Goal: Task Accomplishment & Management: Use online tool/utility

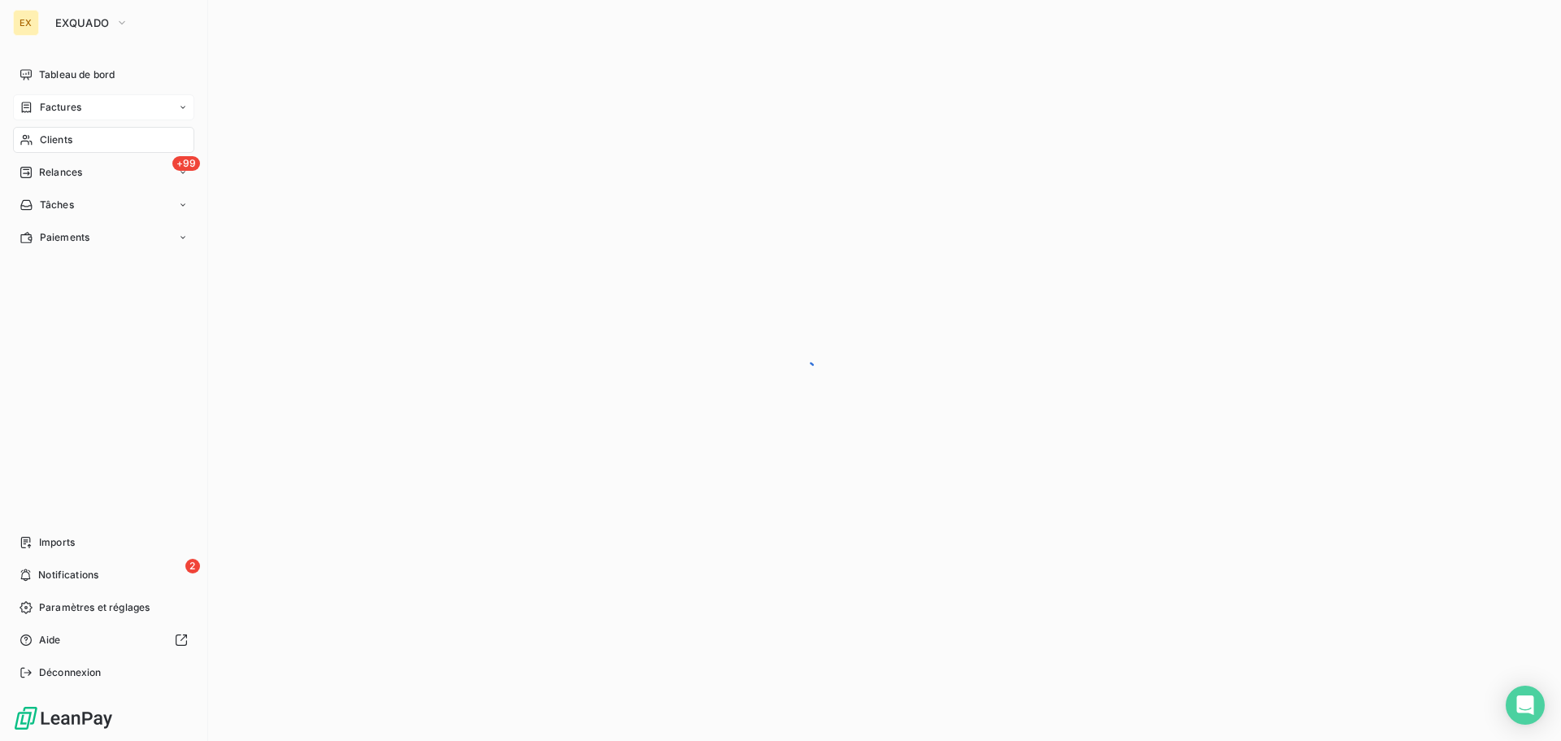
click at [65, 102] on span "Factures" at bounding box center [60, 107] width 41 height 15
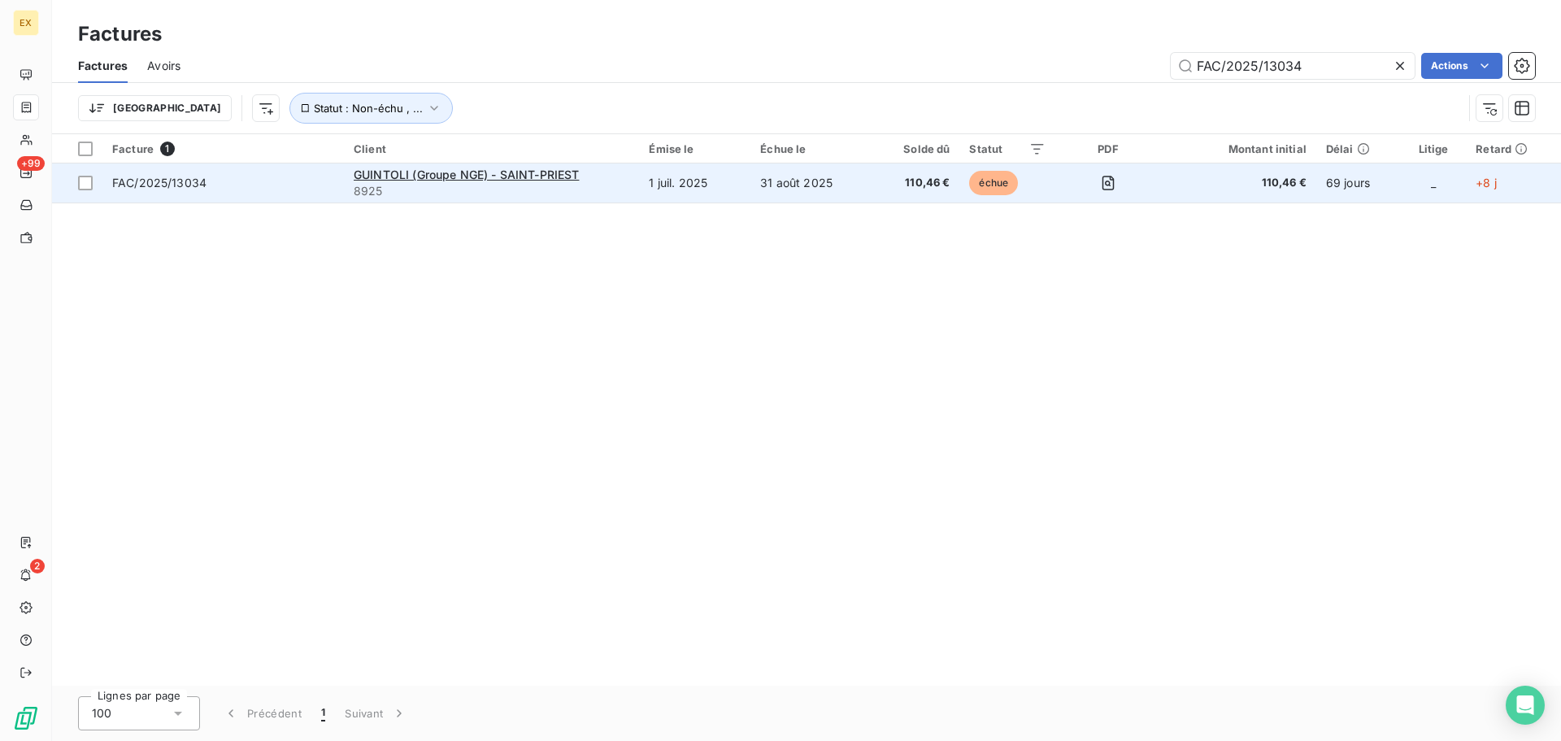
type input "FAC/2025/13034"
click at [293, 193] on td "FAC/2025/13034" at bounding box center [223, 182] width 242 height 39
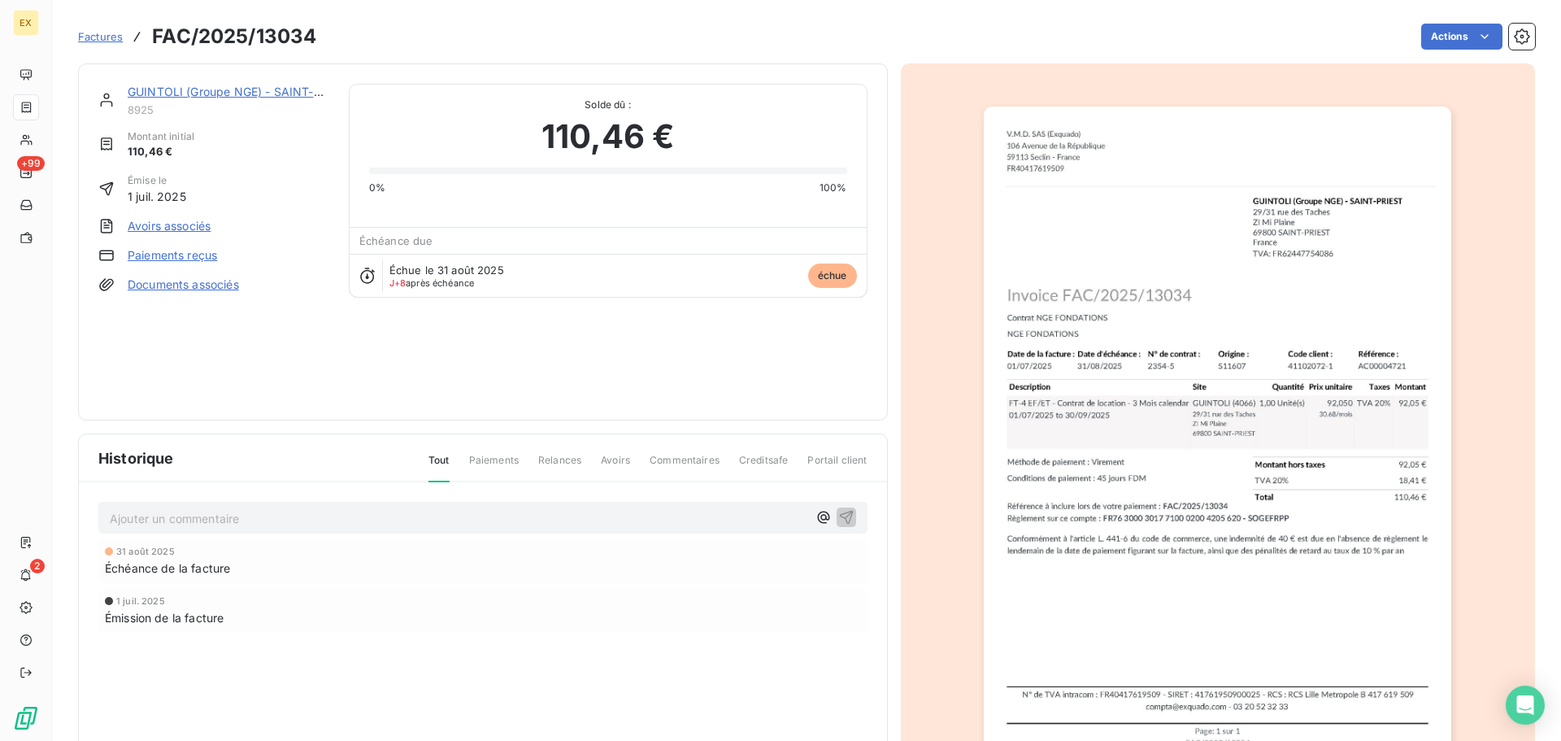
click at [191, 251] on link "Paiements reçus" at bounding box center [172, 255] width 89 height 16
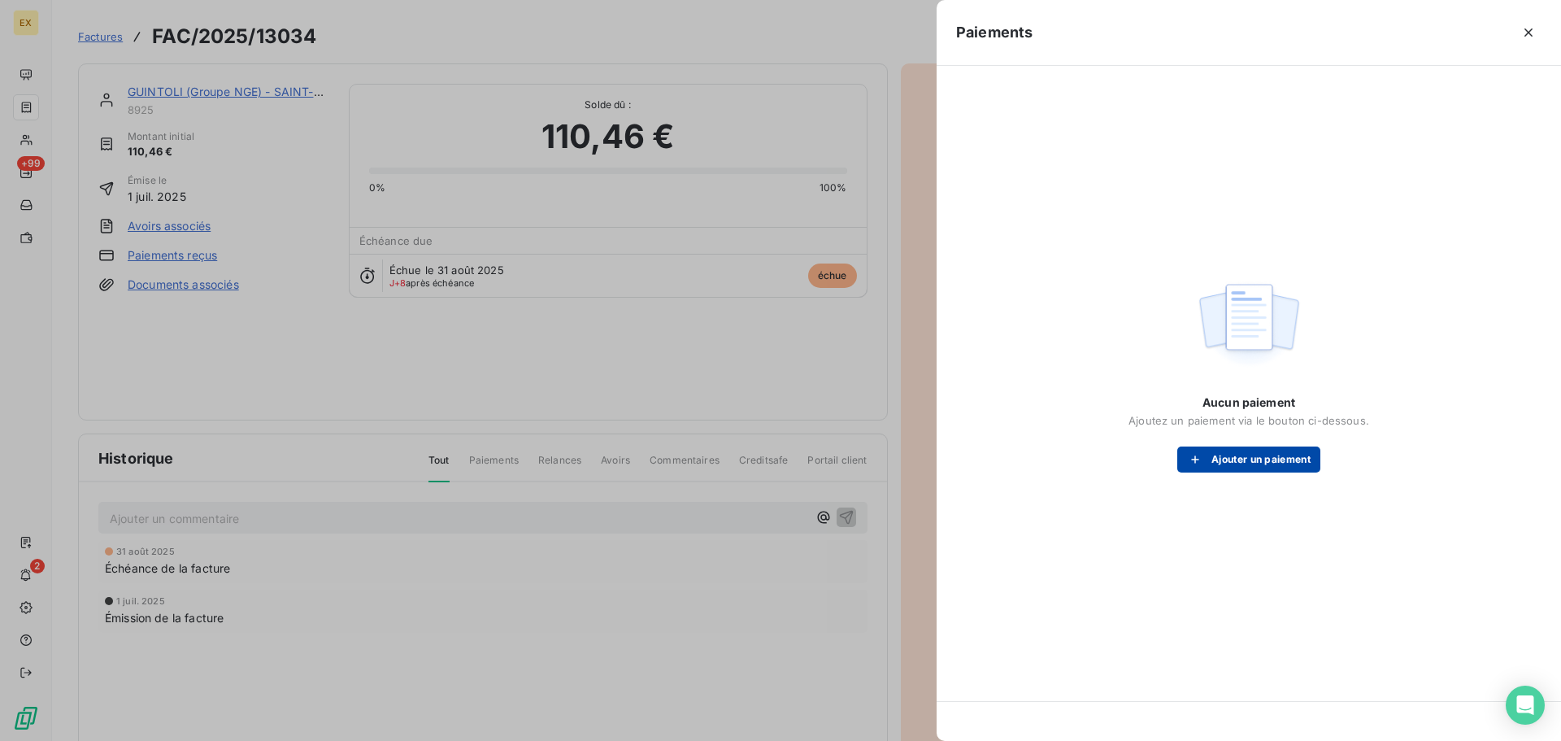
click at [1242, 458] on button "Ajouter un paiement" at bounding box center [1249, 459] width 143 height 26
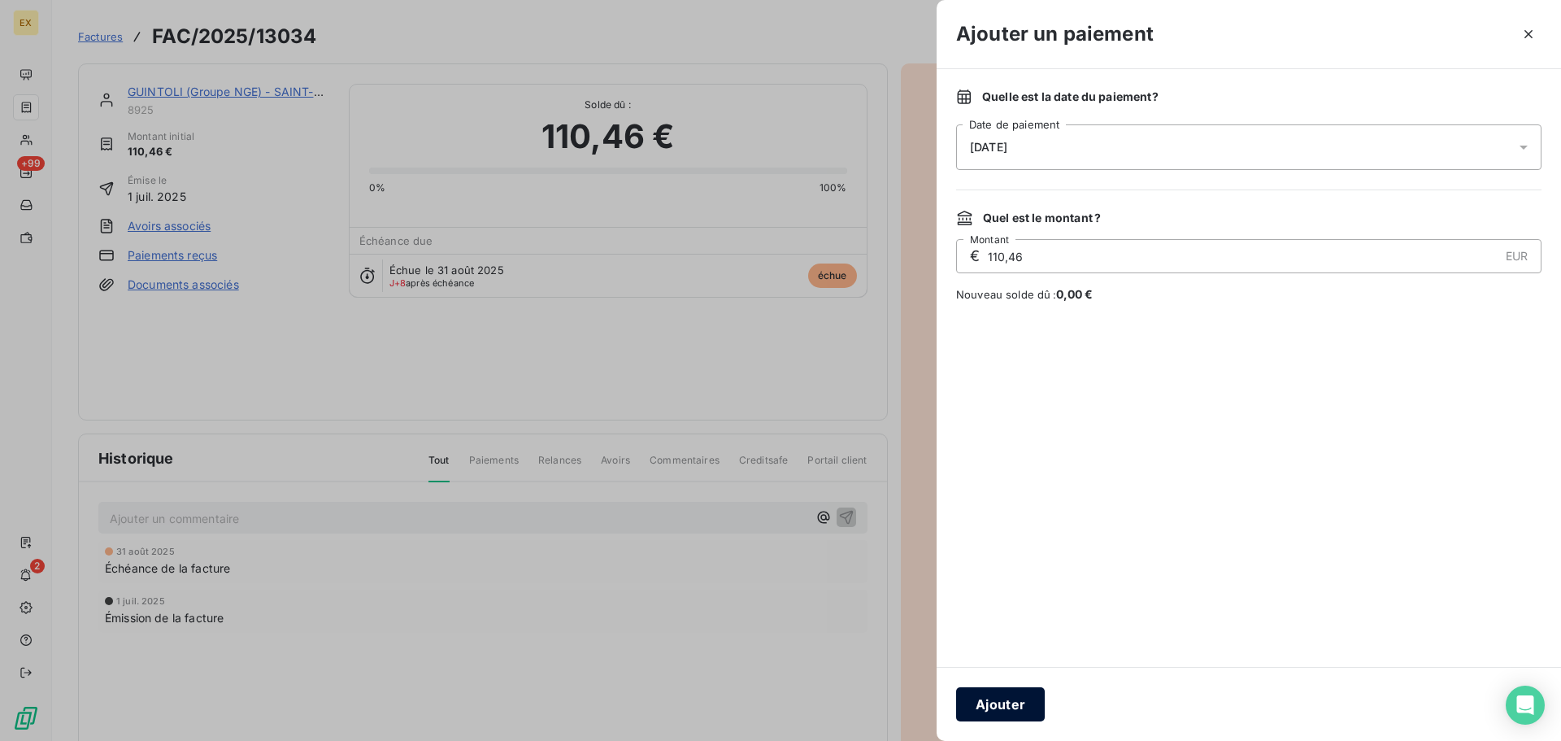
click at [998, 699] on button "Ajouter" at bounding box center [1000, 704] width 89 height 34
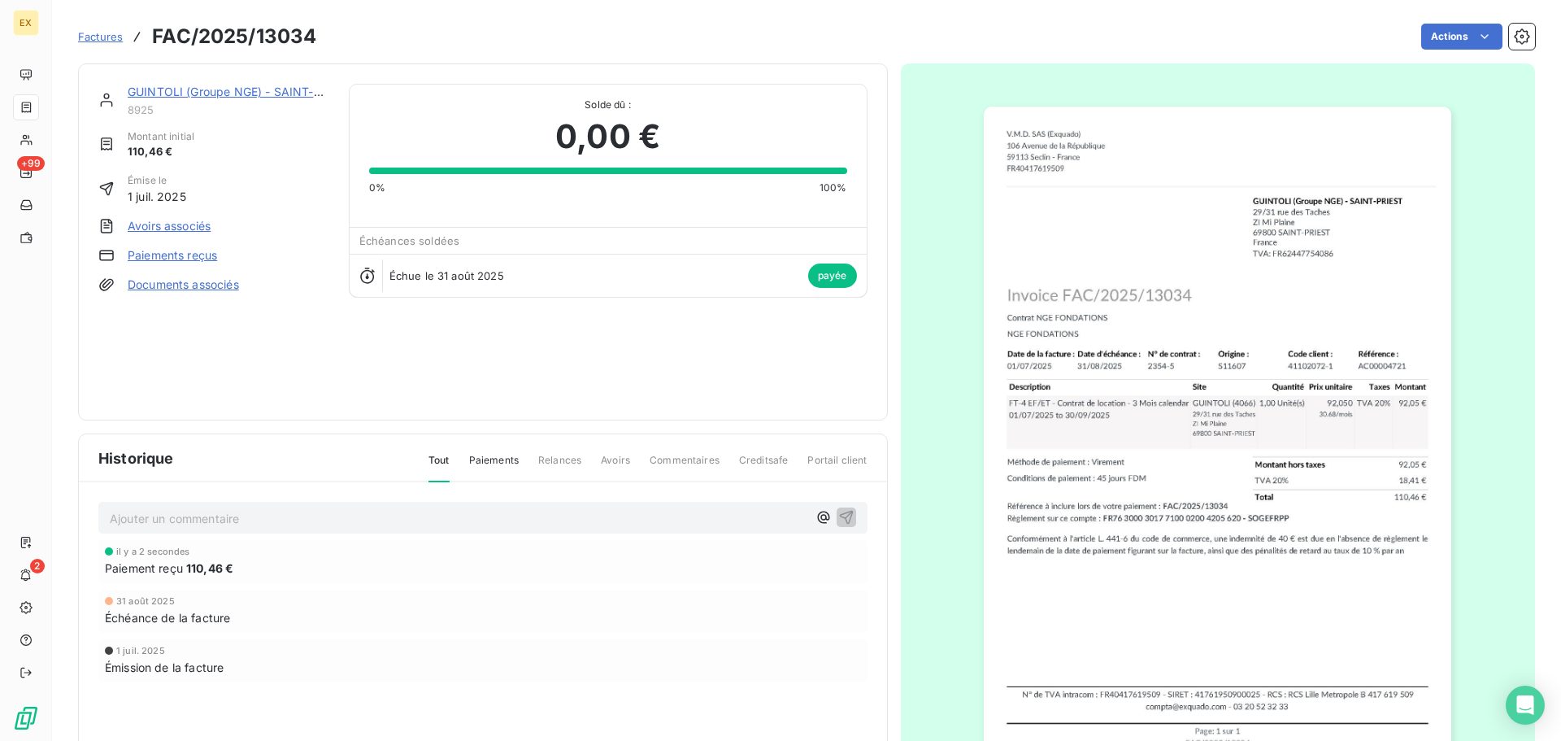
click at [100, 30] on span "Factures" at bounding box center [100, 36] width 45 height 13
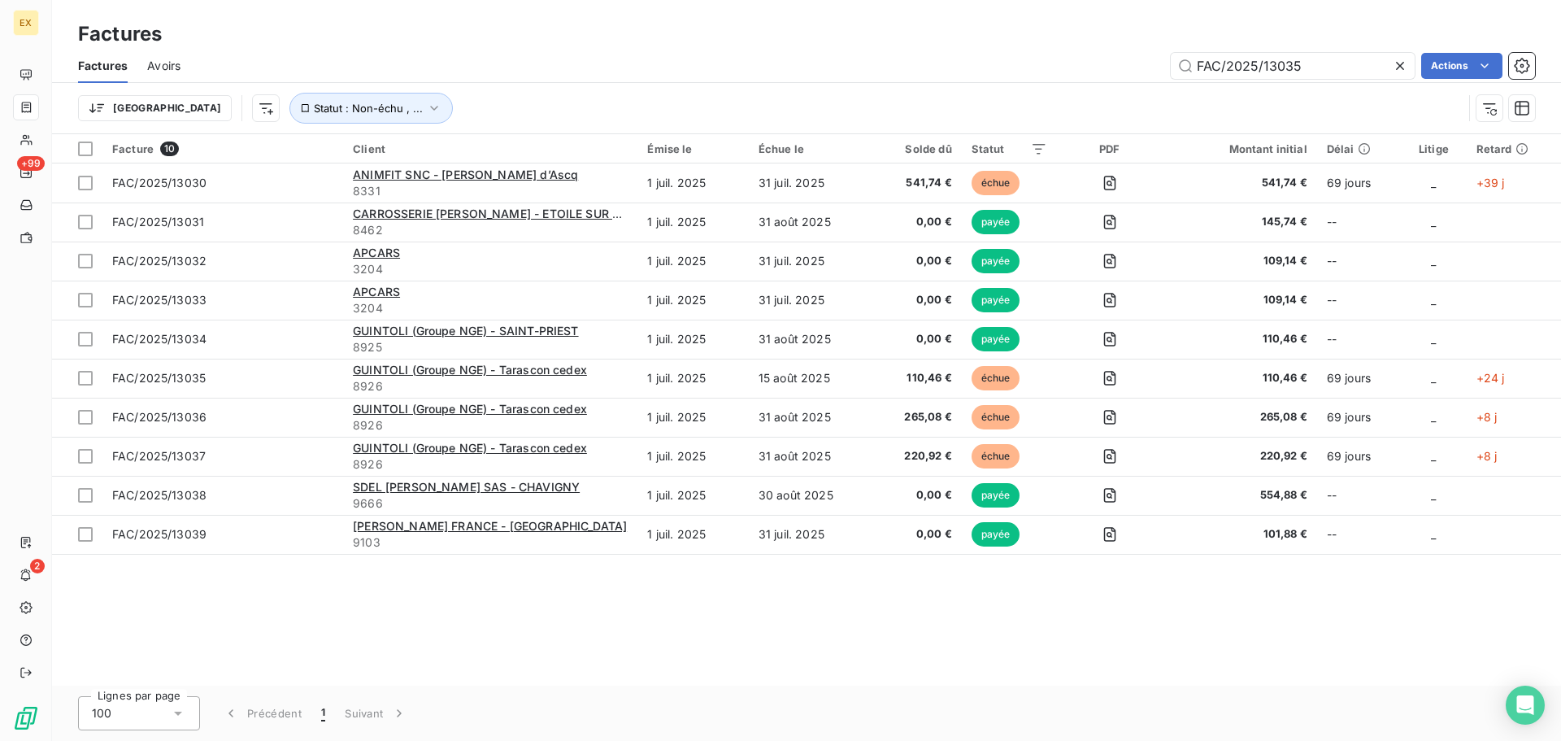
type input "FAC/2025/13035"
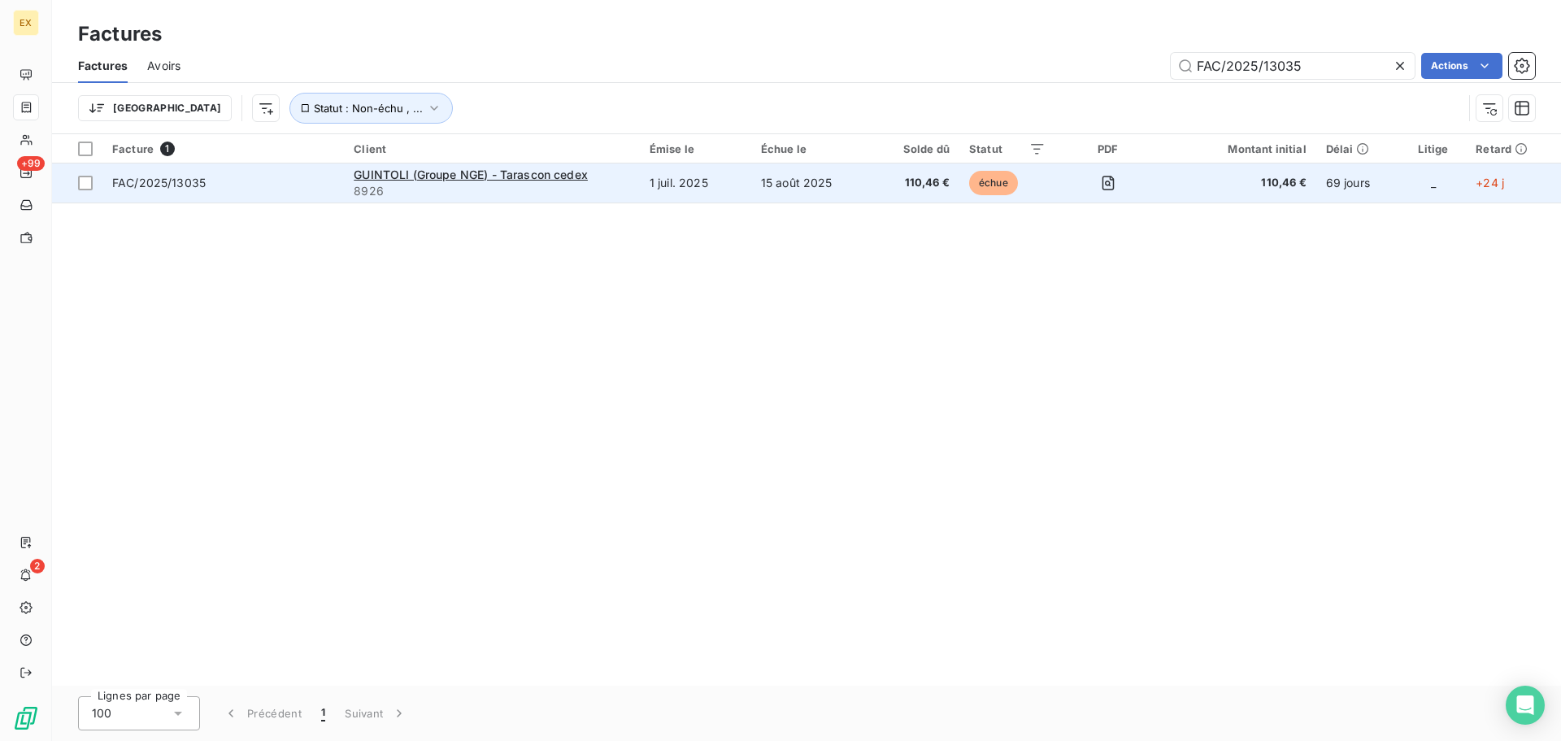
click at [263, 170] on td "FAC/2025/13035" at bounding box center [223, 182] width 242 height 39
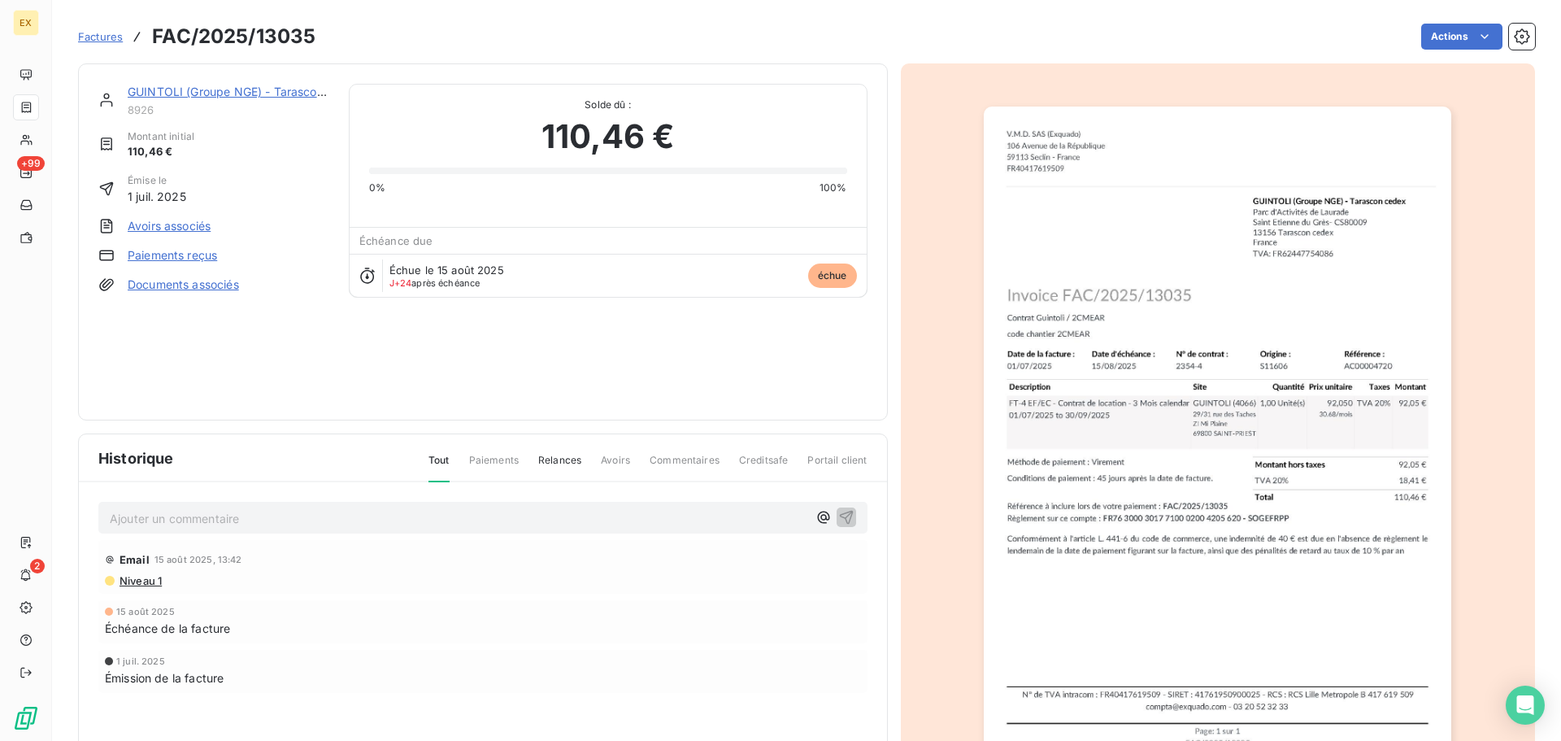
click at [185, 256] on link "Paiements reçus" at bounding box center [172, 255] width 89 height 16
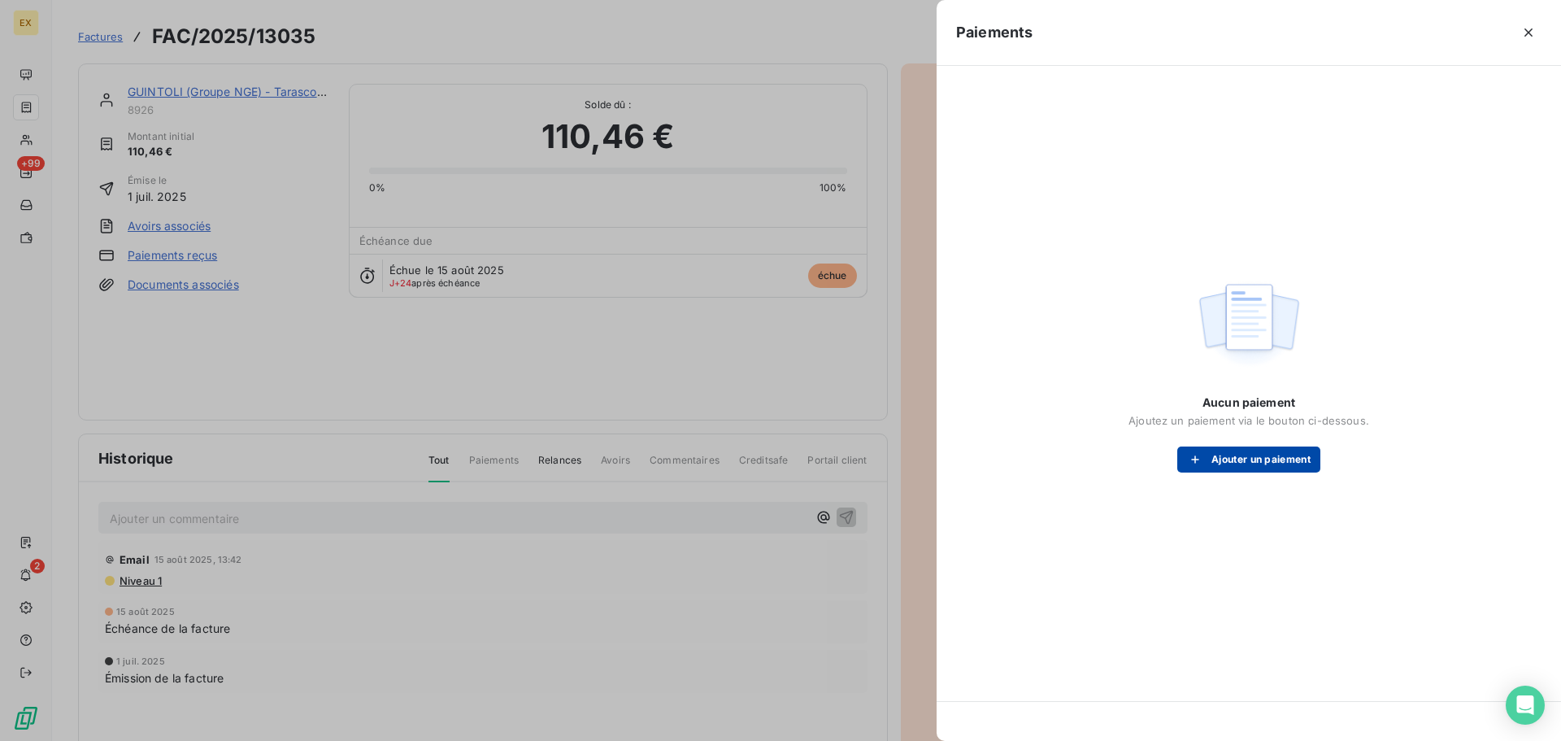
click at [1242, 455] on button "Ajouter un paiement" at bounding box center [1249, 459] width 143 height 26
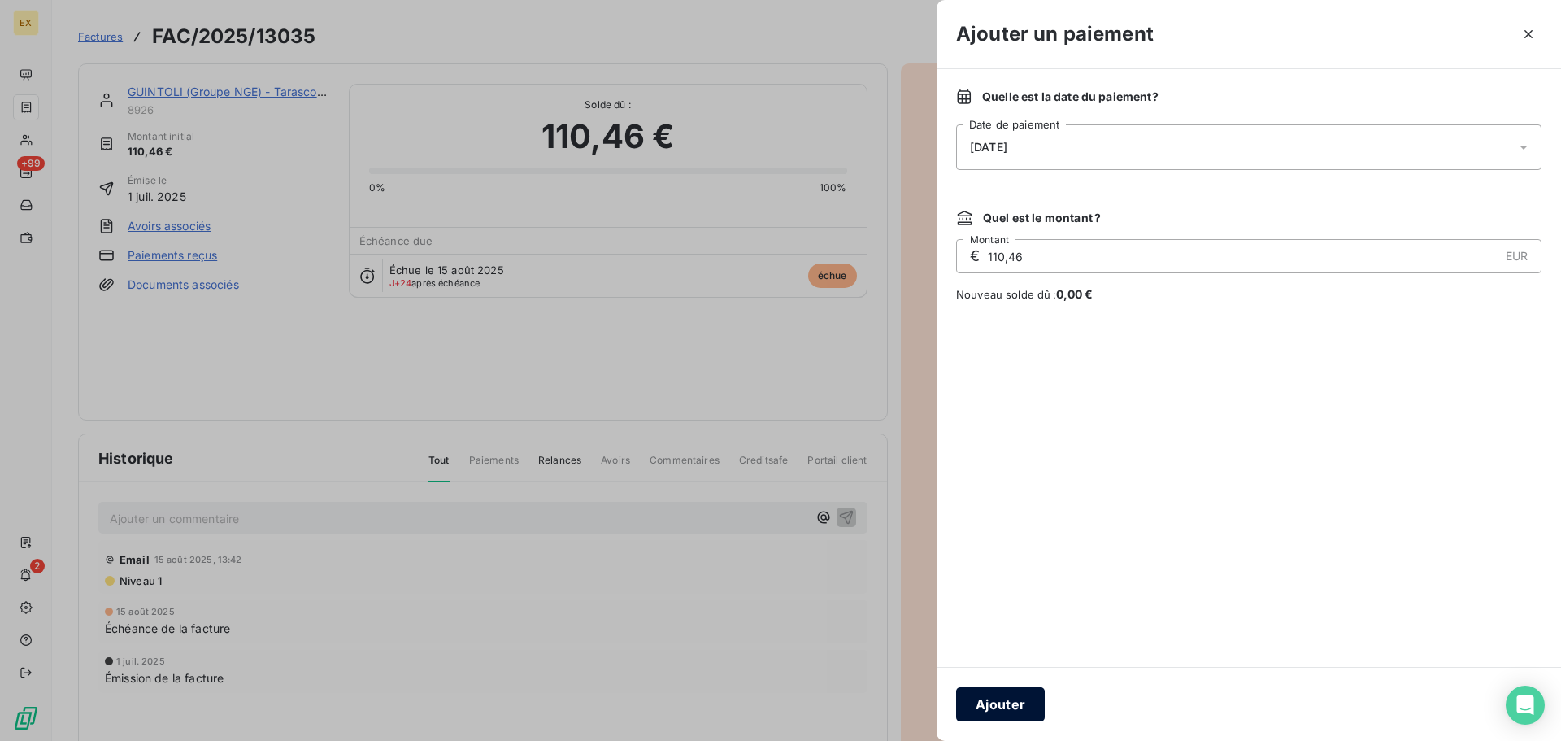
click at [996, 703] on button "Ajouter" at bounding box center [1000, 704] width 89 height 34
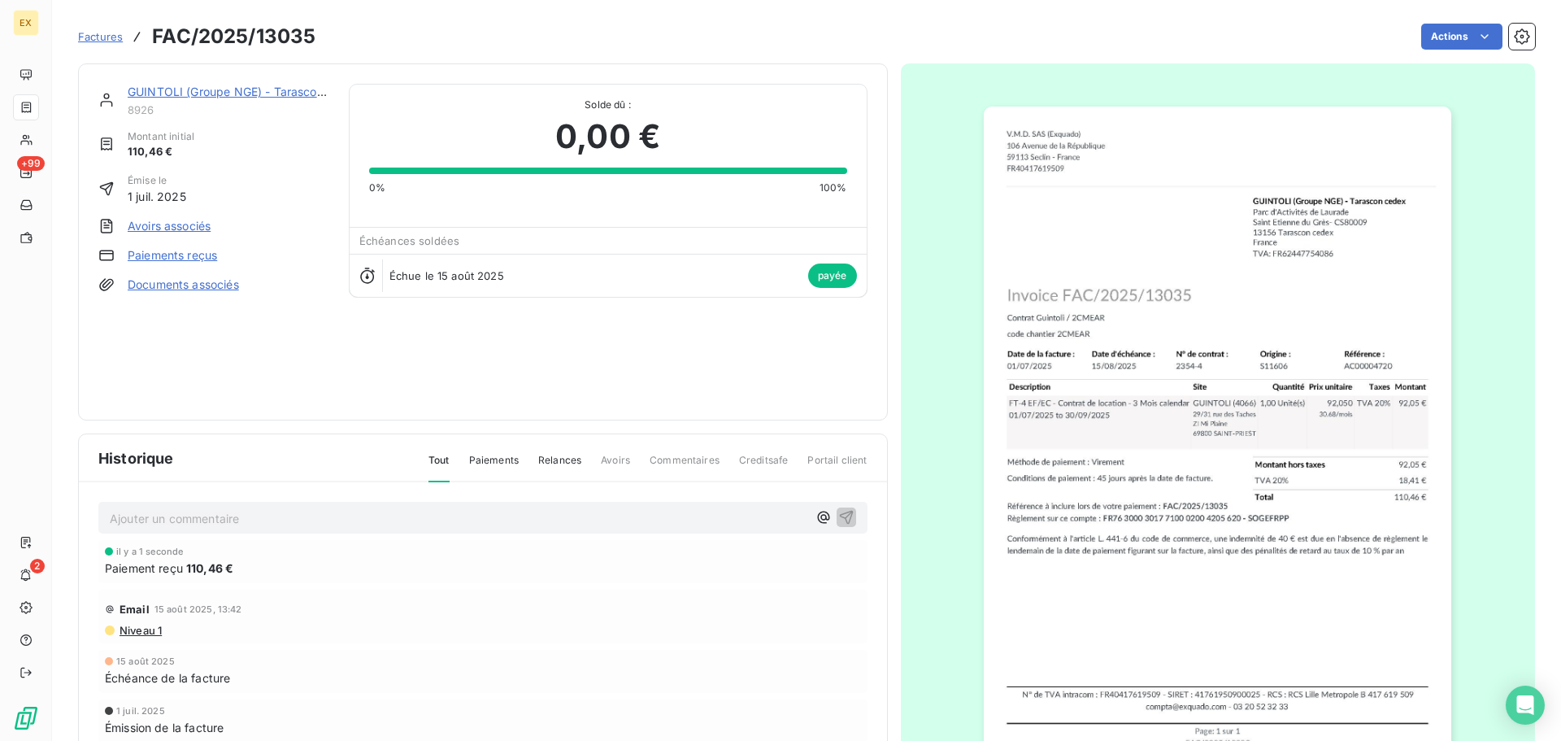
click at [88, 32] on span "Factures" at bounding box center [100, 36] width 45 height 13
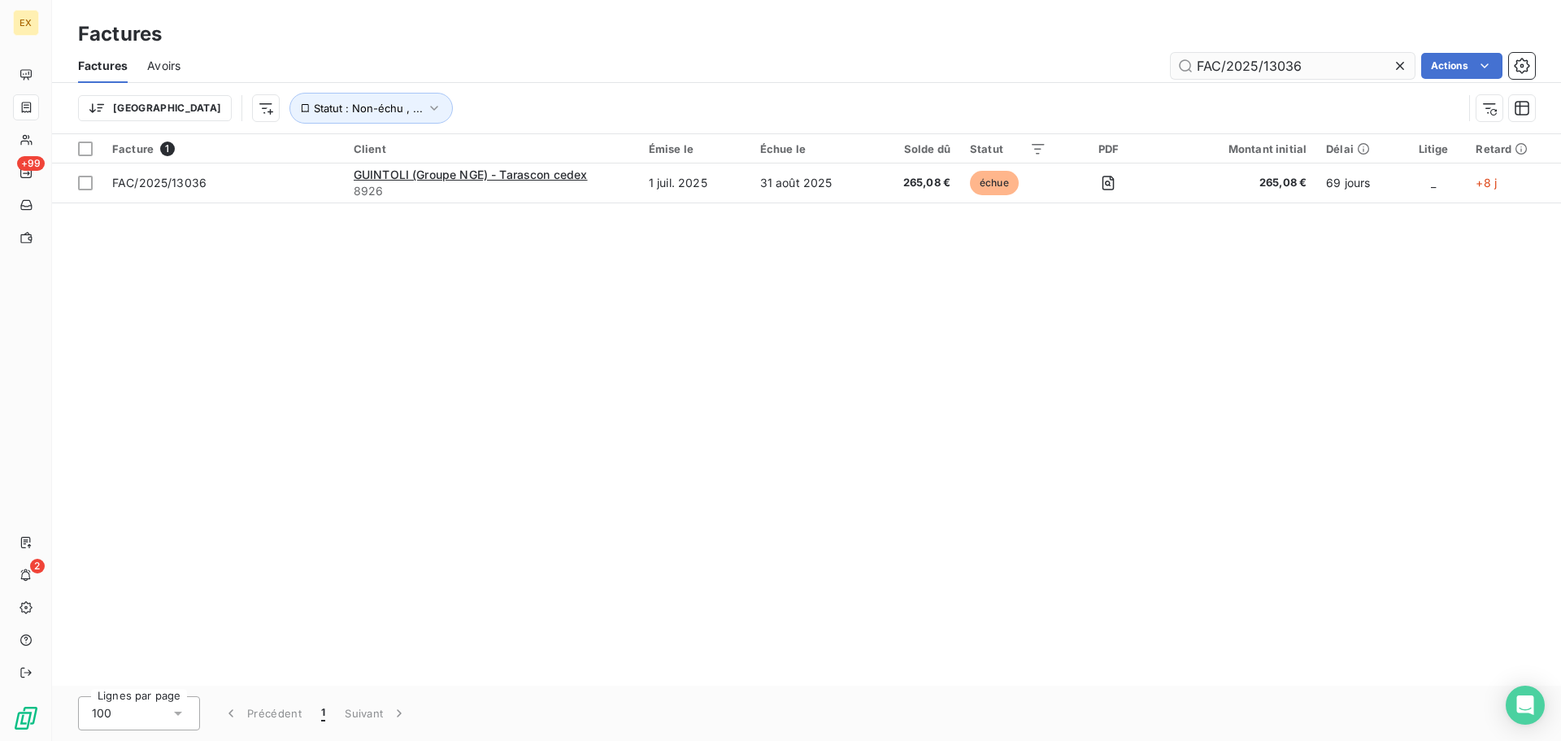
type input "FAC/2025/13036"
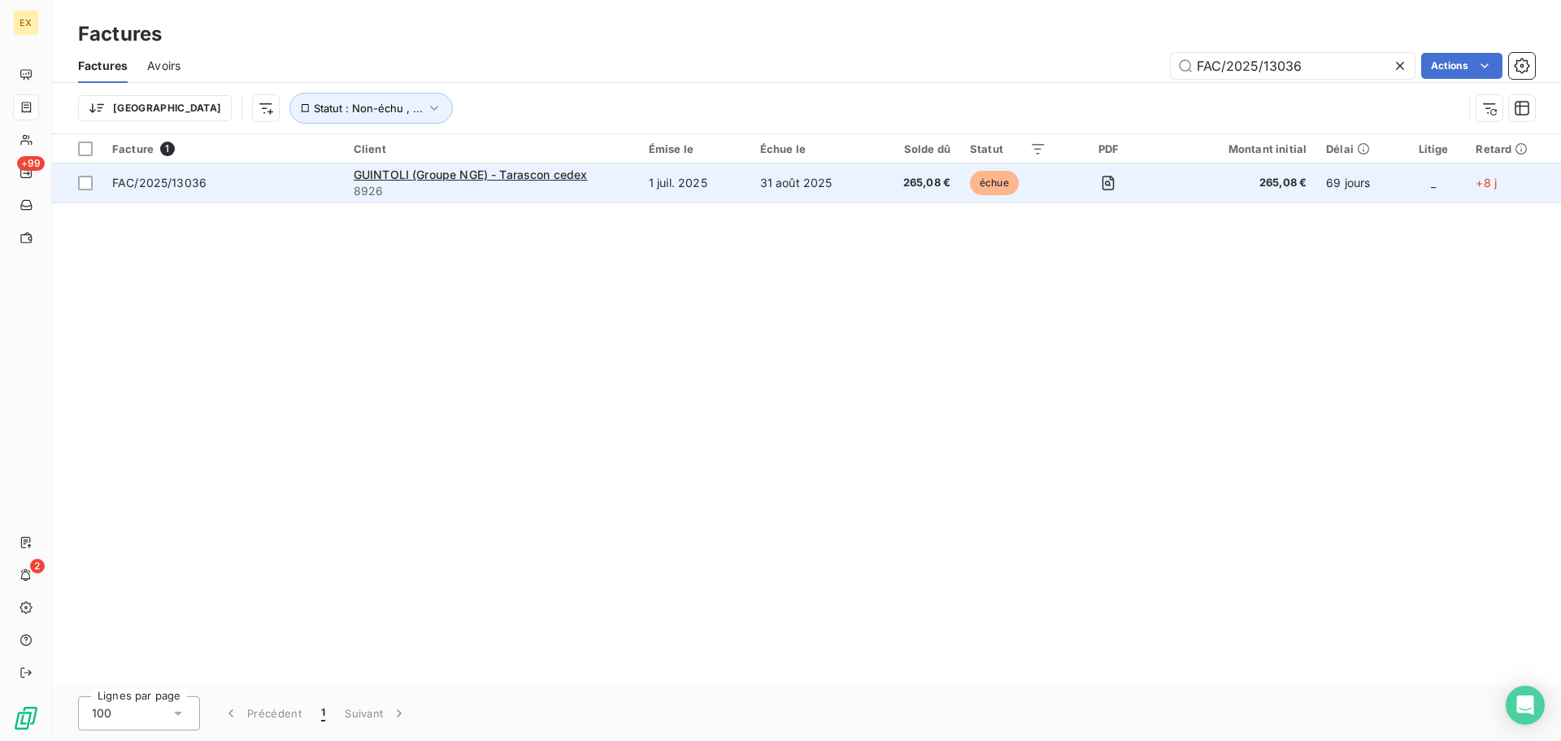
click at [242, 184] on span "FAC/2025/13036" at bounding box center [223, 183] width 222 height 16
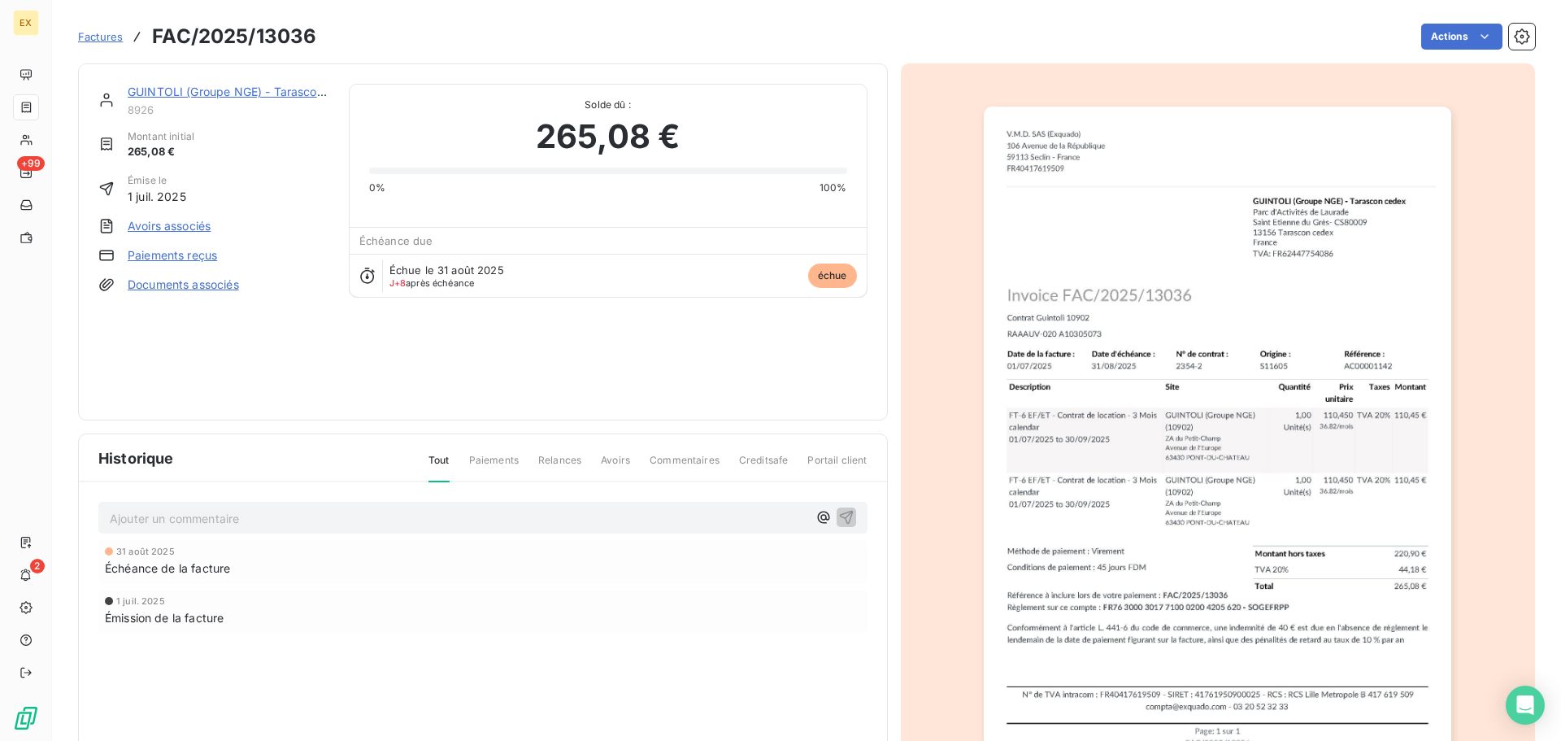
click at [197, 255] on link "Paiements reçus" at bounding box center [172, 255] width 89 height 16
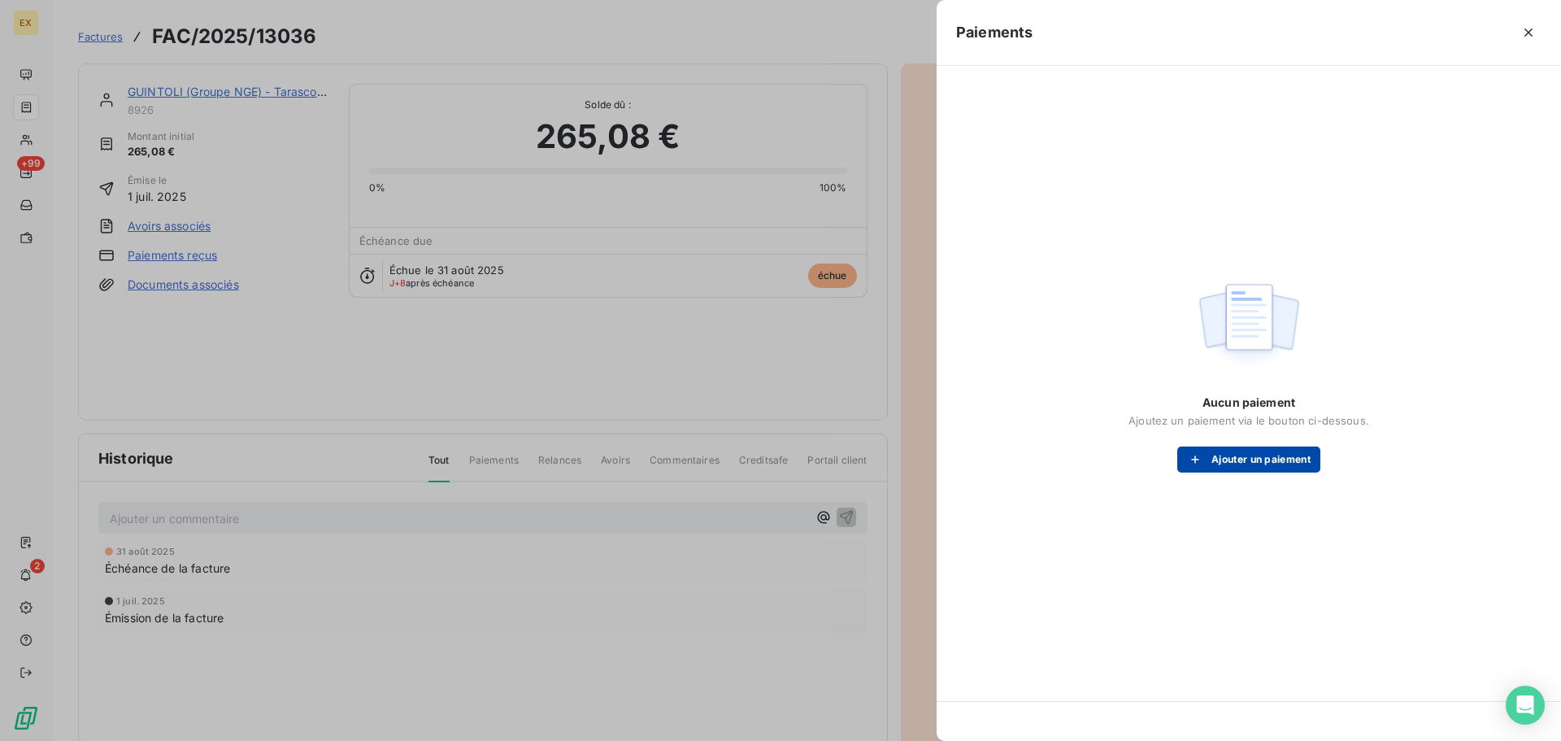
click at [1208, 458] on div "button" at bounding box center [1199, 459] width 24 height 16
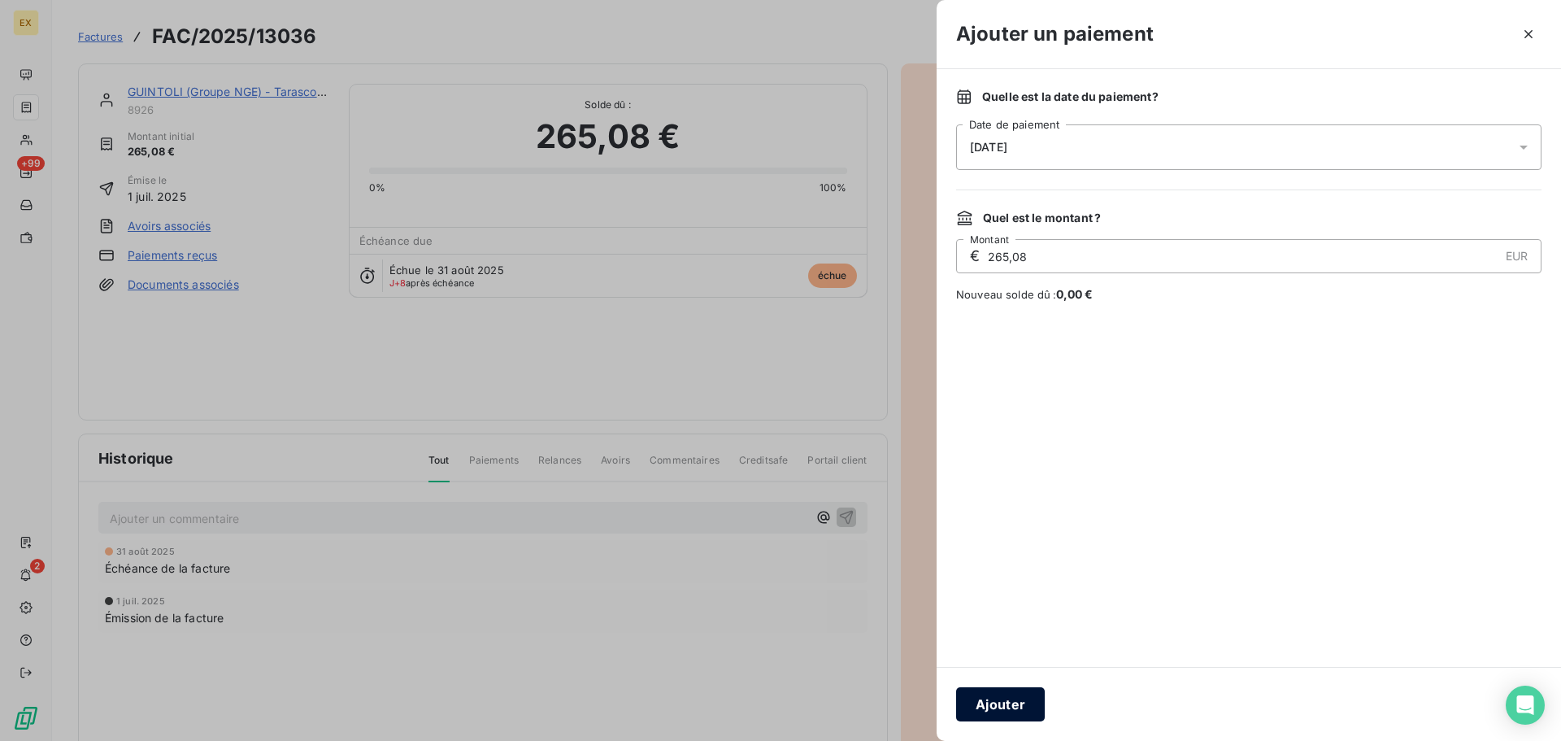
click at [1013, 699] on button "Ajouter" at bounding box center [1000, 704] width 89 height 34
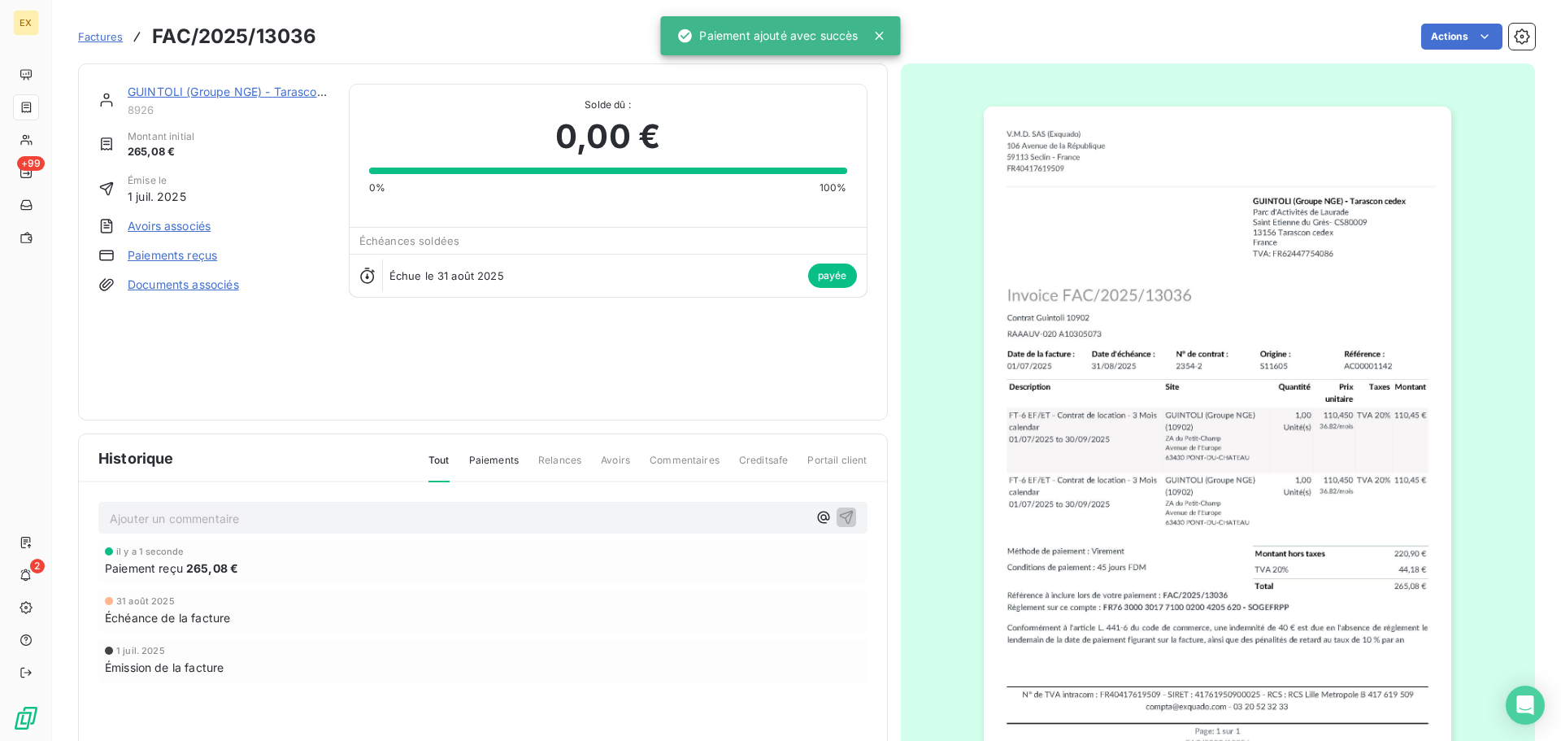
click at [94, 39] on span "Factures" at bounding box center [100, 36] width 45 height 13
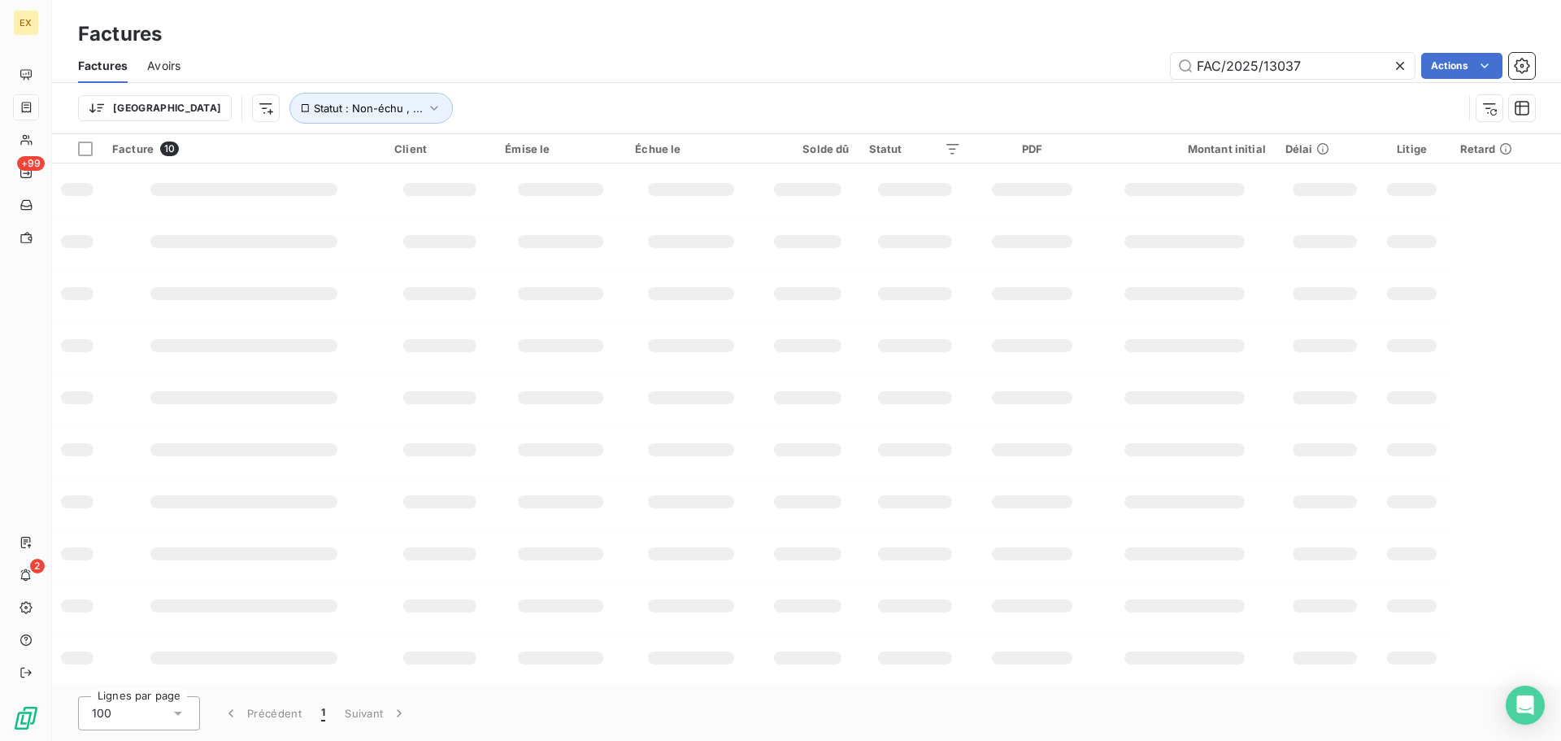
type input "FAC/2025/13037"
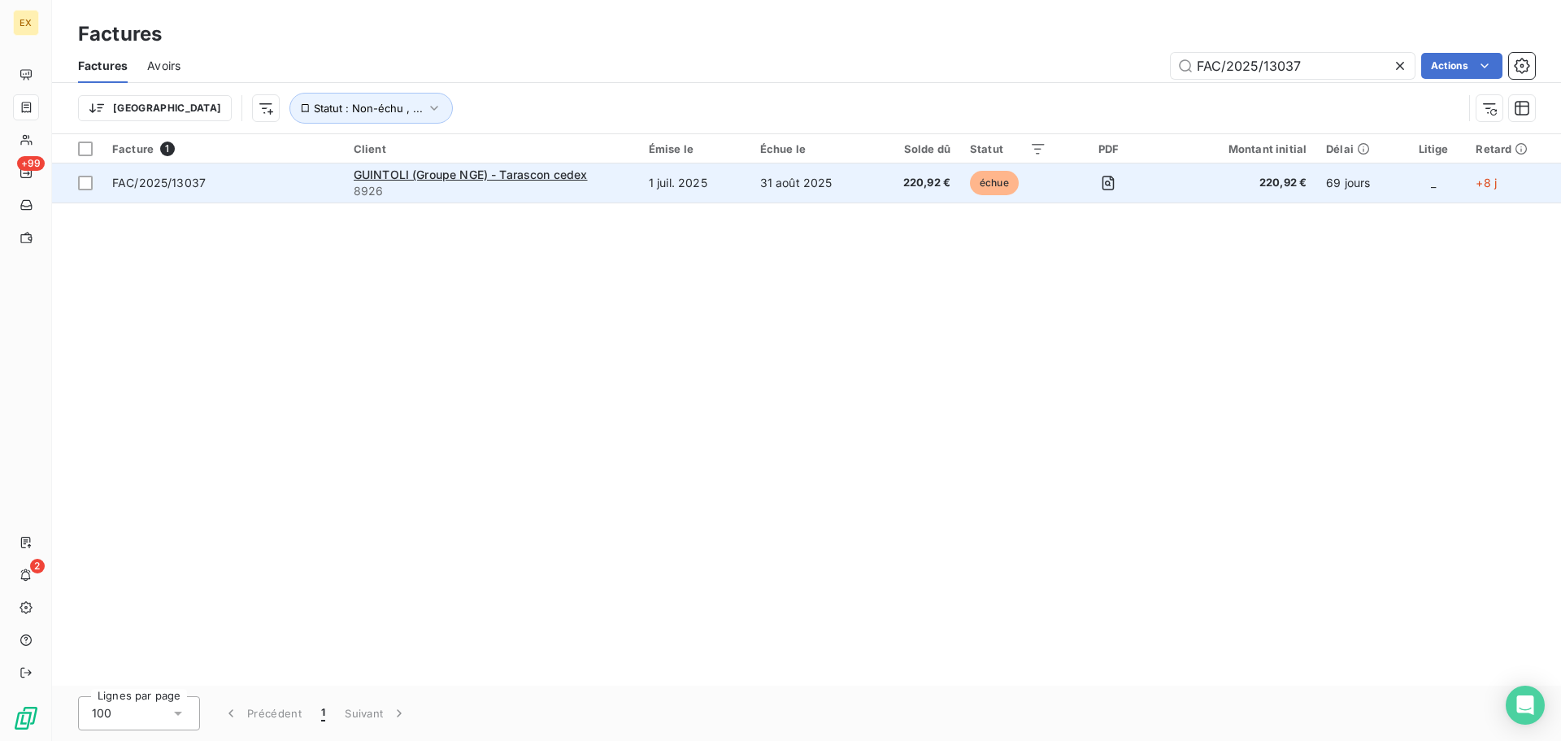
click at [268, 168] on td "FAC/2025/13037" at bounding box center [223, 182] width 242 height 39
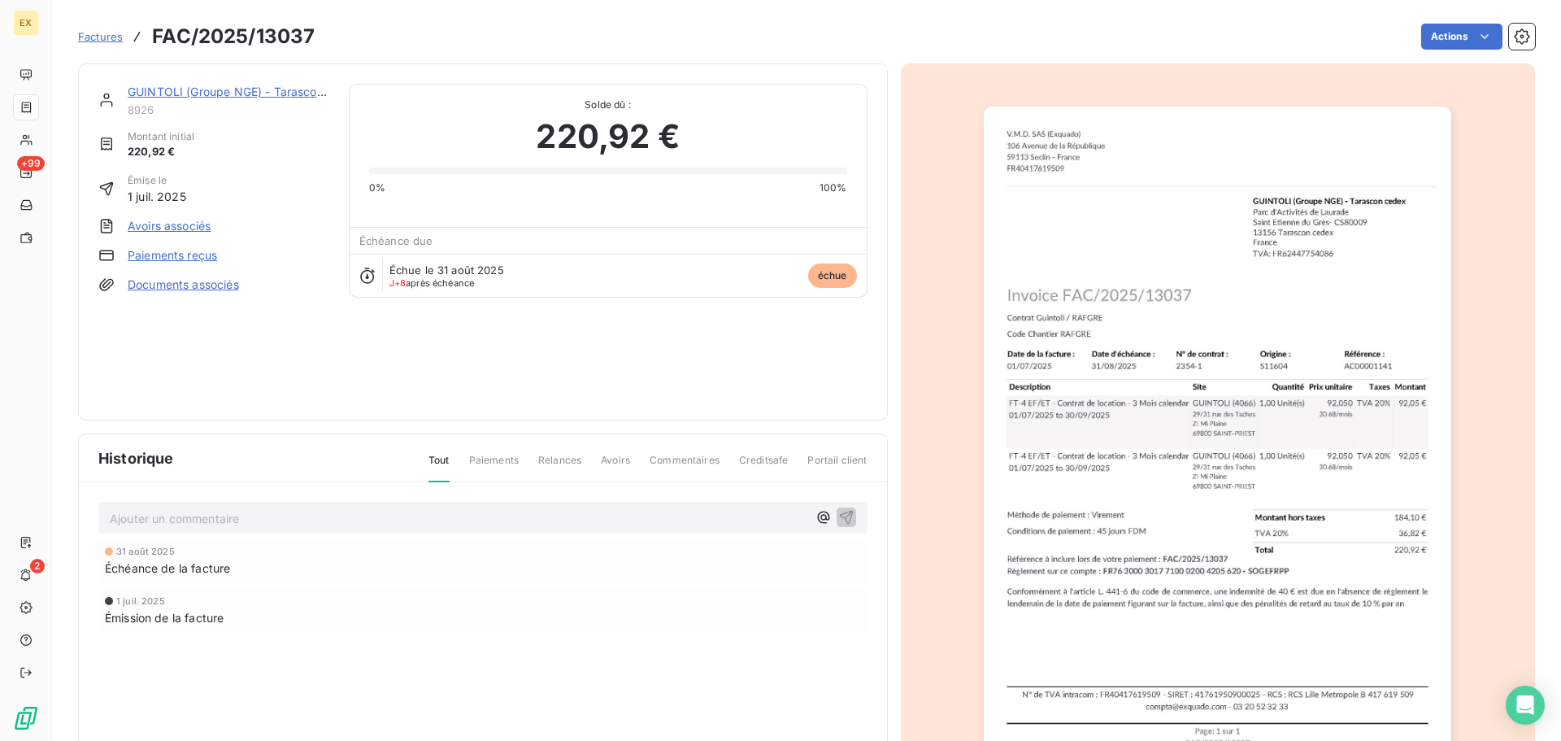
click at [185, 258] on link "Paiements reçus" at bounding box center [172, 255] width 89 height 16
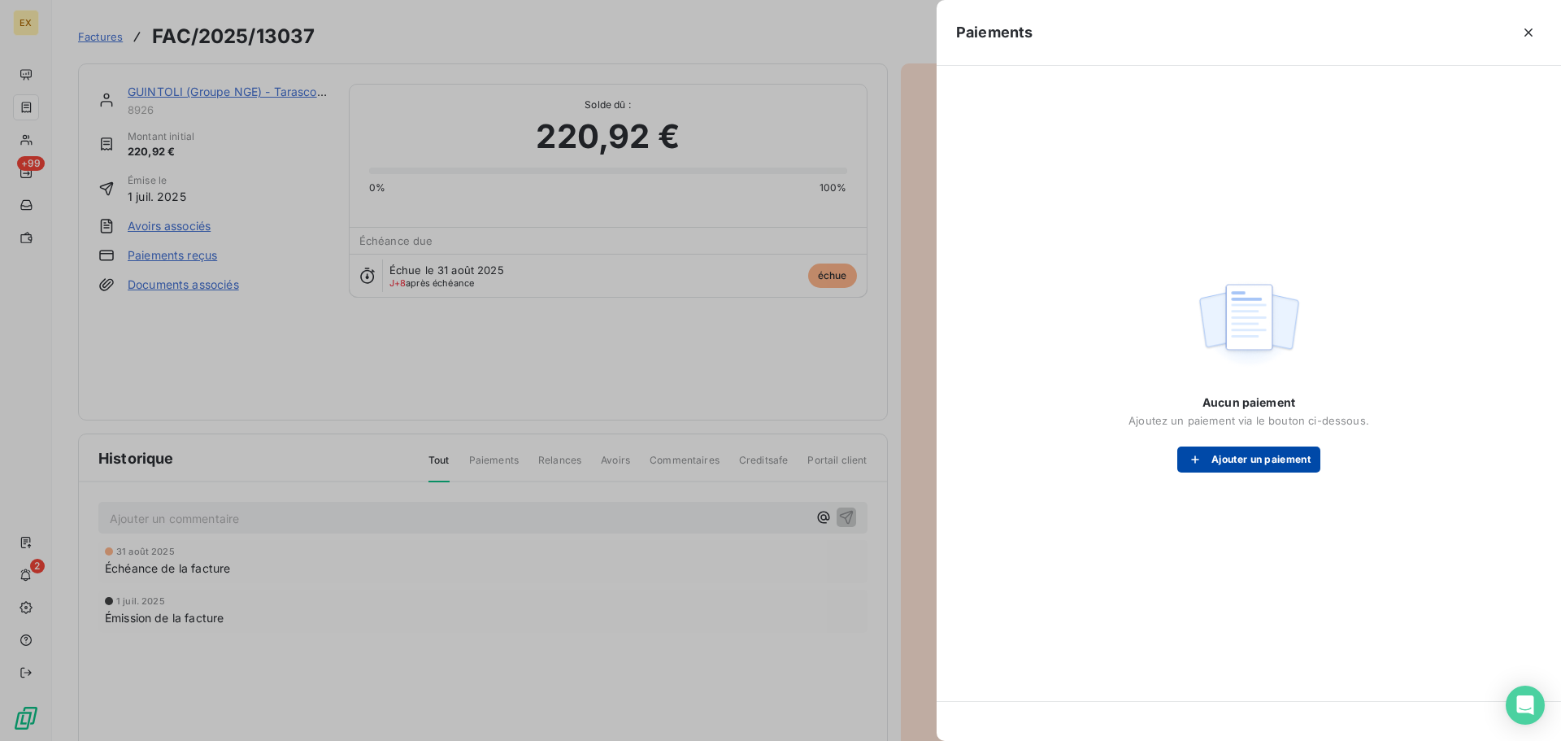
click at [1214, 461] on button "Ajouter un paiement" at bounding box center [1249, 459] width 143 height 26
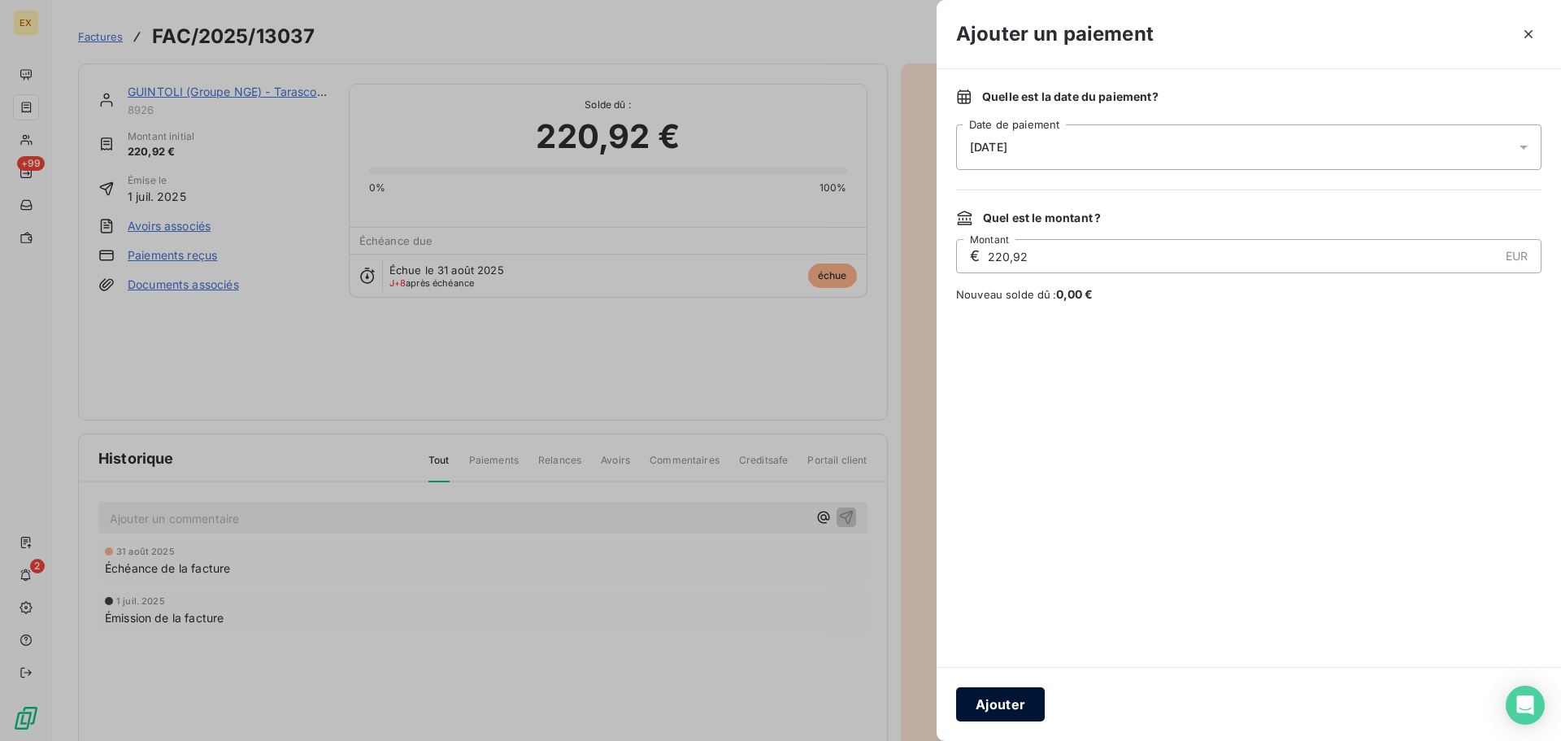
click at [1023, 697] on button "Ajouter" at bounding box center [1000, 704] width 89 height 34
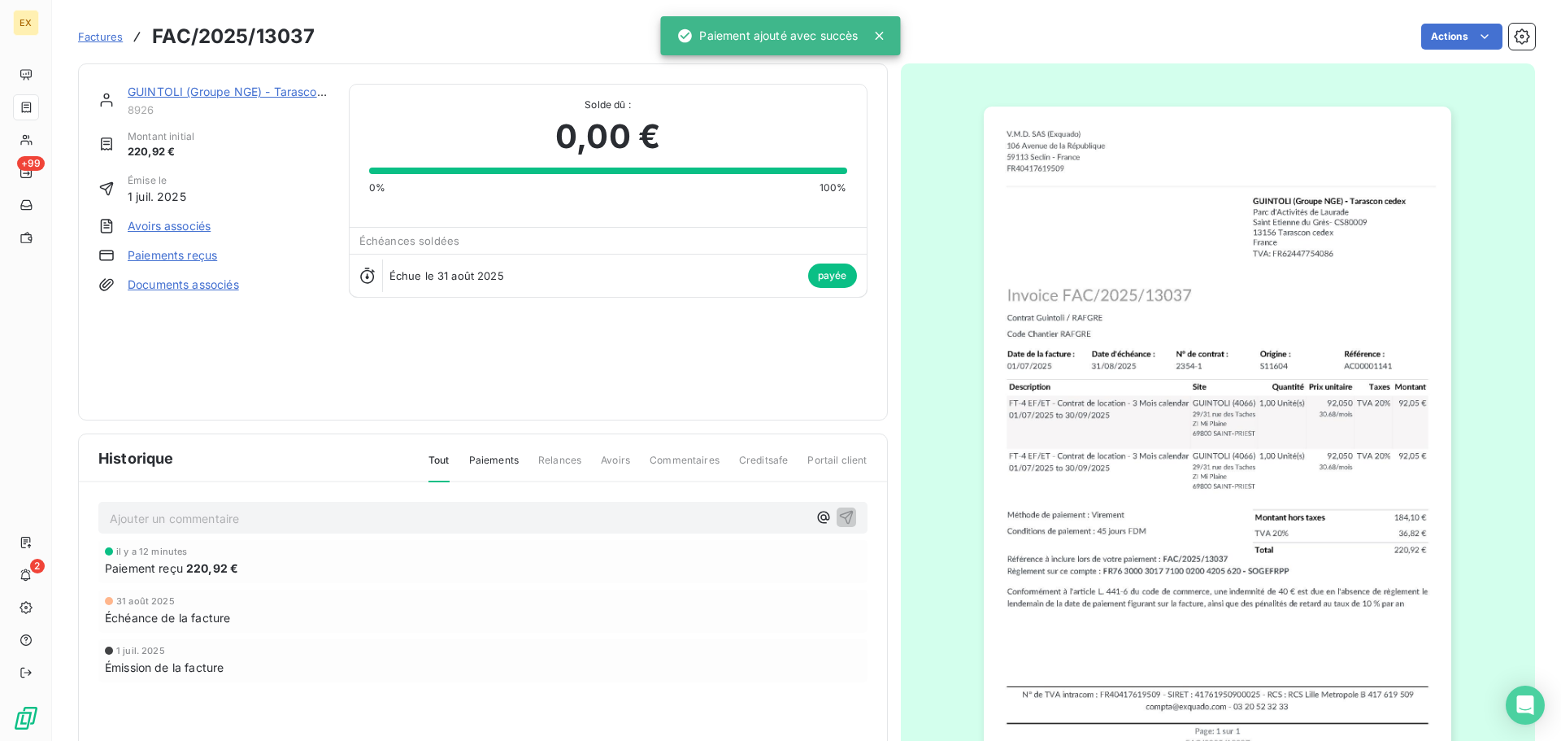
click at [112, 36] on span "Factures" at bounding box center [100, 36] width 45 height 13
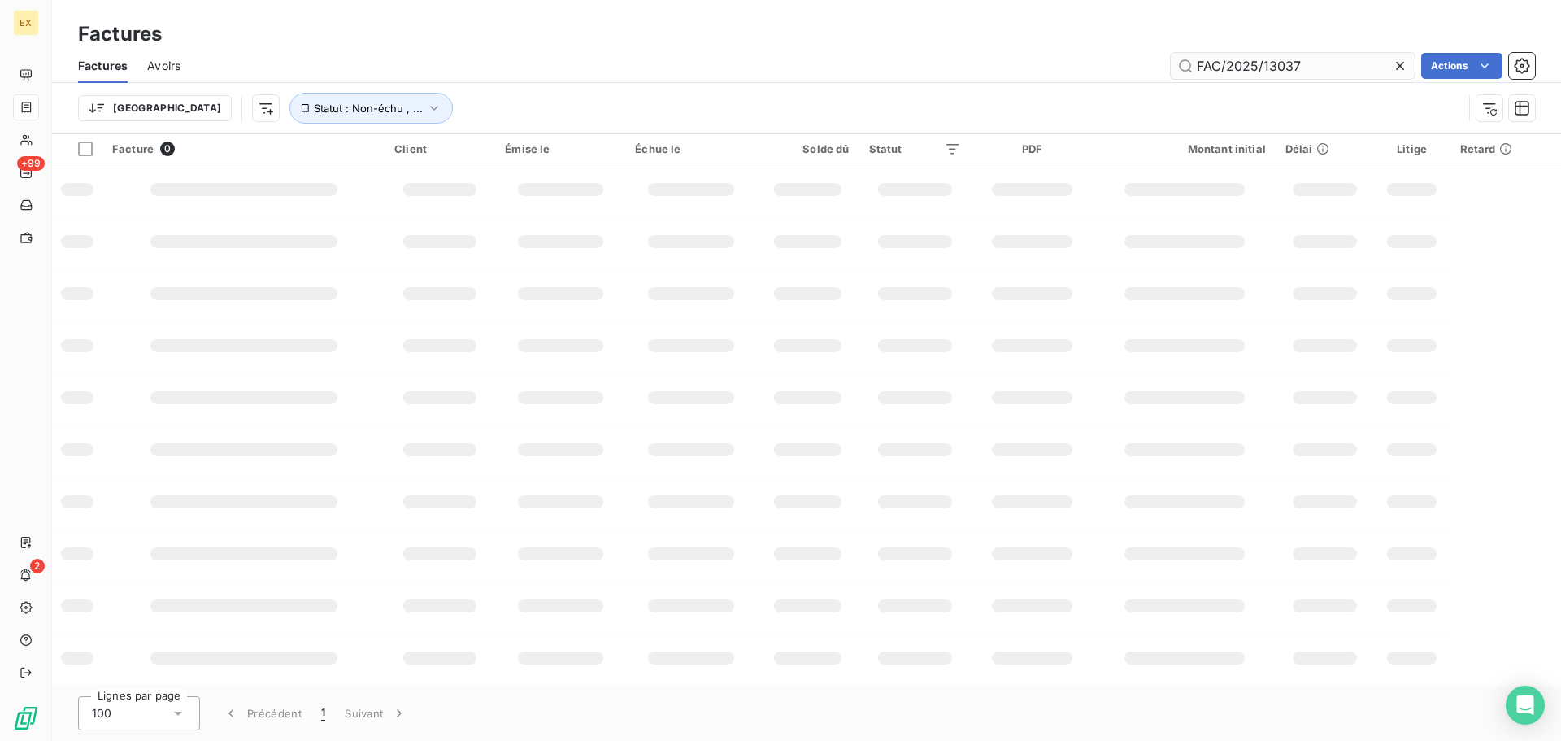
click at [1338, 63] on input "FAC/2025/13037" at bounding box center [1293, 66] width 244 height 26
type input "FAC/2025/03186"
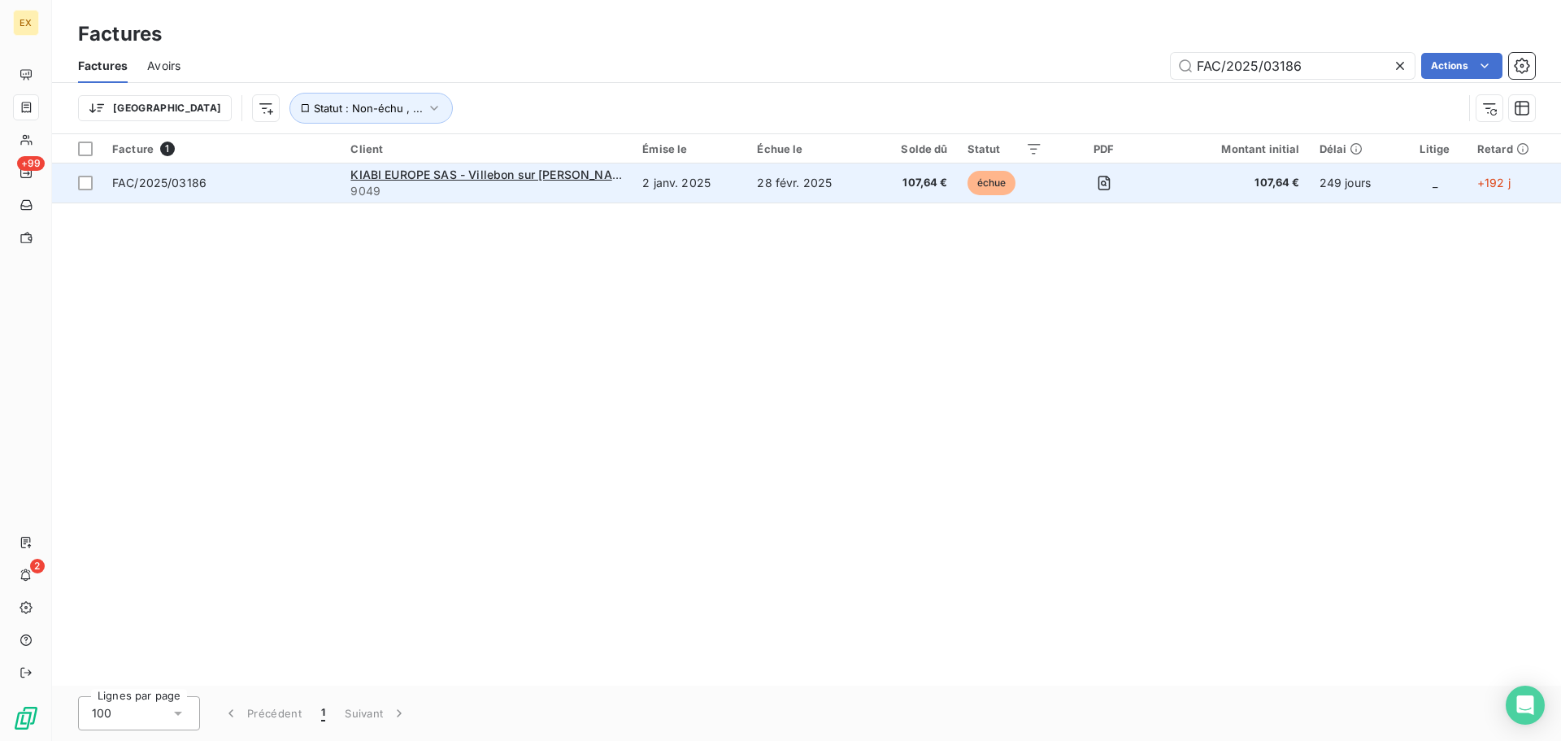
click at [469, 194] on span "9049" at bounding box center [487, 191] width 272 height 16
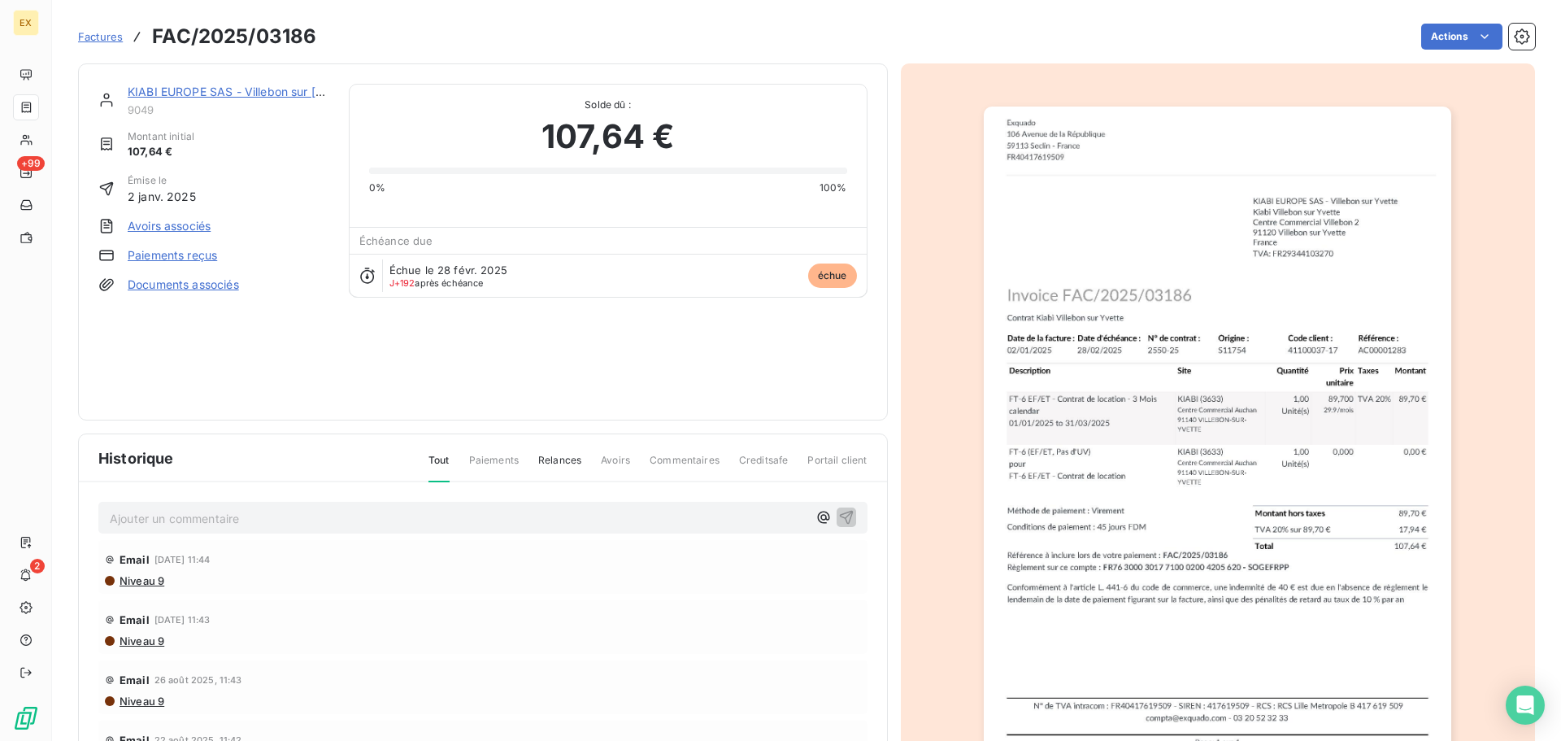
click at [165, 254] on link "Paiements reçus" at bounding box center [172, 255] width 89 height 16
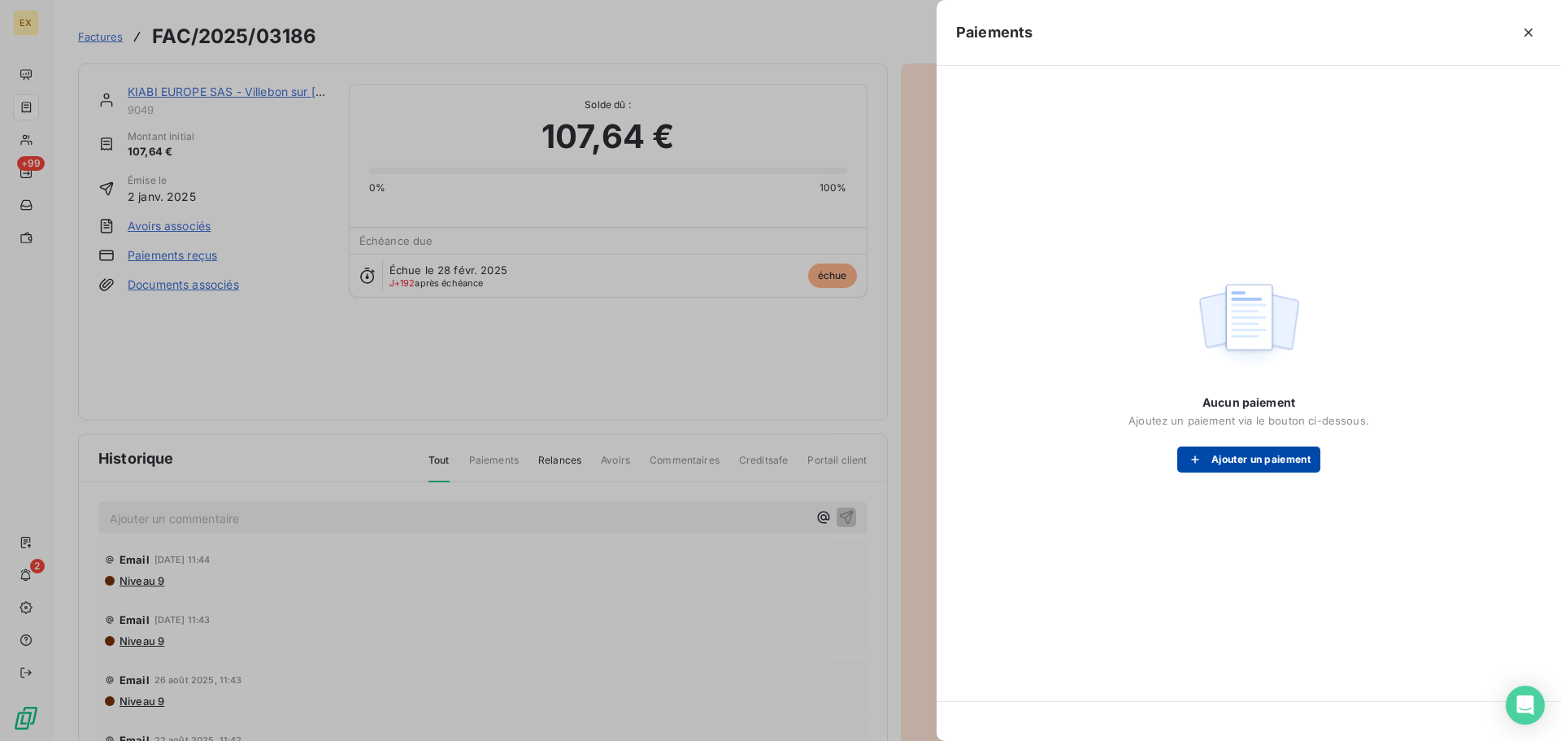
click at [1294, 456] on button "Ajouter un paiement" at bounding box center [1249, 459] width 143 height 26
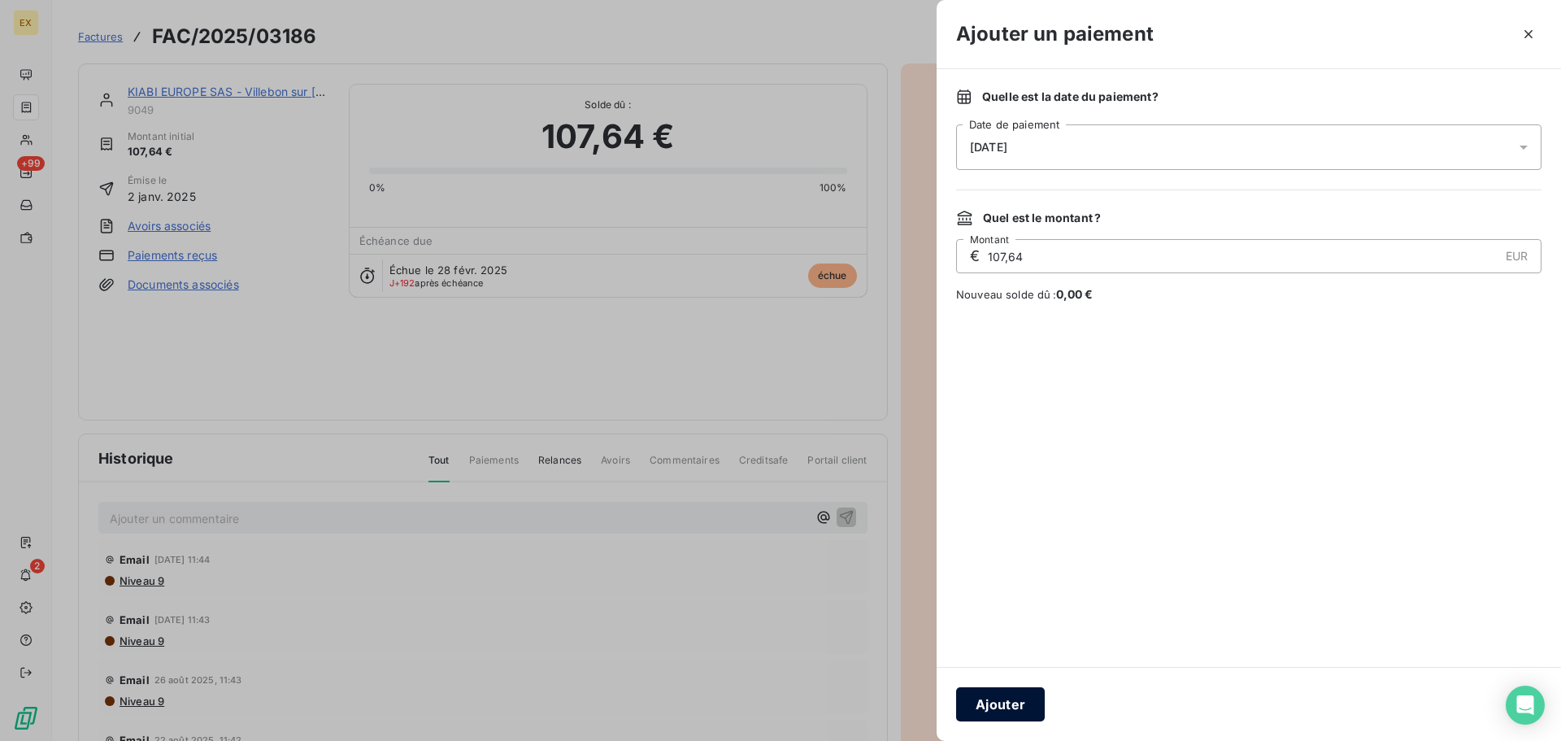
click at [1022, 703] on button "Ajouter" at bounding box center [1000, 704] width 89 height 34
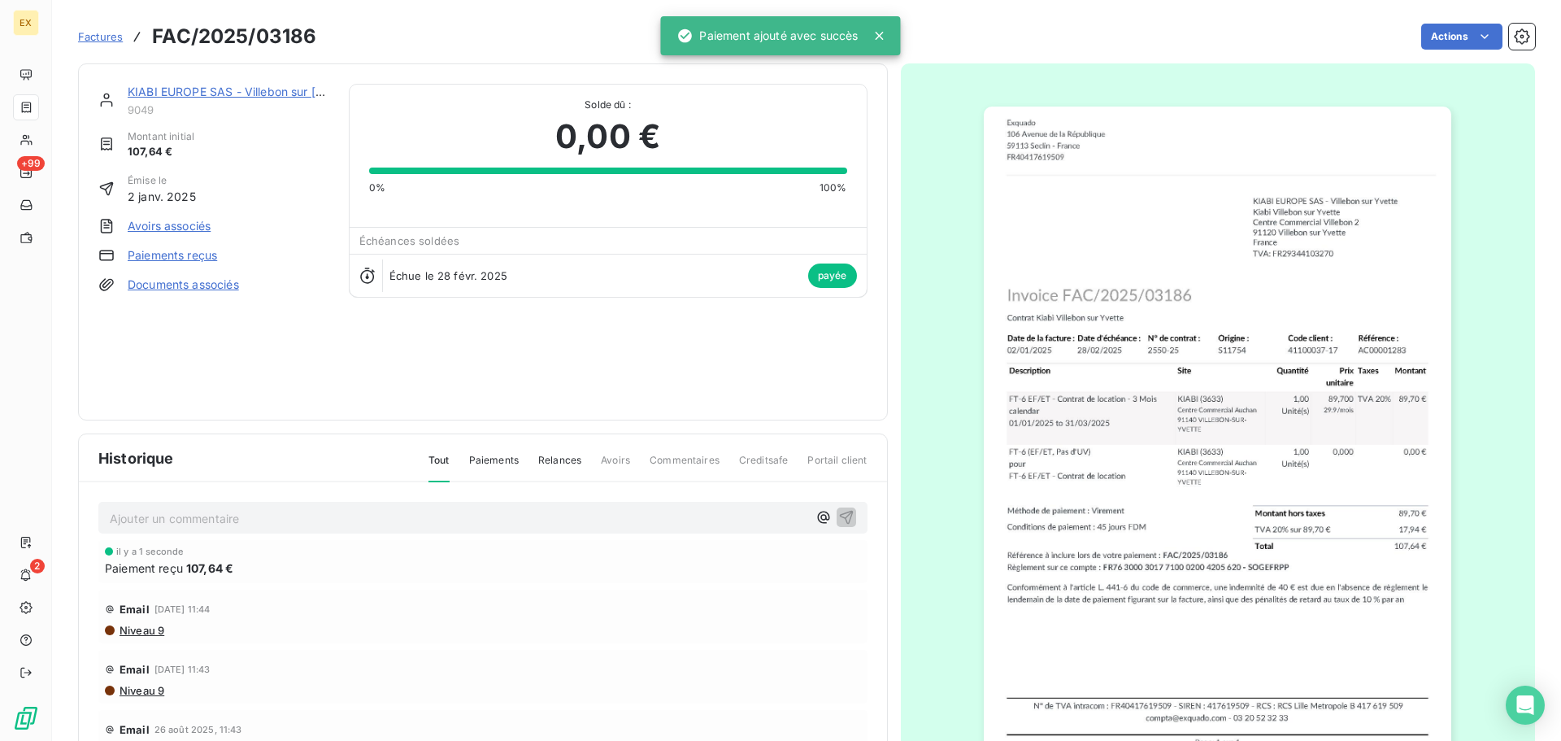
click at [105, 33] on span "Factures" at bounding box center [100, 36] width 45 height 13
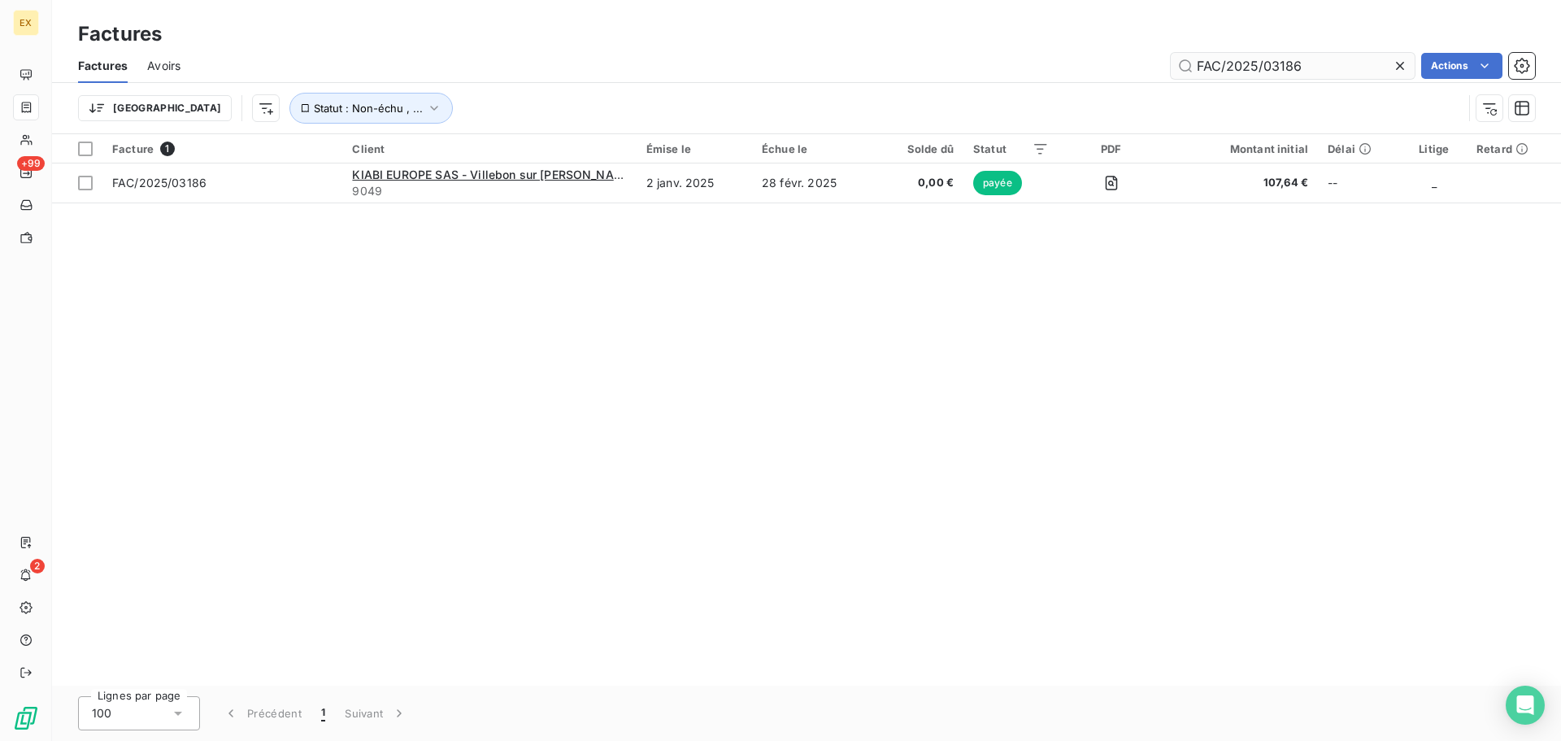
click at [1325, 67] on input "FAC/2025/03186" at bounding box center [1293, 66] width 244 height 26
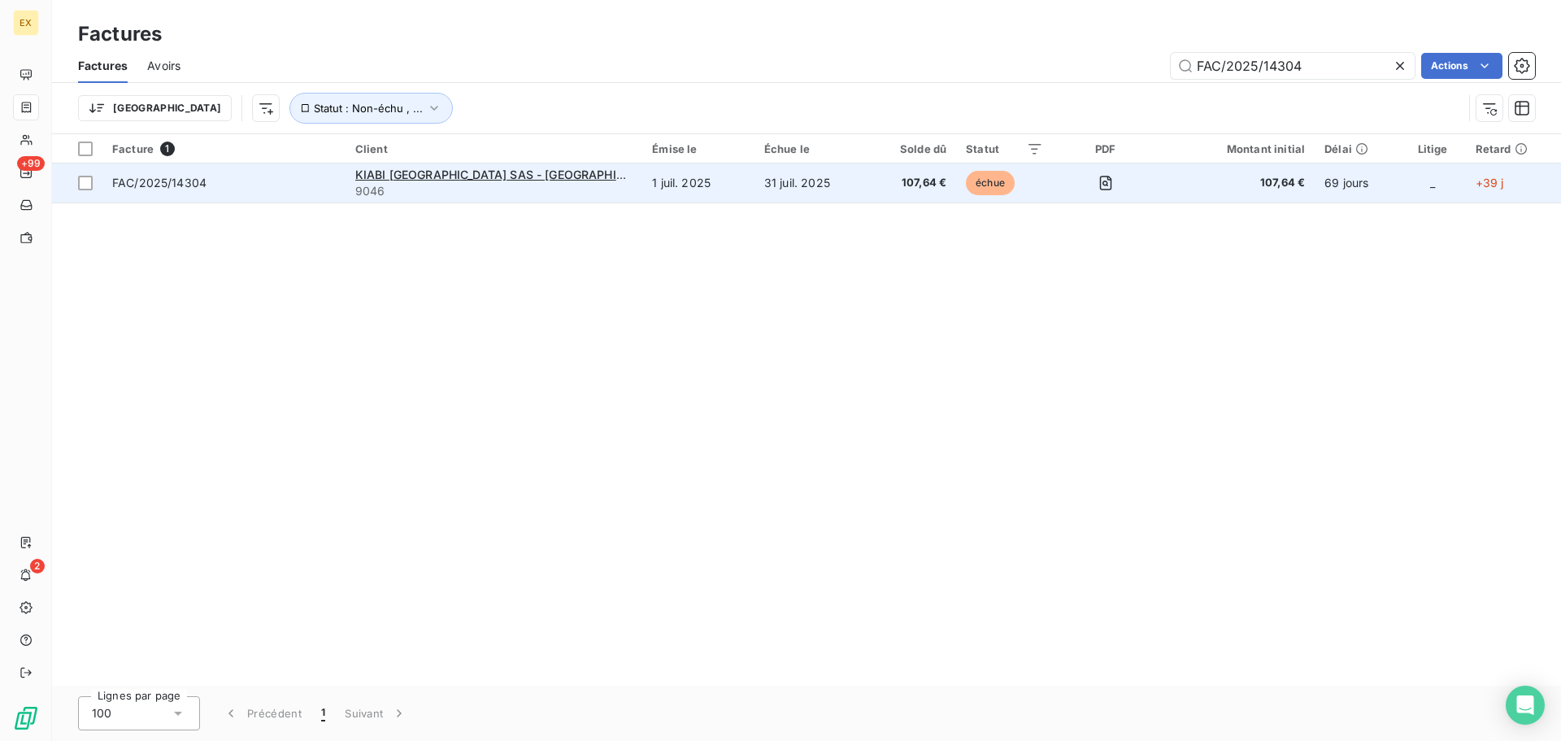
type input "FAC/2025/14304"
click at [290, 190] on span "FAC/2025/14304" at bounding box center [224, 183] width 224 height 16
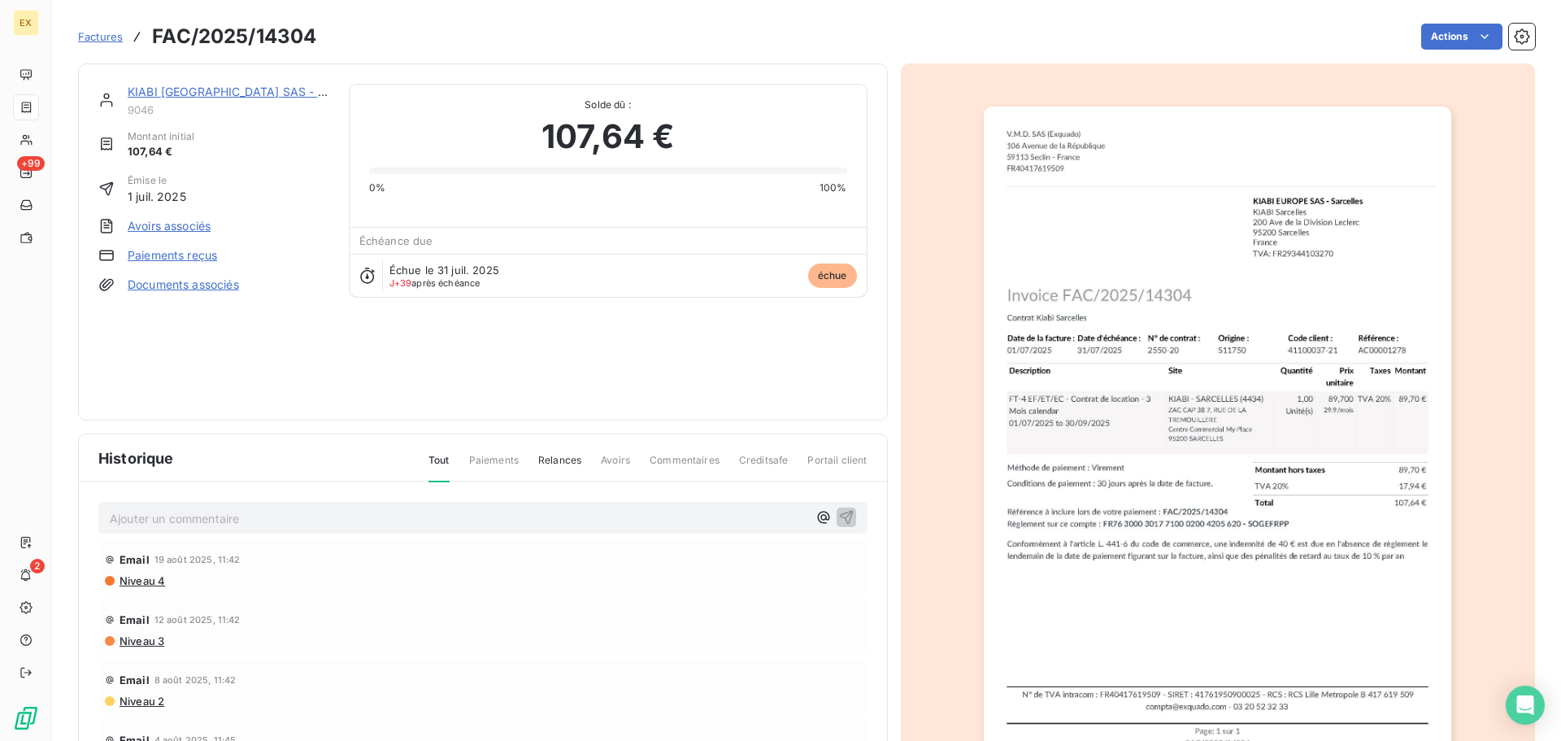
click at [181, 255] on link "Paiements reçus" at bounding box center [172, 255] width 89 height 16
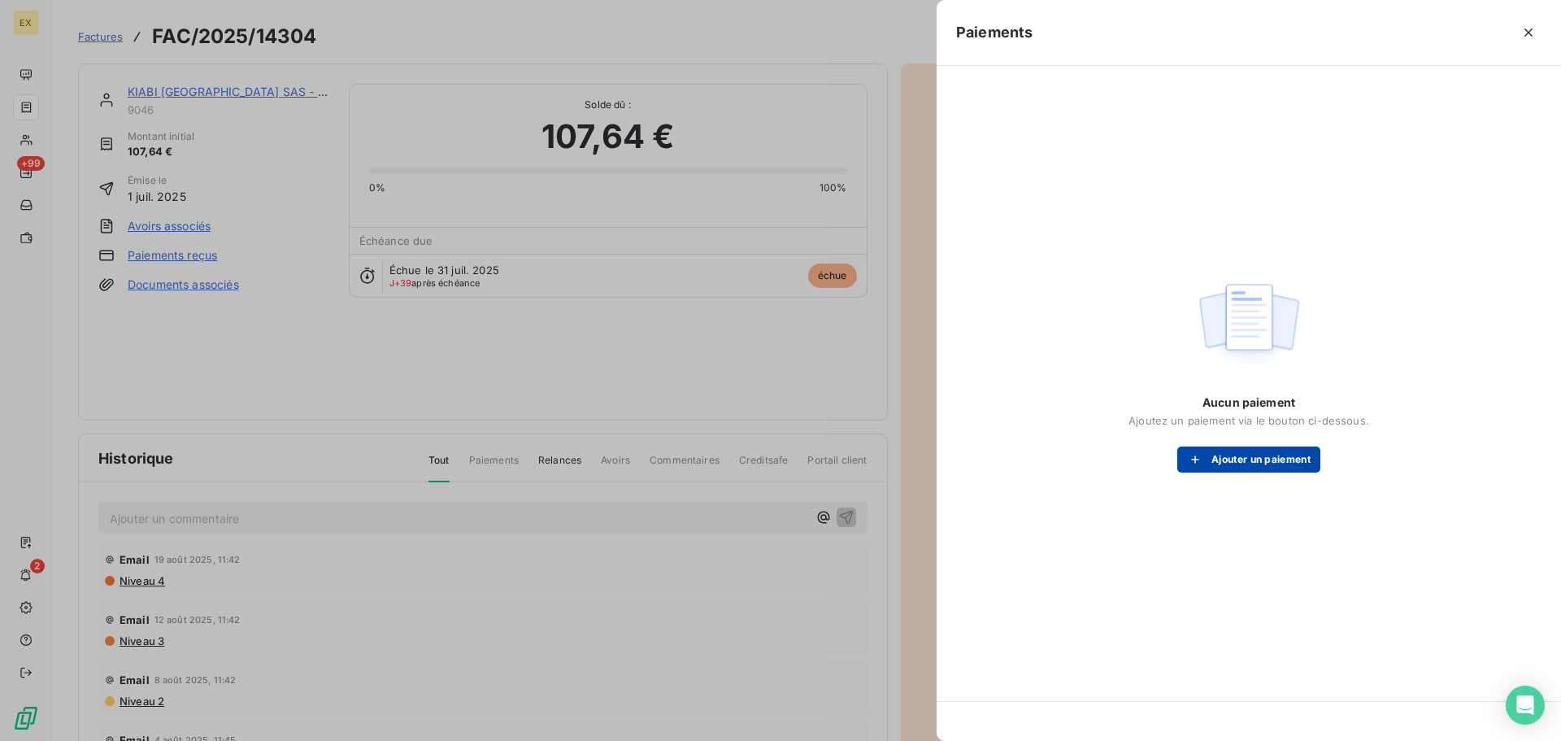
click at [1254, 455] on button "Ajouter un paiement" at bounding box center [1249, 459] width 143 height 26
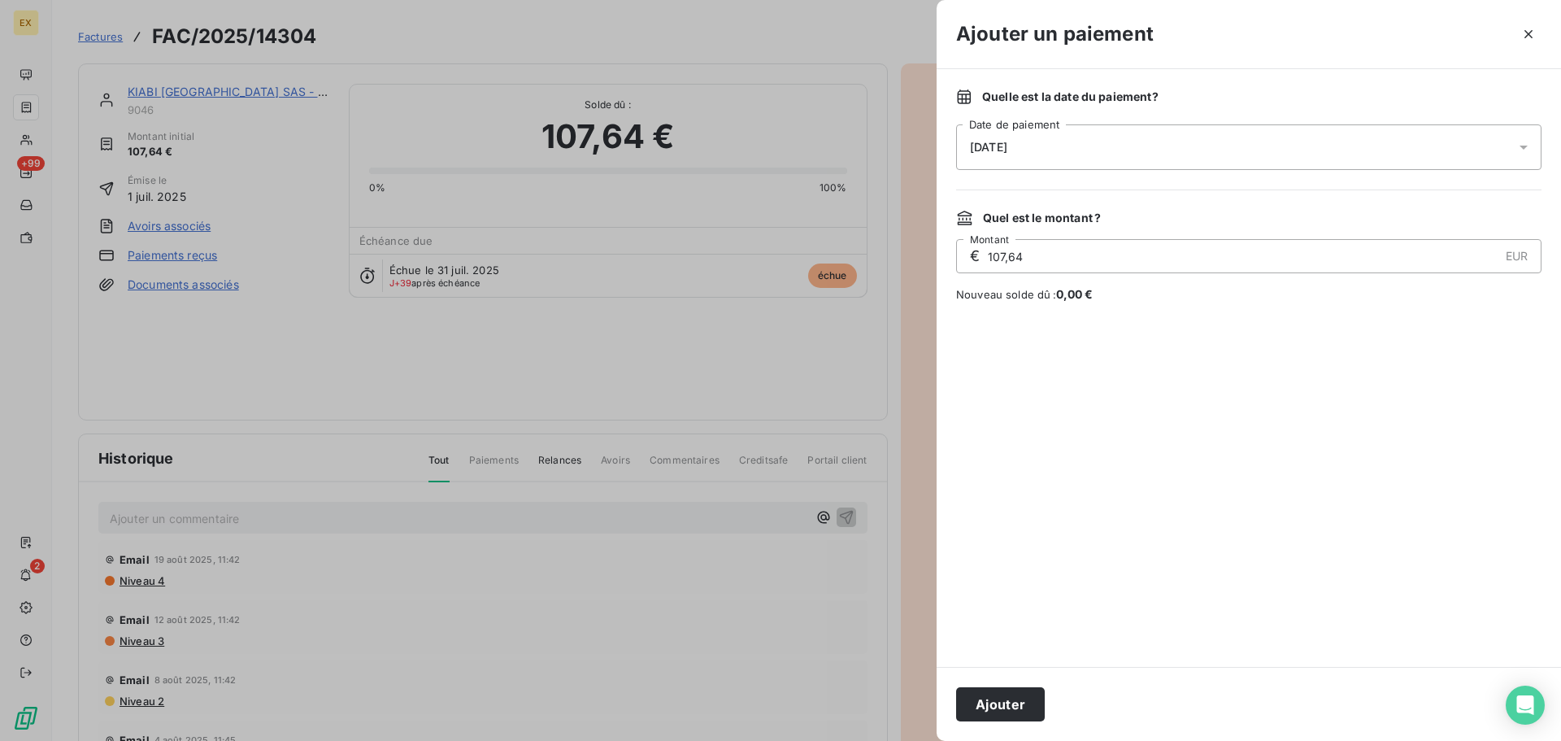
click at [1002, 711] on button "Ajouter" at bounding box center [1000, 704] width 89 height 34
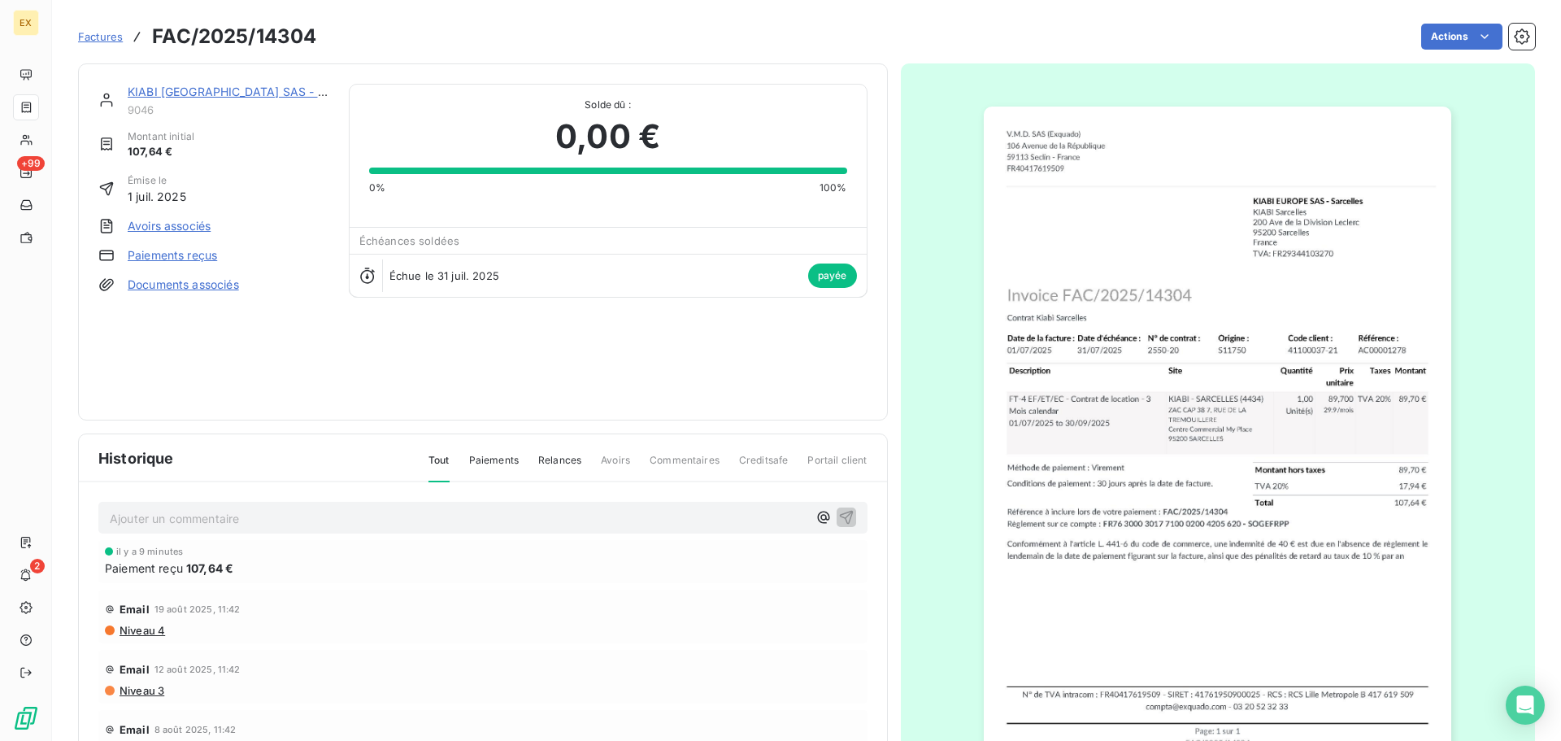
click at [114, 35] on span "Factures" at bounding box center [100, 36] width 45 height 13
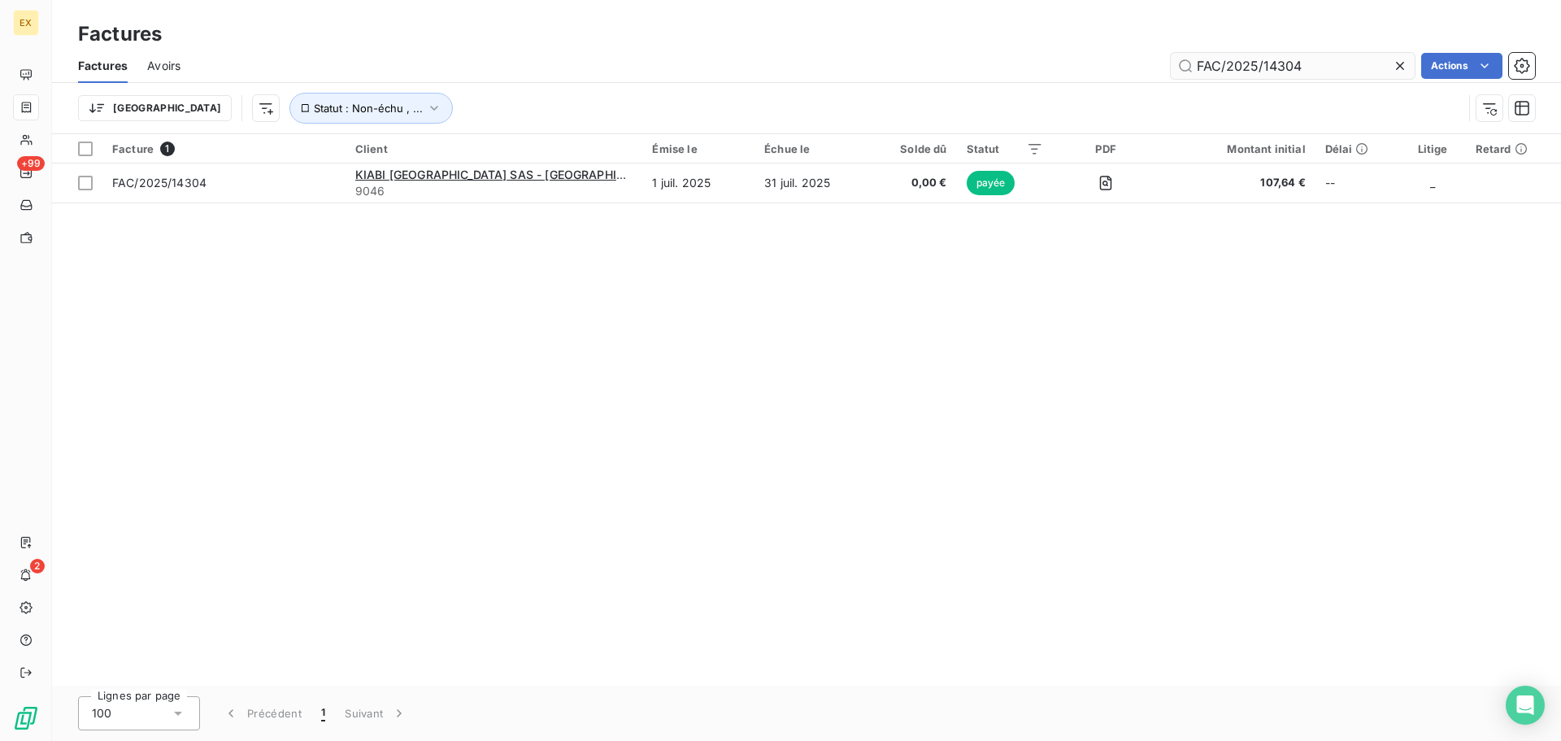
click at [1308, 63] on input "FAC/2025/14304" at bounding box center [1293, 66] width 244 height 26
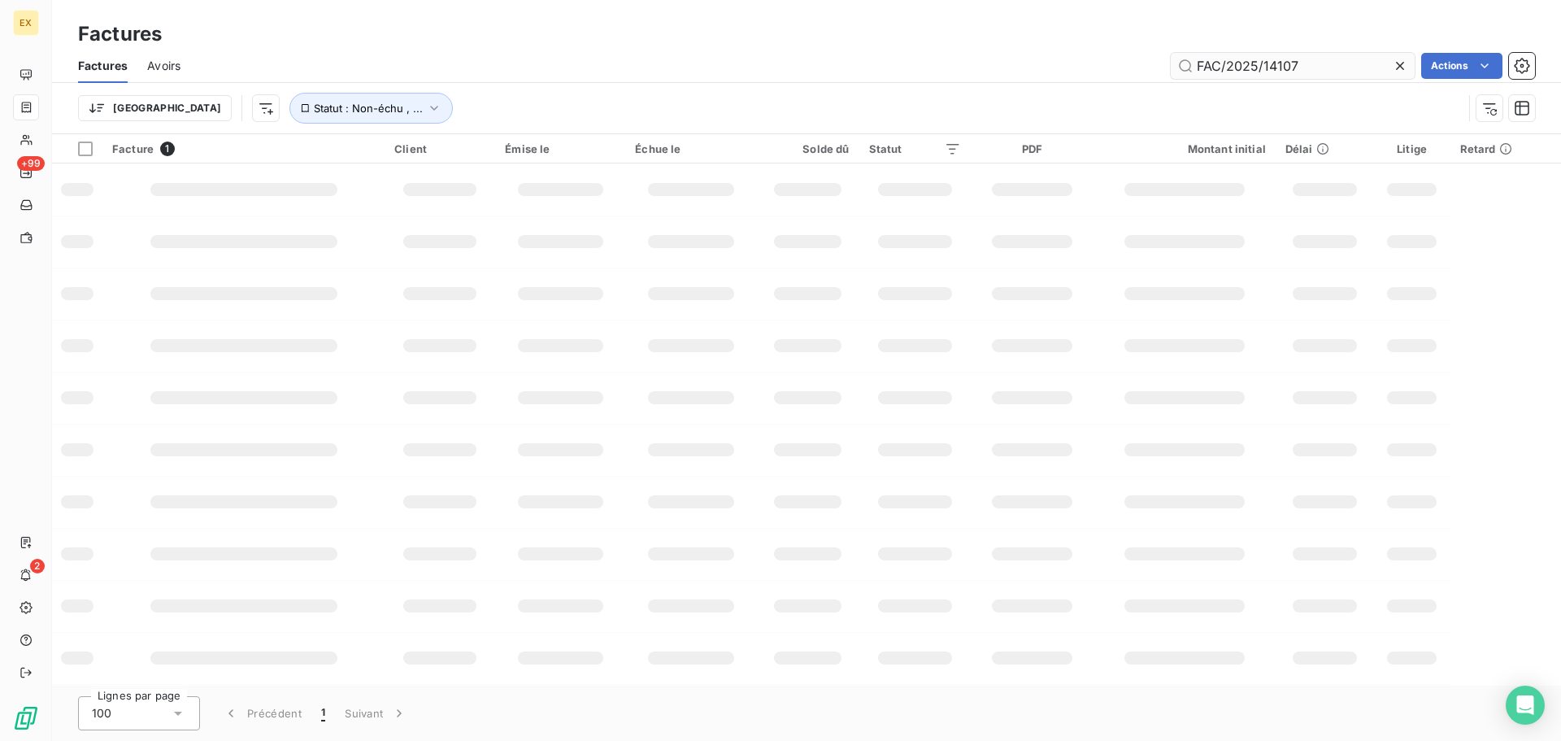
type input "FAC/2025/14107"
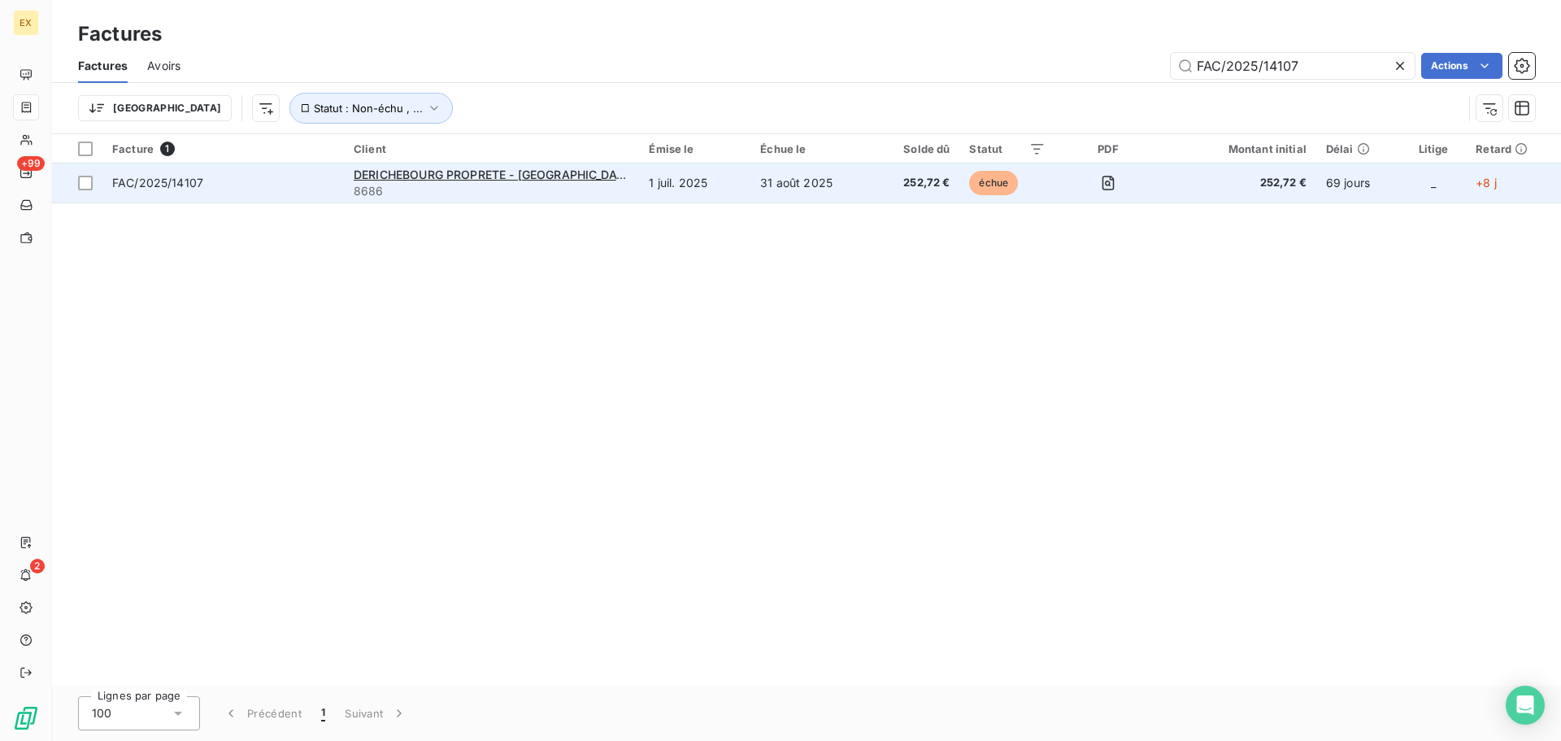
click at [282, 169] on td "FAC/2025/14107" at bounding box center [223, 182] width 242 height 39
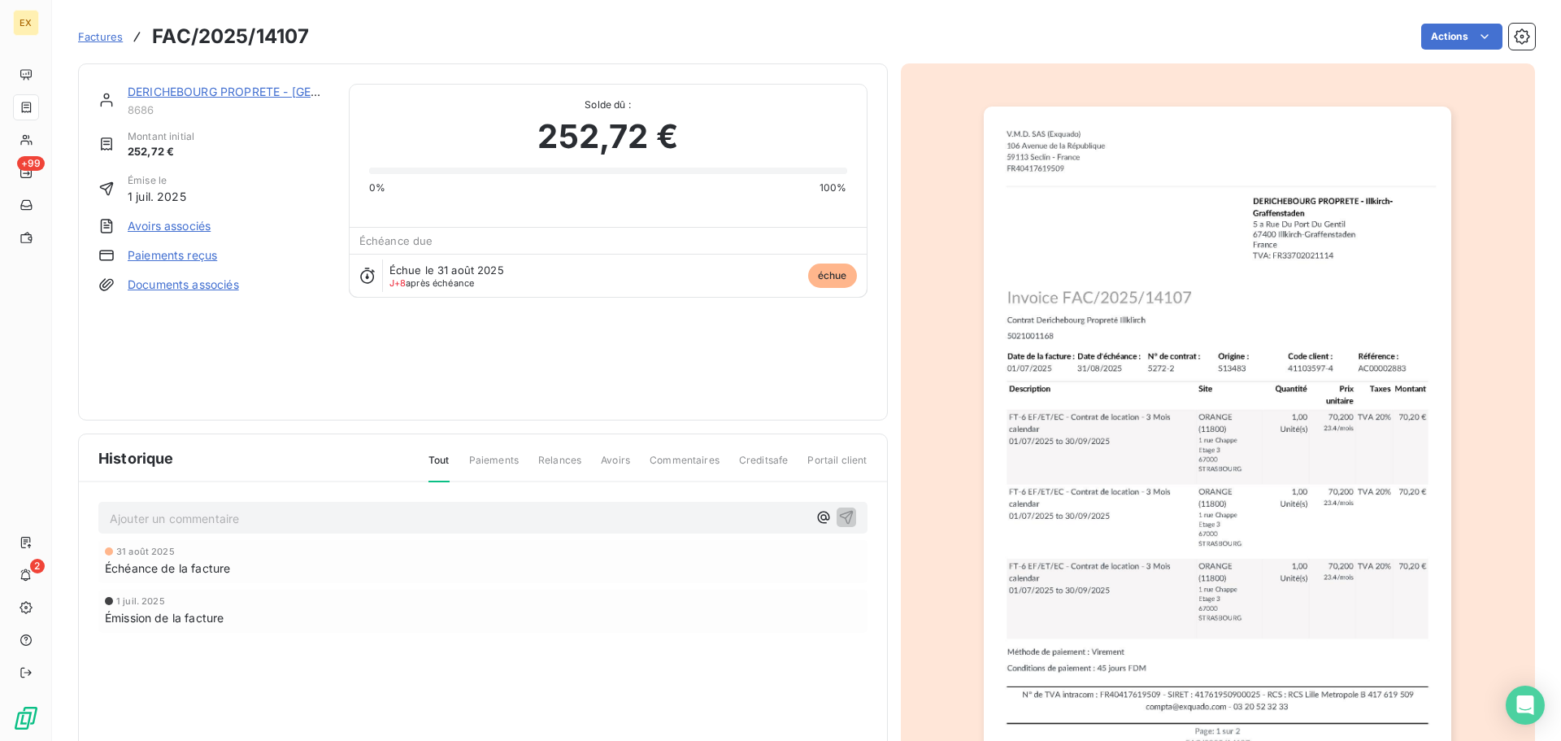
click at [202, 248] on link "Paiements reçus" at bounding box center [172, 255] width 89 height 16
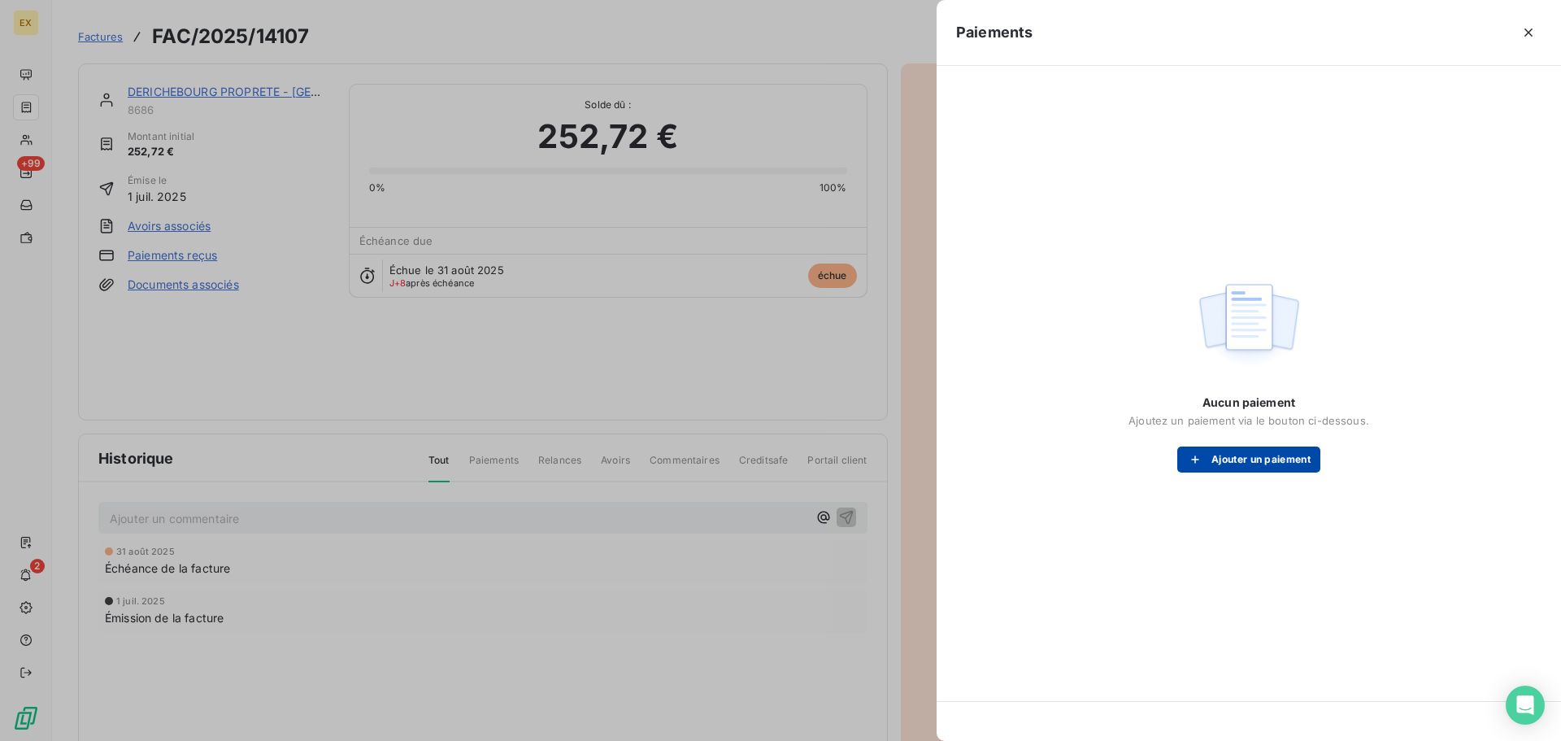
click at [1254, 455] on button "Ajouter un paiement" at bounding box center [1249, 459] width 143 height 26
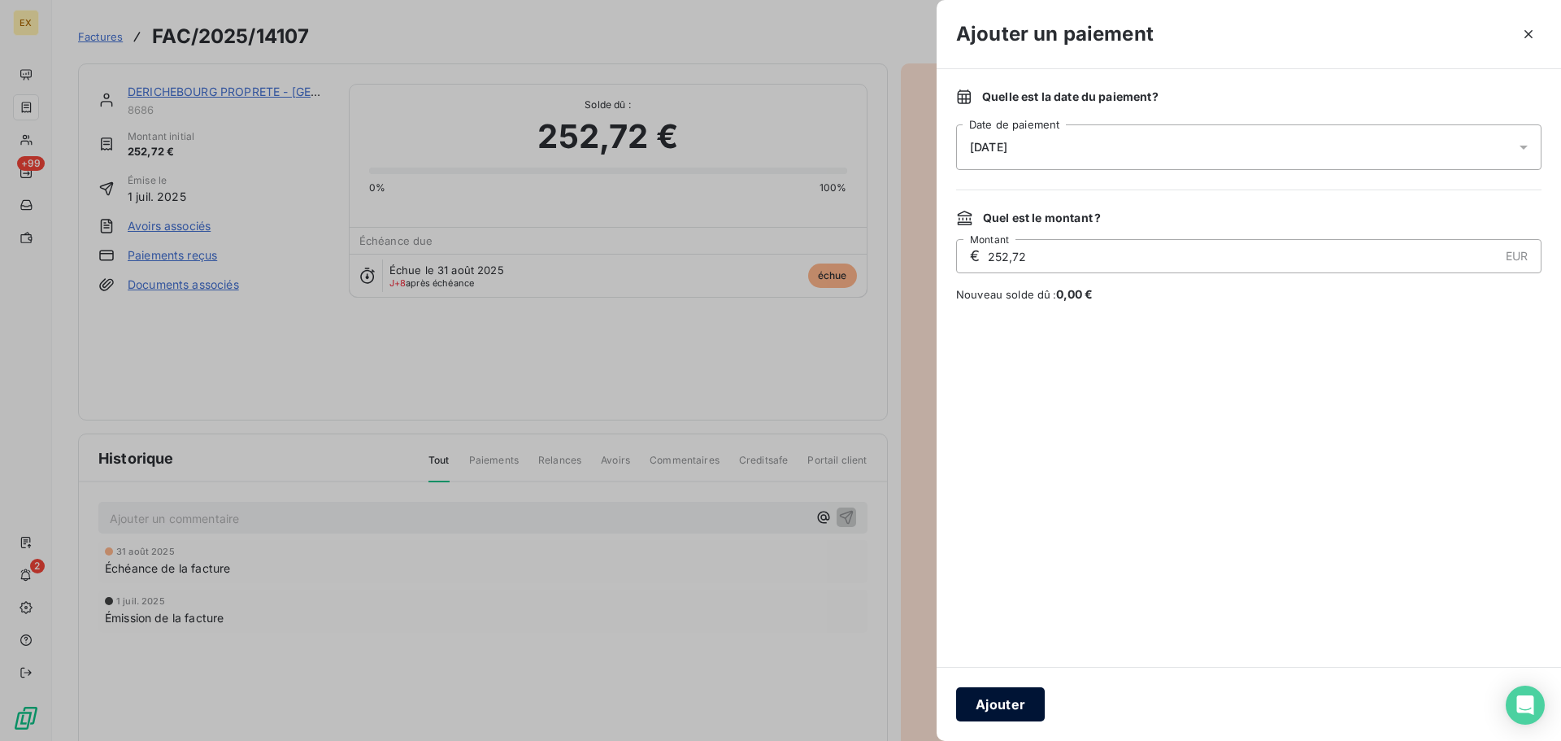
drag, startPoint x: 1000, startPoint y: 699, endPoint x: 956, endPoint y: 646, distance: 68.7
click at [1000, 699] on button "Ajouter" at bounding box center [1000, 704] width 89 height 34
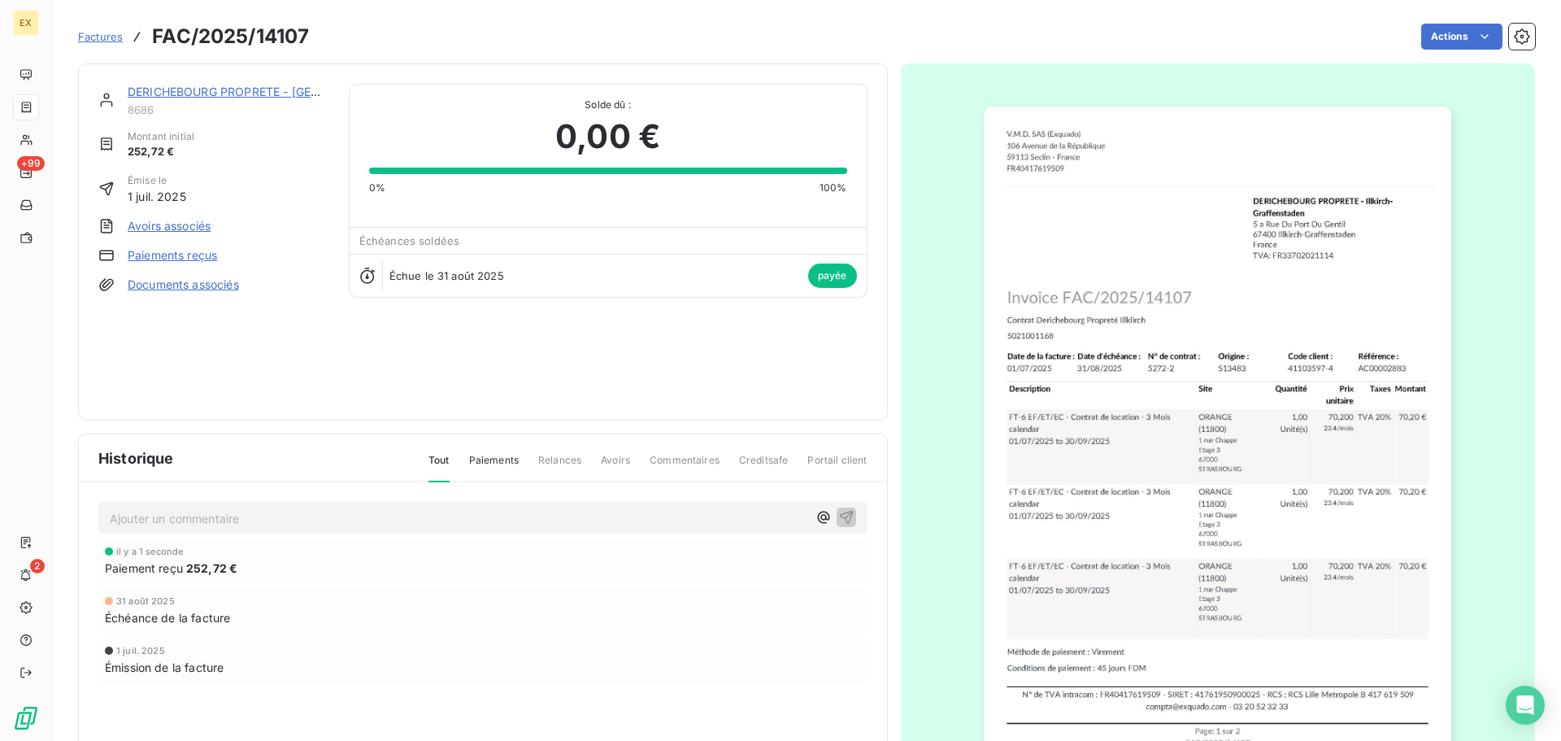
click at [102, 35] on span "Factures" at bounding box center [100, 36] width 45 height 13
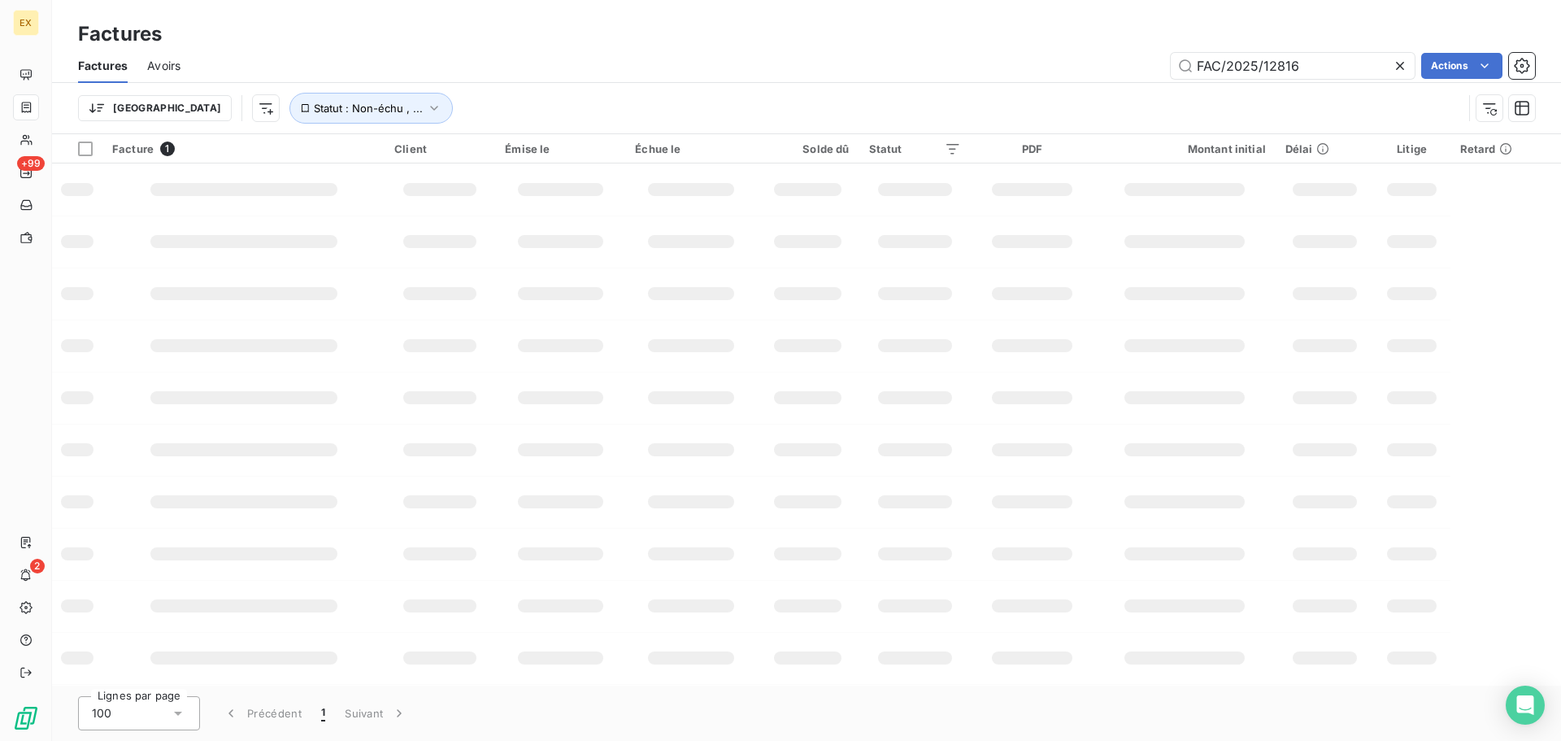
type input "FAC/2025/12816"
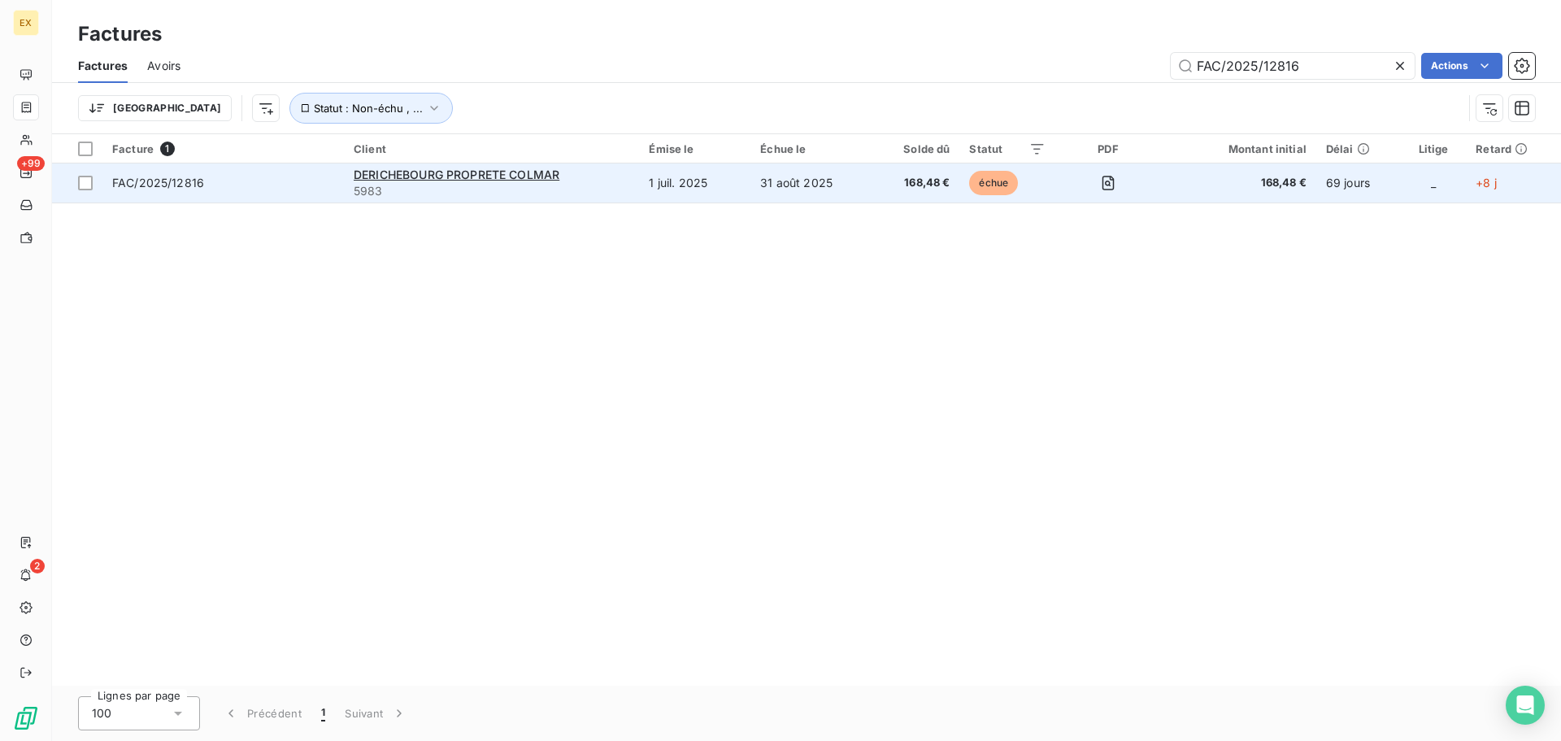
click at [495, 189] on span "5983" at bounding box center [492, 191] width 276 height 16
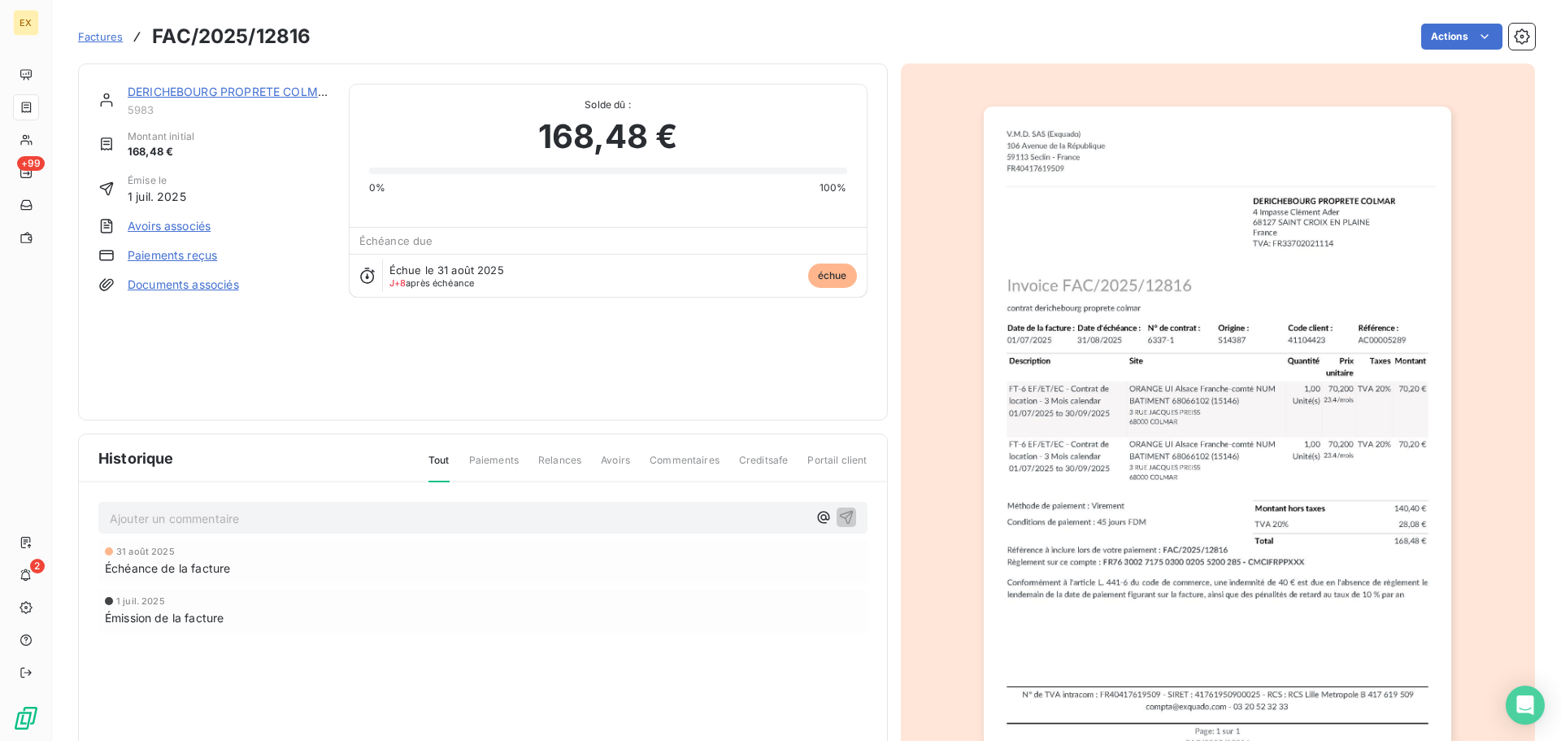
click at [190, 255] on link "Paiements reçus" at bounding box center [172, 255] width 89 height 16
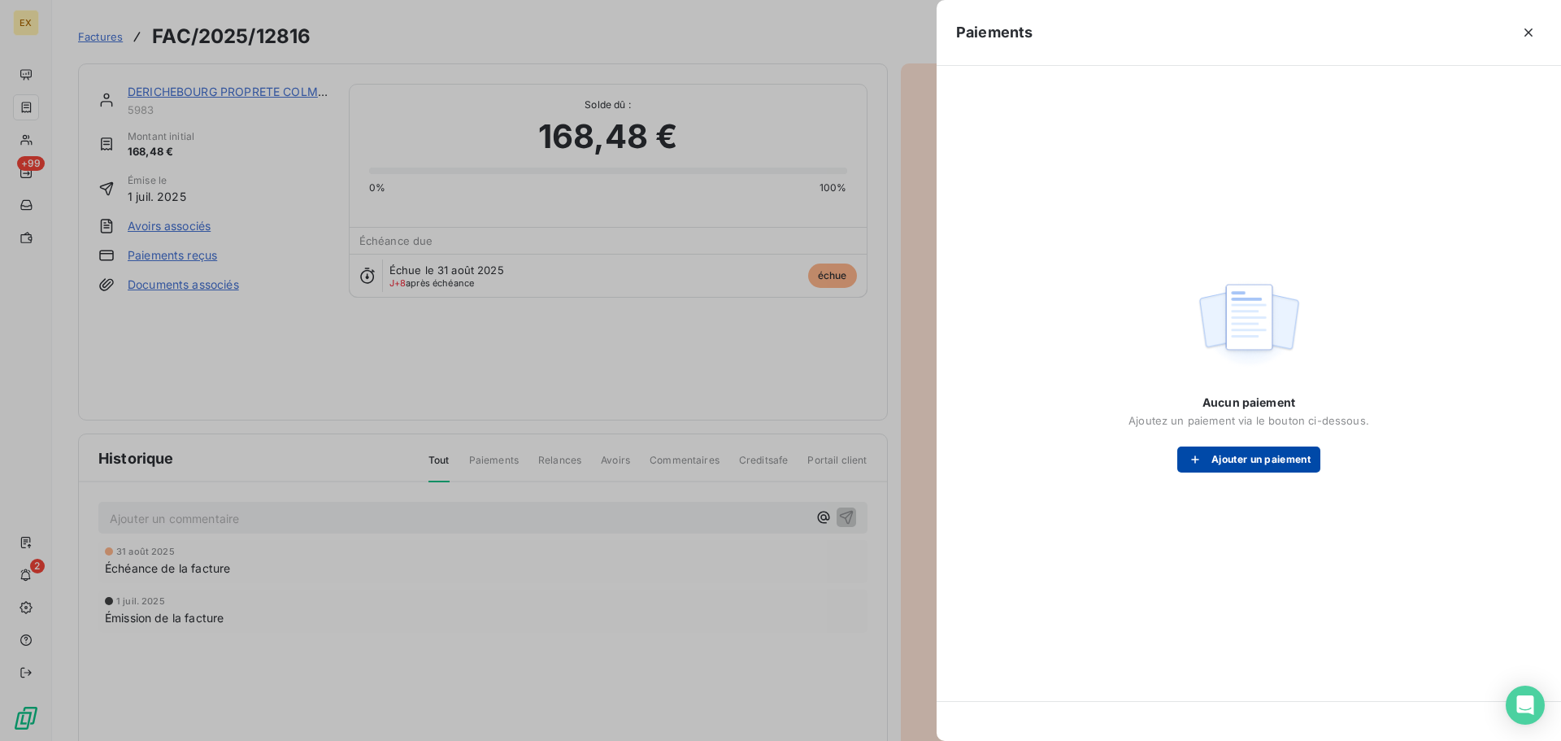
click at [1239, 463] on button "Ajouter un paiement" at bounding box center [1249, 459] width 143 height 26
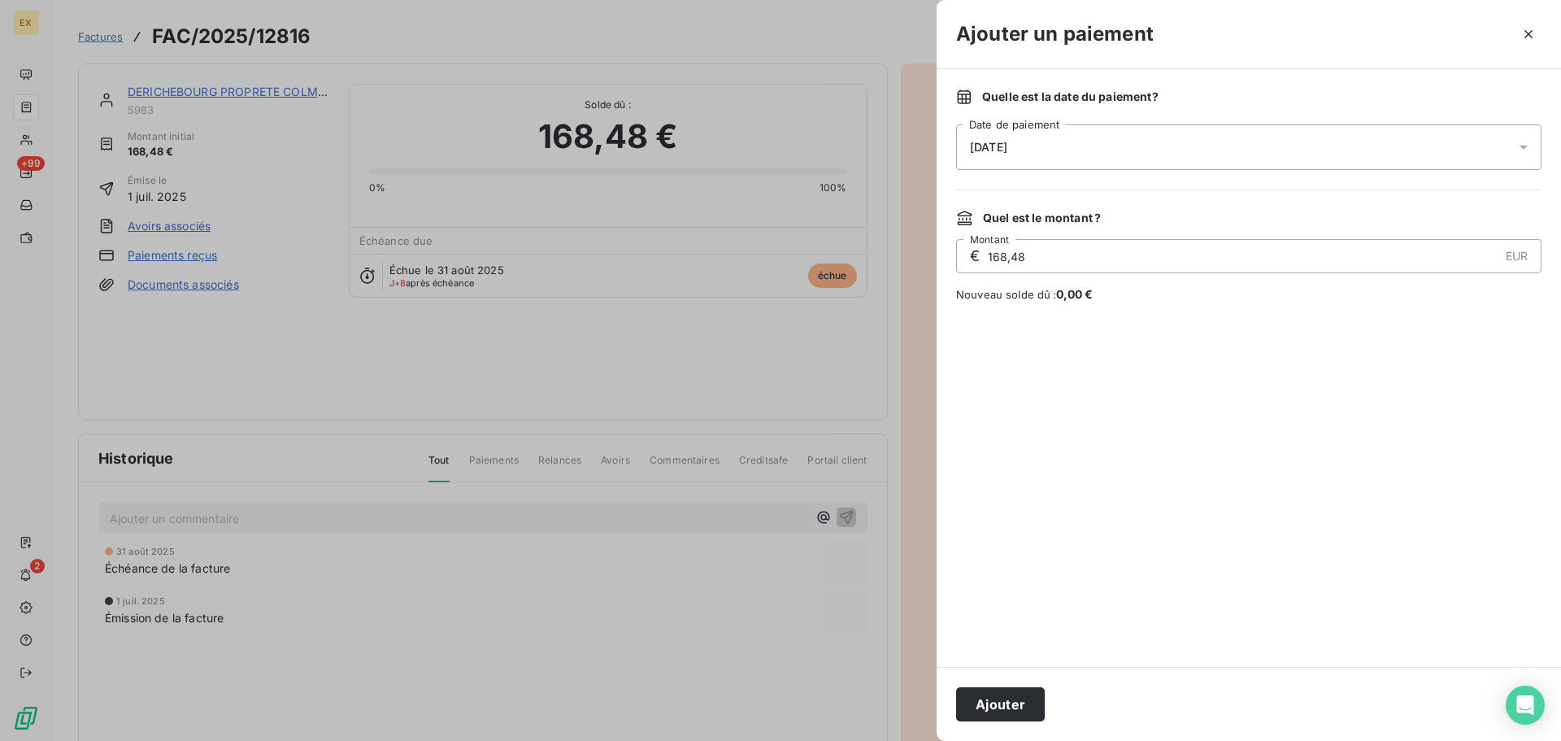
drag, startPoint x: 1010, startPoint y: 700, endPoint x: 1001, endPoint y: 681, distance: 21.5
click at [1008, 700] on button "Ajouter" at bounding box center [1000, 704] width 89 height 34
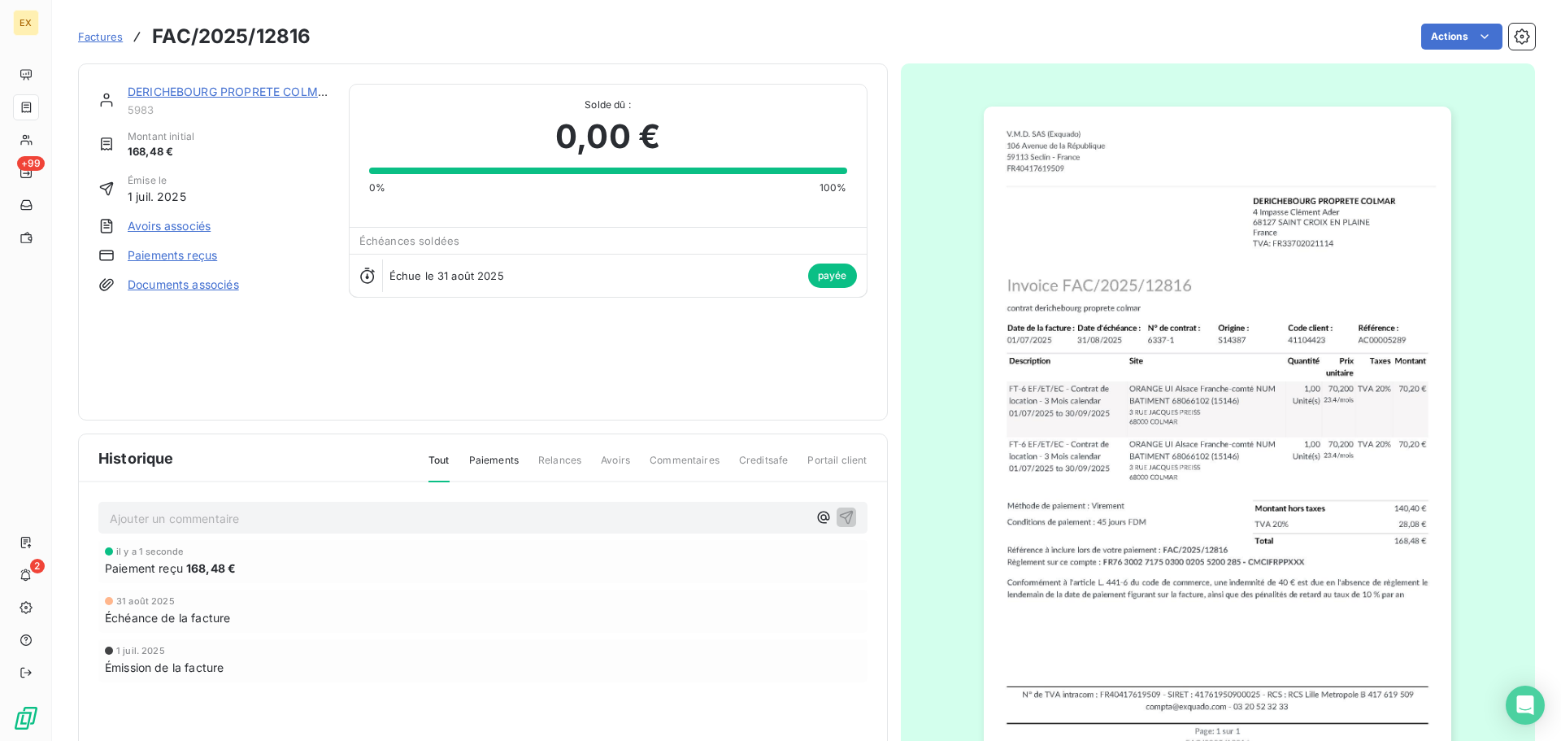
click at [83, 32] on span "Factures" at bounding box center [100, 36] width 45 height 13
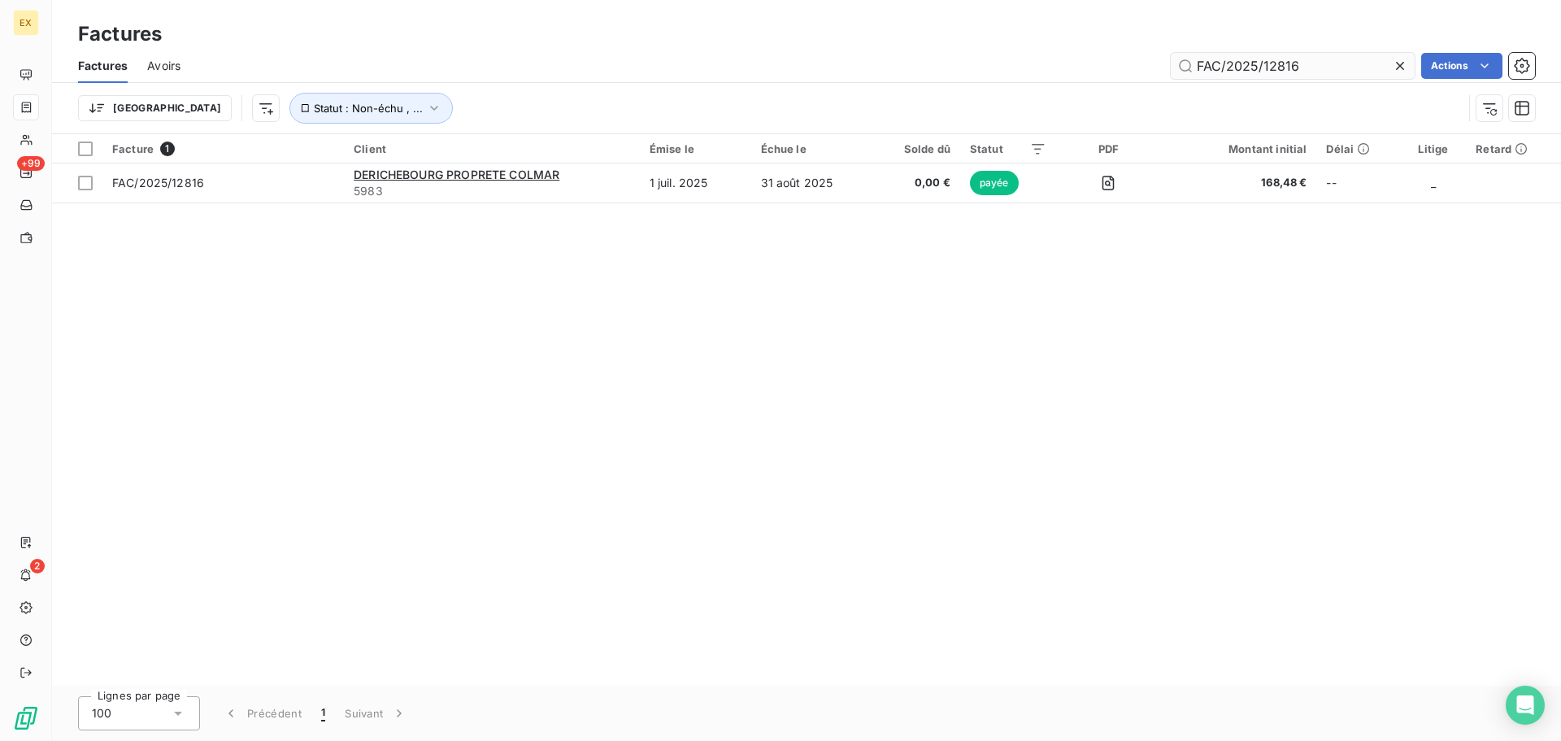
click at [1313, 62] on input "FAC/2025/12816" at bounding box center [1293, 66] width 244 height 26
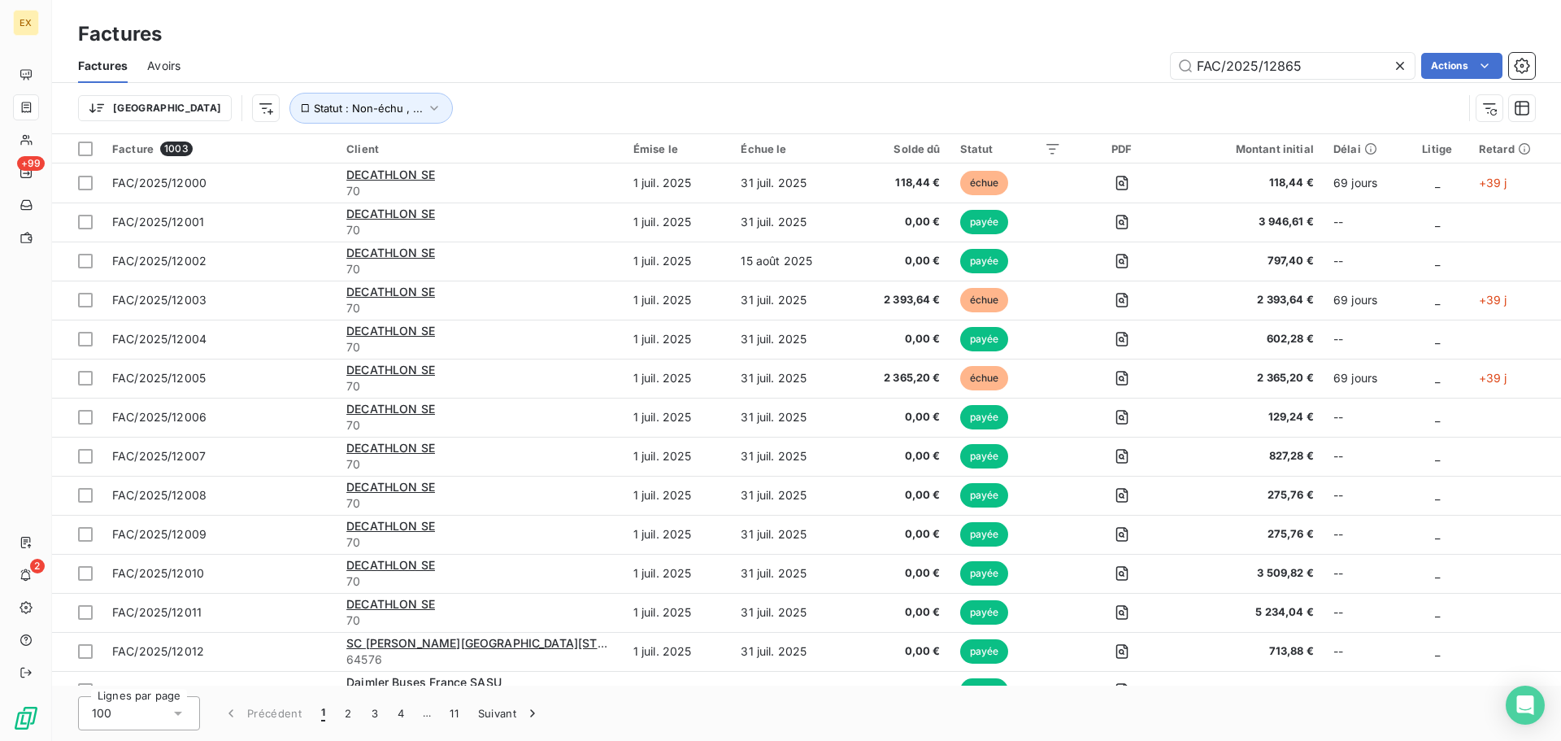
type input "FAC/2025/12865"
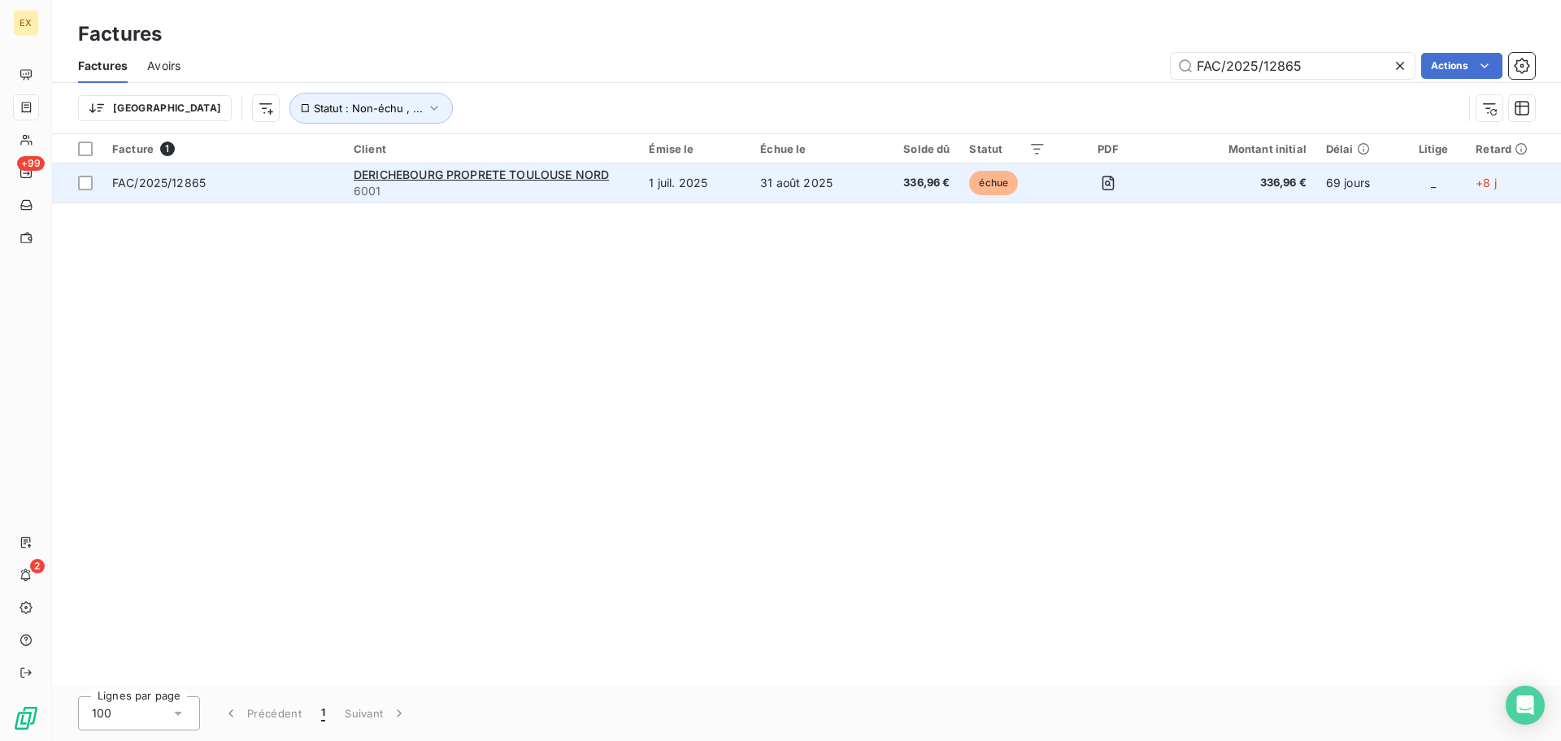
click at [307, 185] on span "FAC/2025/12865" at bounding box center [223, 183] width 222 height 16
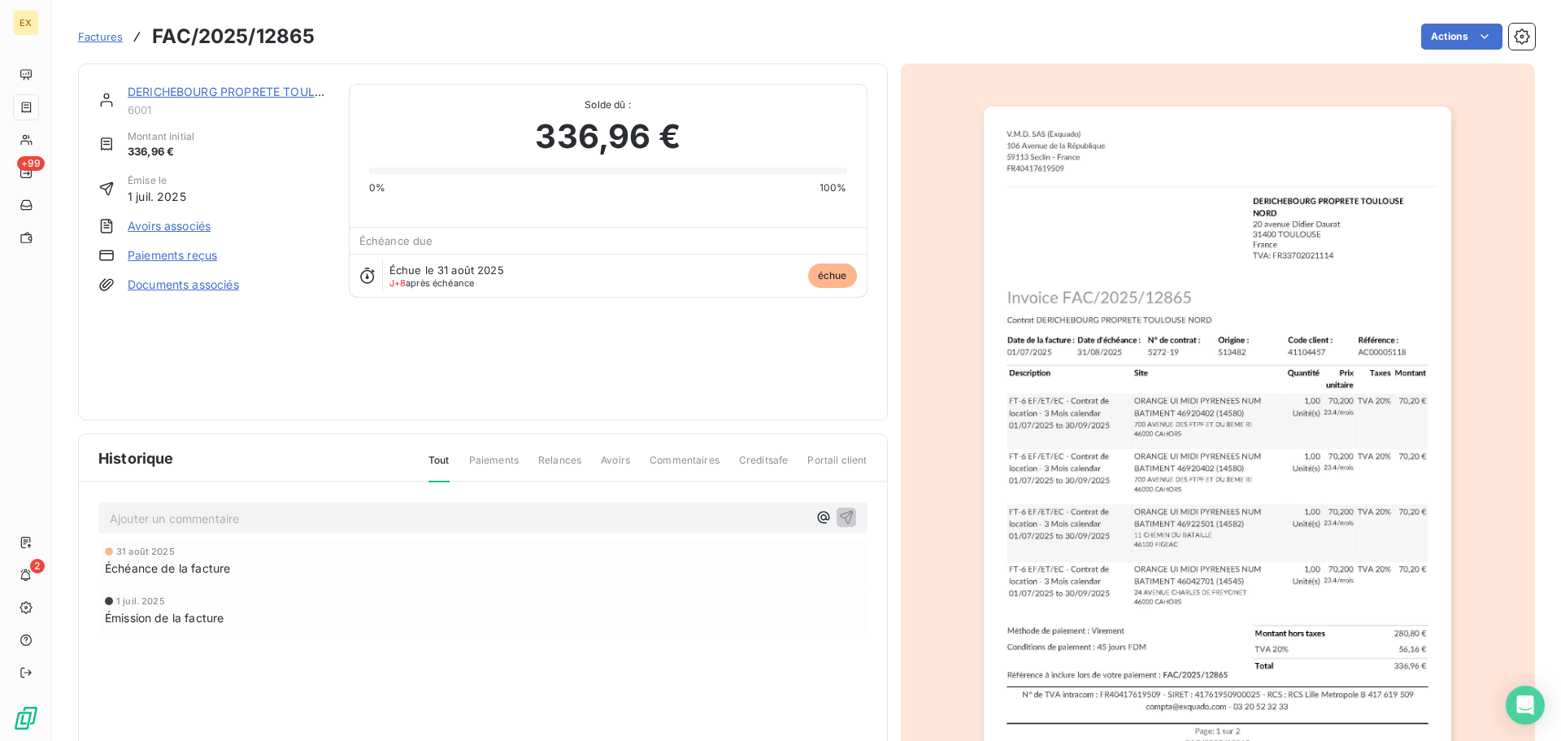
click at [185, 255] on link "Paiements reçus" at bounding box center [172, 255] width 89 height 16
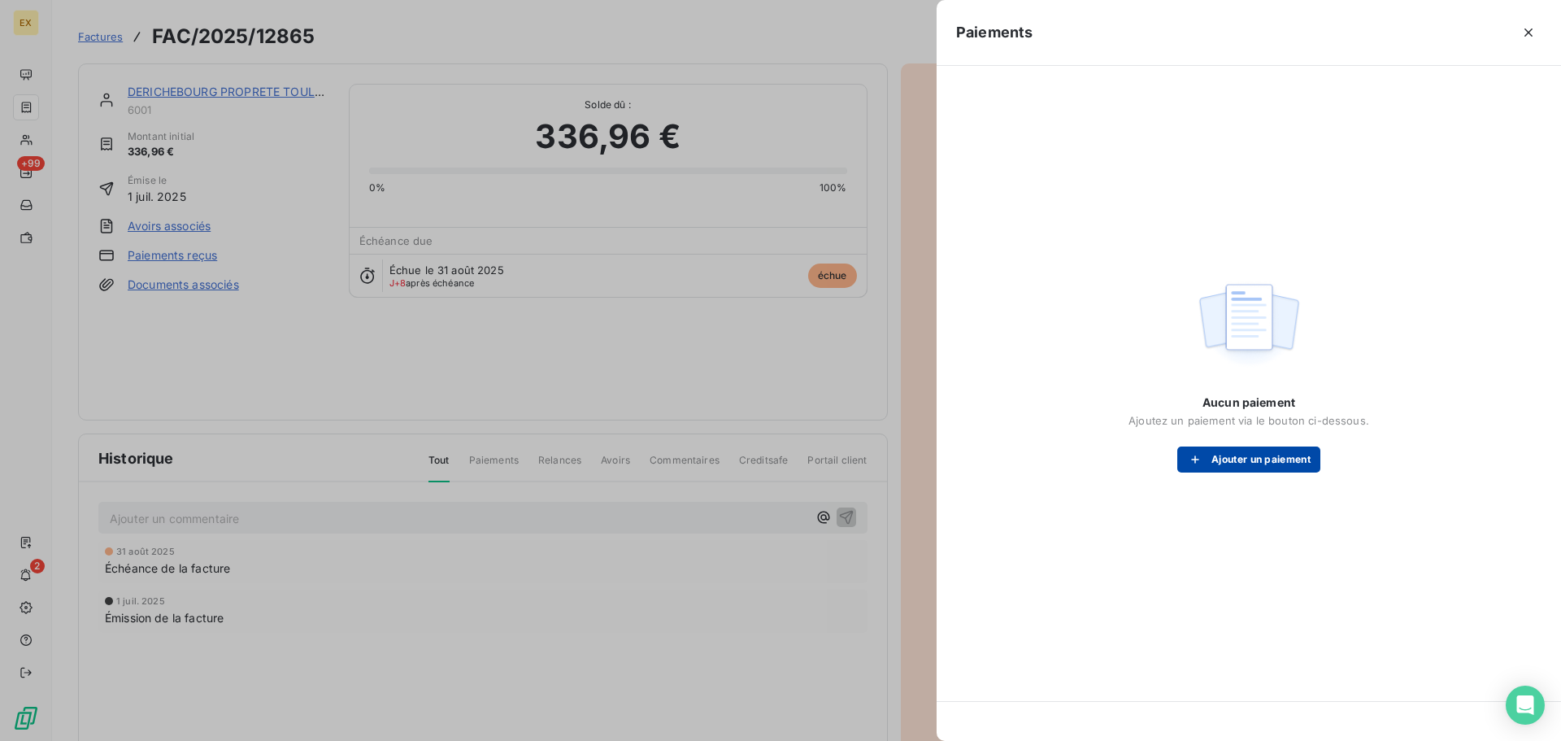
click at [1270, 460] on button "Ajouter un paiement" at bounding box center [1249, 459] width 143 height 26
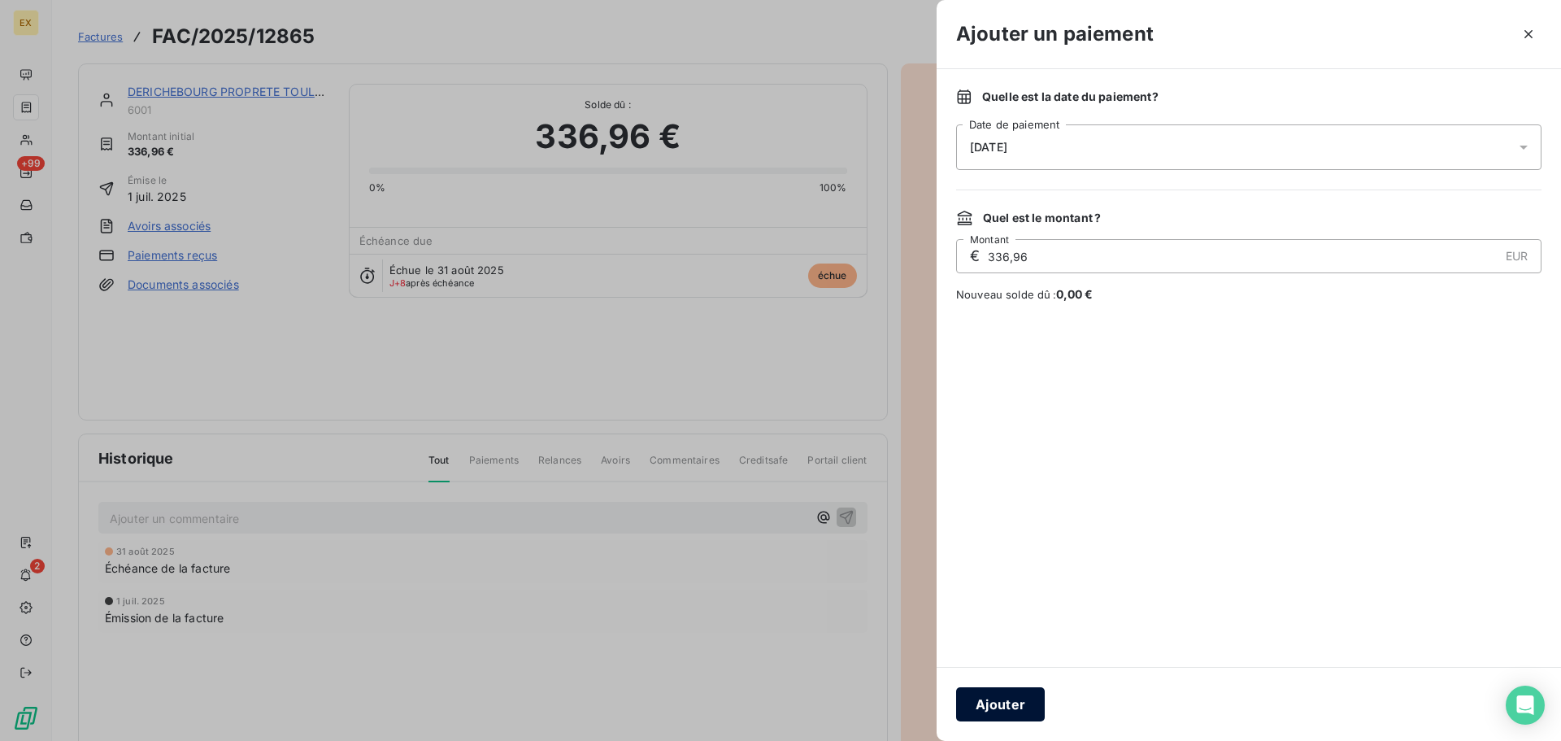
click at [1017, 698] on button "Ajouter" at bounding box center [1000, 704] width 89 height 34
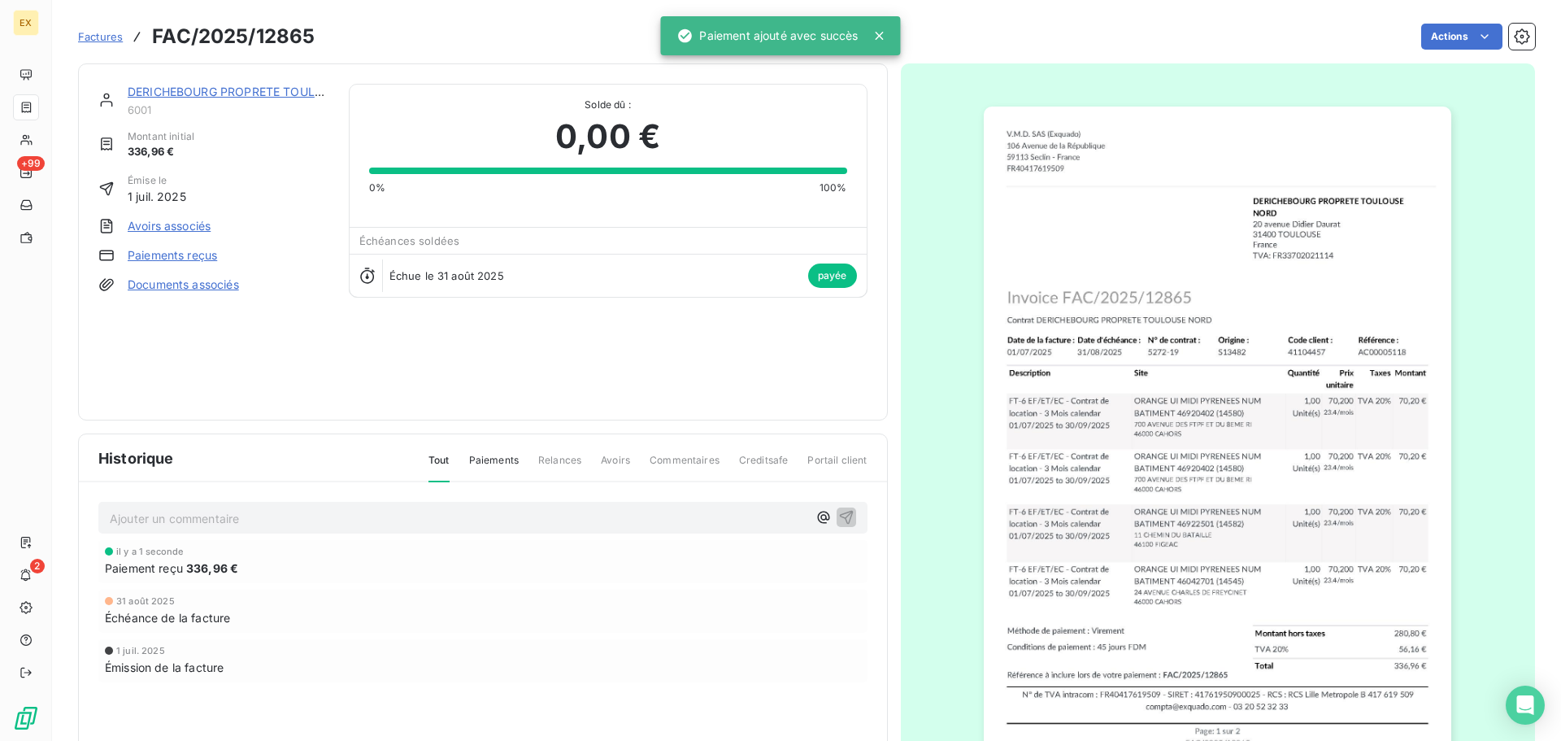
click at [96, 32] on span "Factures" at bounding box center [100, 36] width 45 height 13
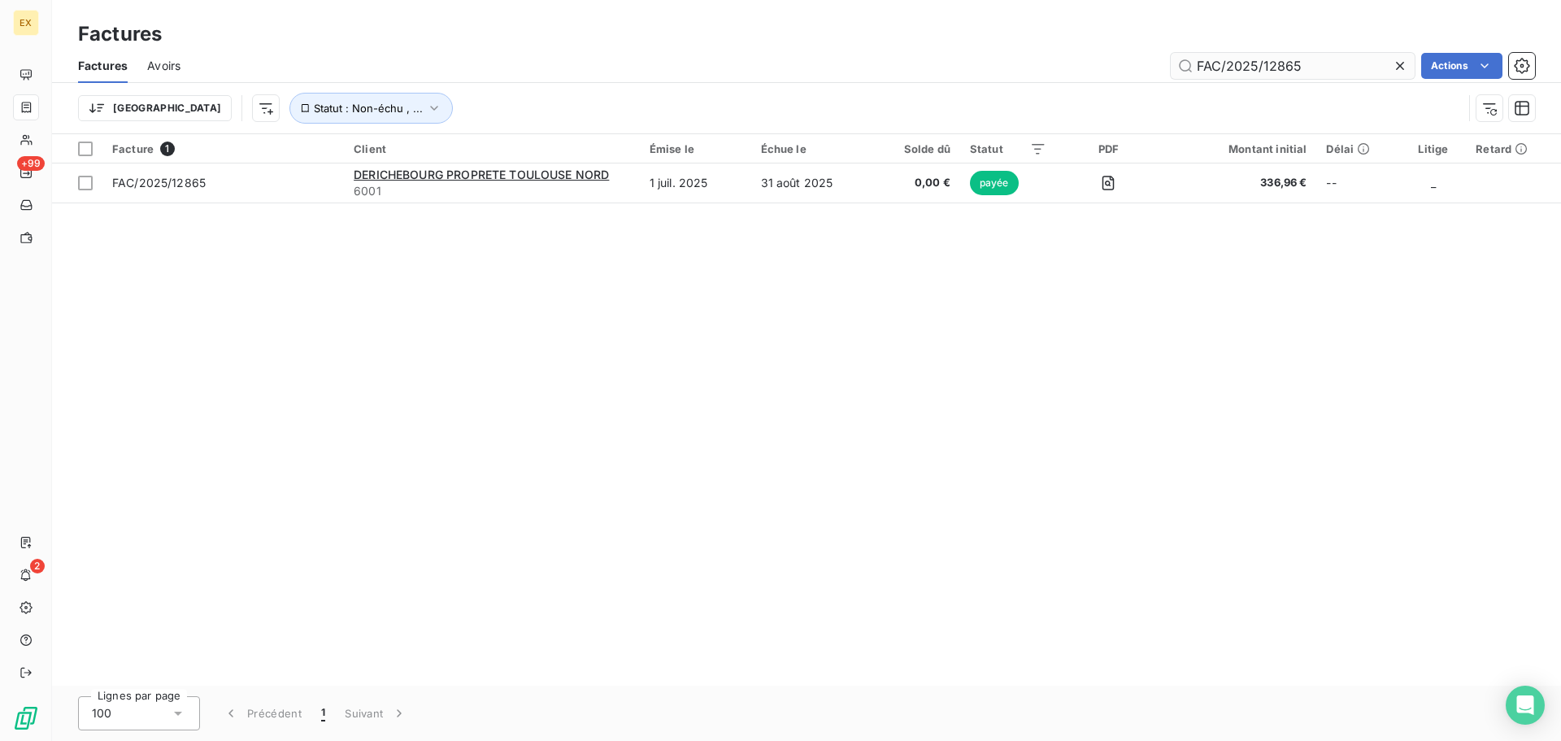
click at [1317, 61] on input "FAC/2025/12865" at bounding box center [1293, 66] width 244 height 26
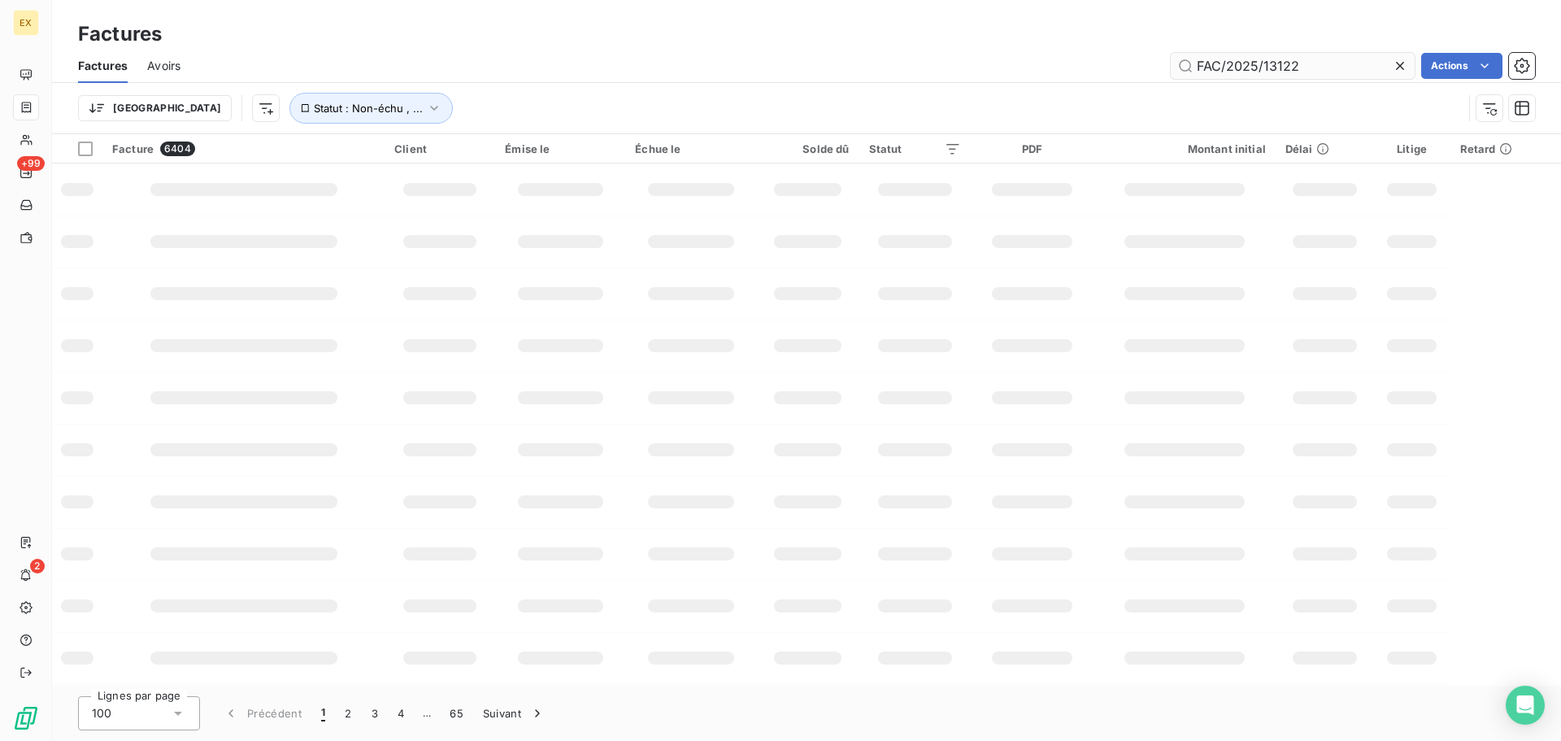
type input "FAC/2025/13122"
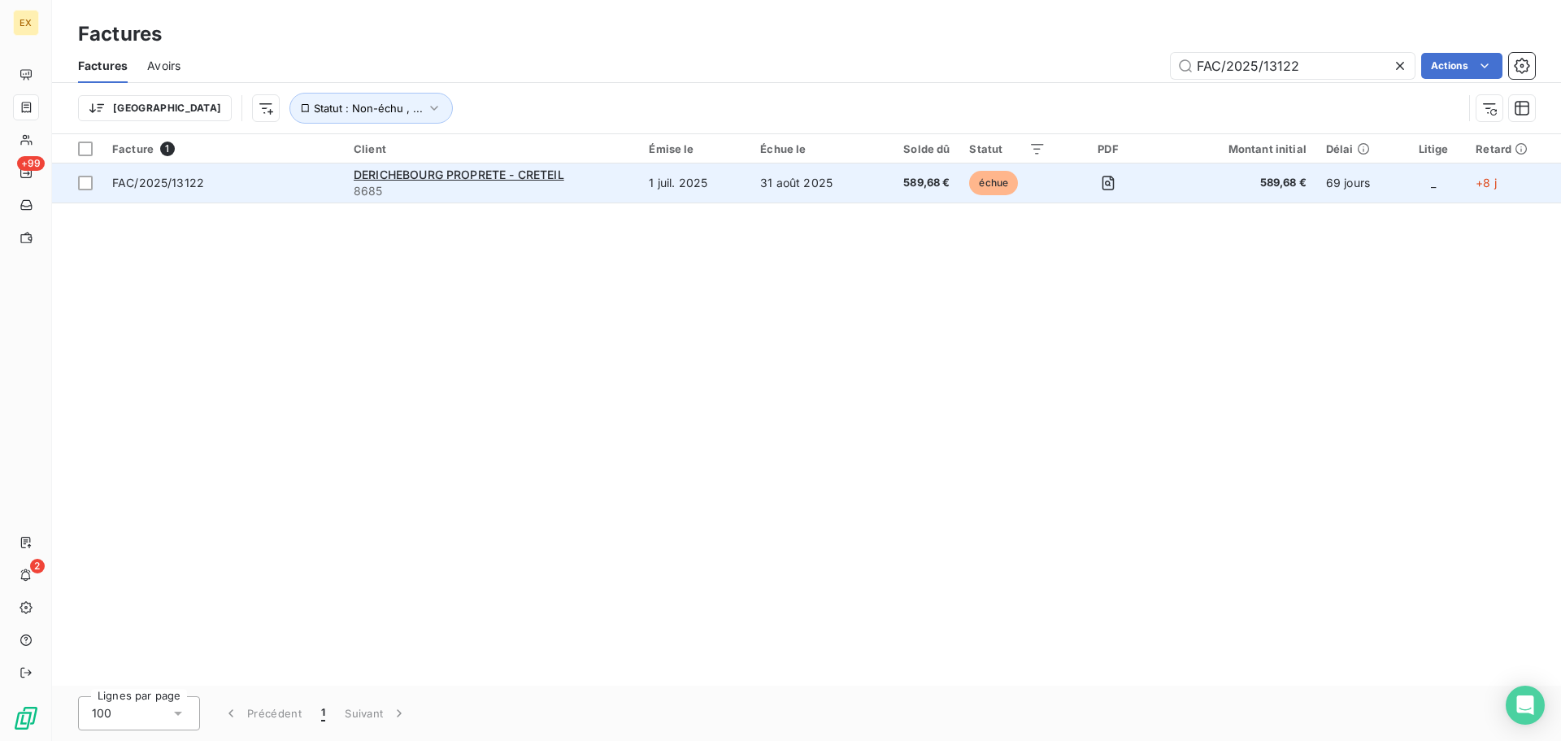
click at [311, 172] on td "FAC/2025/13122" at bounding box center [223, 182] width 242 height 39
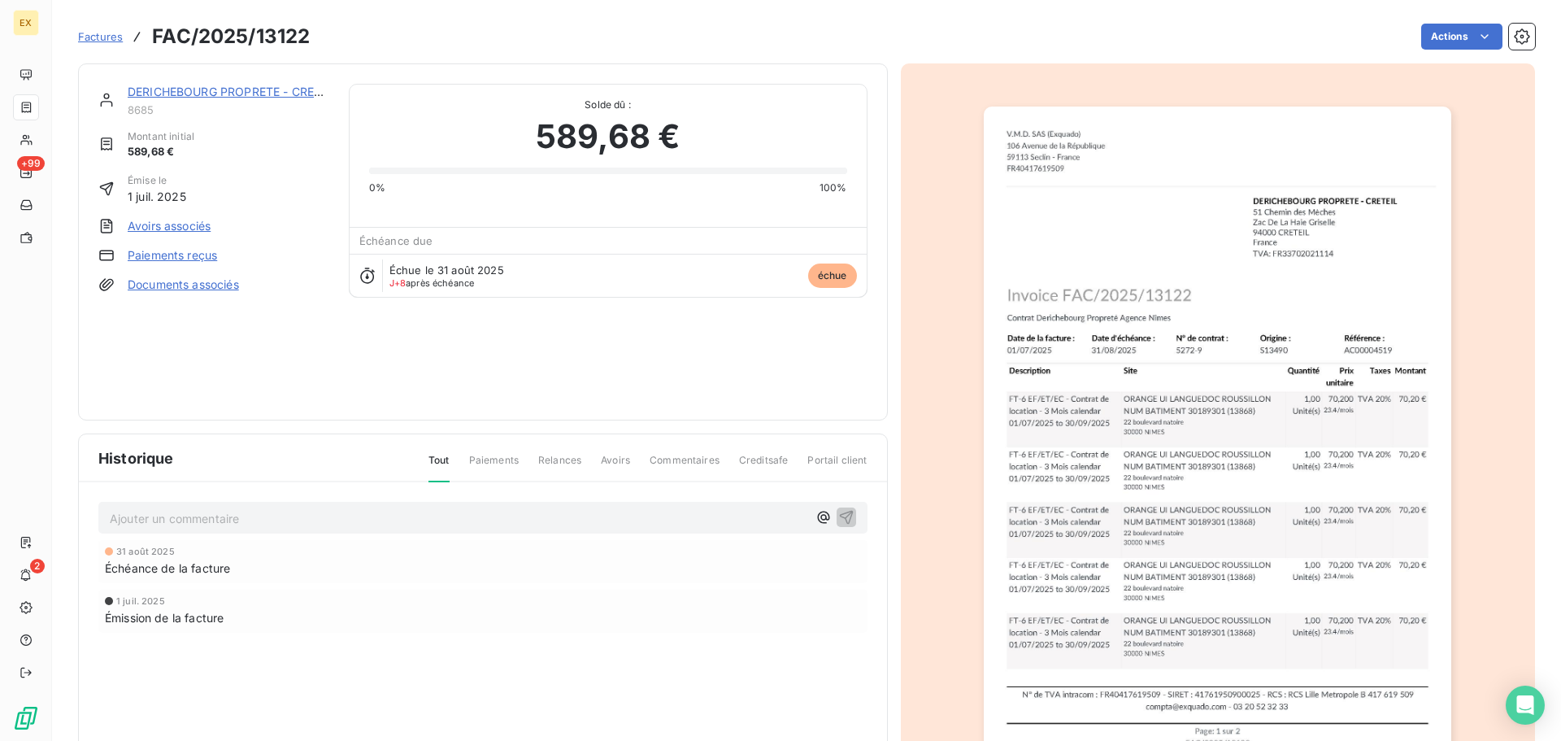
click at [171, 253] on link "Paiements reçus" at bounding box center [172, 255] width 89 height 16
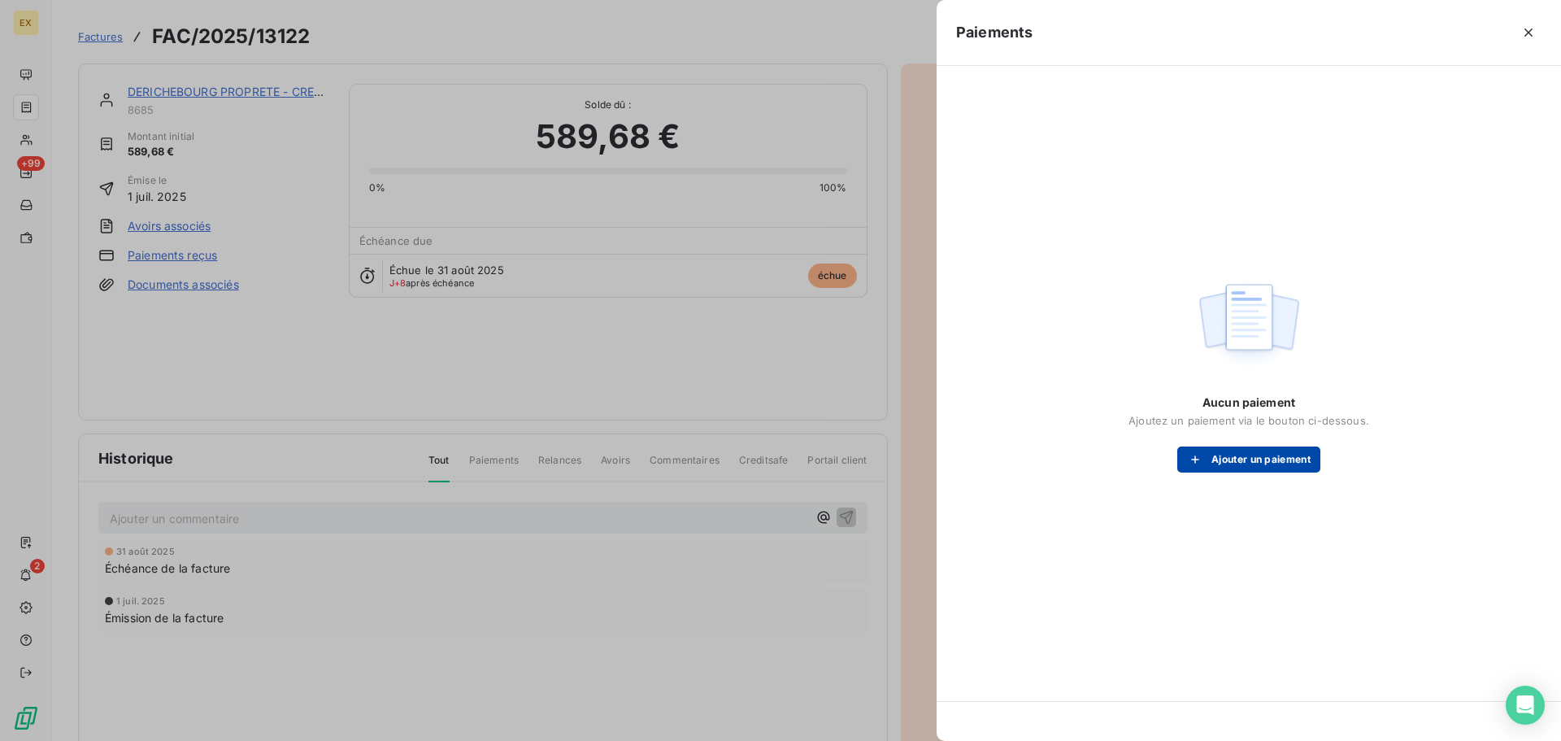
click at [1224, 461] on button "Ajouter un paiement" at bounding box center [1249, 459] width 143 height 26
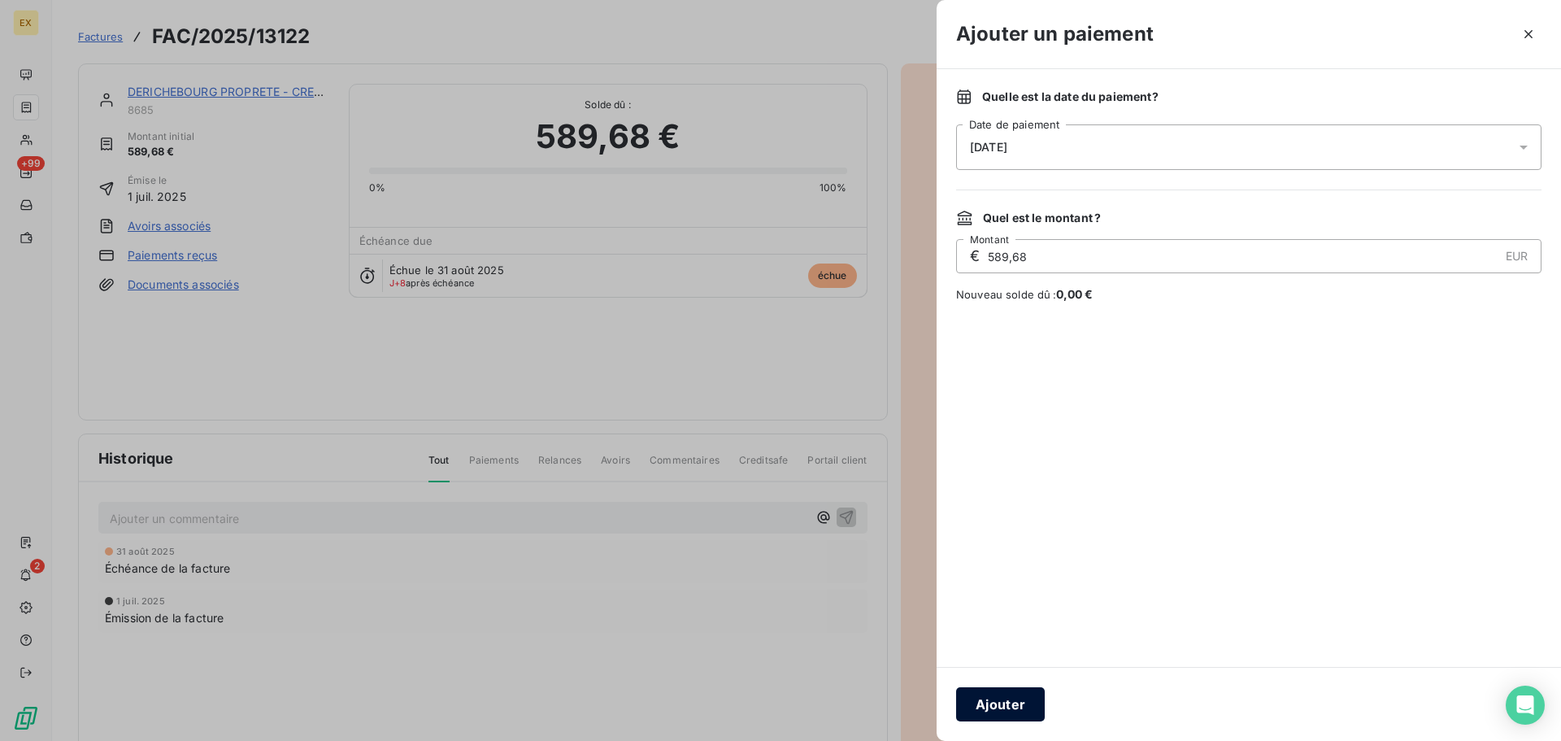
drag, startPoint x: 1009, startPoint y: 690, endPoint x: 1029, endPoint y: 693, distance: 19.7
click at [1009, 691] on button "Ajouter" at bounding box center [1000, 704] width 89 height 34
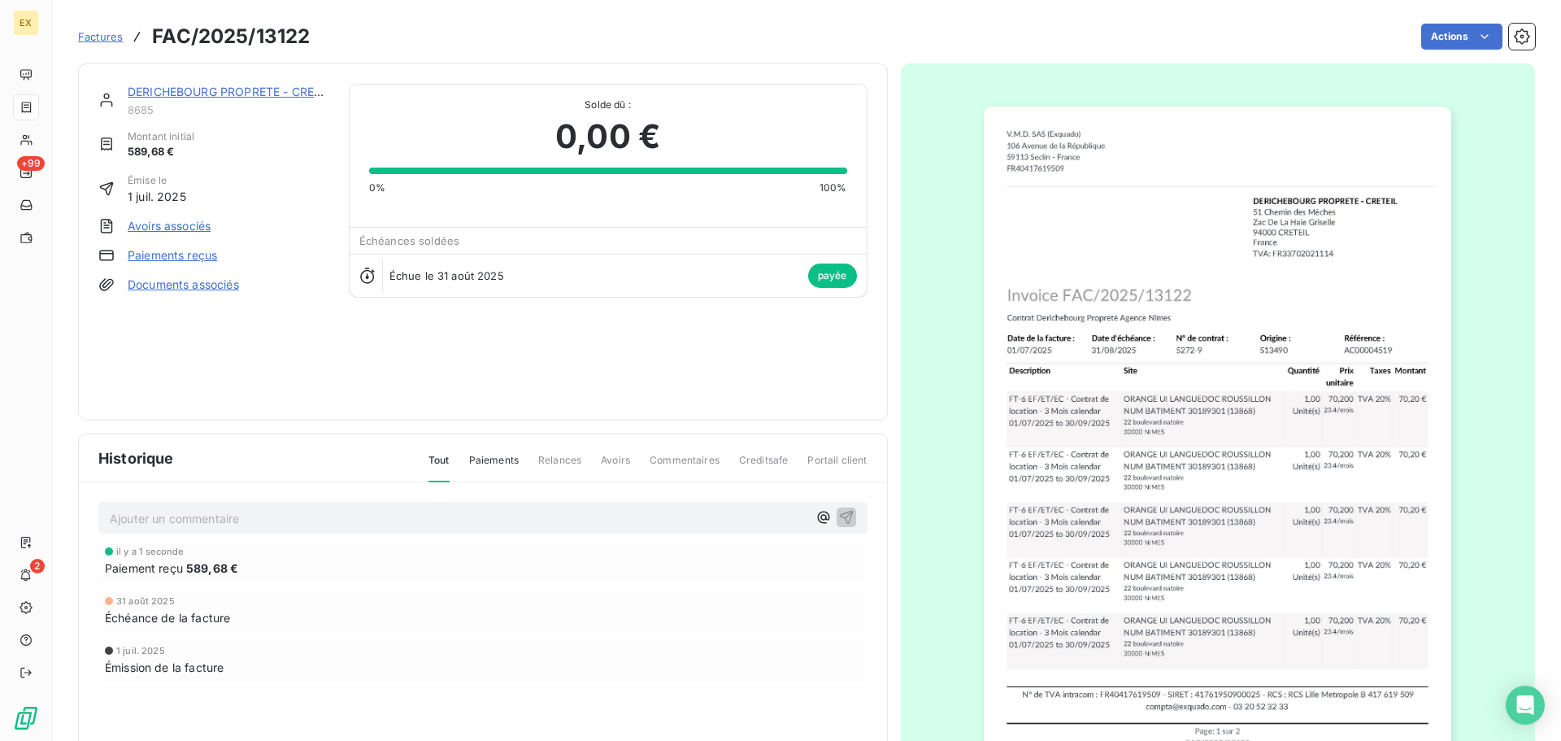
click at [97, 31] on span "Factures" at bounding box center [100, 36] width 45 height 13
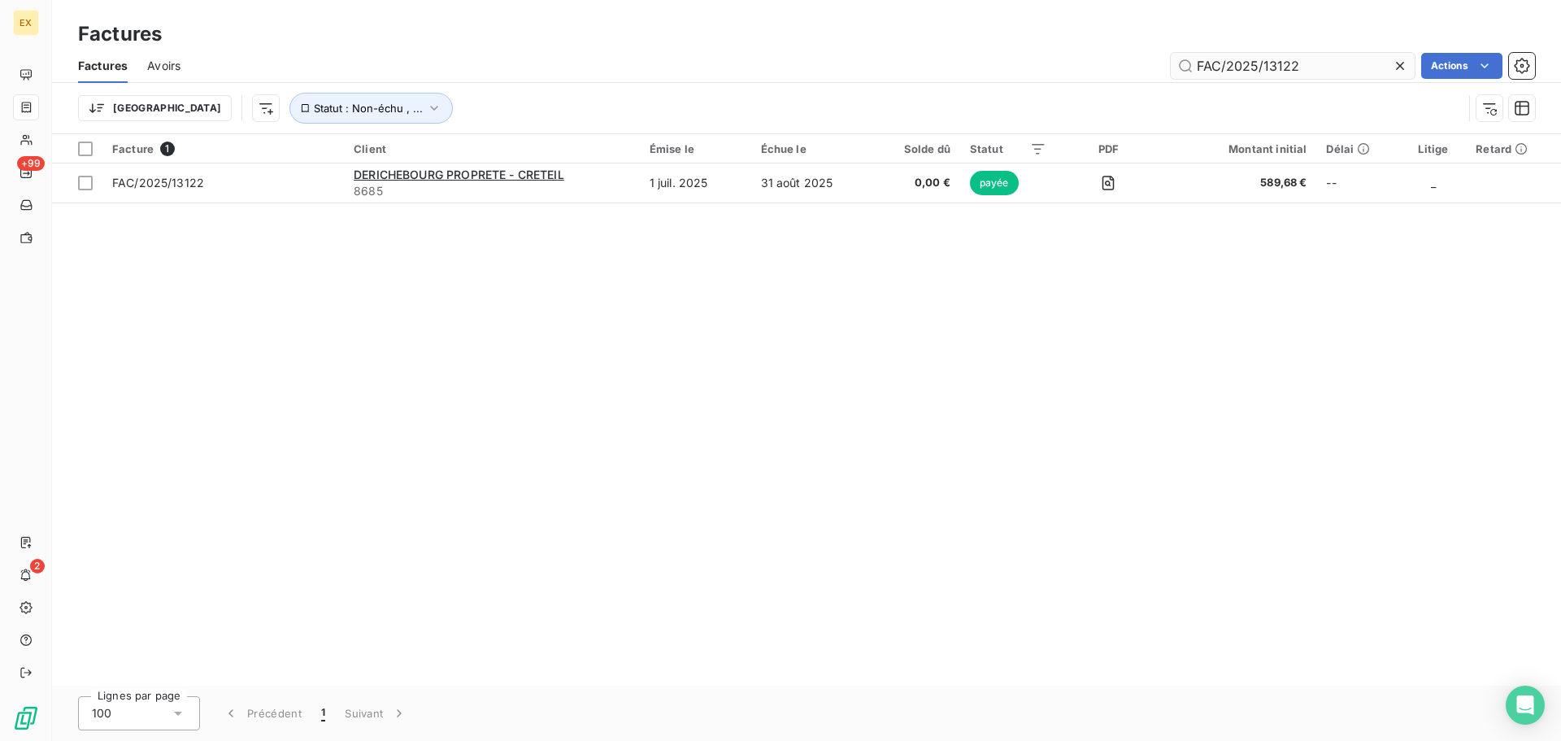
click at [1332, 53] on input "FAC/2025/13122" at bounding box center [1293, 66] width 244 height 26
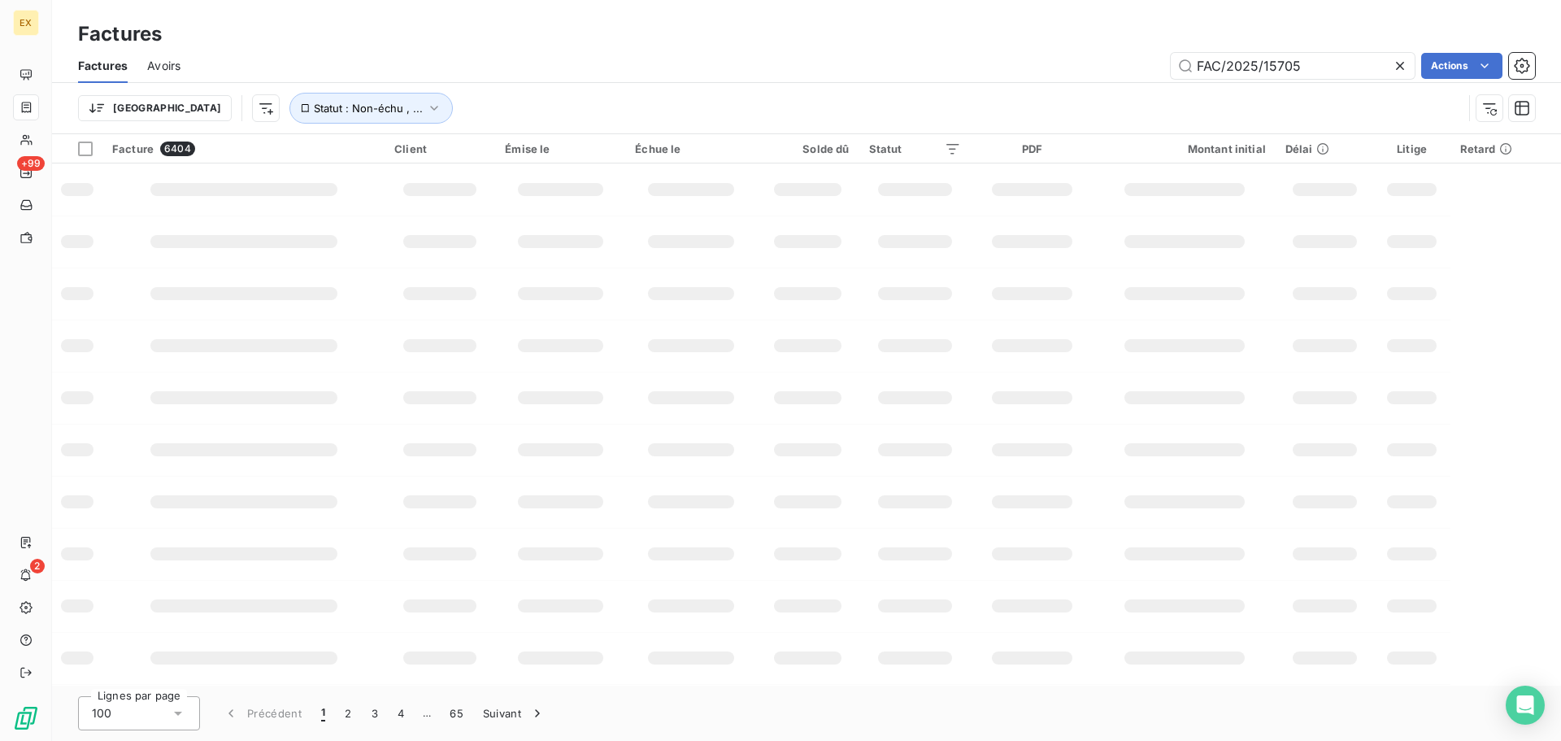
type input "FAC/2025/15705"
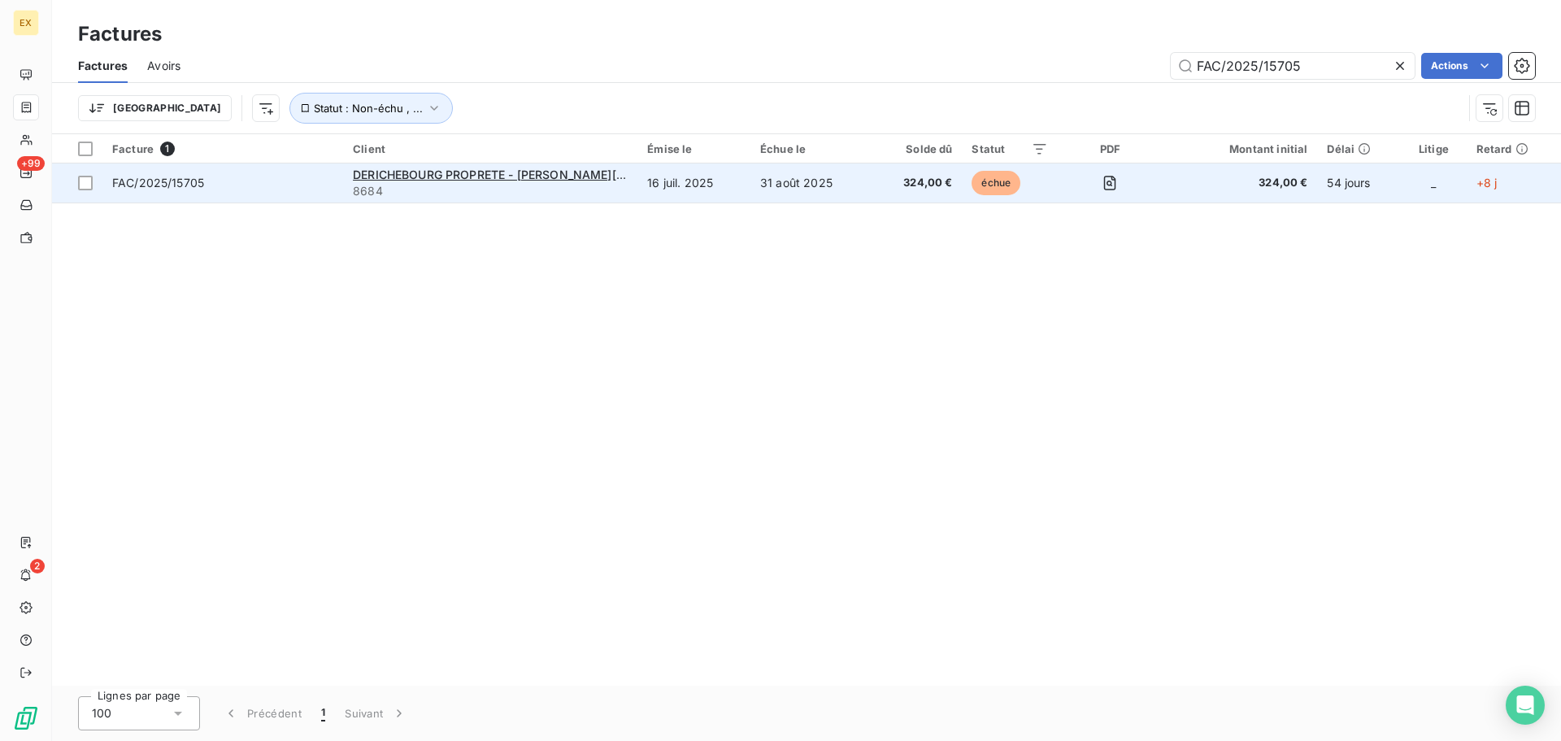
click at [285, 180] on span "FAC/2025/15705" at bounding box center [222, 183] width 221 height 16
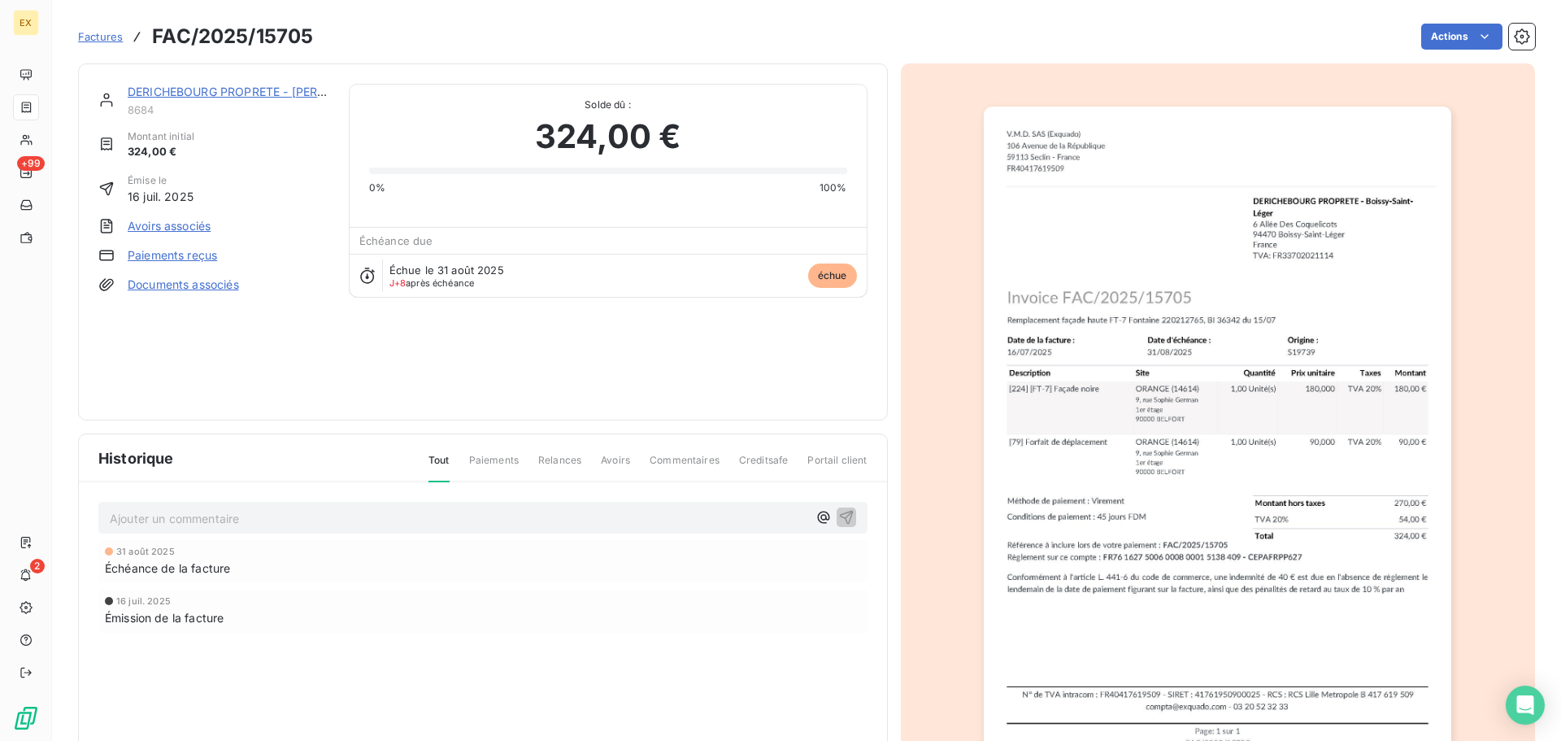
click at [179, 254] on link "Paiements reçus" at bounding box center [172, 255] width 89 height 16
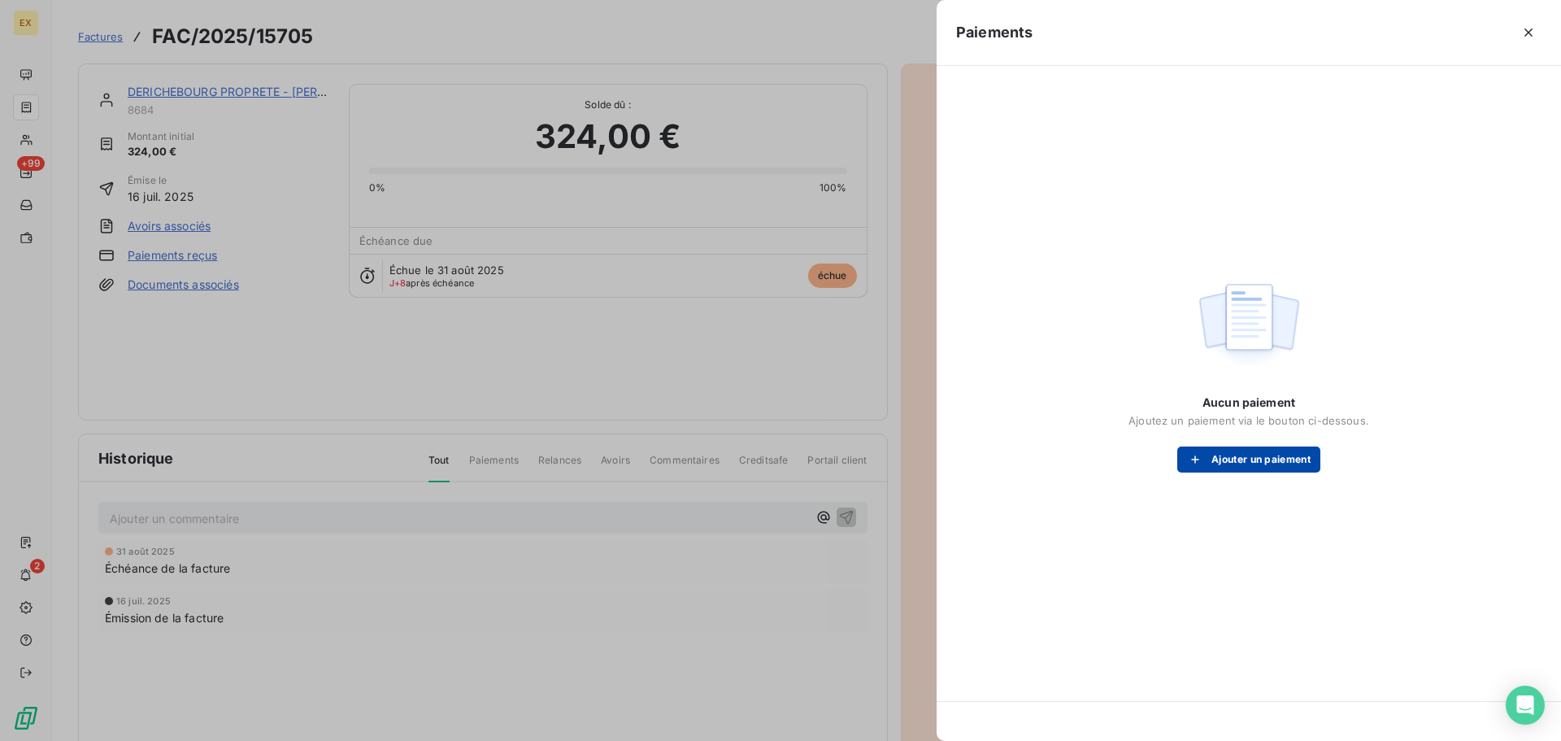
click at [1234, 468] on button "Ajouter un paiement" at bounding box center [1249, 459] width 143 height 26
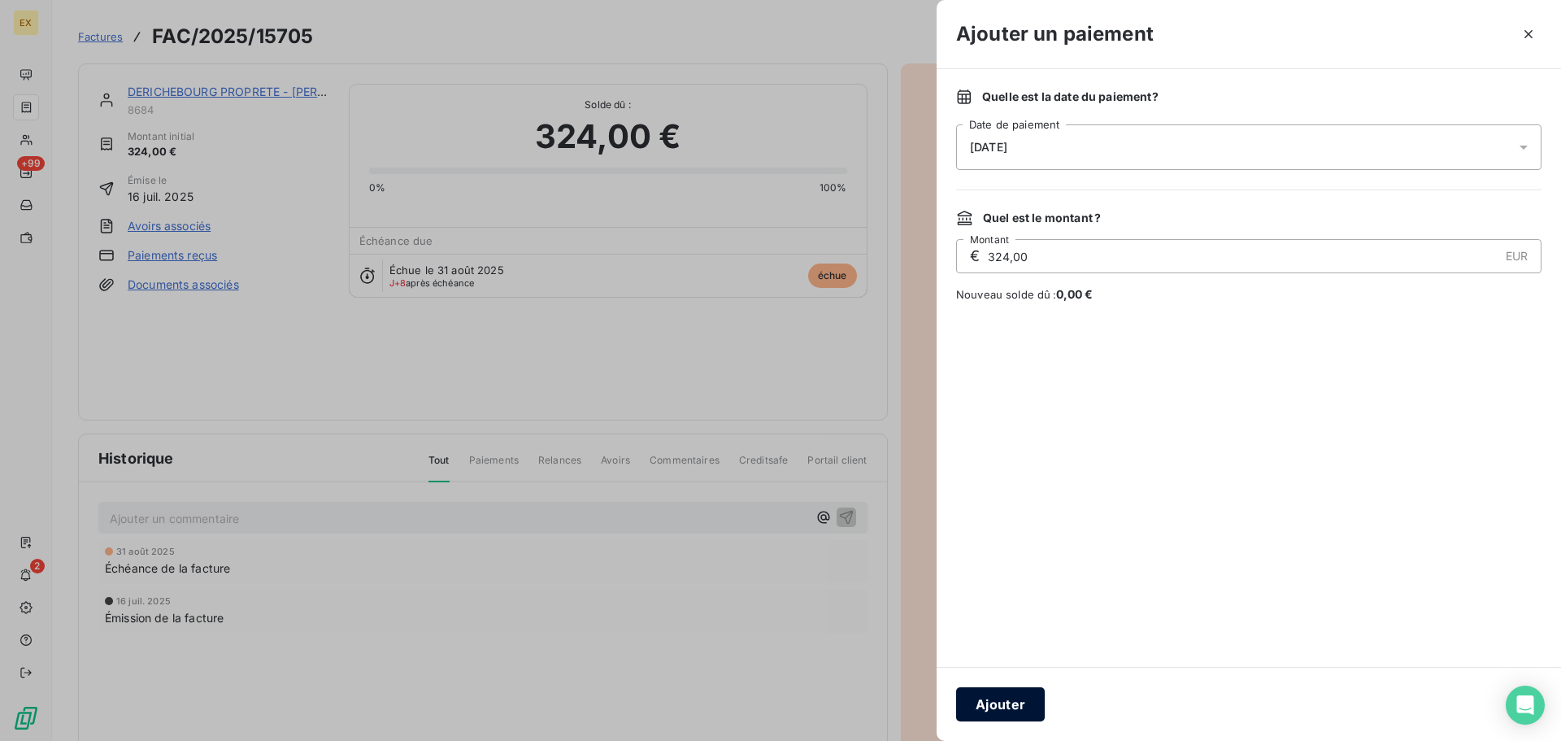
click at [995, 704] on button "Ajouter" at bounding box center [1000, 704] width 89 height 34
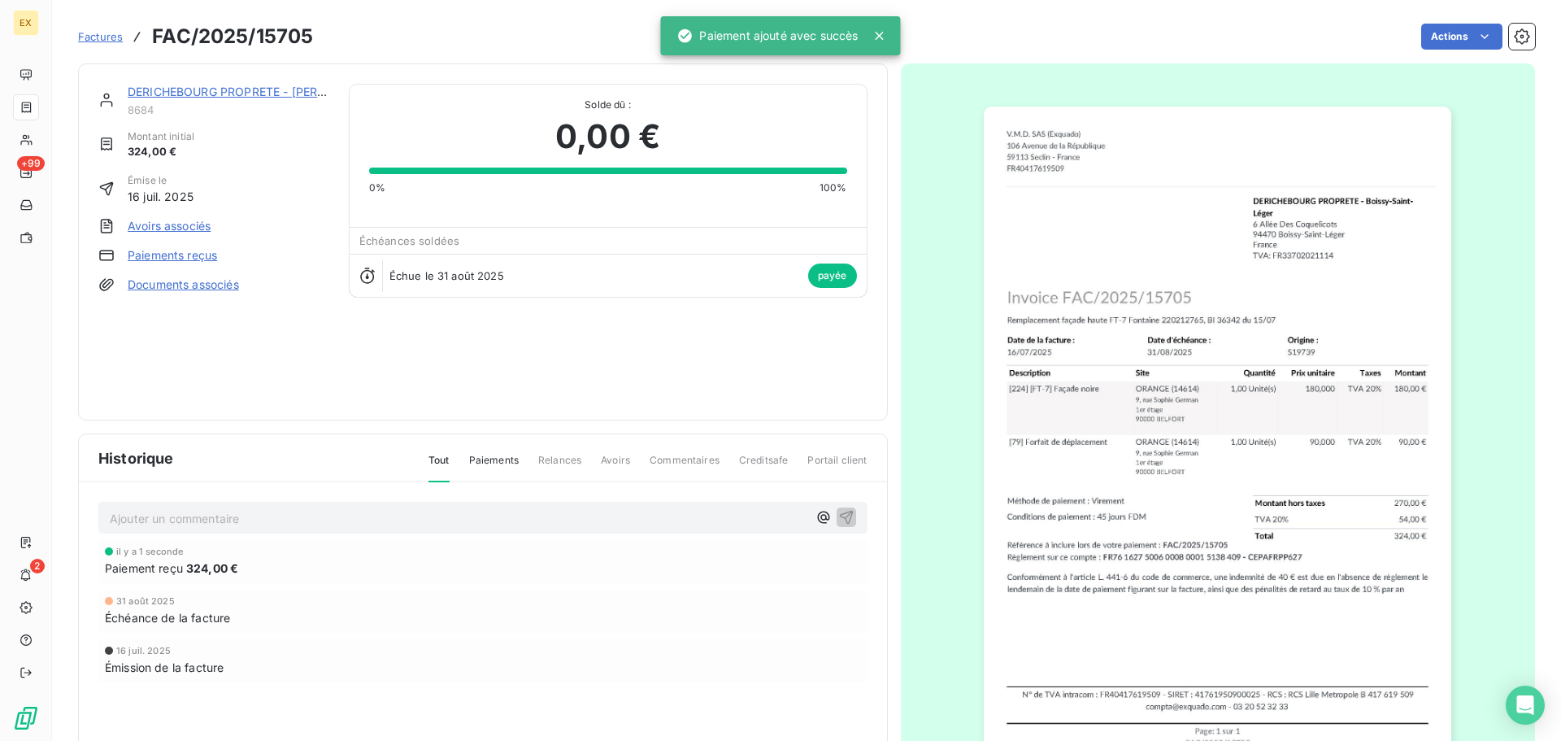
click at [107, 33] on span "Factures" at bounding box center [100, 36] width 45 height 13
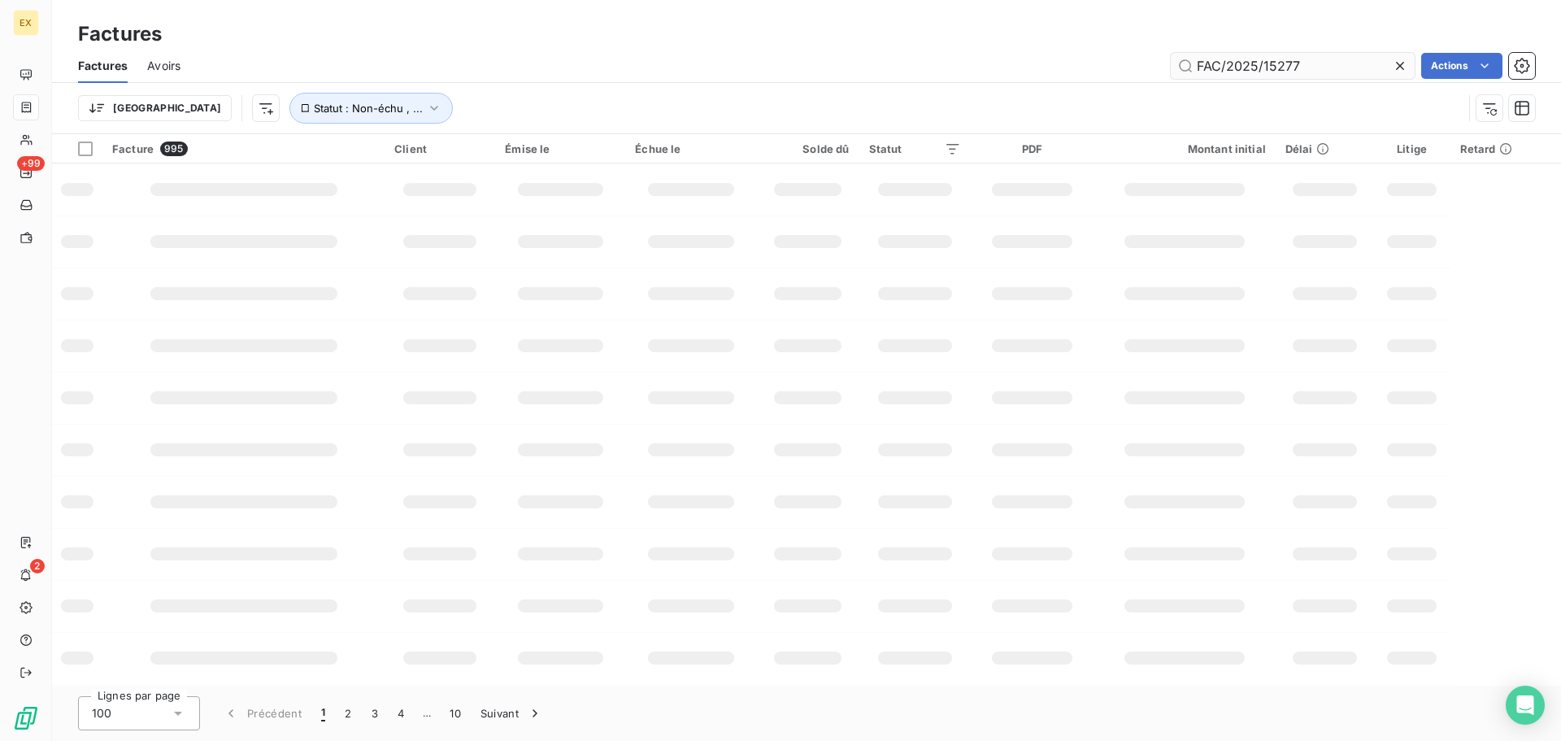
type input "FAC/2025/15277"
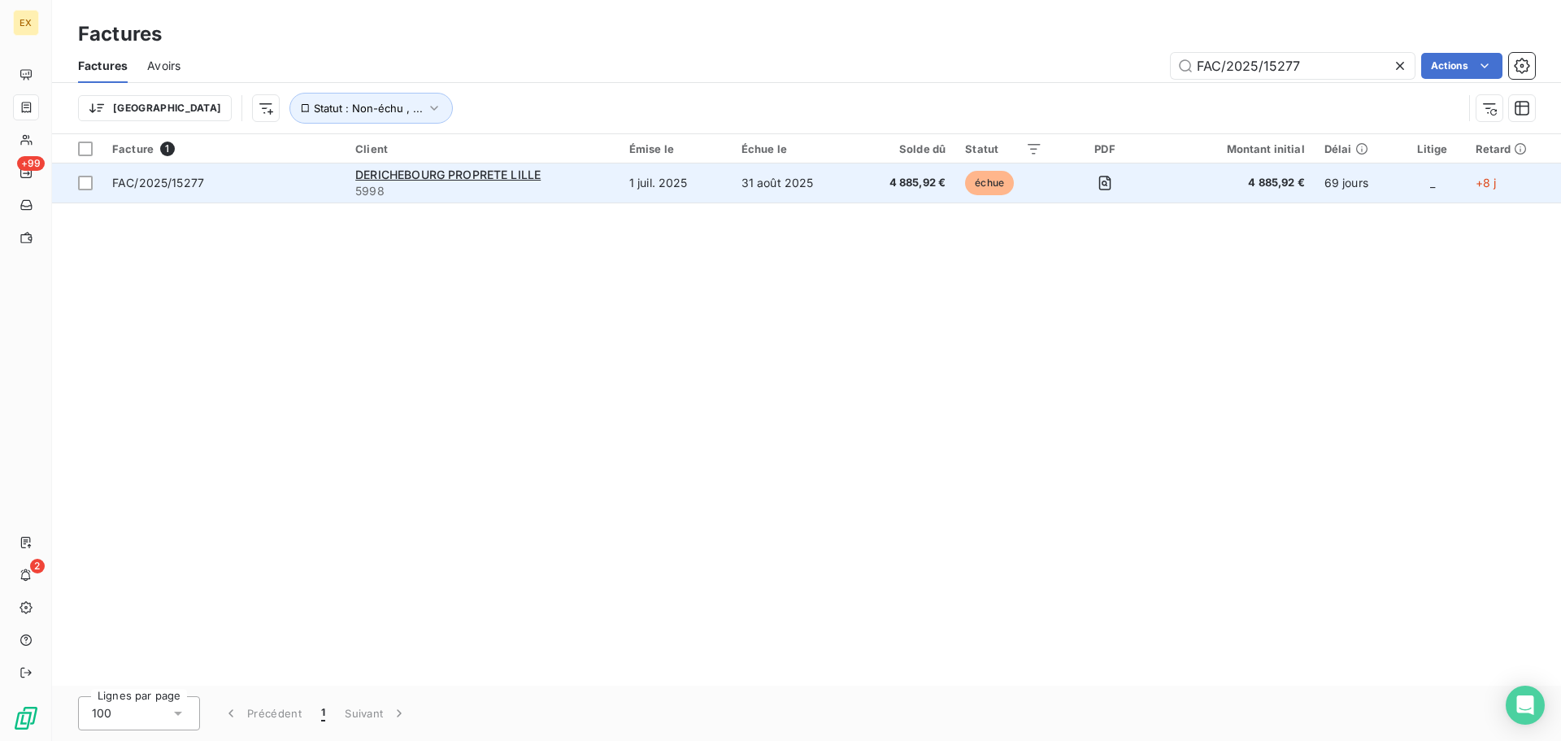
click at [272, 176] on span "FAC/2025/15277" at bounding box center [224, 183] width 224 height 16
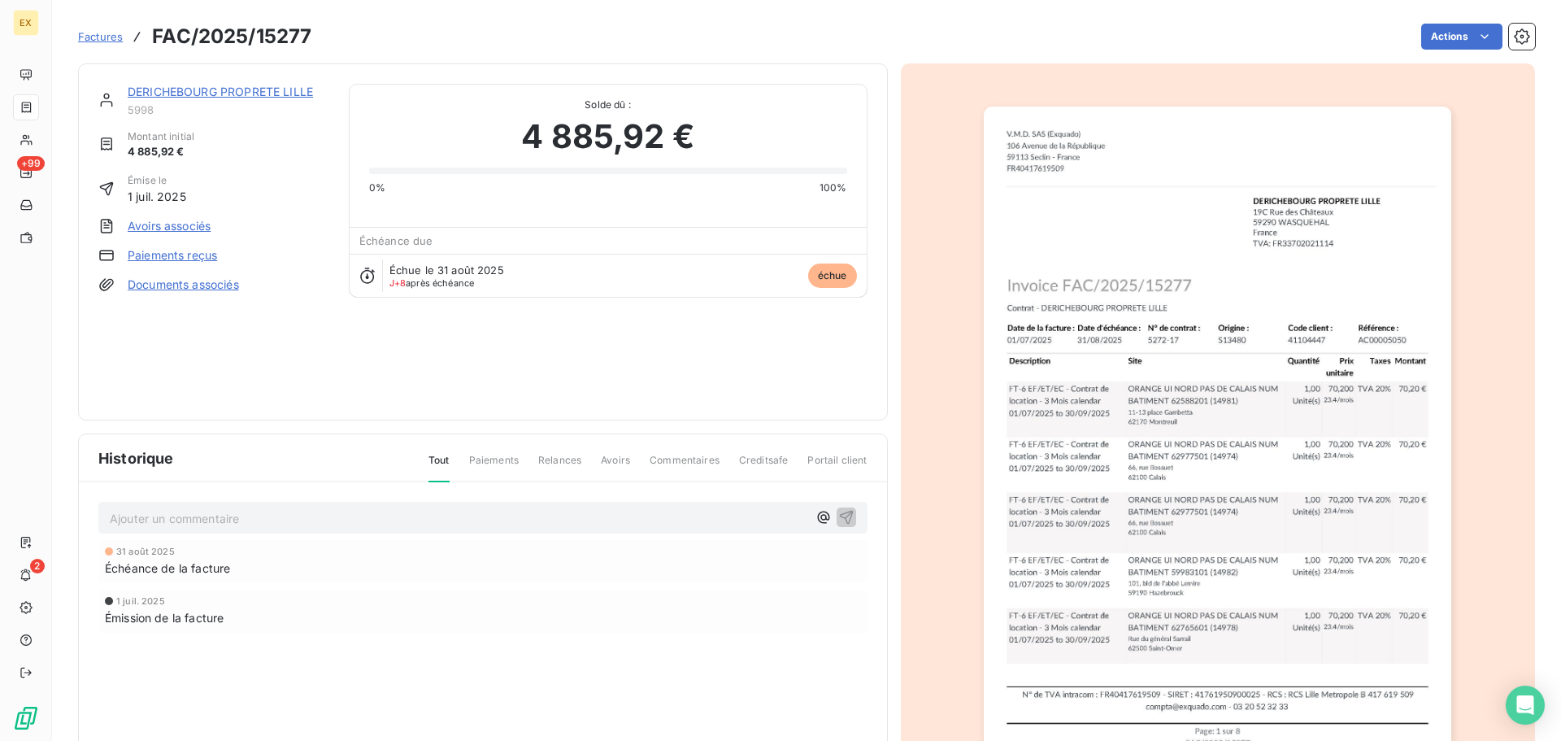
click at [174, 250] on link "Paiements reçus" at bounding box center [172, 255] width 89 height 16
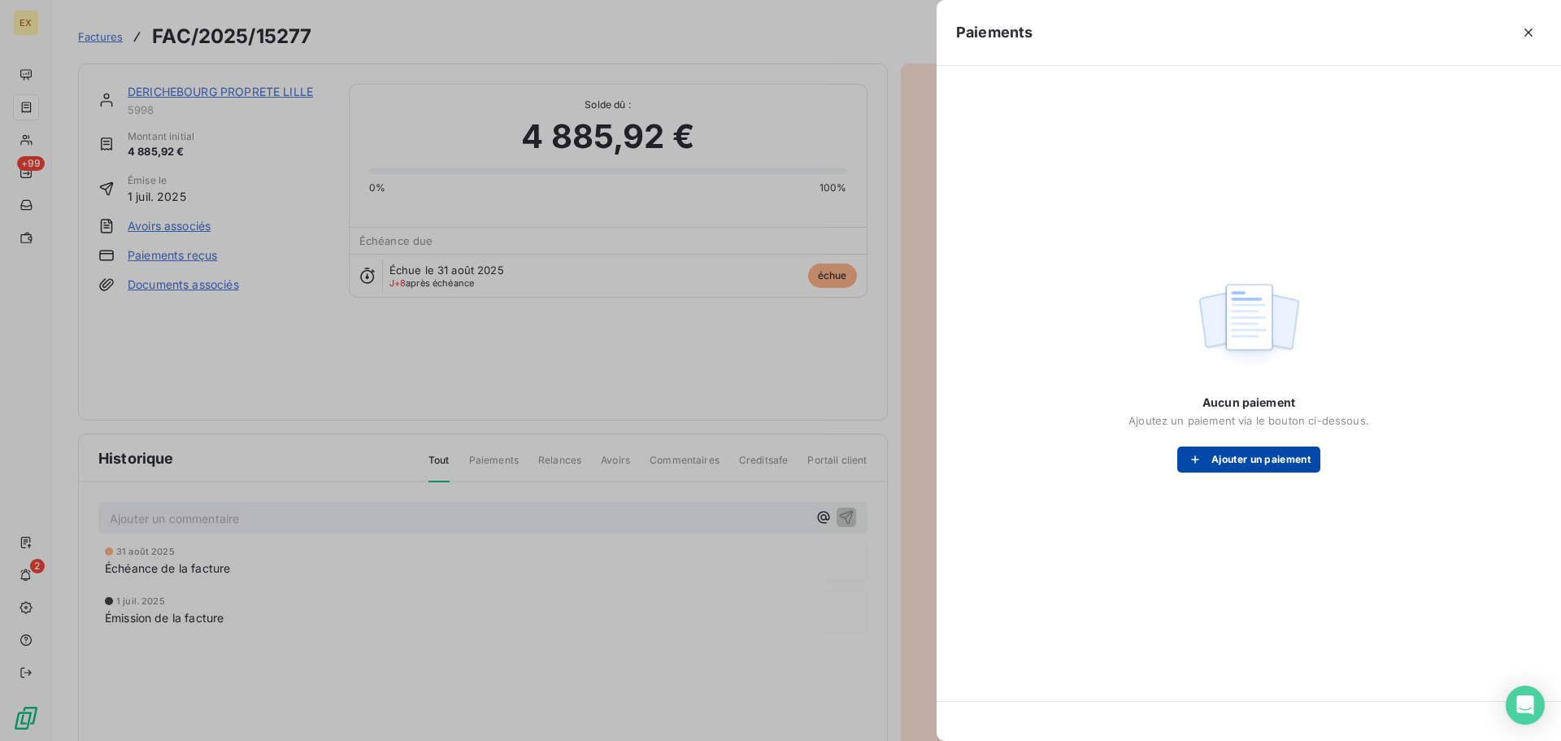
click at [1278, 453] on button "Ajouter un paiement" at bounding box center [1249, 459] width 143 height 26
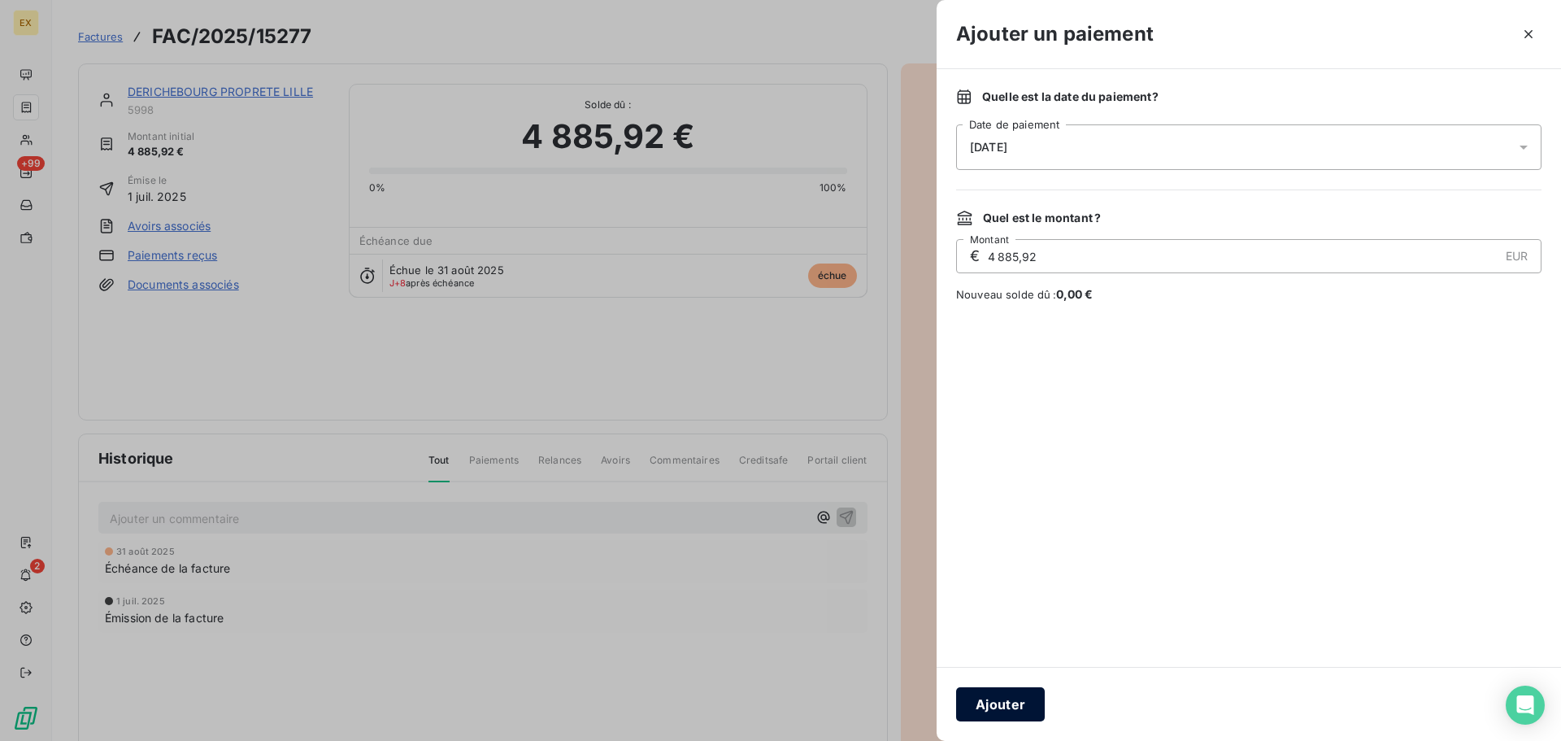
click at [1000, 707] on button "Ajouter" at bounding box center [1000, 704] width 89 height 34
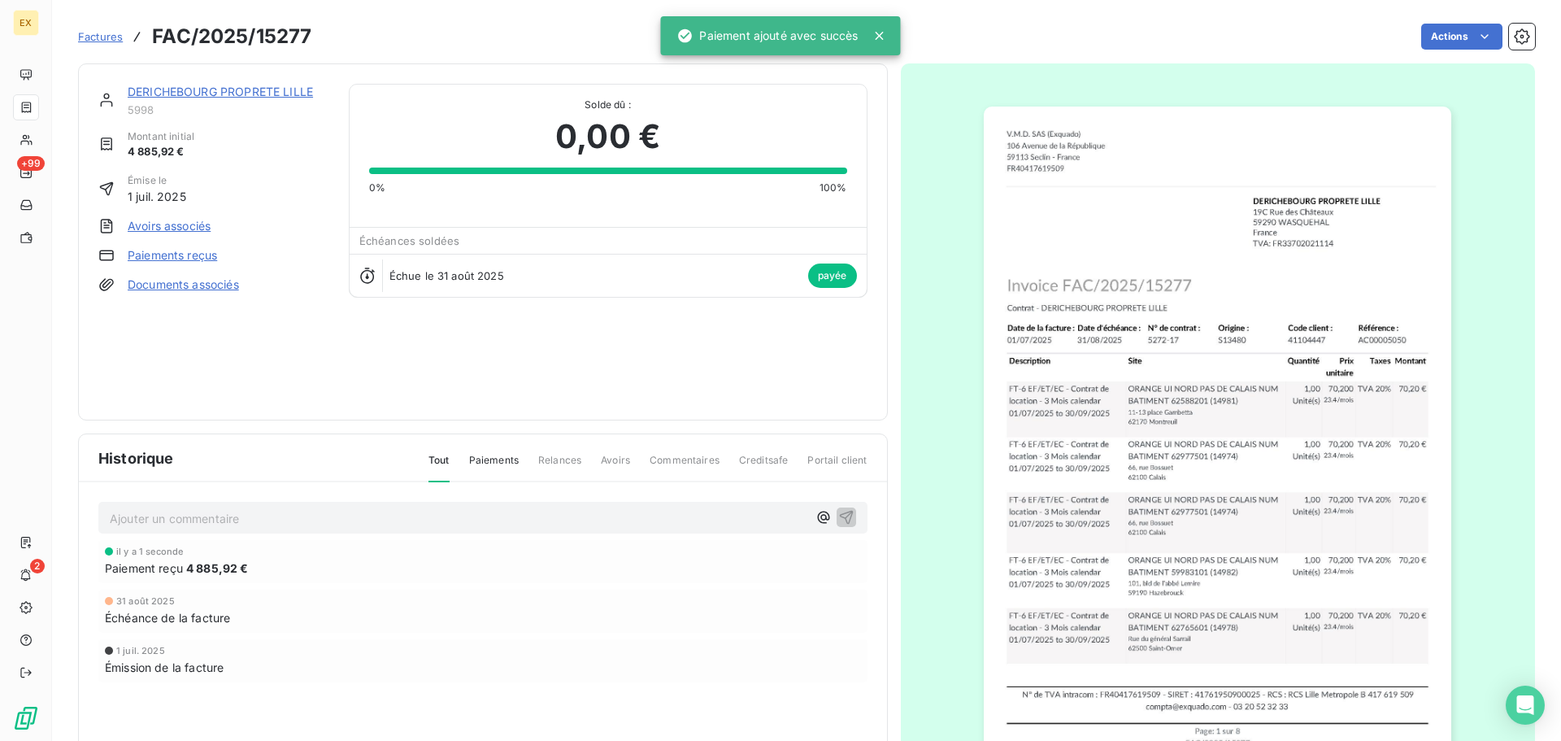
click at [105, 37] on span "Factures" at bounding box center [100, 36] width 45 height 13
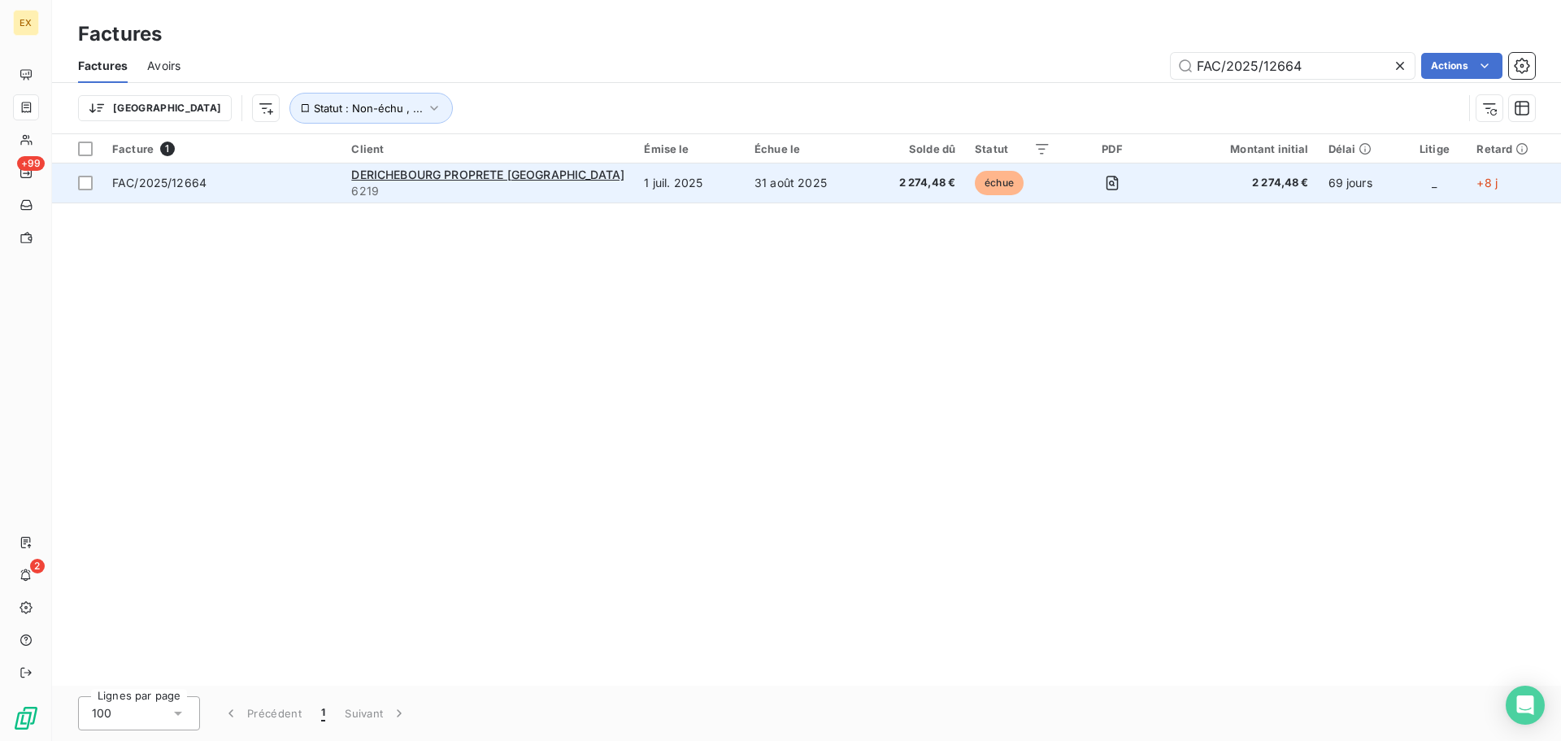
type input "FAC/2025/12664"
click at [316, 177] on span "FAC/2025/12664" at bounding box center [222, 183] width 220 height 16
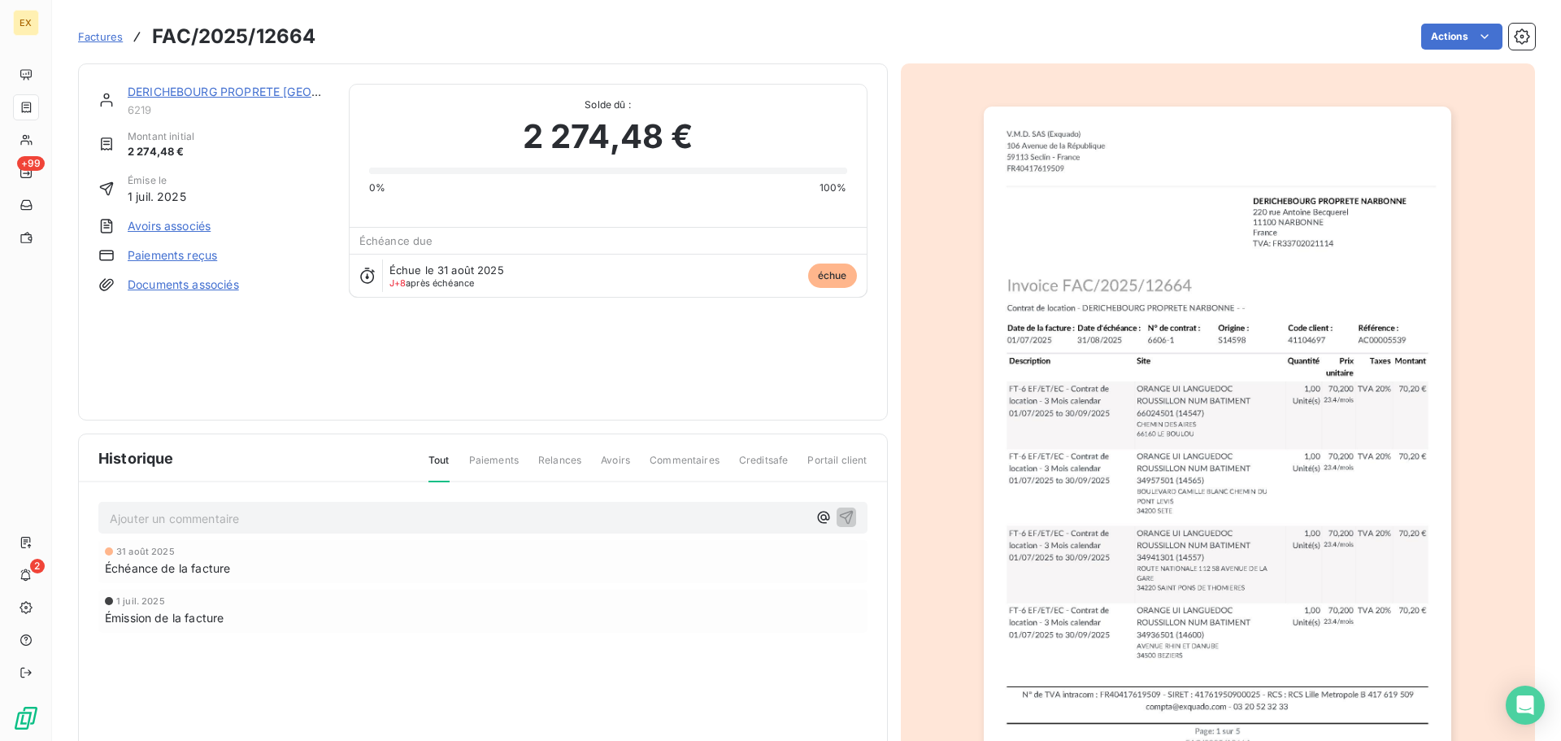
click at [163, 254] on link "Paiements reçus" at bounding box center [172, 255] width 89 height 16
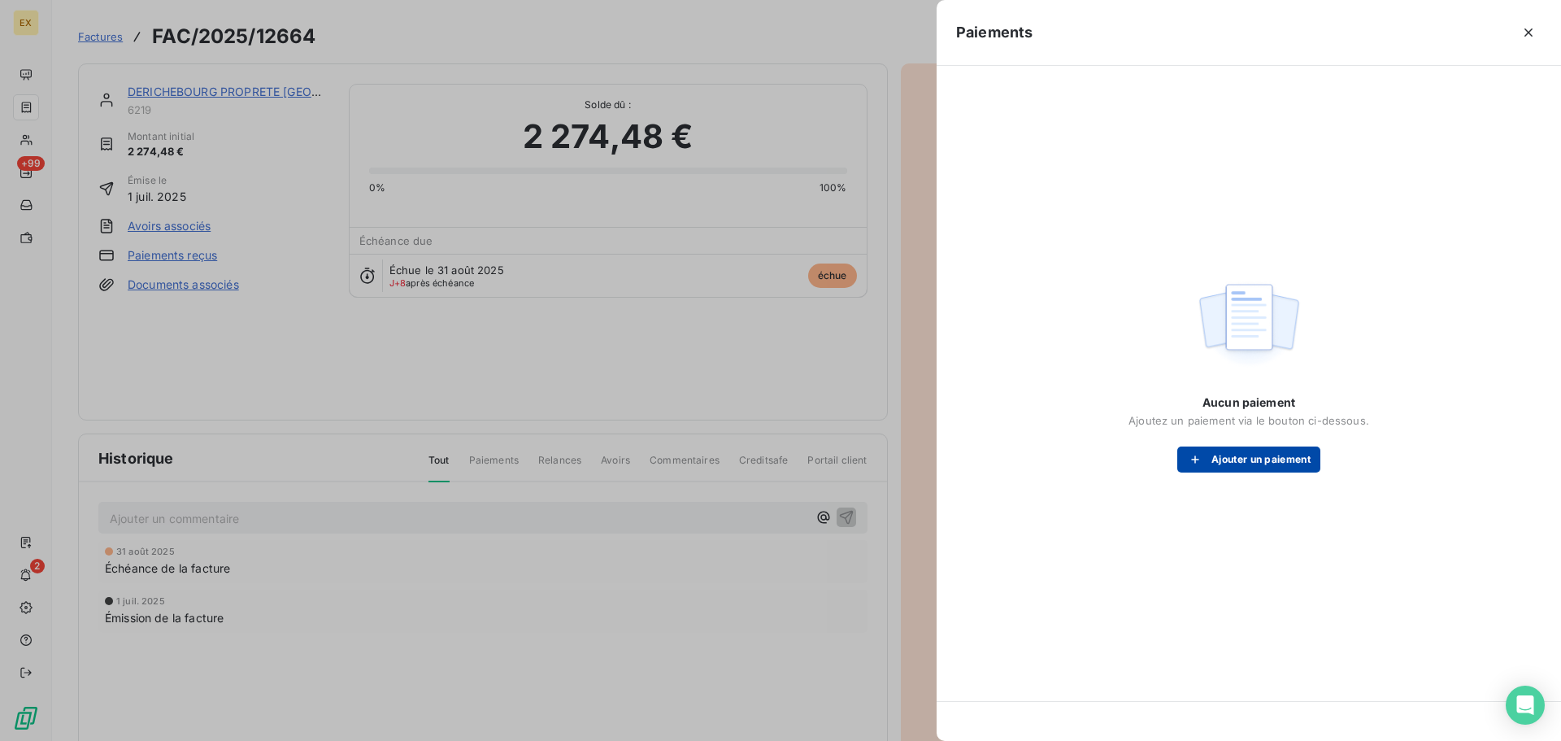
click at [1210, 452] on div "button" at bounding box center [1199, 459] width 24 height 16
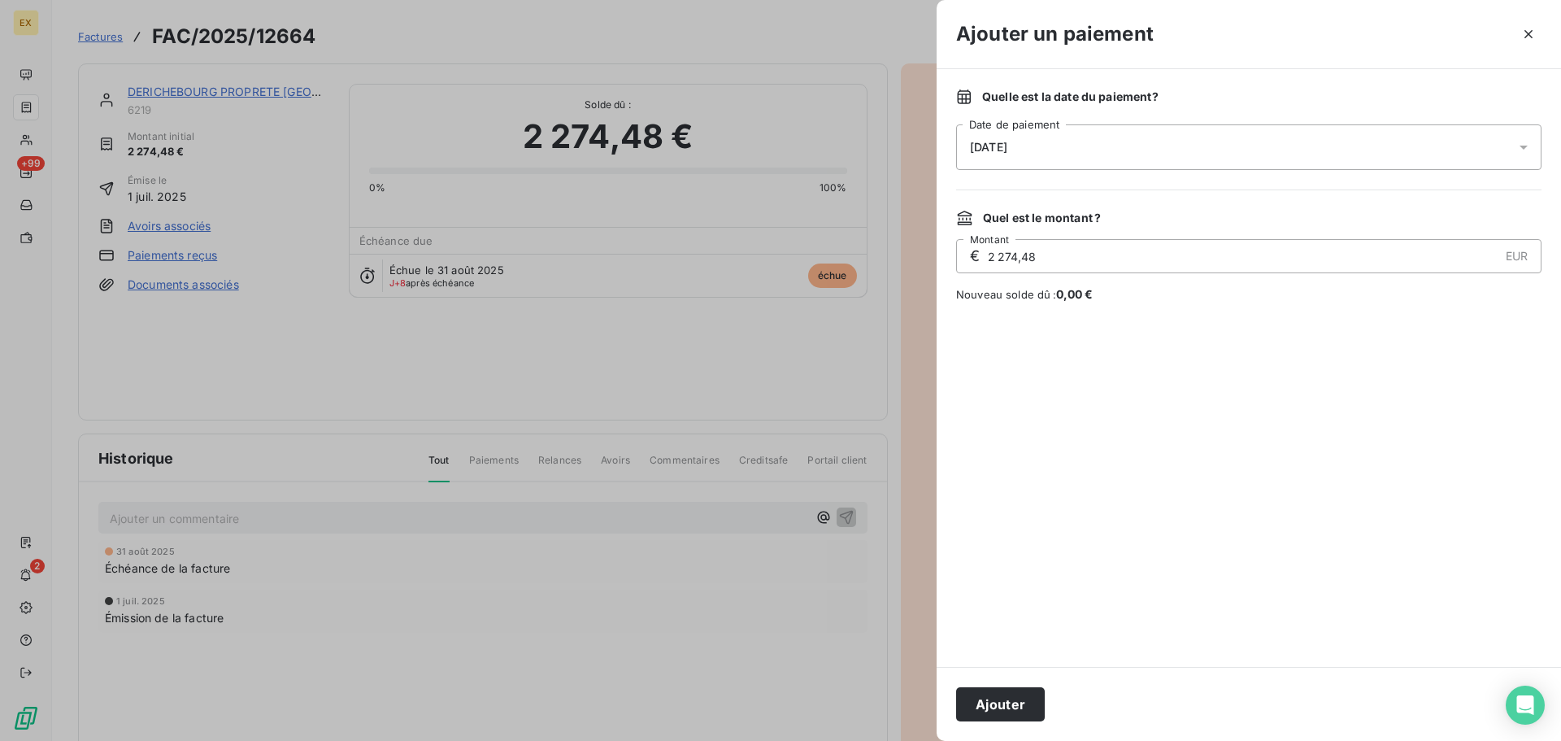
click at [1011, 697] on button "Ajouter" at bounding box center [1000, 704] width 89 height 34
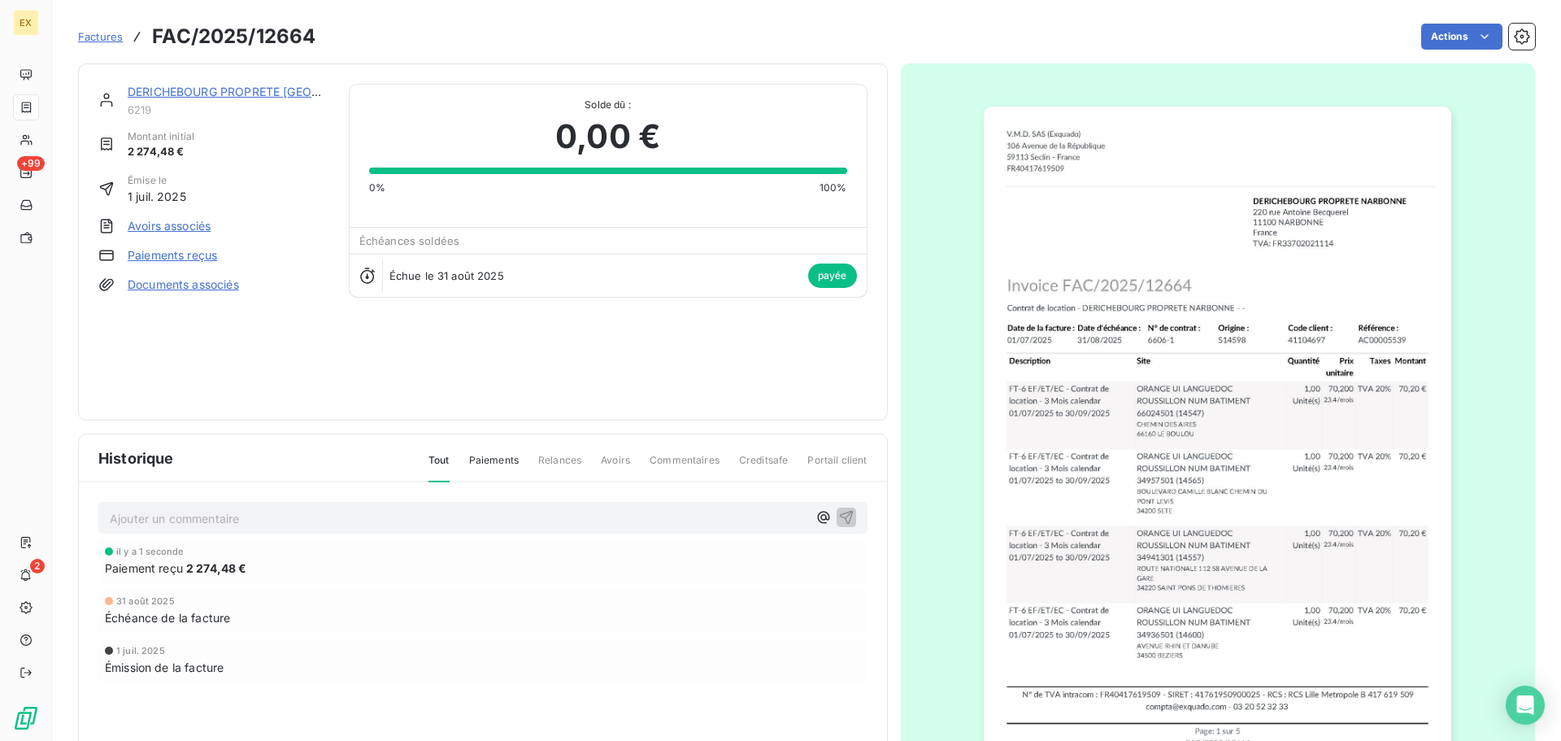
click at [94, 38] on span "Factures" at bounding box center [100, 36] width 45 height 13
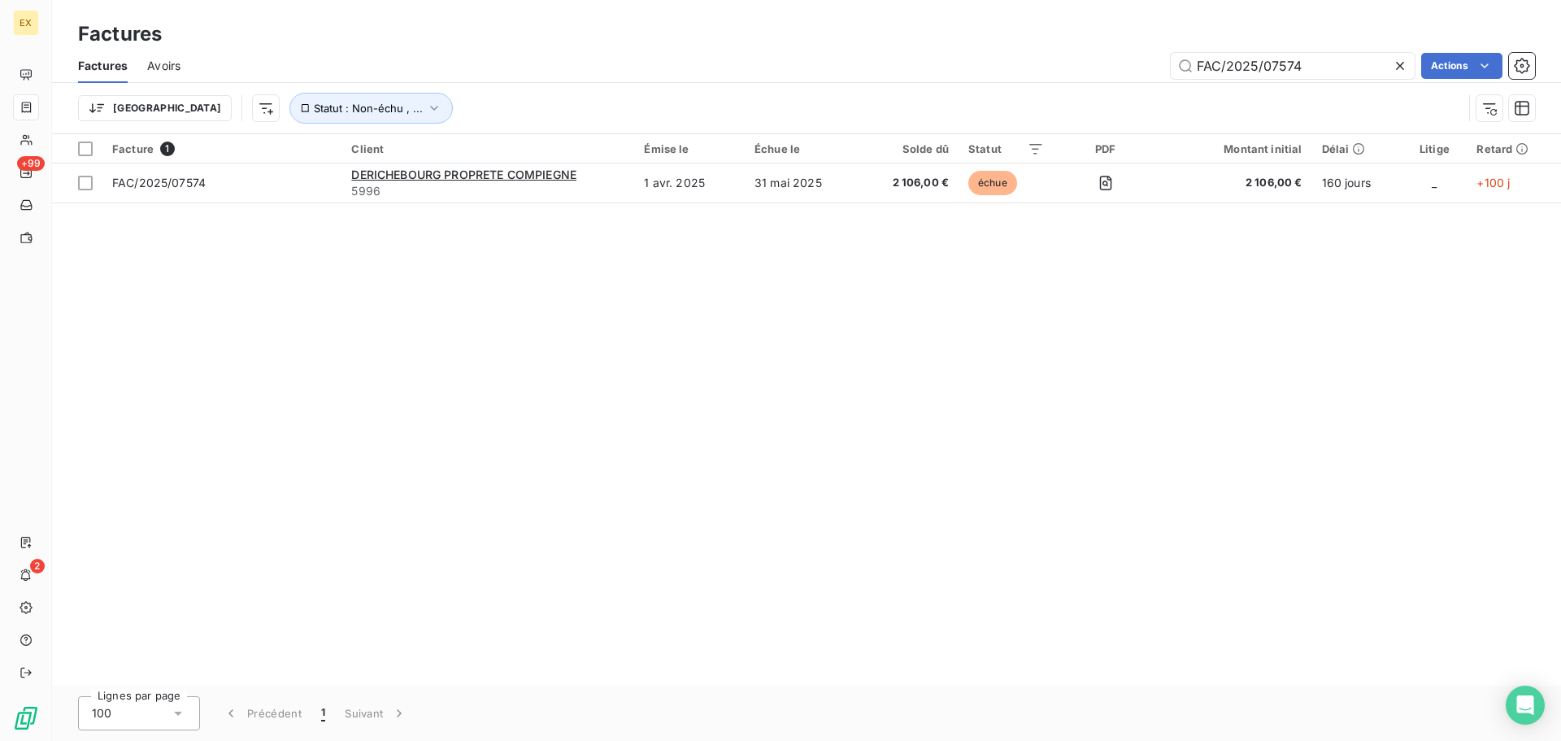
type input "FAC/2025/07574"
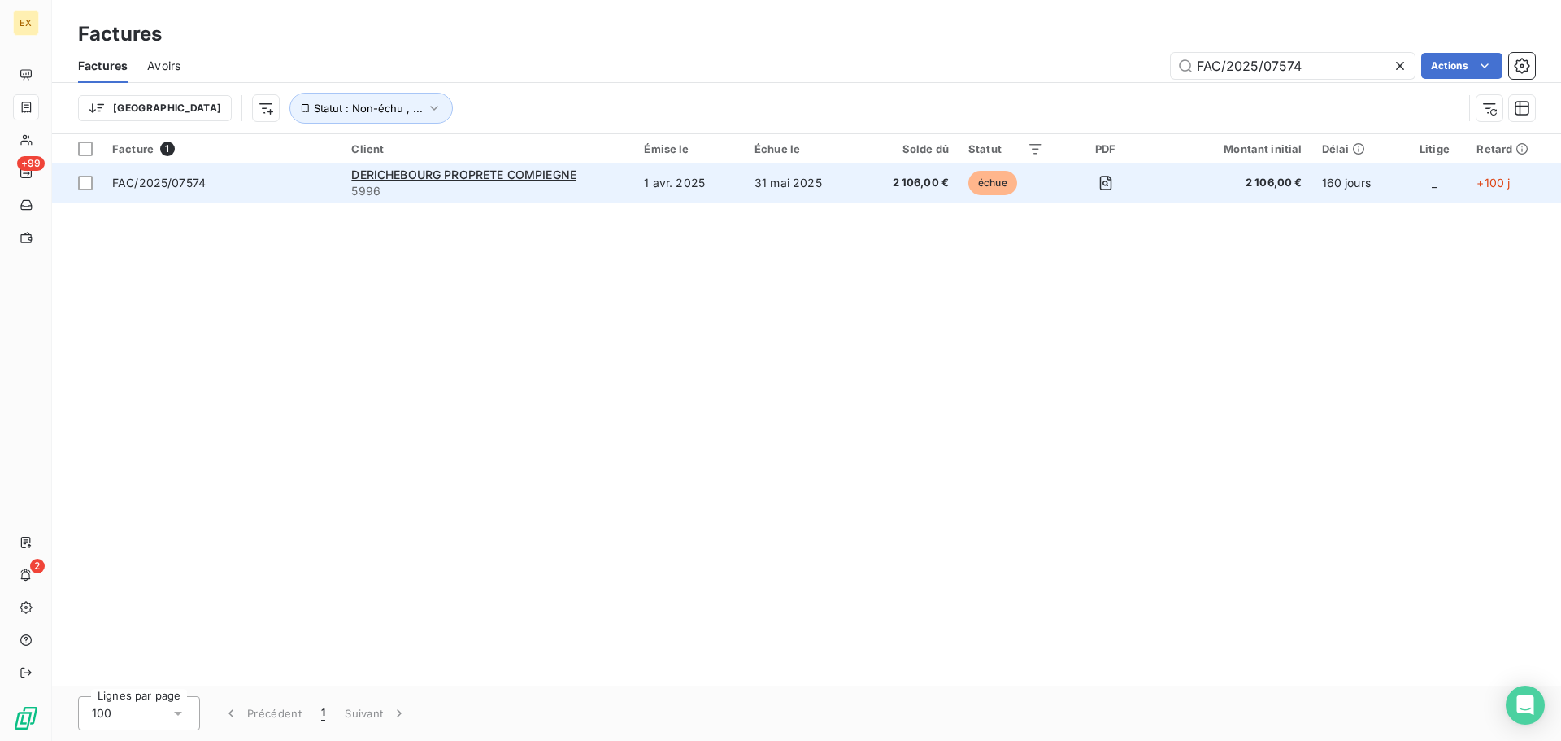
click at [243, 172] on td "FAC/2025/07574" at bounding box center [221, 182] width 239 height 39
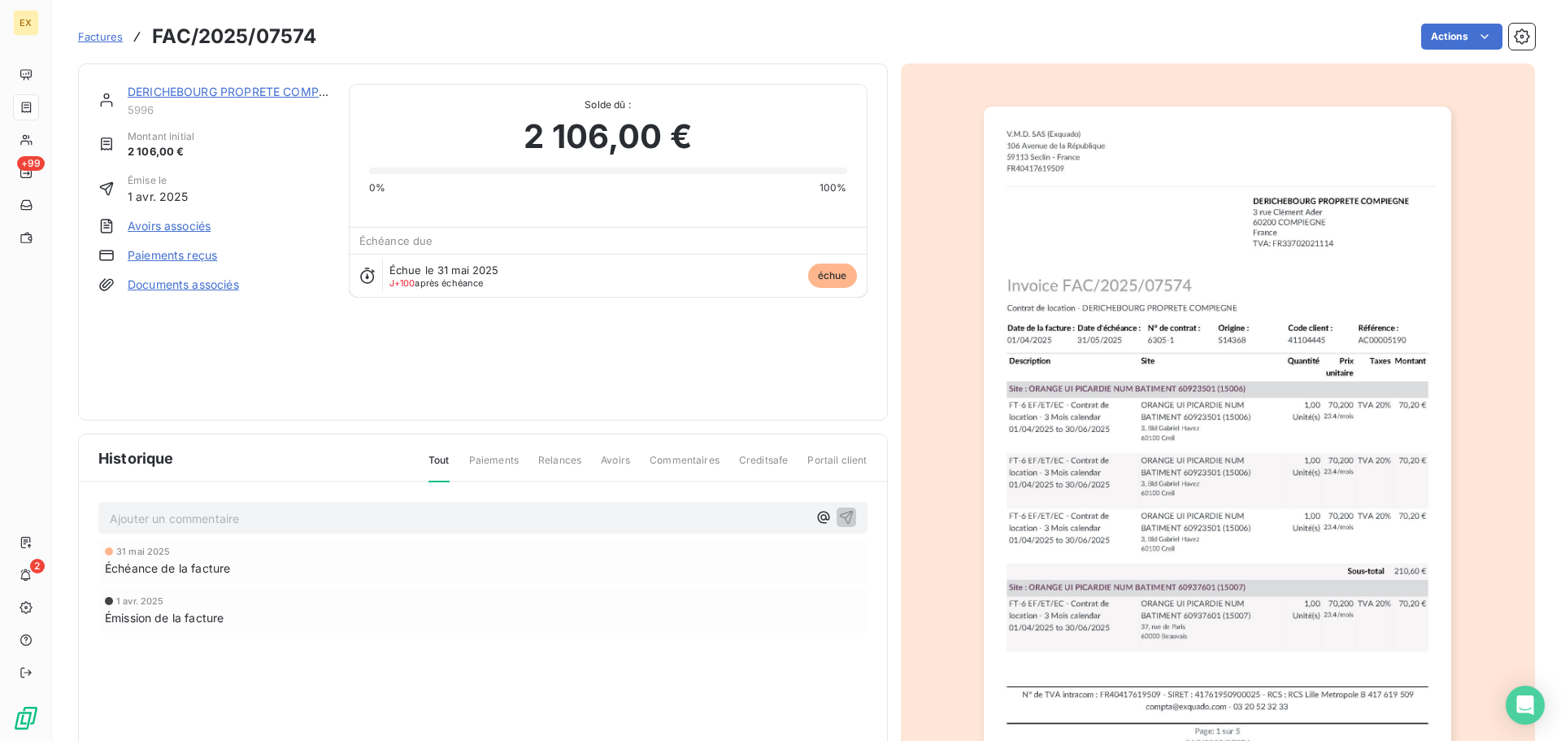
click at [197, 251] on link "Paiements reçus" at bounding box center [172, 255] width 89 height 16
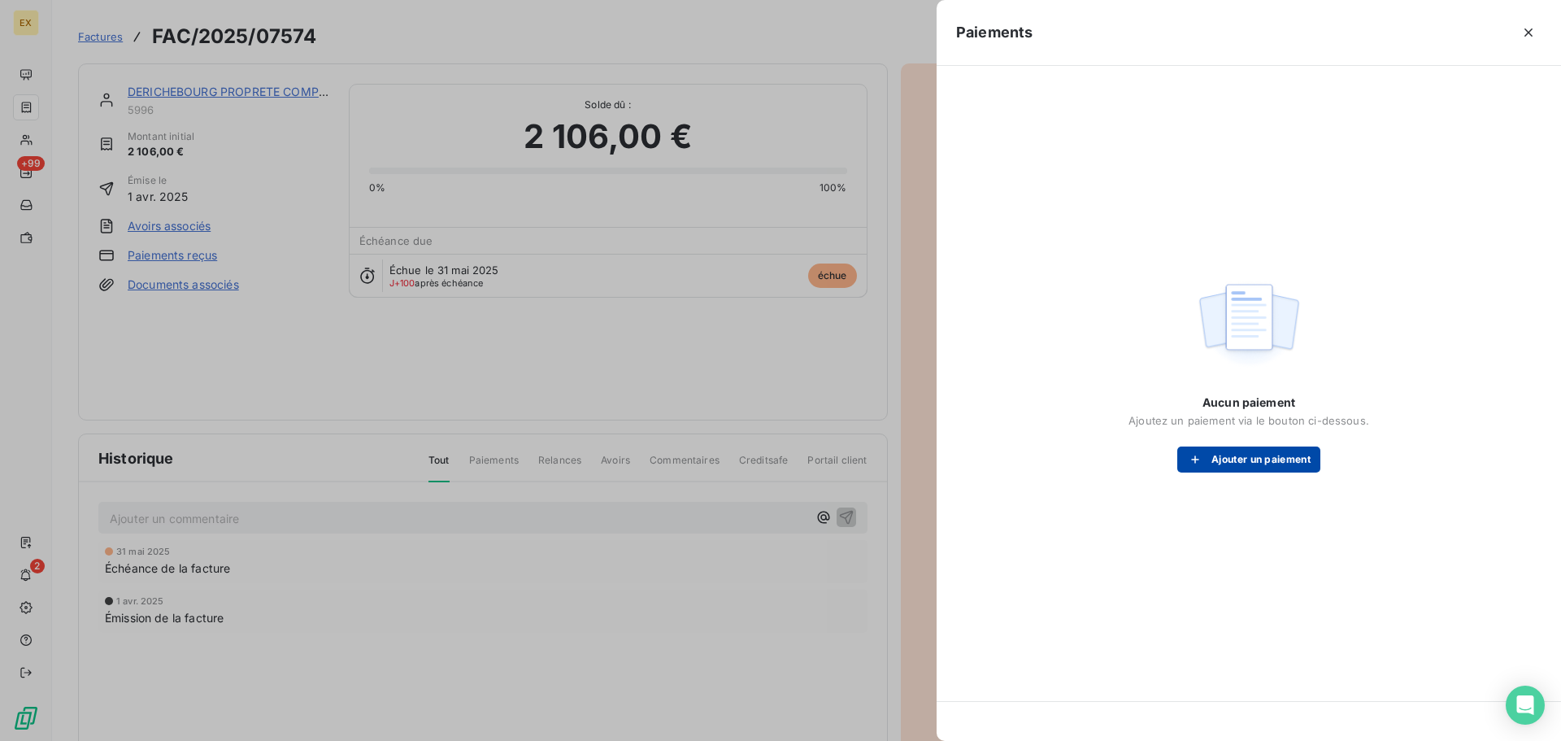
click at [1227, 447] on button "Ajouter un paiement" at bounding box center [1249, 459] width 143 height 26
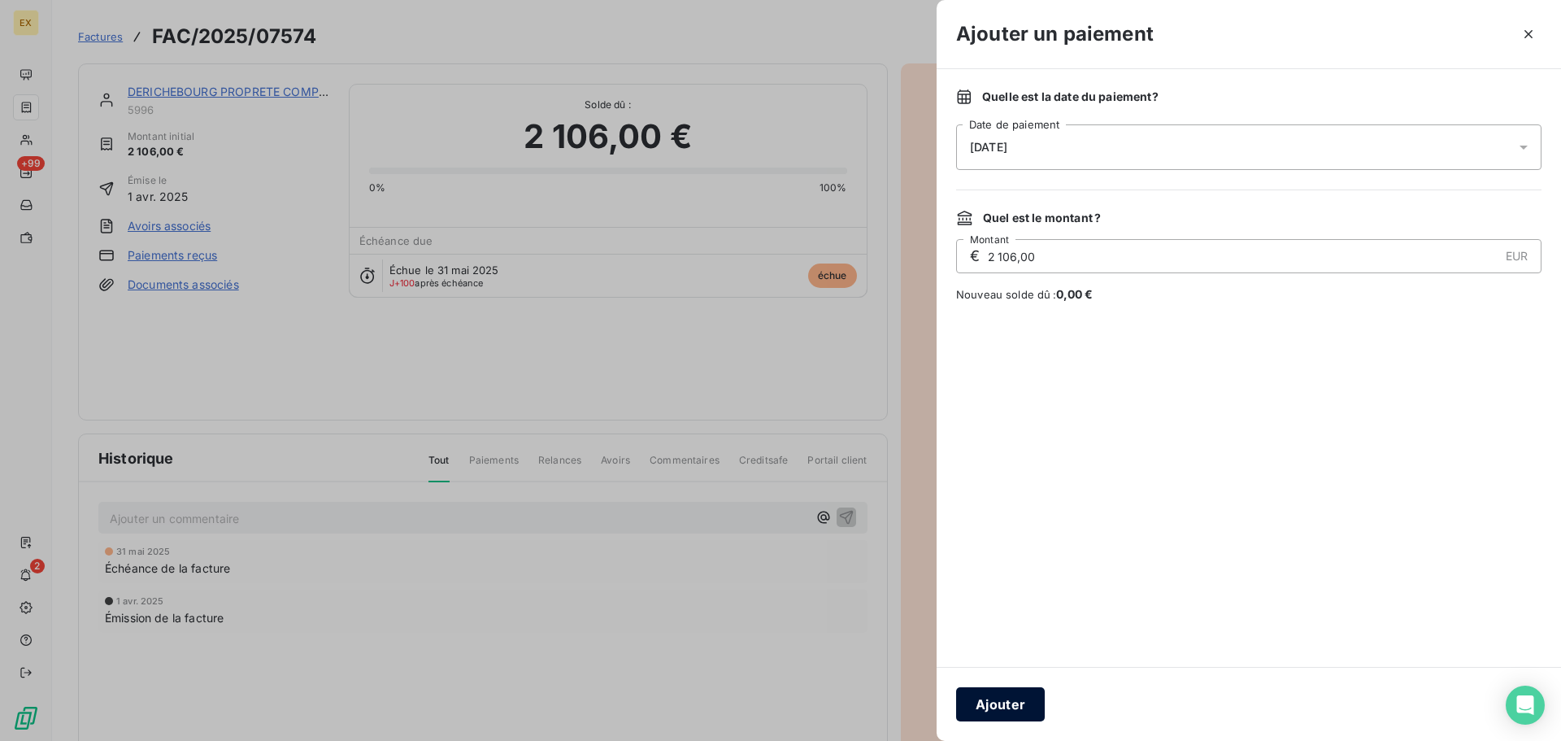
click at [1012, 702] on button "Ajouter" at bounding box center [1000, 704] width 89 height 34
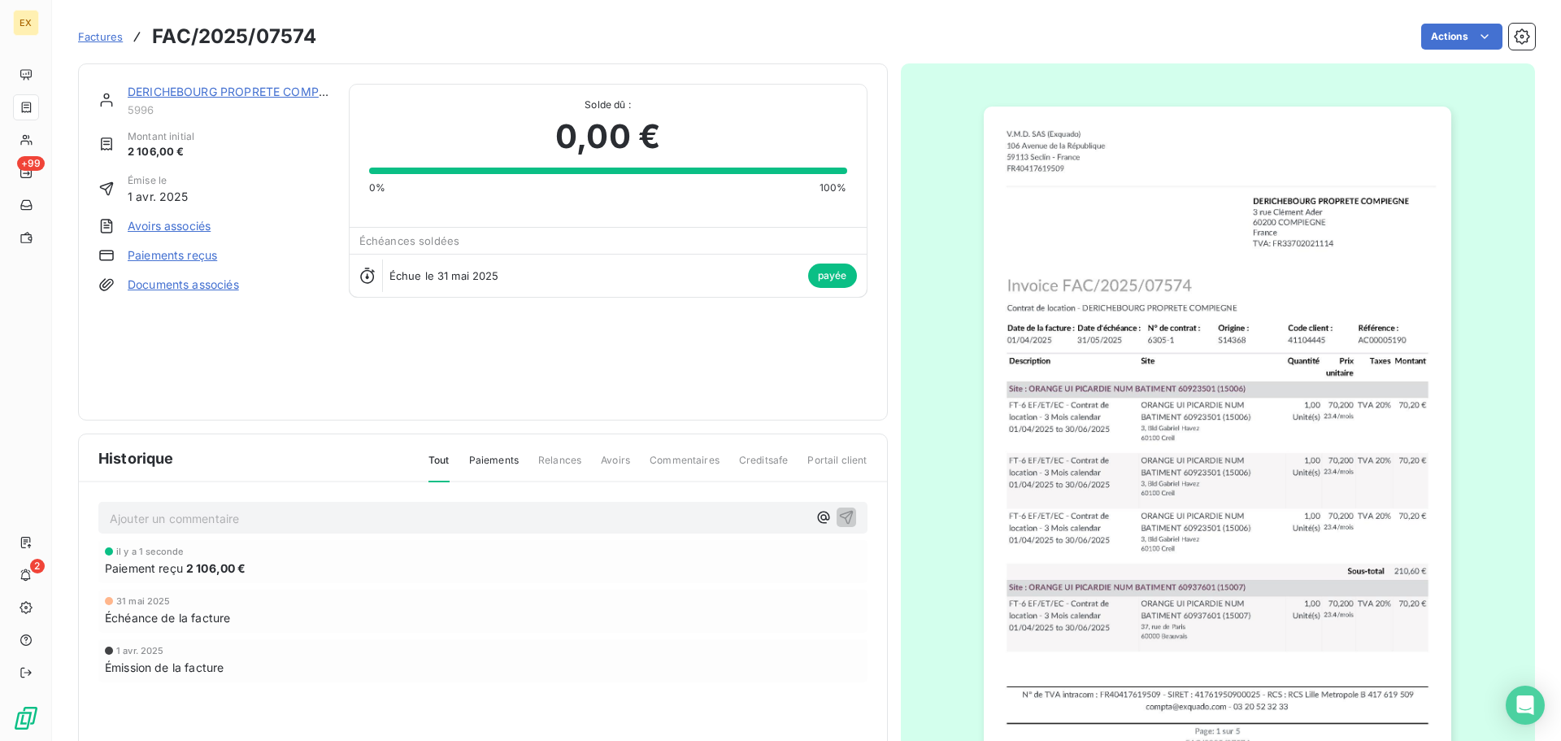
click at [101, 33] on span "Factures" at bounding box center [100, 36] width 45 height 13
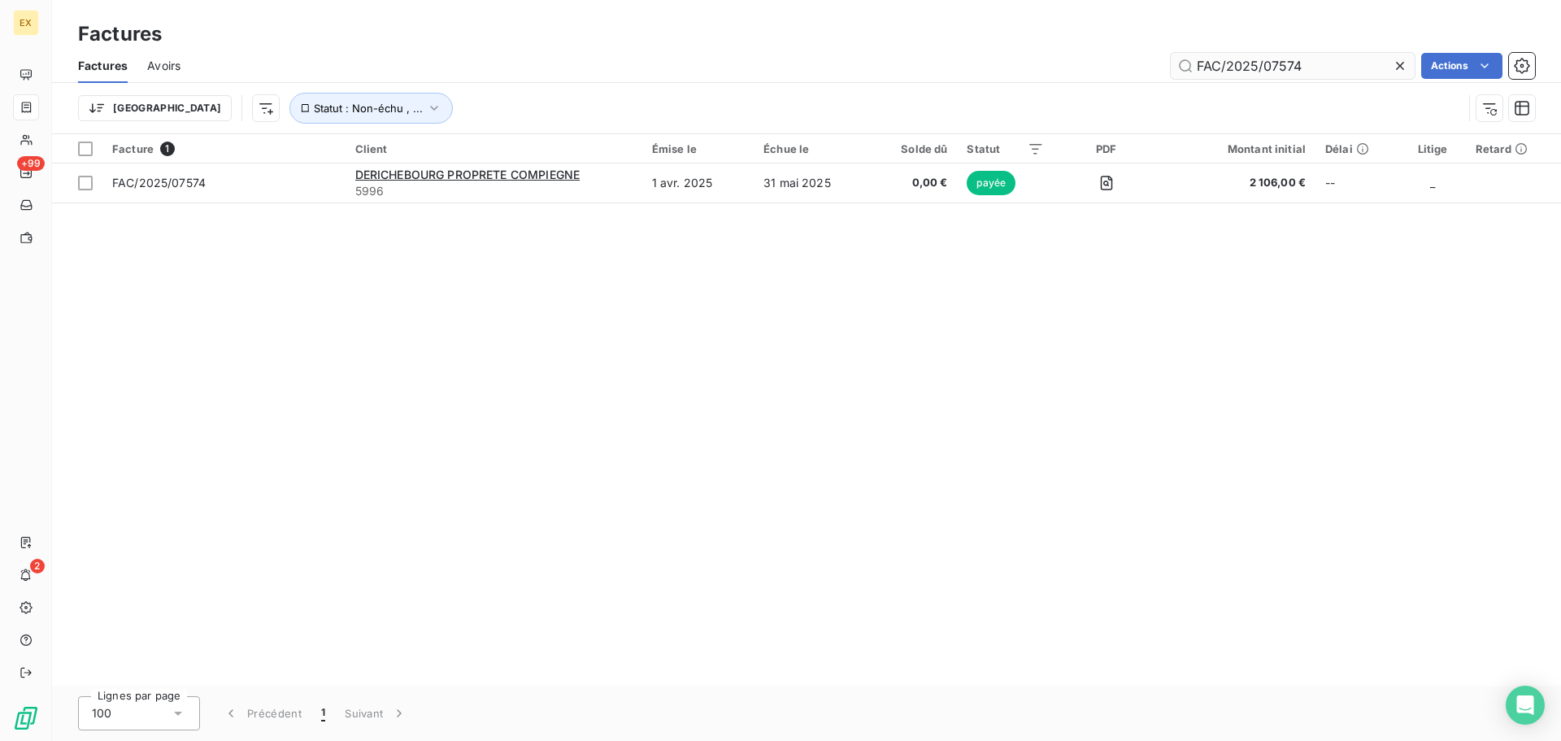
click at [1326, 54] on input "FAC/2025/07574" at bounding box center [1293, 66] width 244 height 26
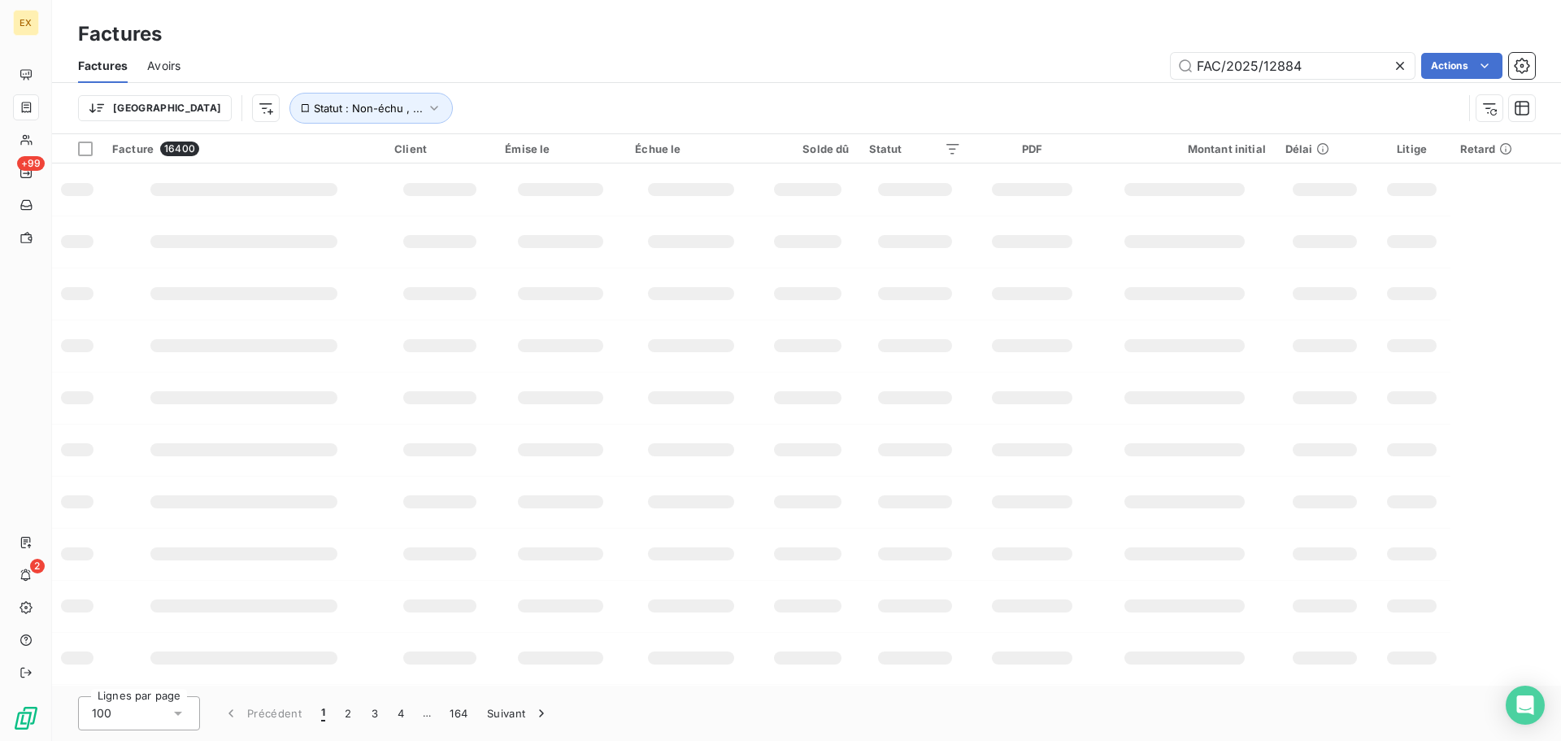
type input "FAC/2025/12884"
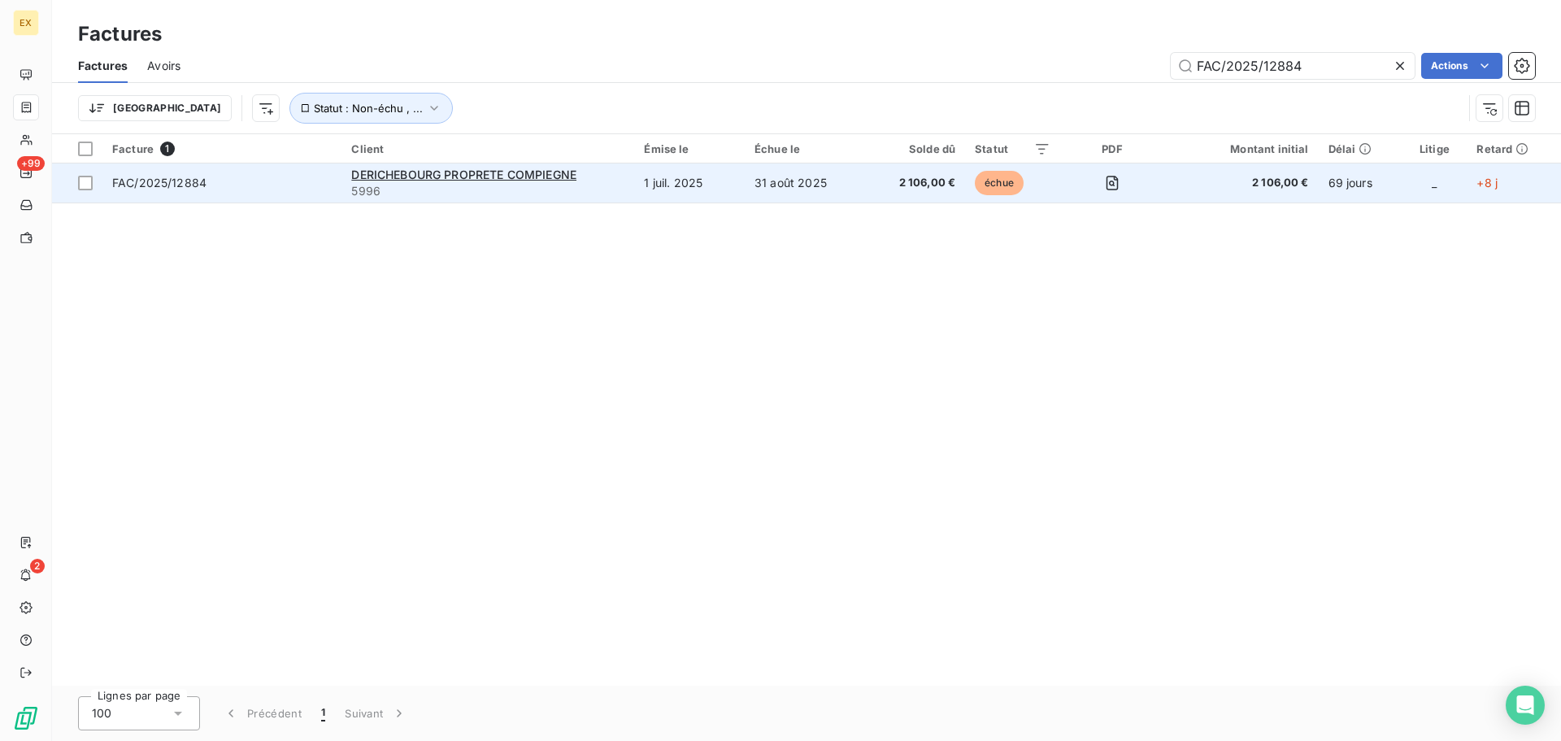
click at [306, 172] on td "FAC/2025/12884" at bounding box center [221, 182] width 239 height 39
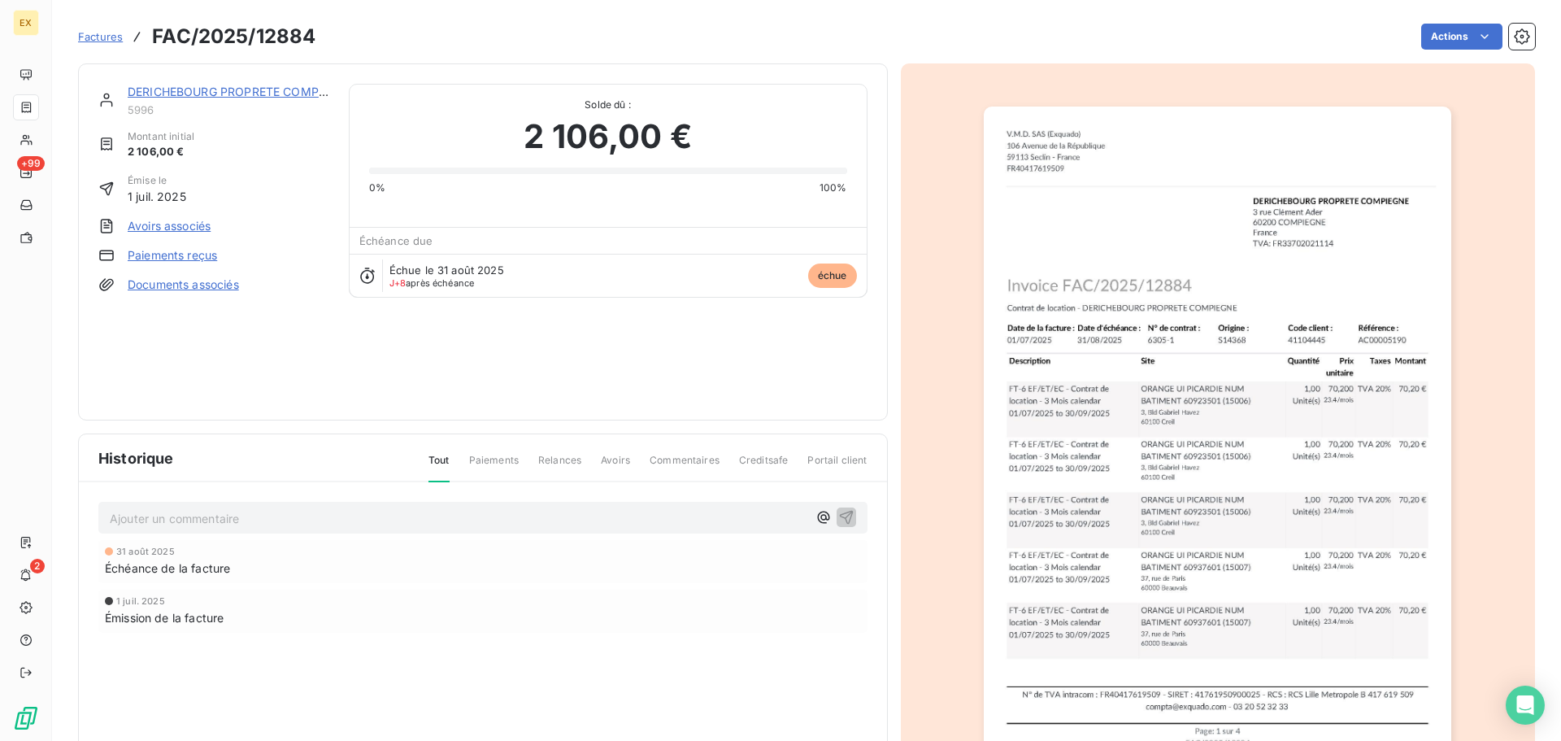
click at [134, 250] on link "Paiements reçus" at bounding box center [172, 255] width 89 height 16
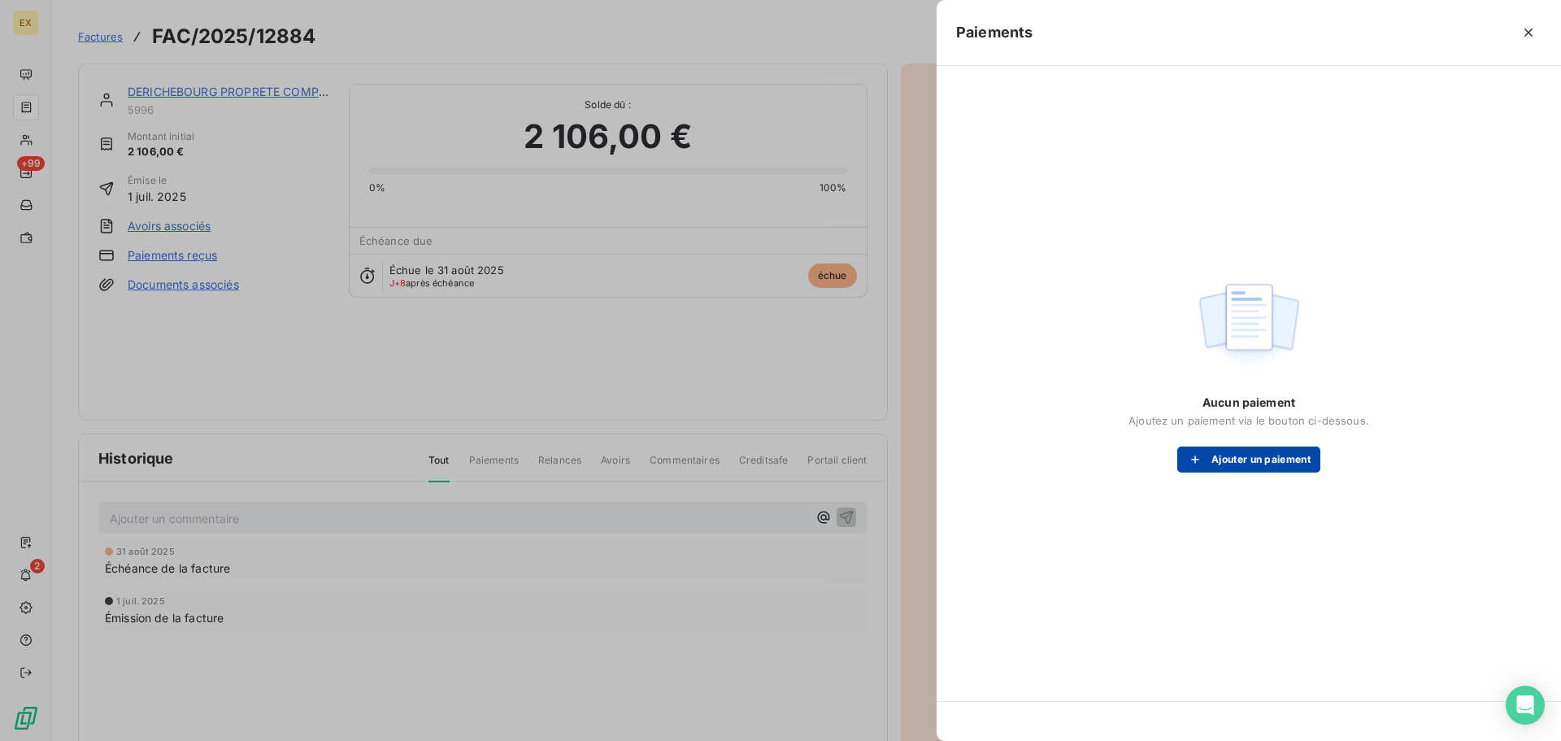
click at [1307, 450] on button "Ajouter un paiement" at bounding box center [1249, 459] width 143 height 26
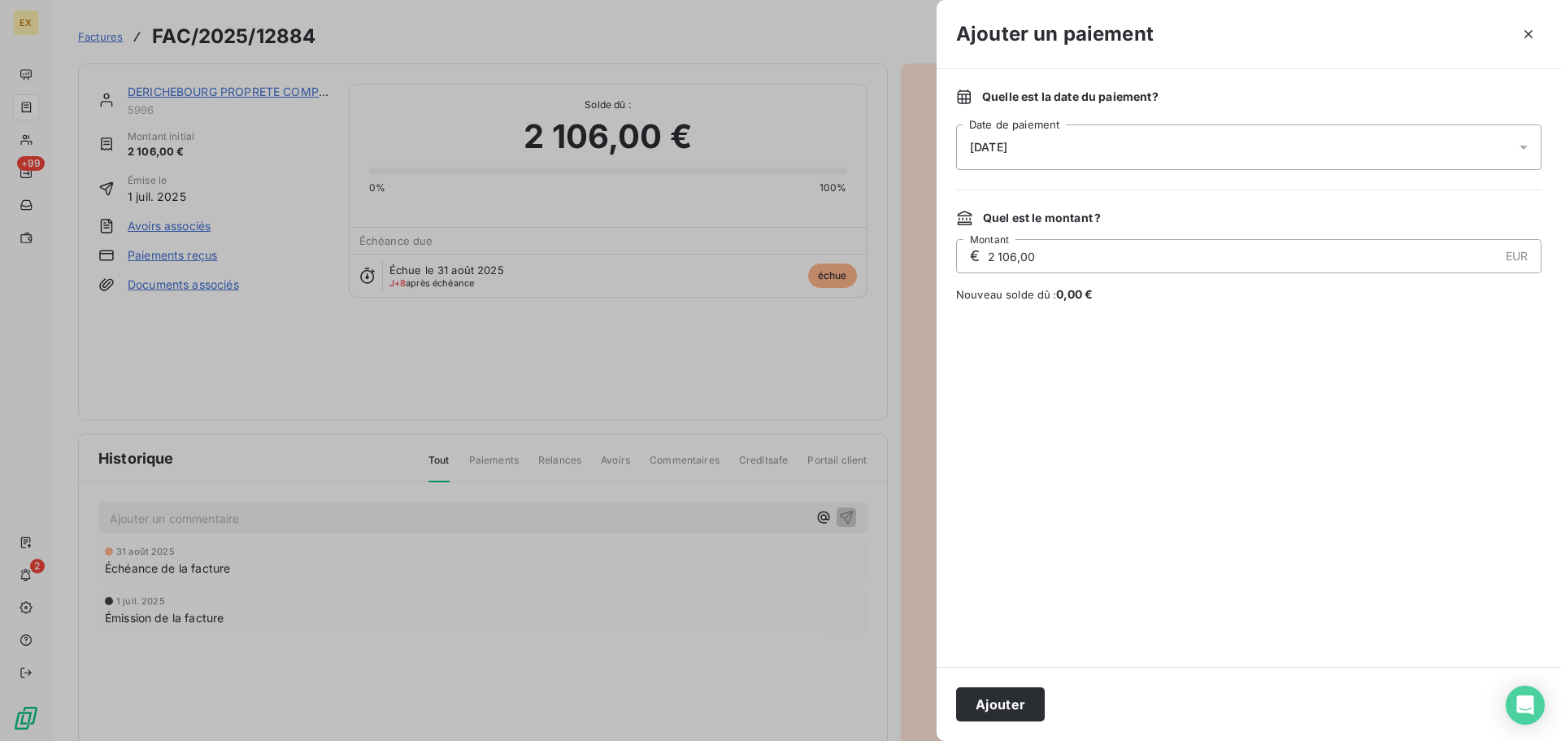
click at [1019, 692] on button "Ajouter" at bounding box center [1000, 704] width 89 height 34
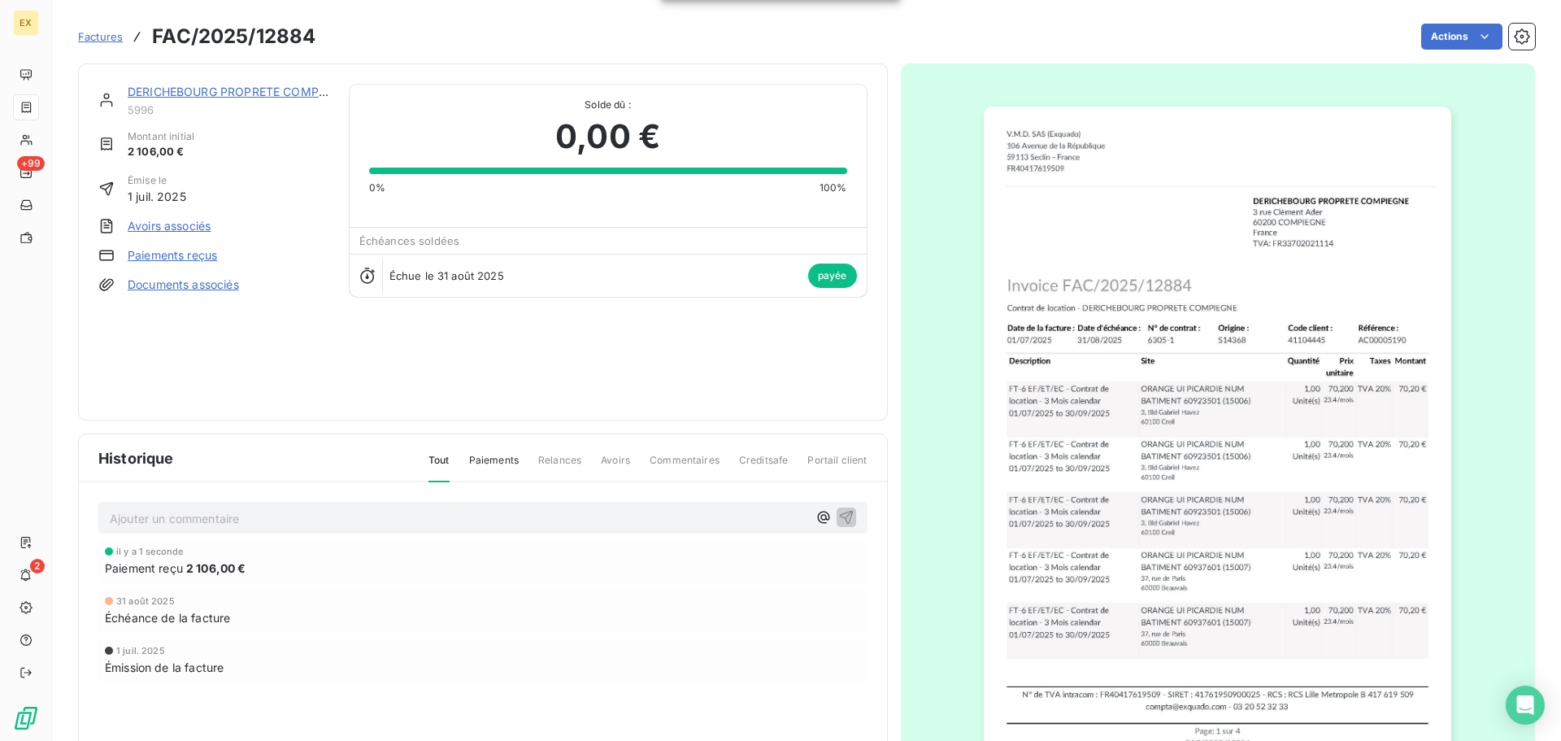
click at [96, 35] on span "Factures" at bounding box center [100, 36] width 45 height 13
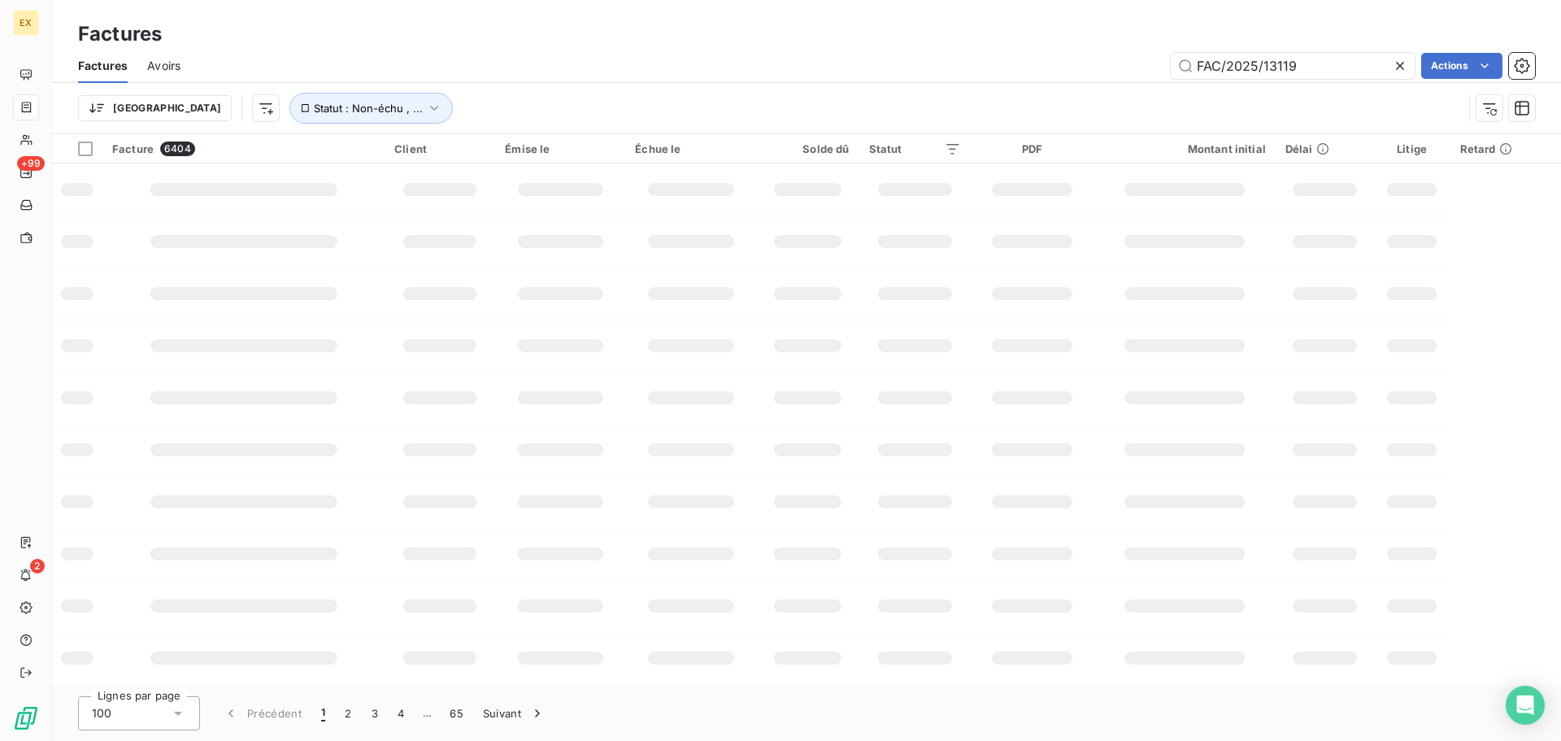
type input "FAC/2025/13119"
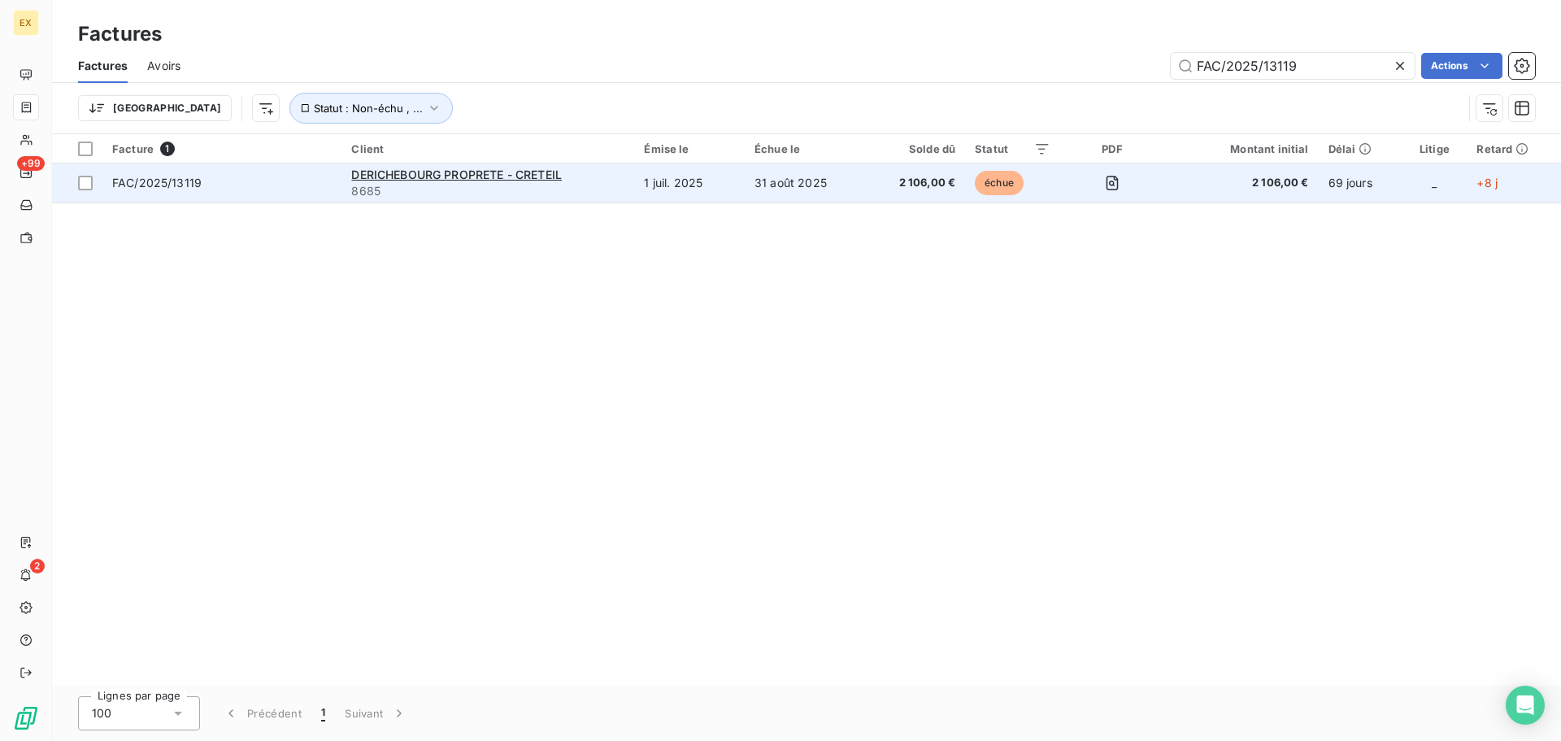
click at [307, 185] on span "FAC/2025/13119" at bounding box center [222, 183] width 220 height 16
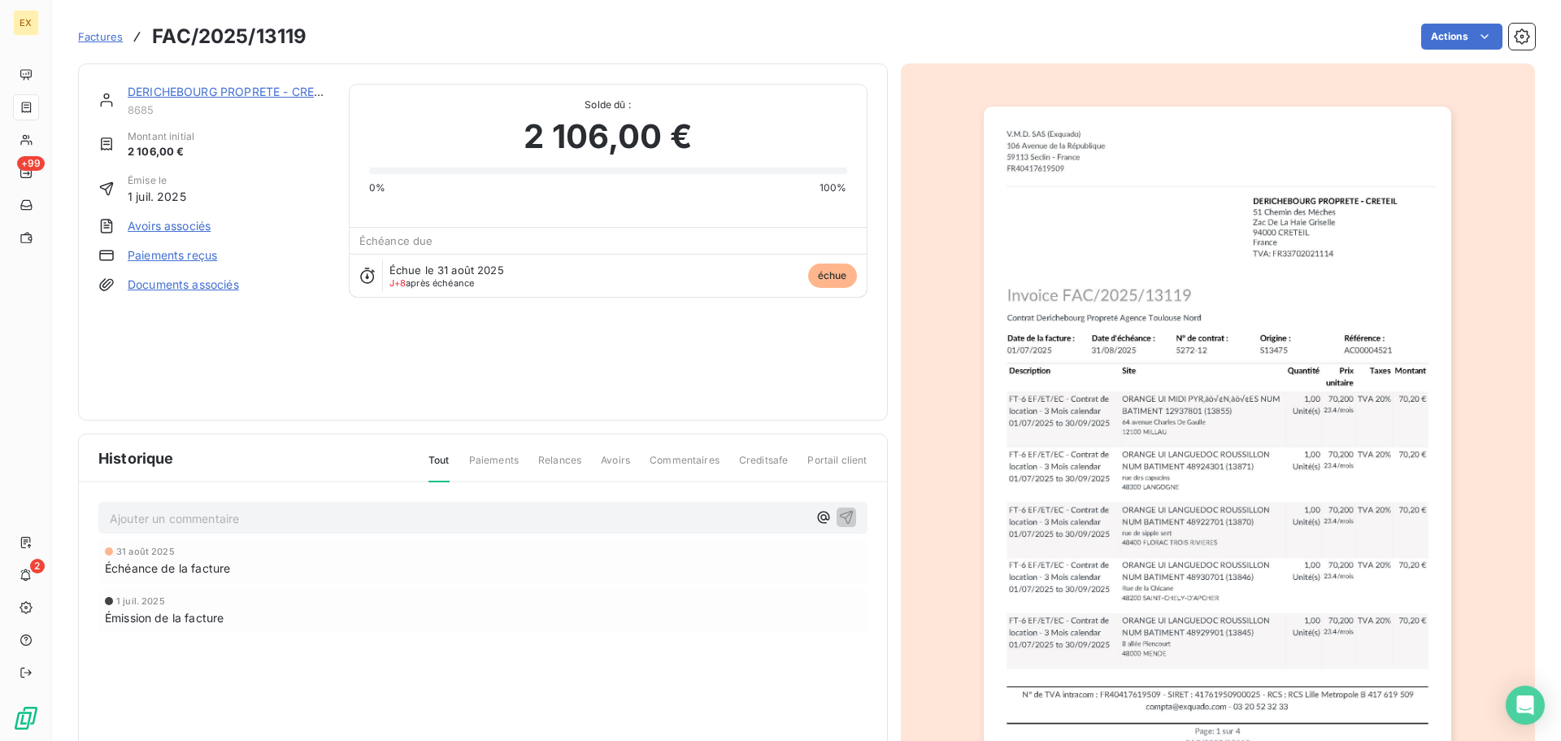
click at [194, 246] on div "DERICHEBOURG PROPRETE - CRETEIL 8685 Montant initial 2 106,00 € Émise le 1 juil…" at bounding box center [213, 242] width 231 height 316
click at [211, 256] on link "Paiements reçus" at bounding box center [172, 255] width 89 height 16
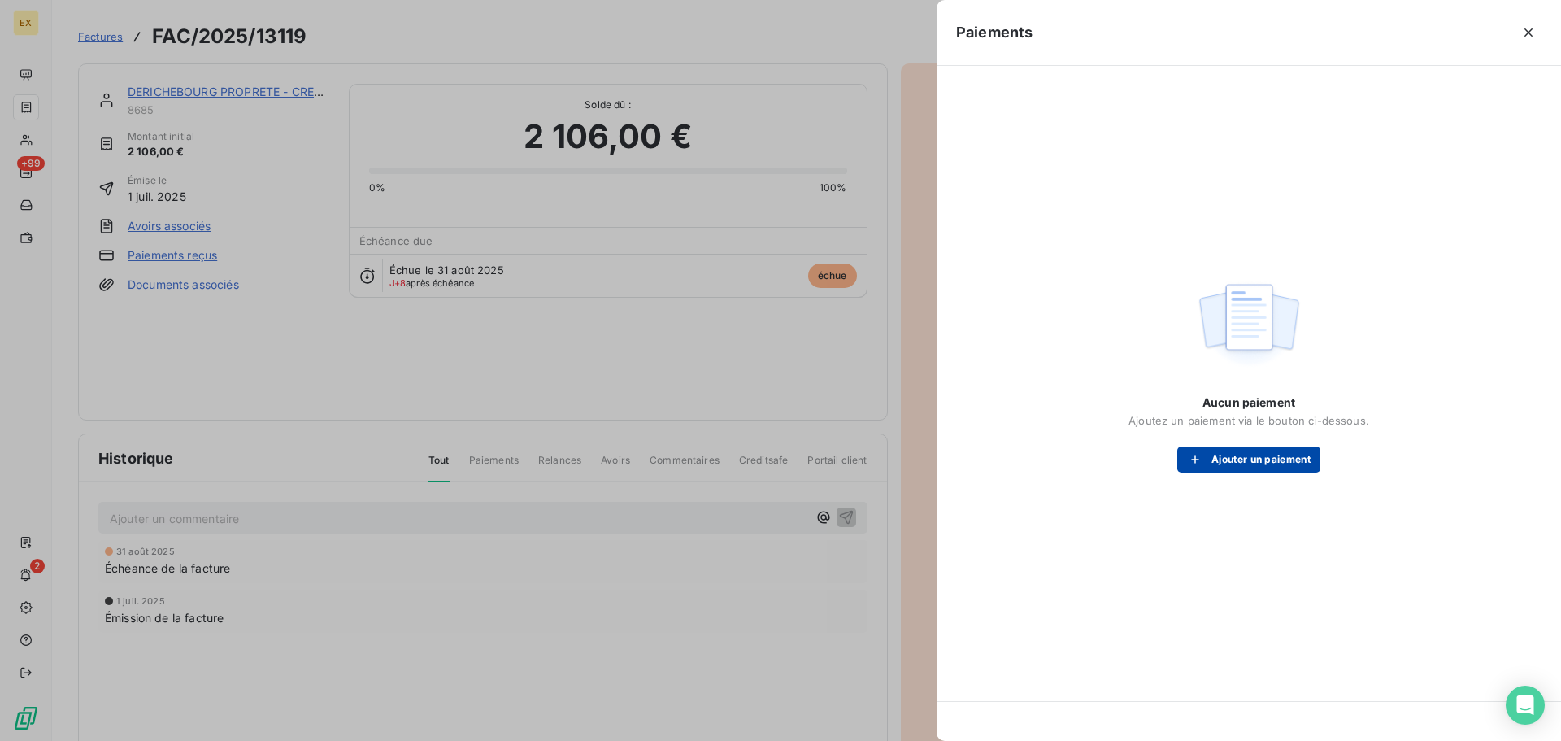
click at [1274, 468] on button "Ajouter un paiement" at bounding box center [1249, 459] width 143 height 26
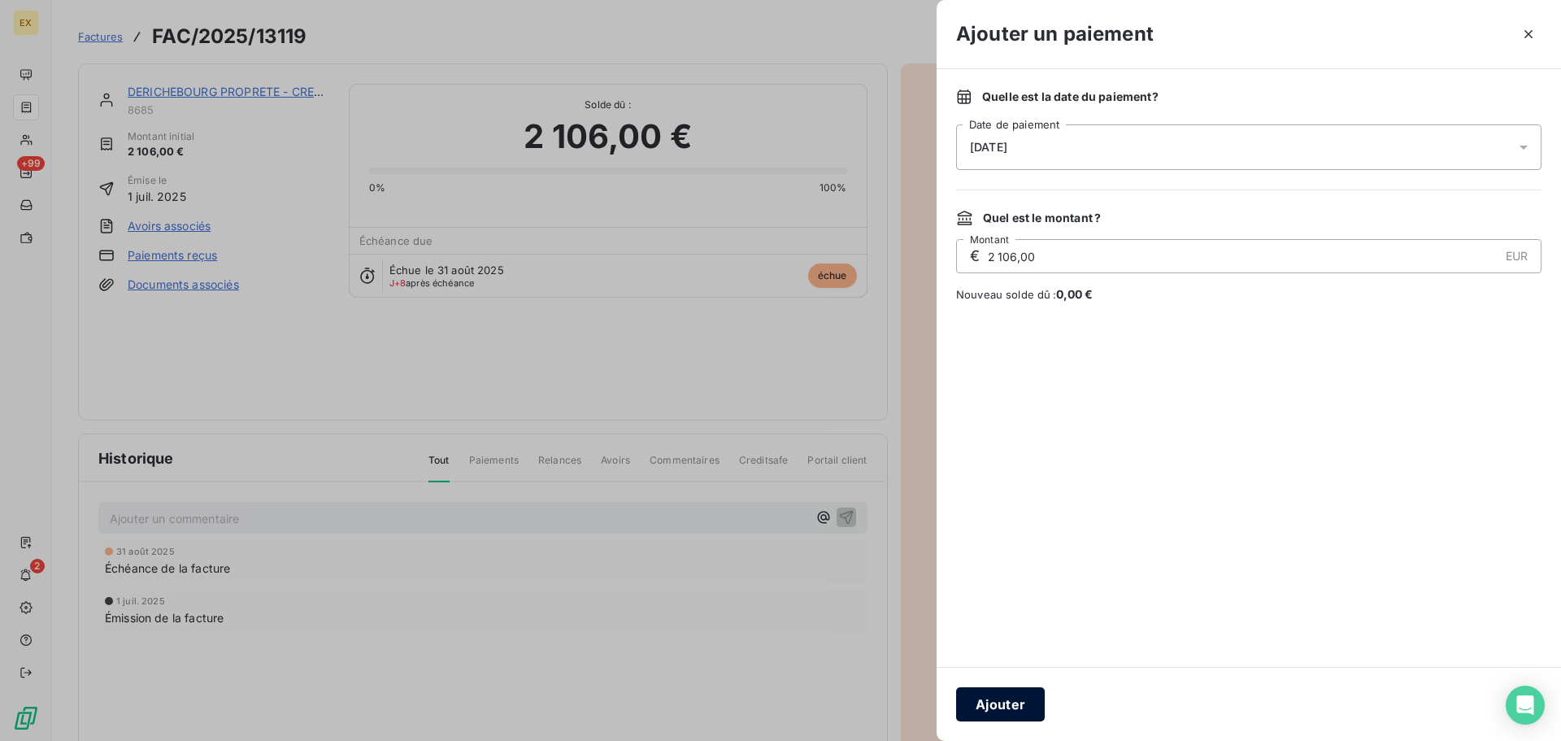
drag, startPoint x: 994, startPoint y: 699, endPoint x: 1005, endPoint y: 686, distance: 17.3
click at [994, 699] on button "Ajouter" at bounding box center [1000, 704] width 89 height 34
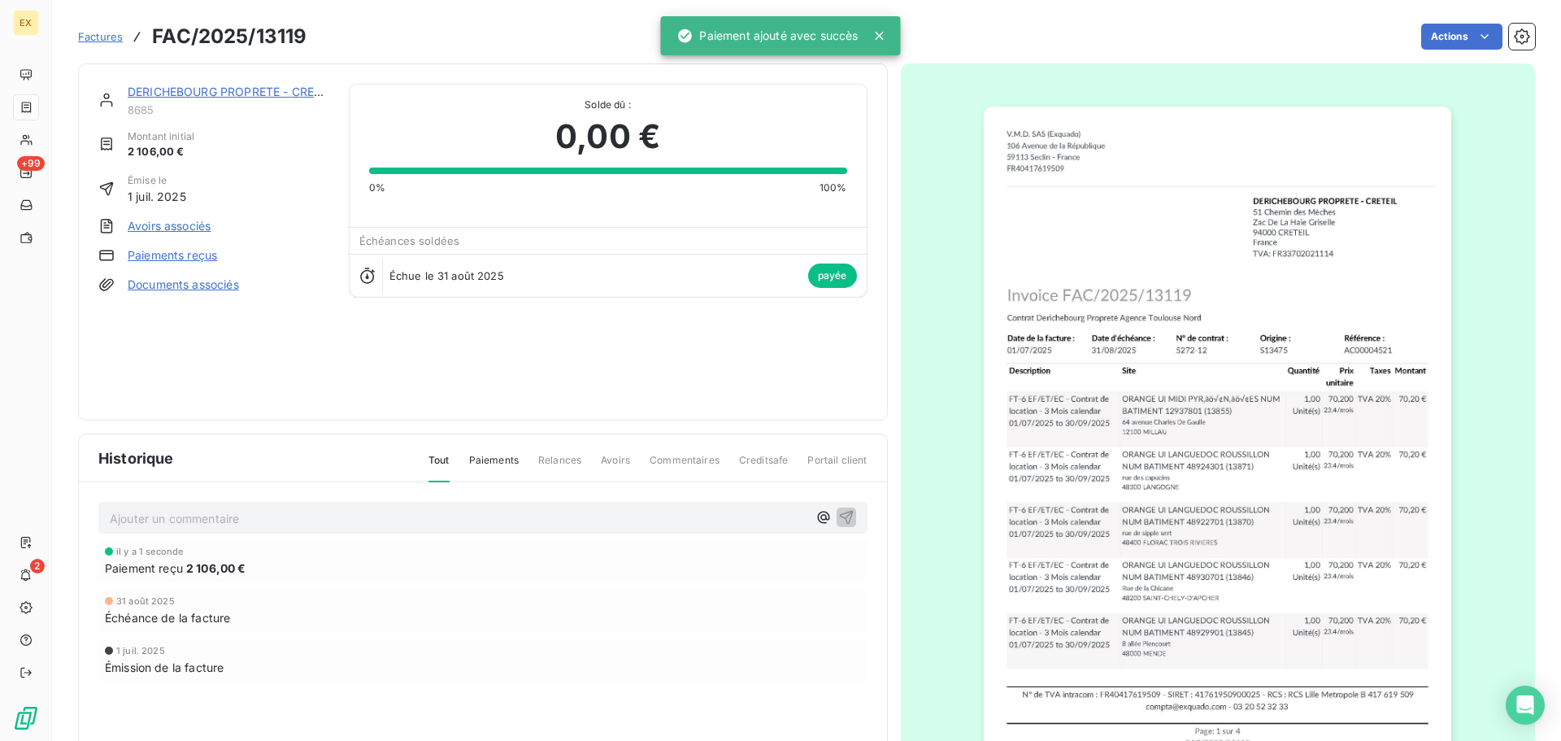
click at [109, 36] on span "Factures" at bounding box center [100, 36] width 45 height 13
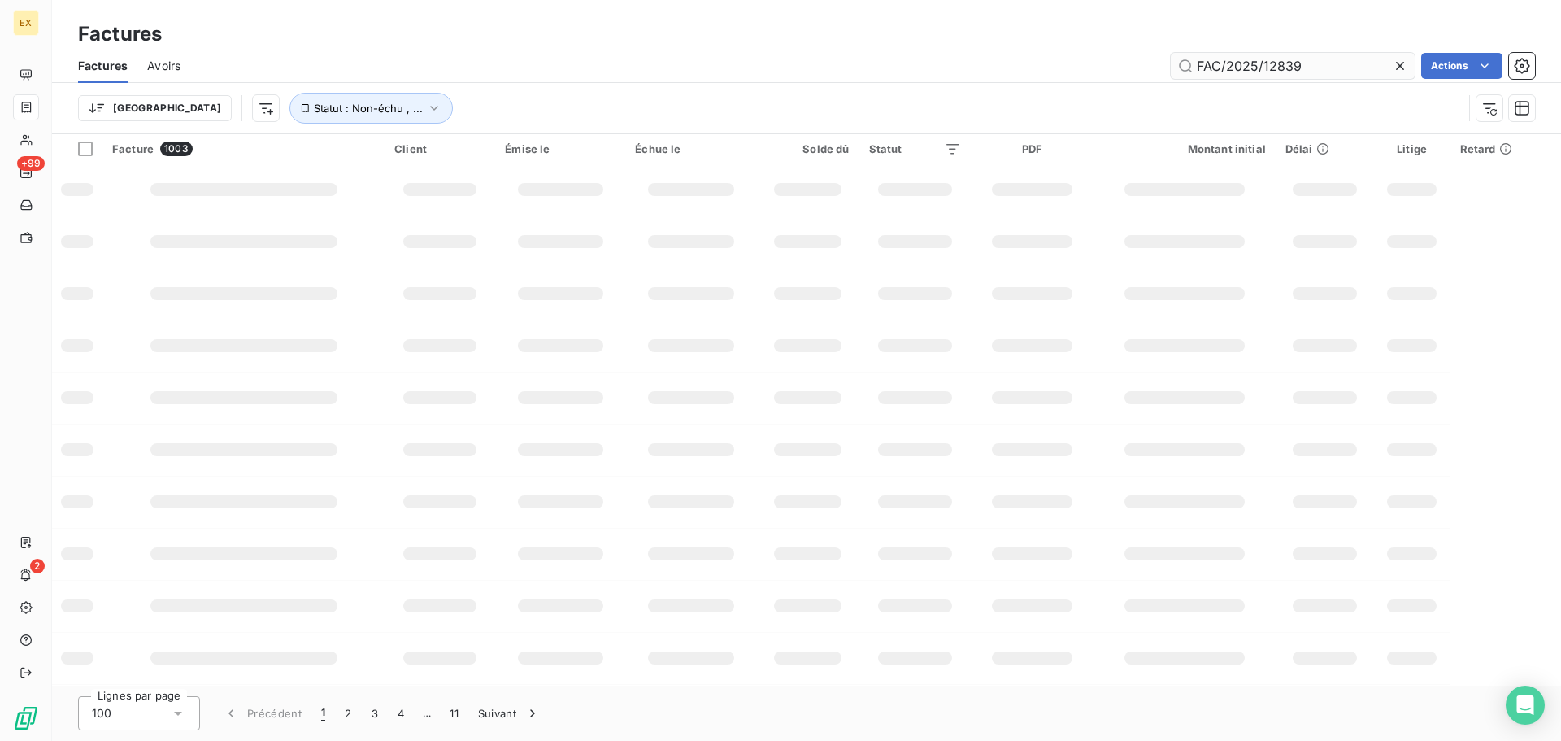
type input "FAC/2025/12839"
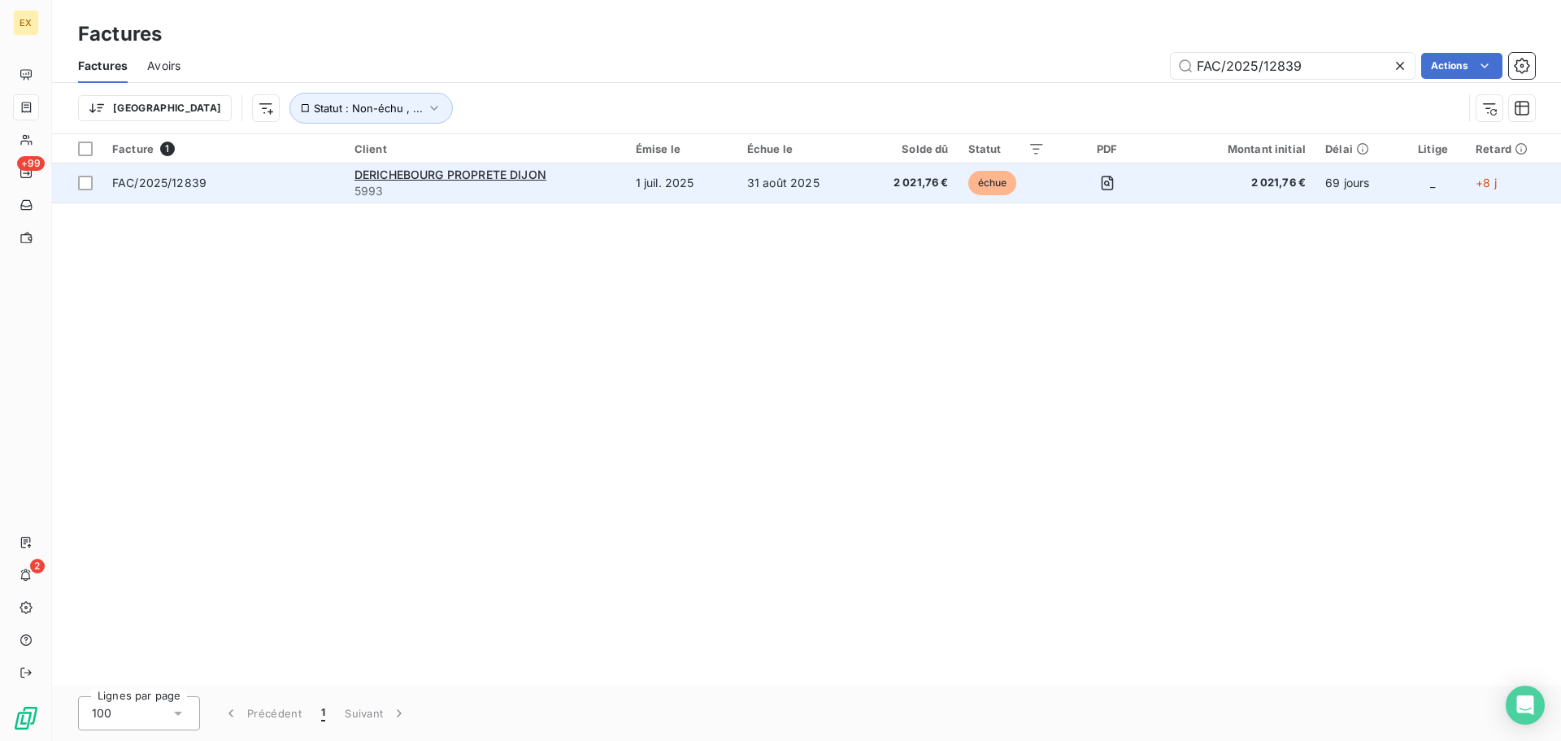
click at [297, 172] on td "FAC/2025/12839" at bounding box center [223, 182] width 242 height 39
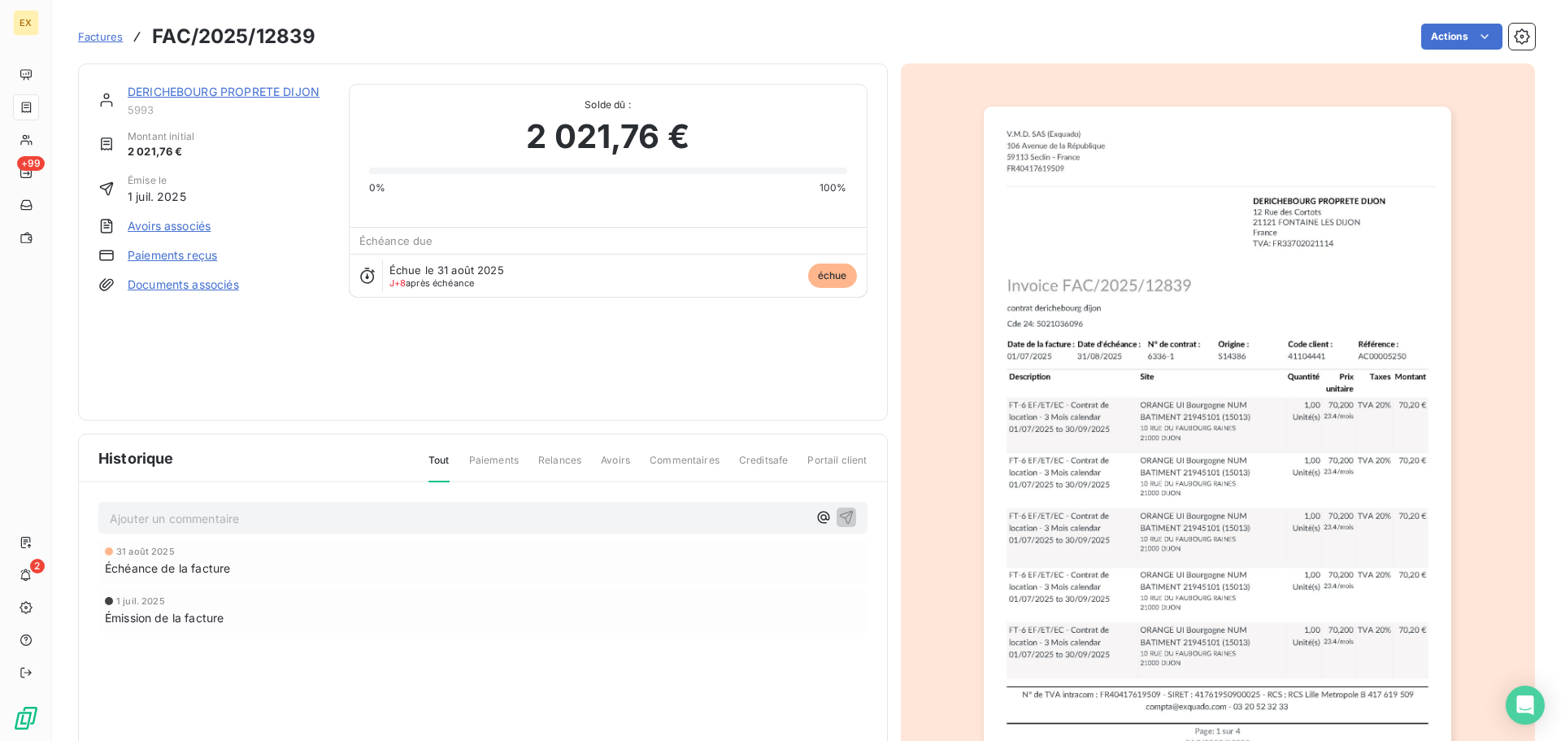
click at [184, 248] on link "Paiements reçus" at bounding box center [172, 255] width 89 height 16
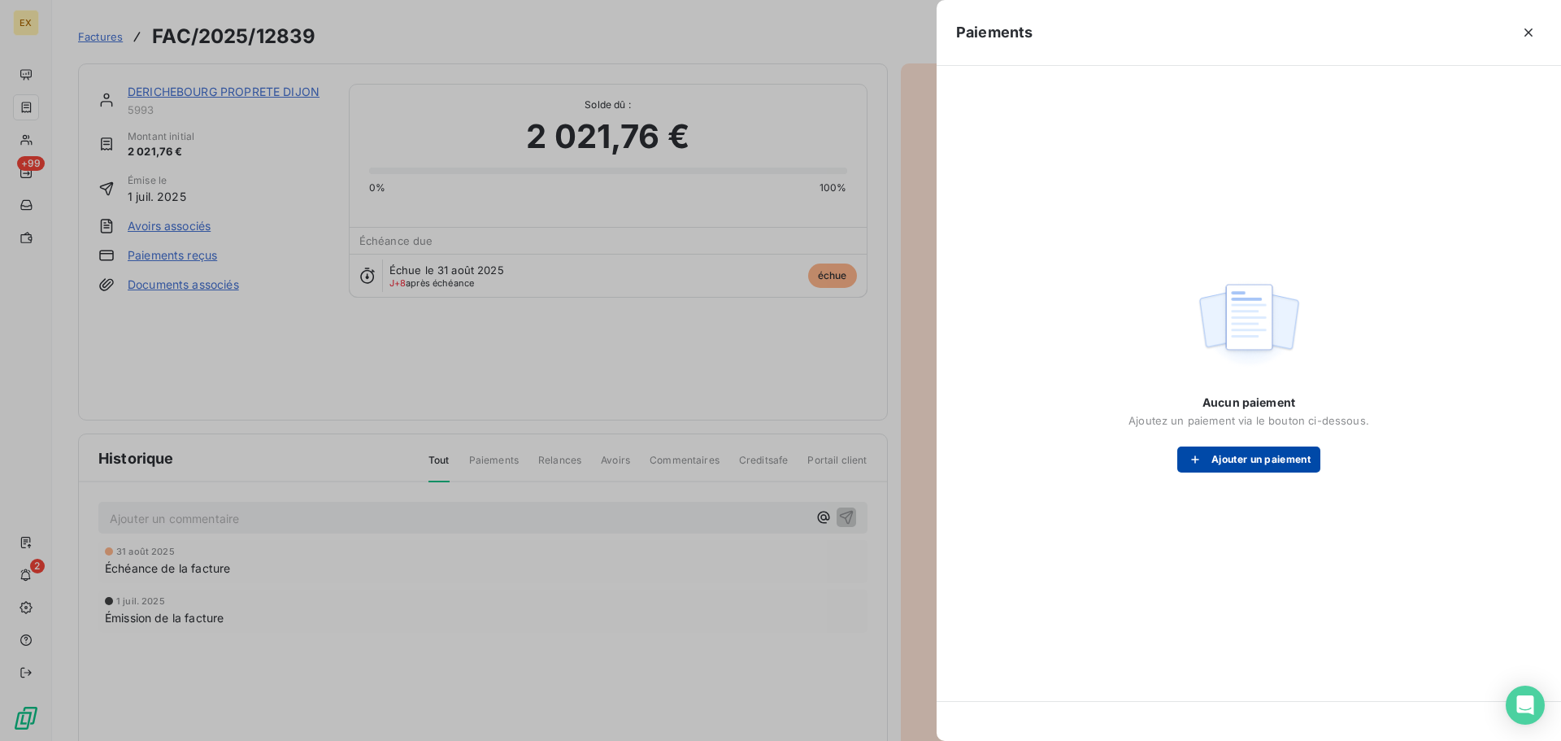
click at [1213, 452] on button "Ajouter un paiement" at bounding box center [1249, 459] width 143 height 26
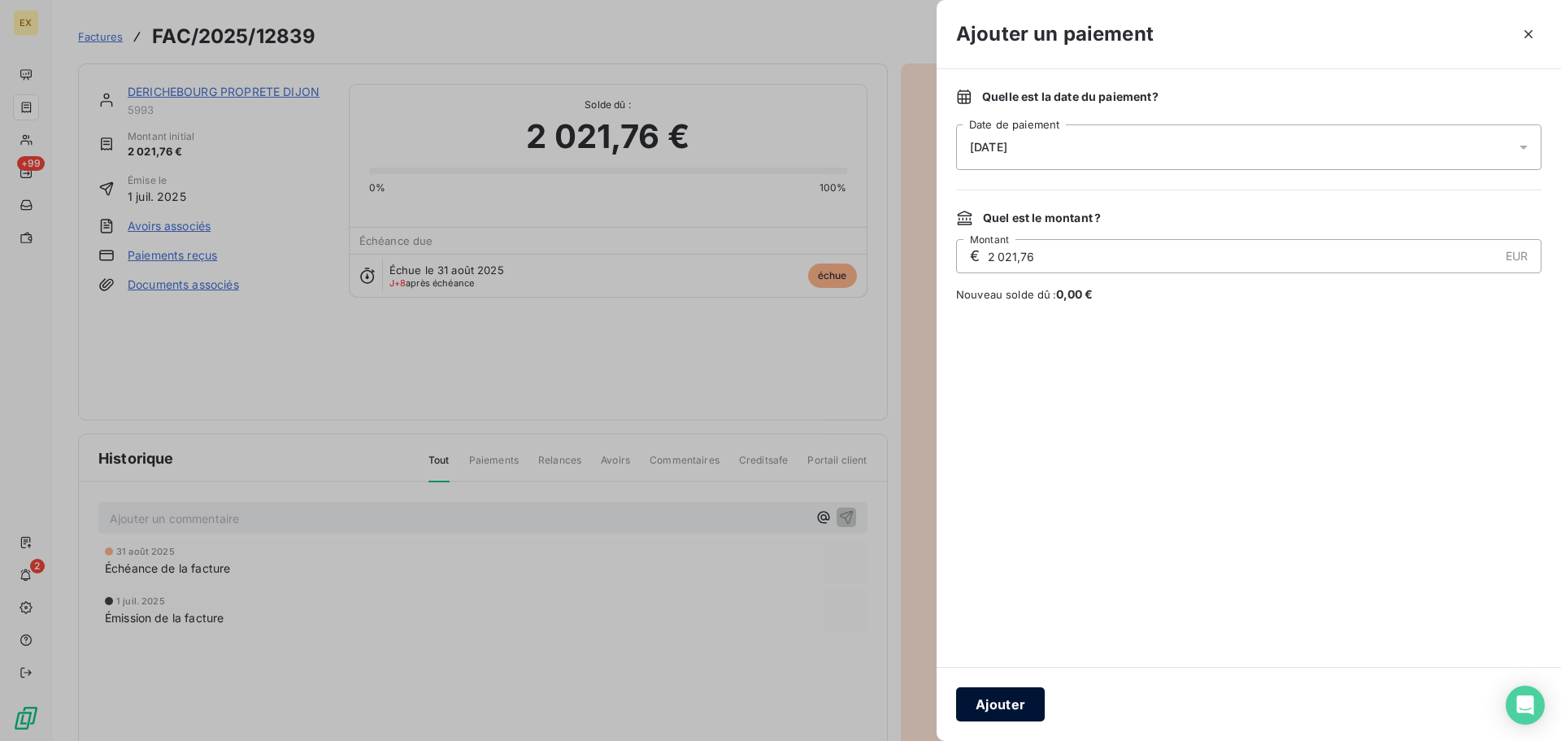
click at [1008, 699] on button "Ajouter" at bounding box center [1000, 704] width 89 height 34
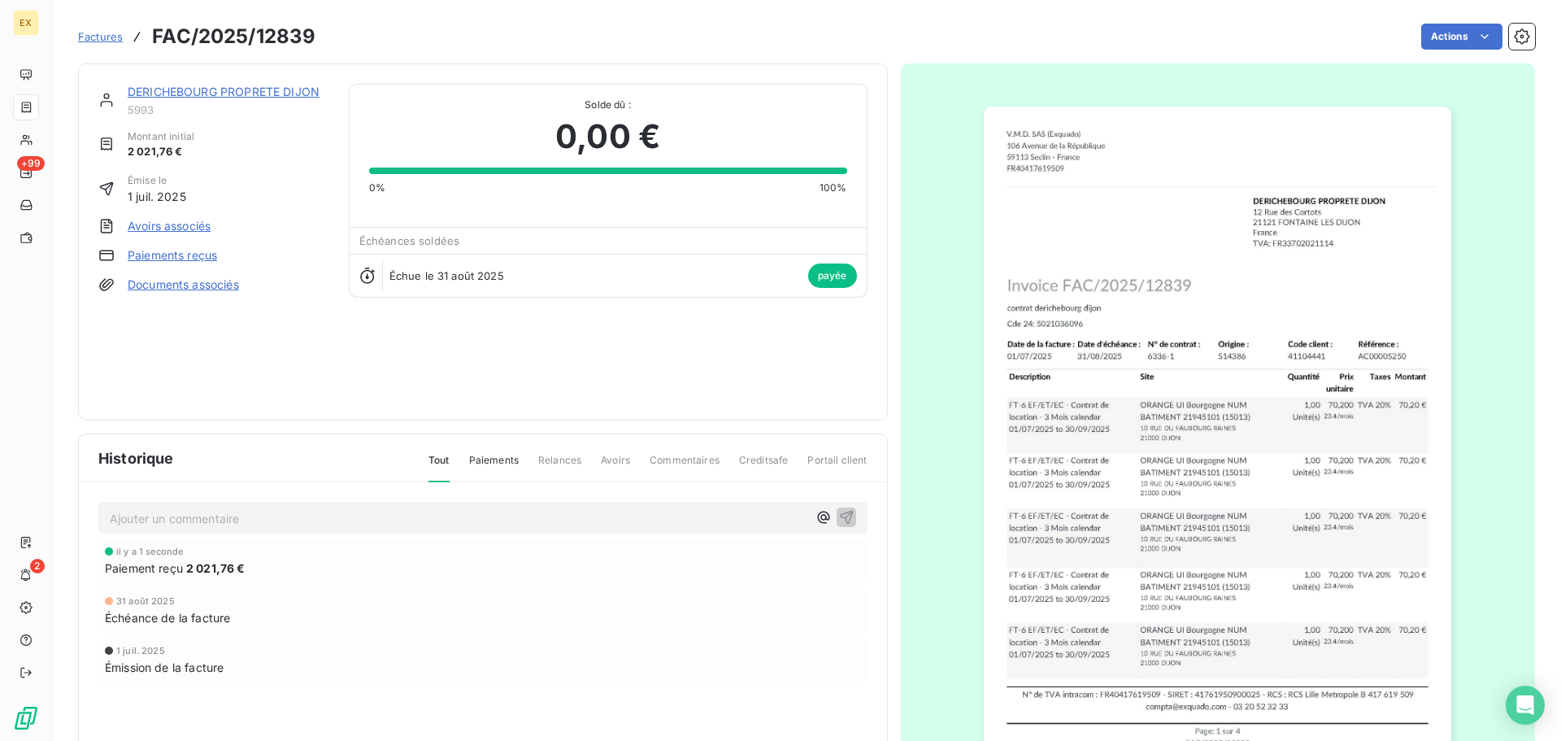
click at [111, 34] on span "Factures" at bounding box center [100, 36] width 45 height 13
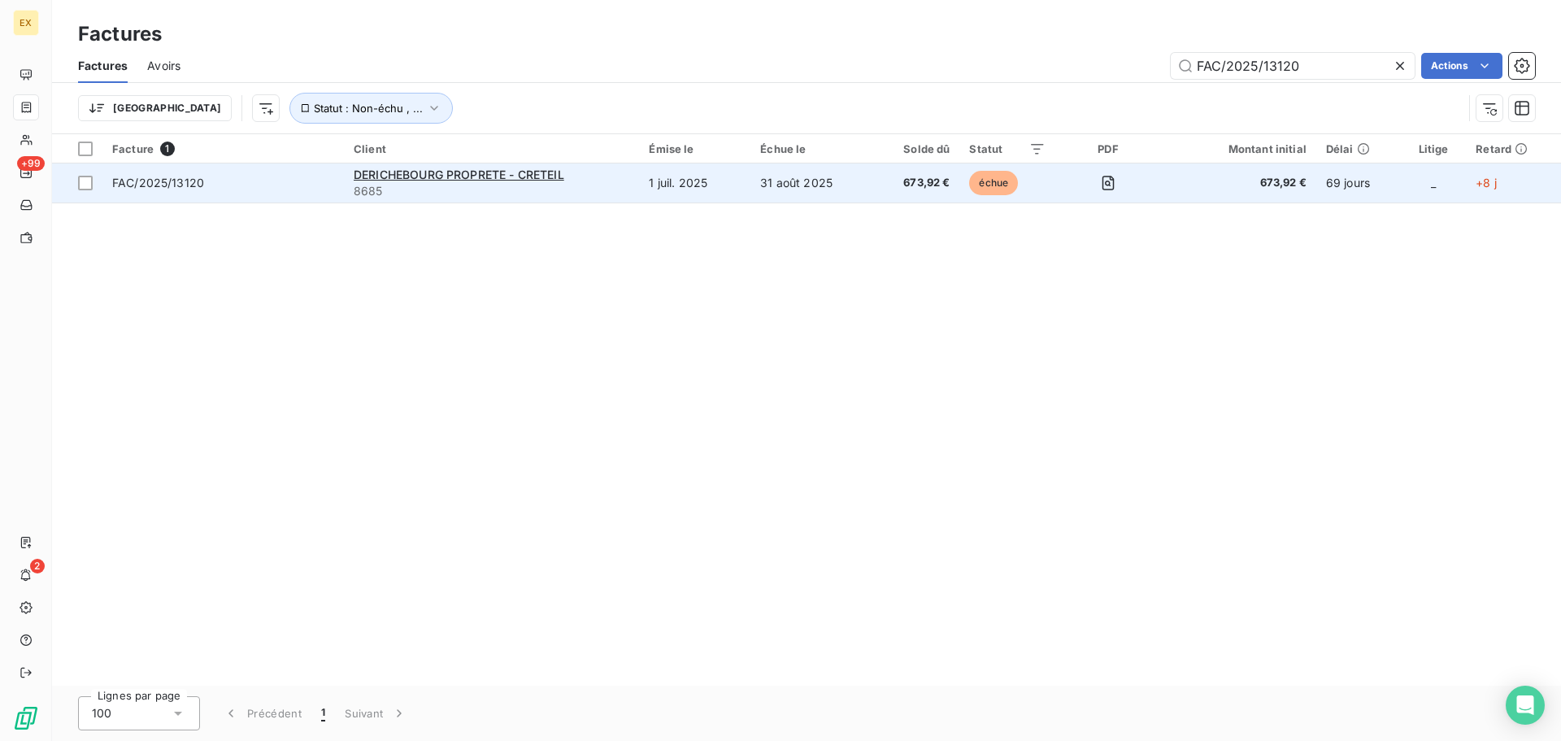
type input "FAC/2025/13120"
click at [276, 173] on td "FAC/2025/13120" at bounding box center [223, 182] width 242 height 39
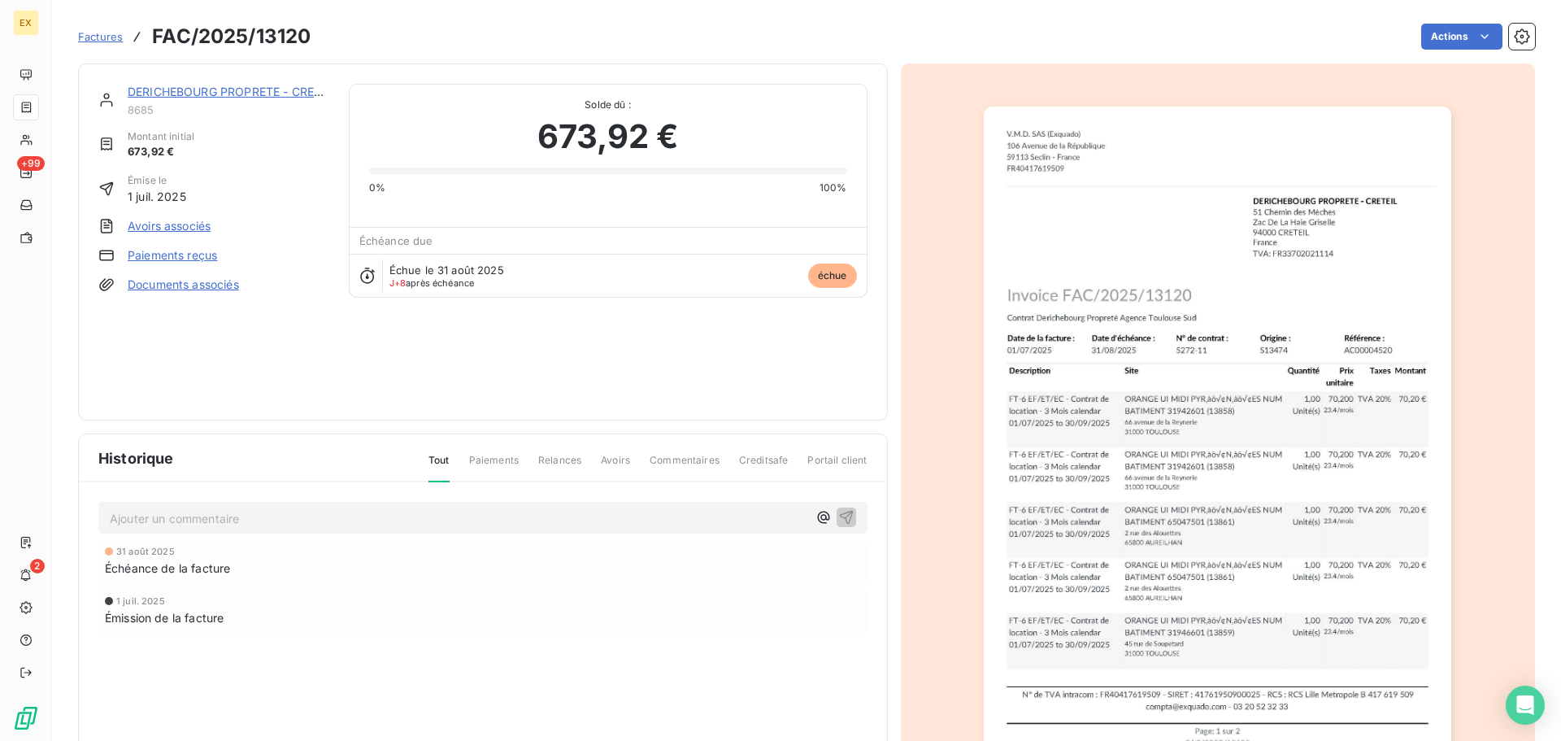
click at [137, 250] on link "Paiements reçus" at bounding box center [172, 255] width 89 height 16
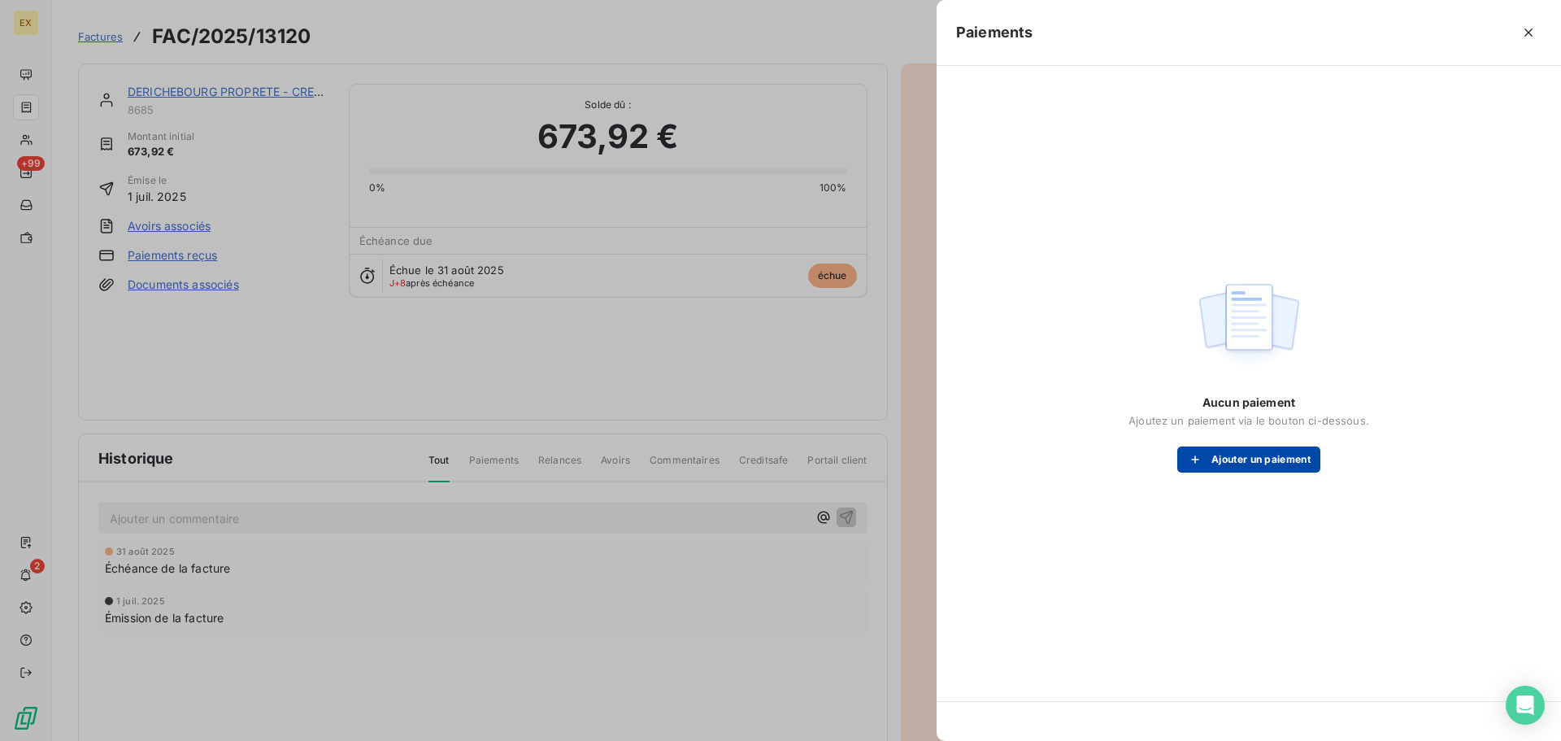
click at [1281, 459] on button "Ajouter un paiement" at bounding box center [1249, 459] width 143 height 26
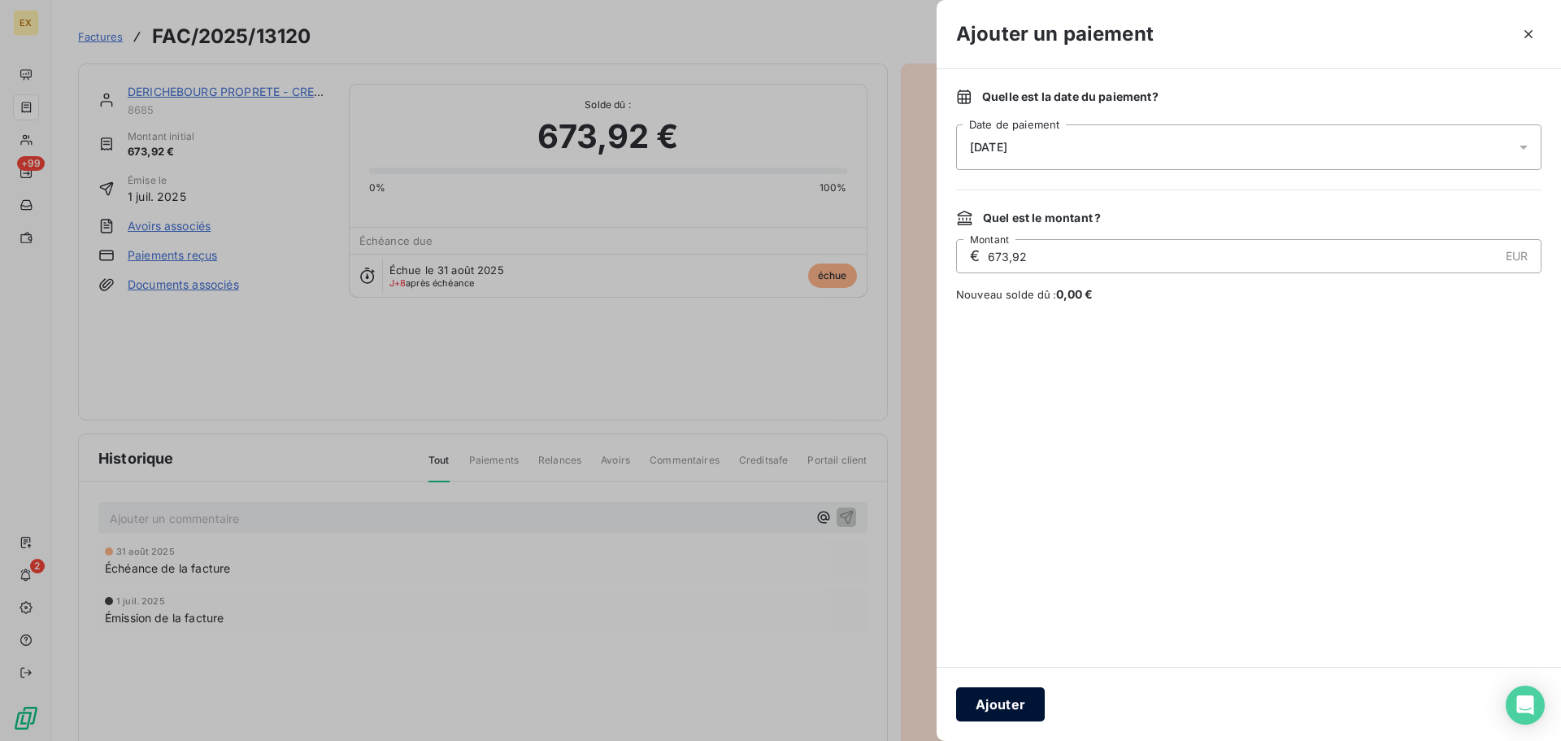
click at [1010, 691] on button "Ajouter" at bounding box center [1000, 704] width 89 height 34
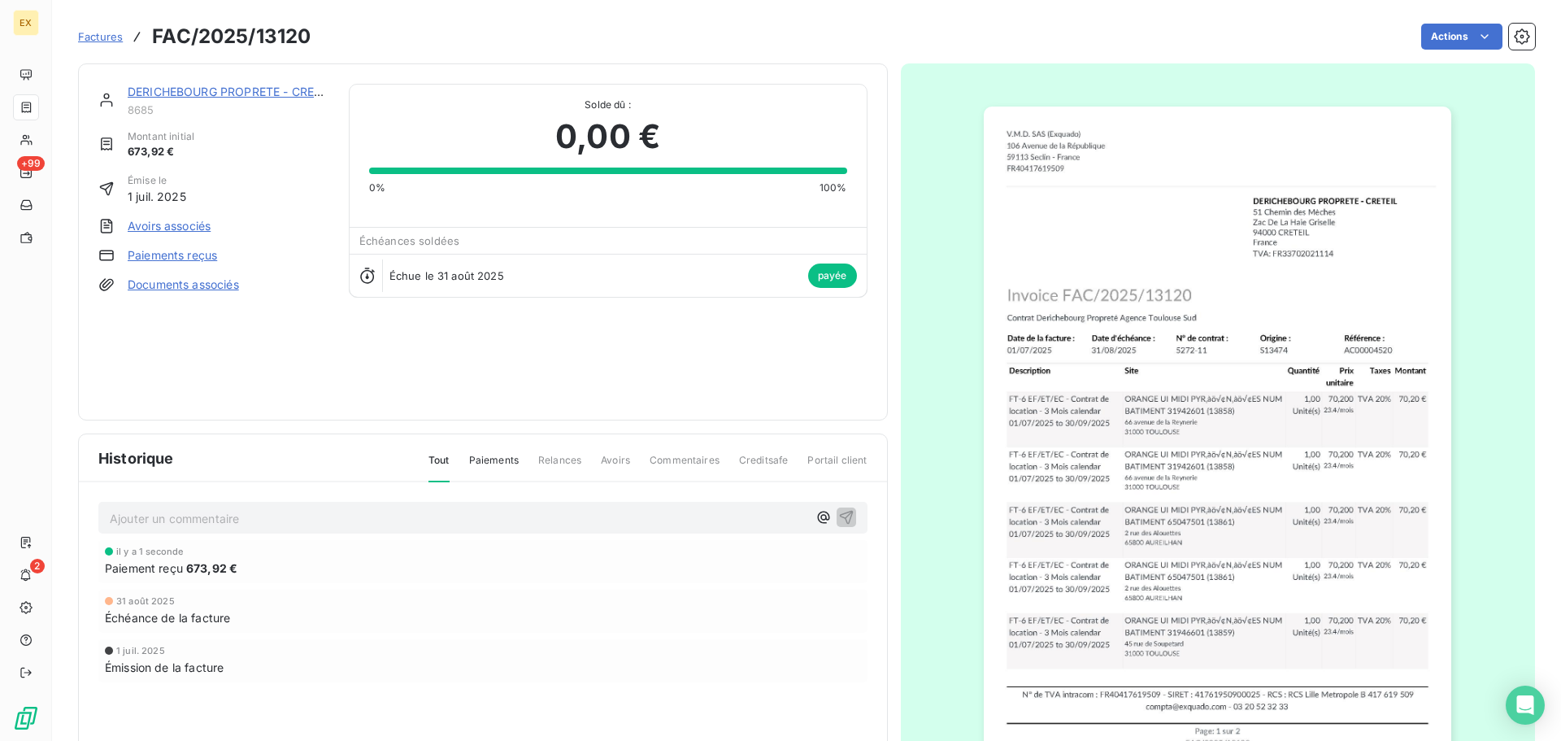
click at [98, 33] on span "Factures" at bounding box center [100, 36] width 45 height 13
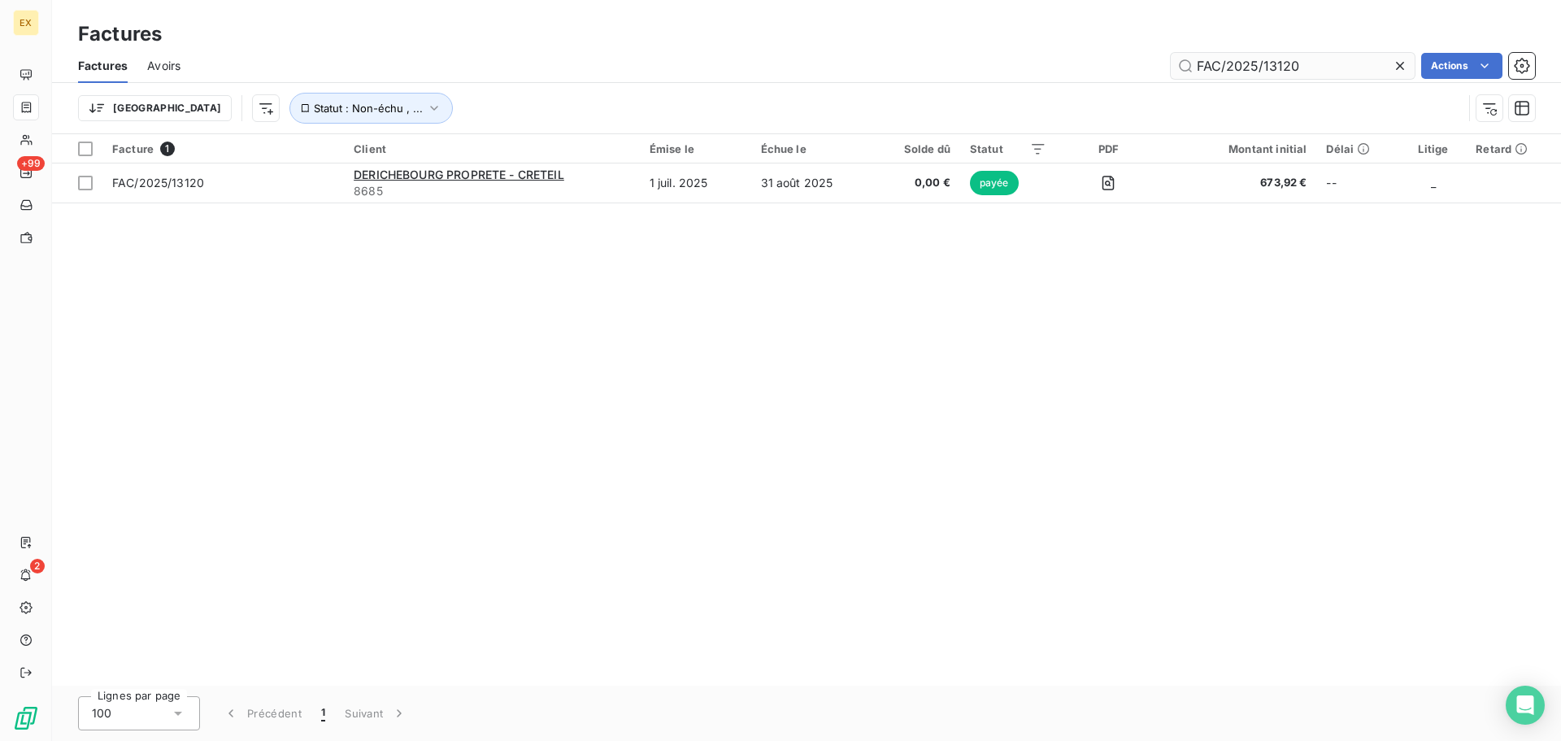
click at [1304, 59] on input "FAC/2025/13120" at bounding box center [1293, 66] width 244 height 26
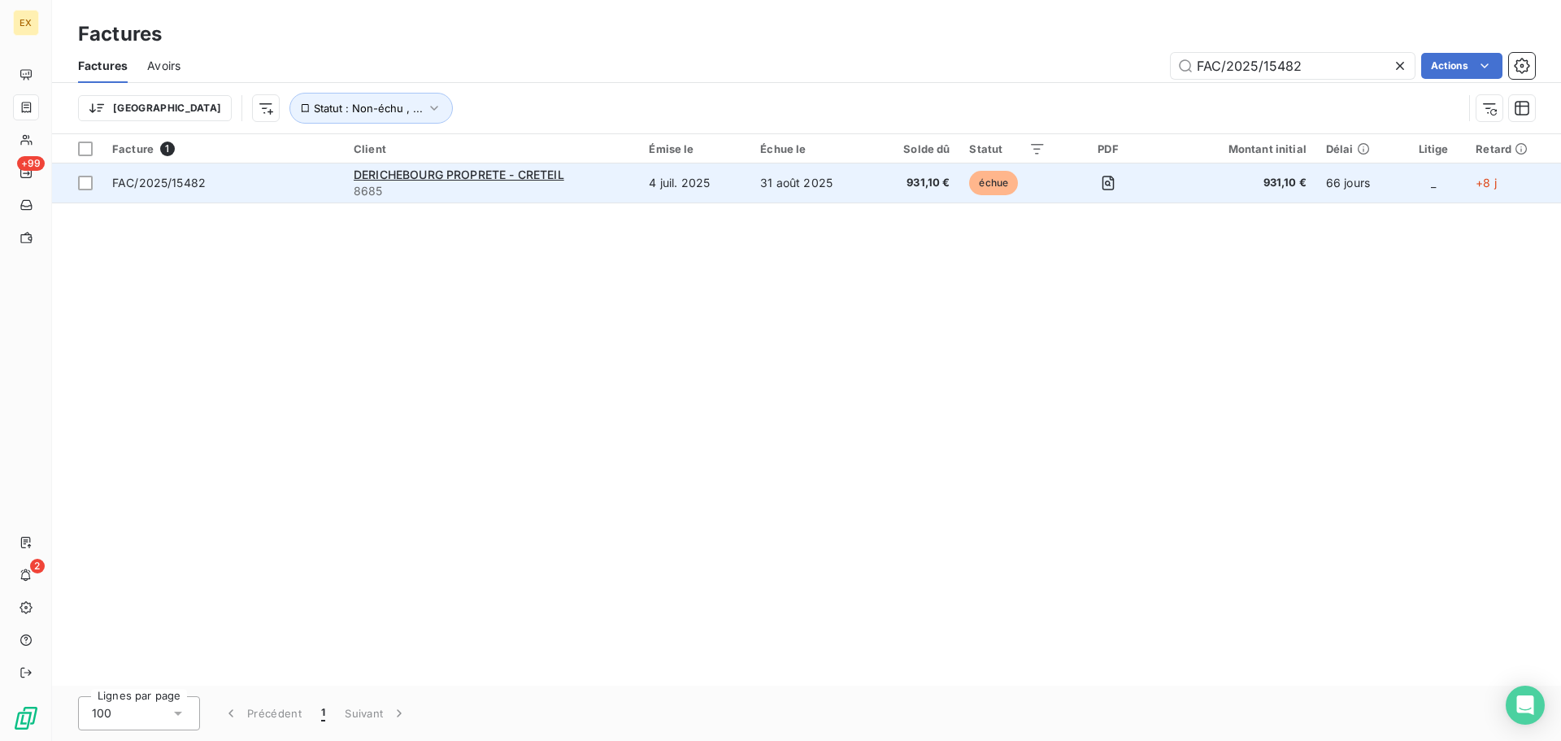
type input "FAC/2025/15482"
click at [303, 192] on td "FAC/2025/15482" at bounding box center [223, 182] width 242 height 39
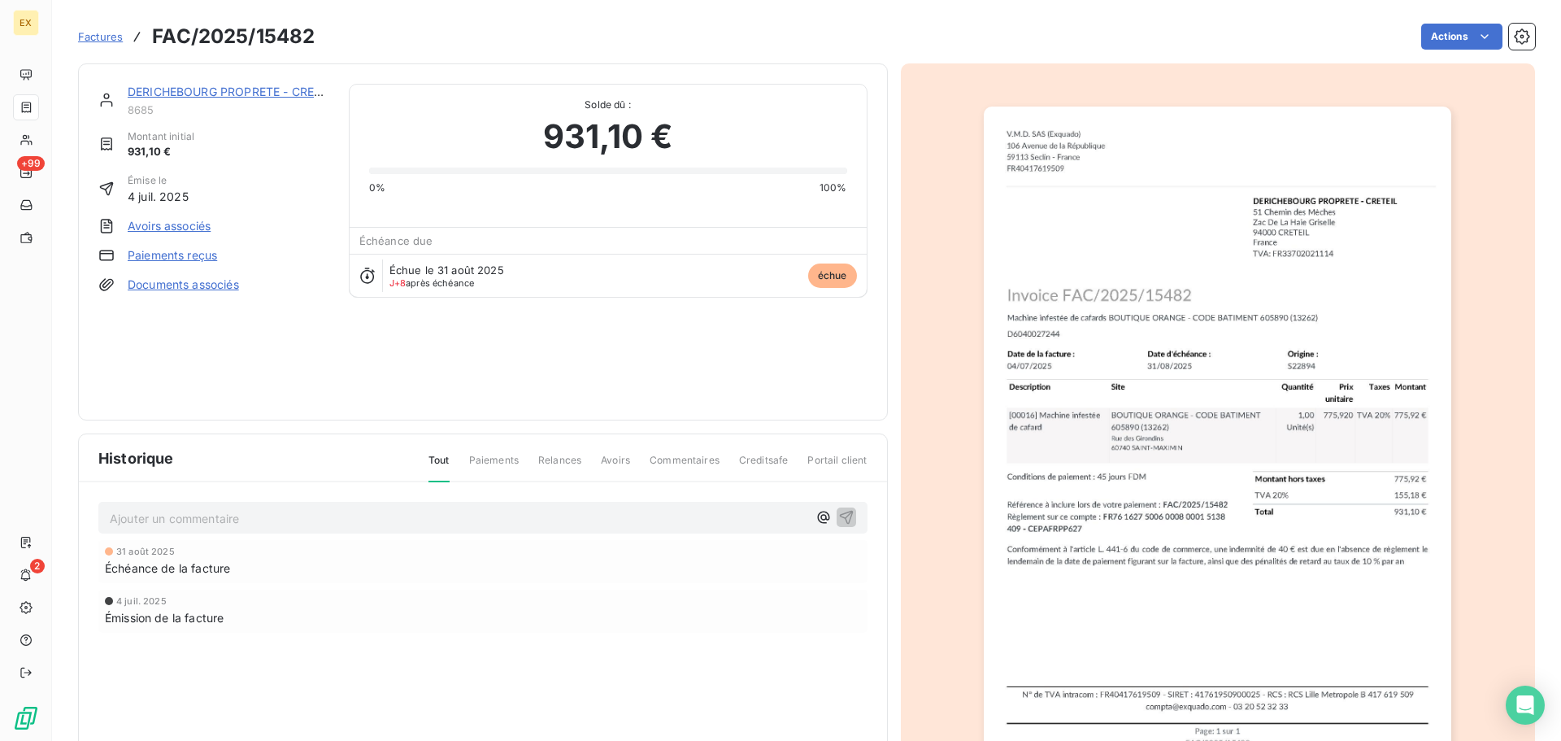
click at [167, 256] on link "Paiements reçus" at bounding box center [172, 255] width 89 height 16
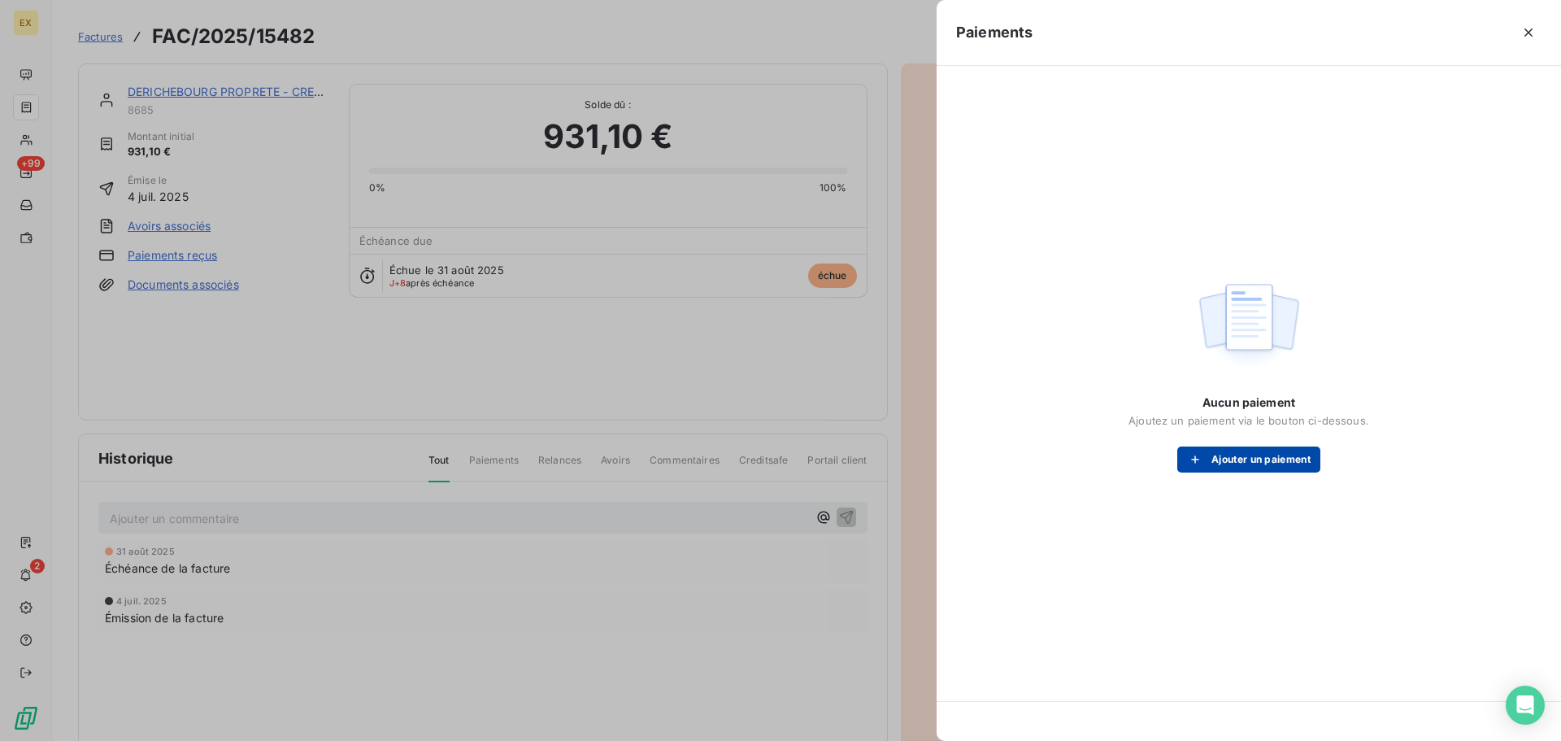
click at [1225, 465] on button "Ajouter un paiement" at bounding box center [1249, 459] width 143 height 26
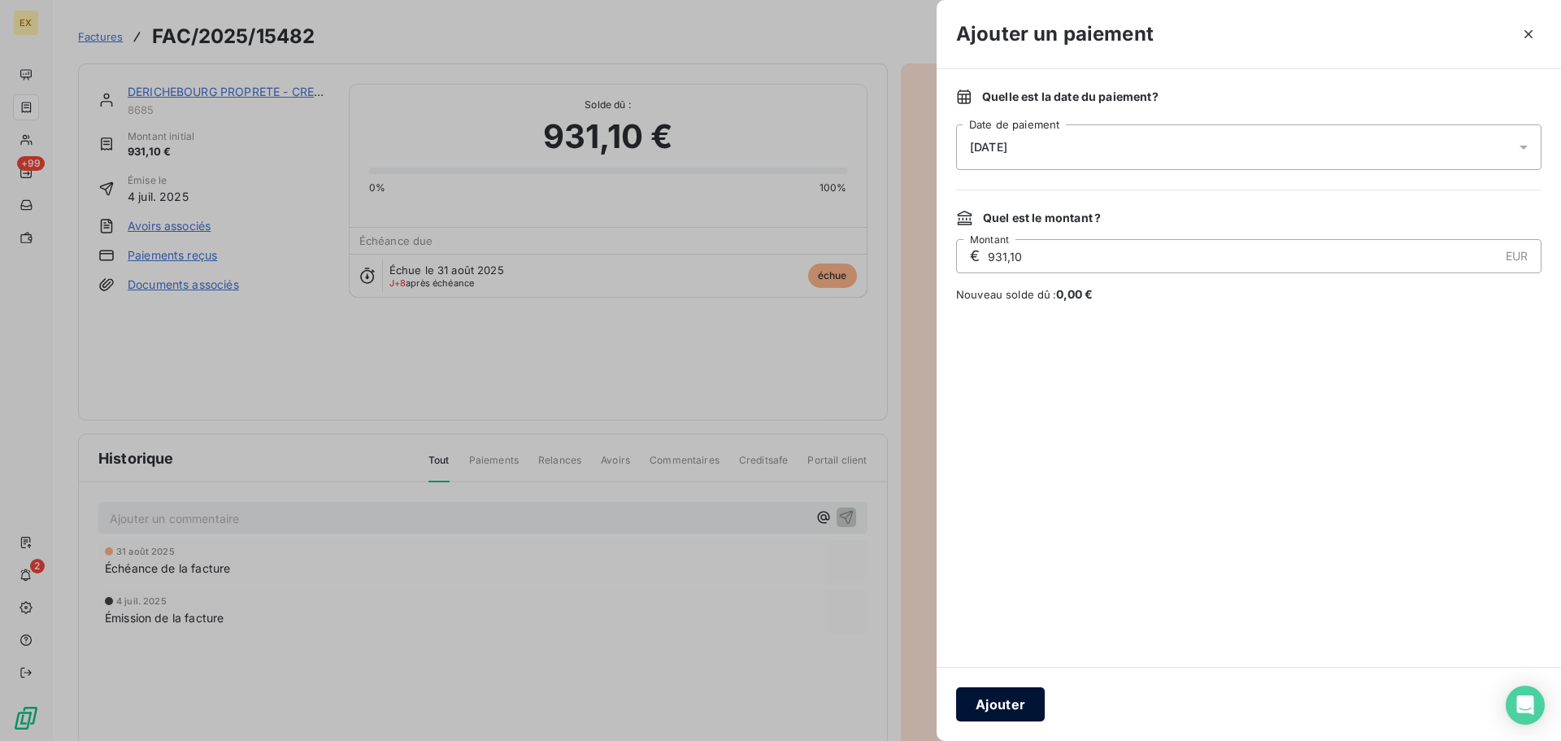
click at [995, 690] on button "Ajouter" at bounding box center [1000, 704] width 89 height 34
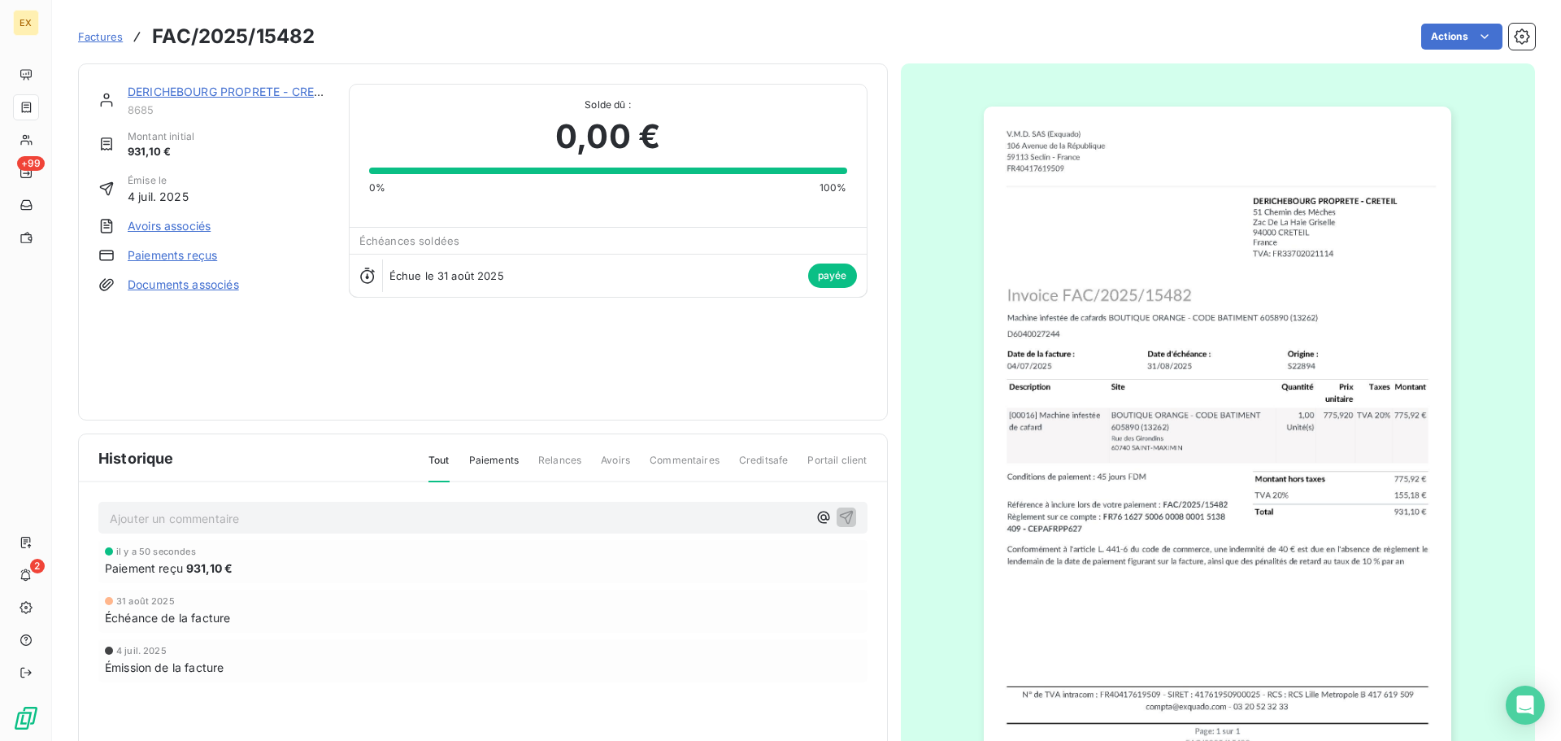
click at [110, 35] on span "Factures" at bounding box center [100, 36] width 45 height 13
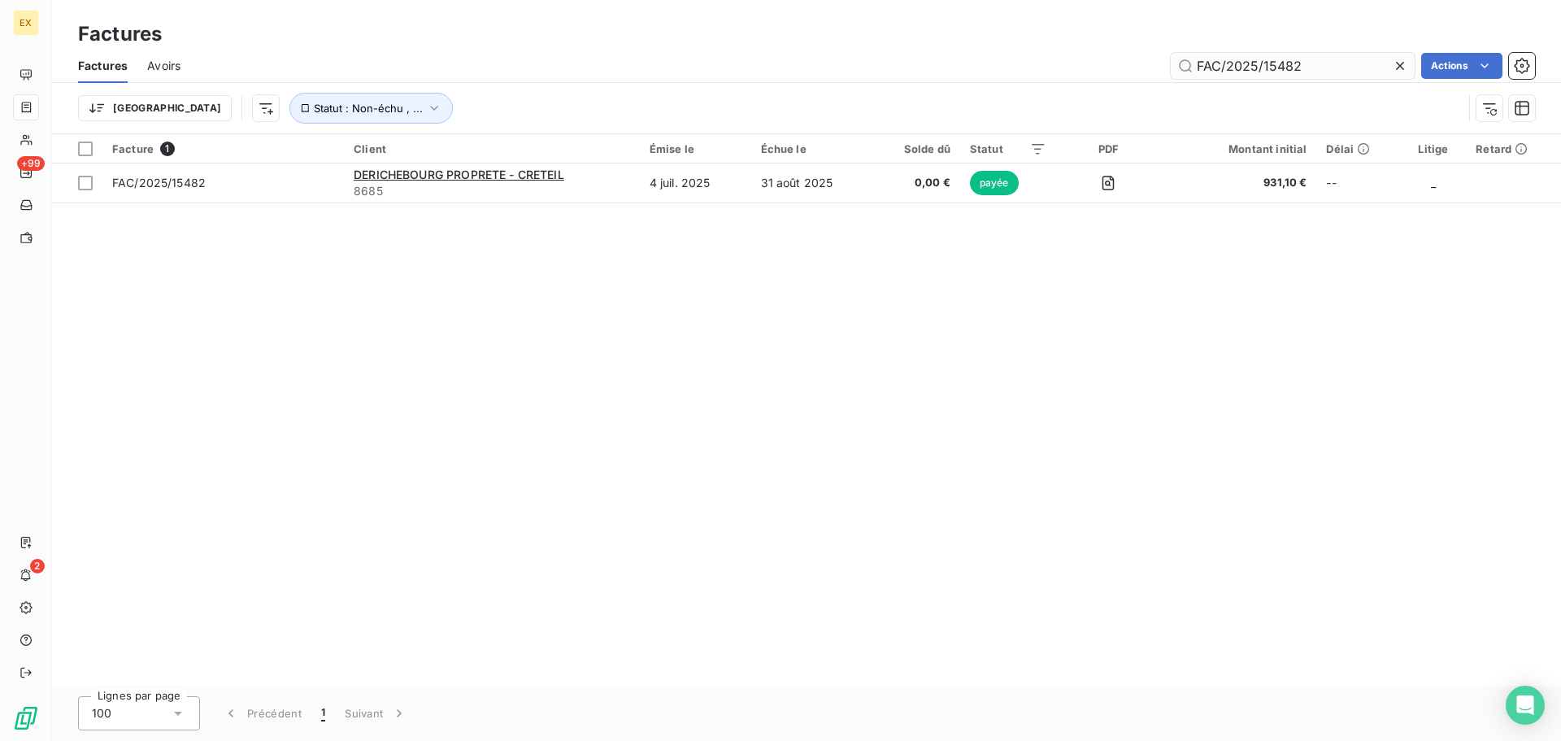
click at [1342, 65] on input "FAC/2025/15482" at bounding box center [1293, 66] width 244 height 26
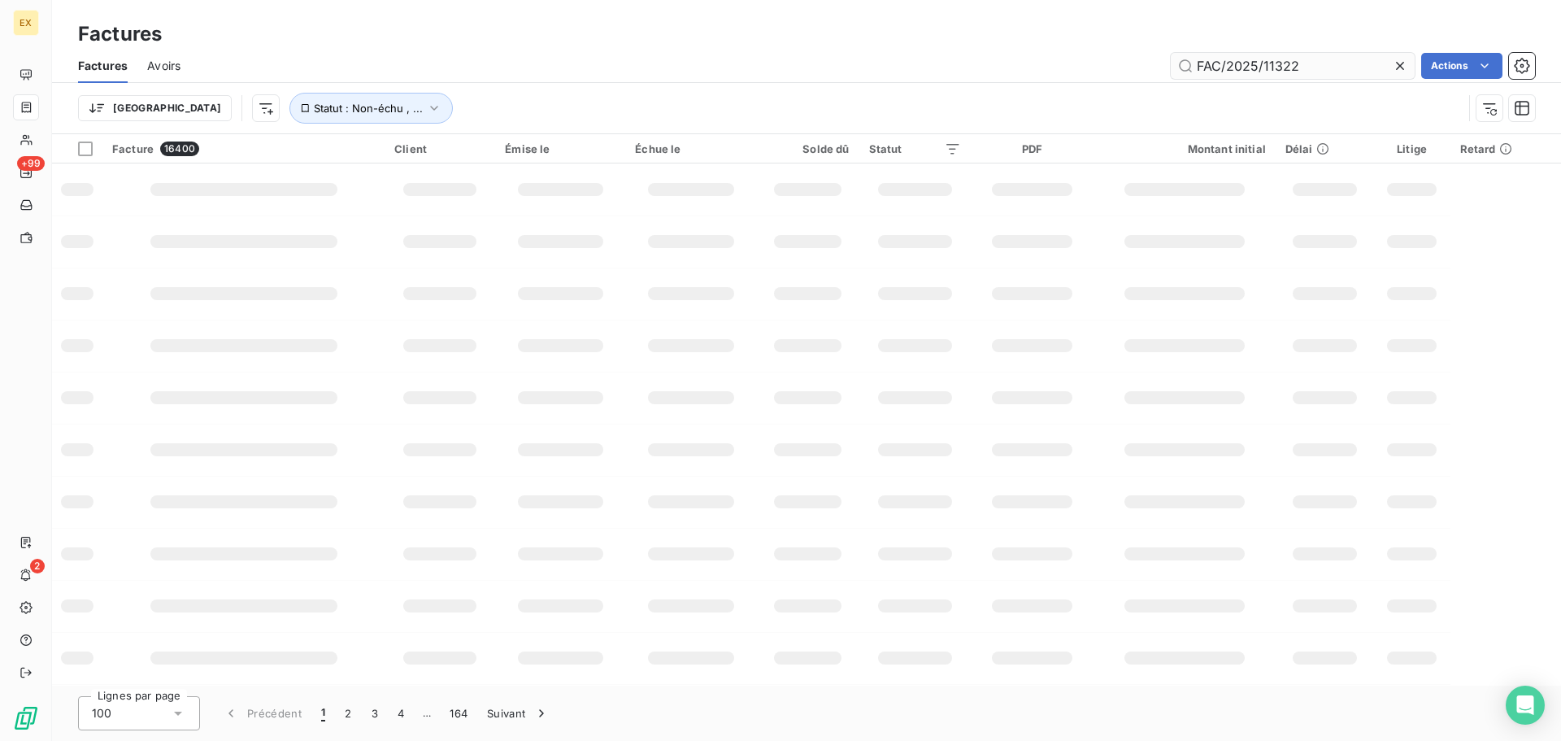
type input "FAC/2025/11322"
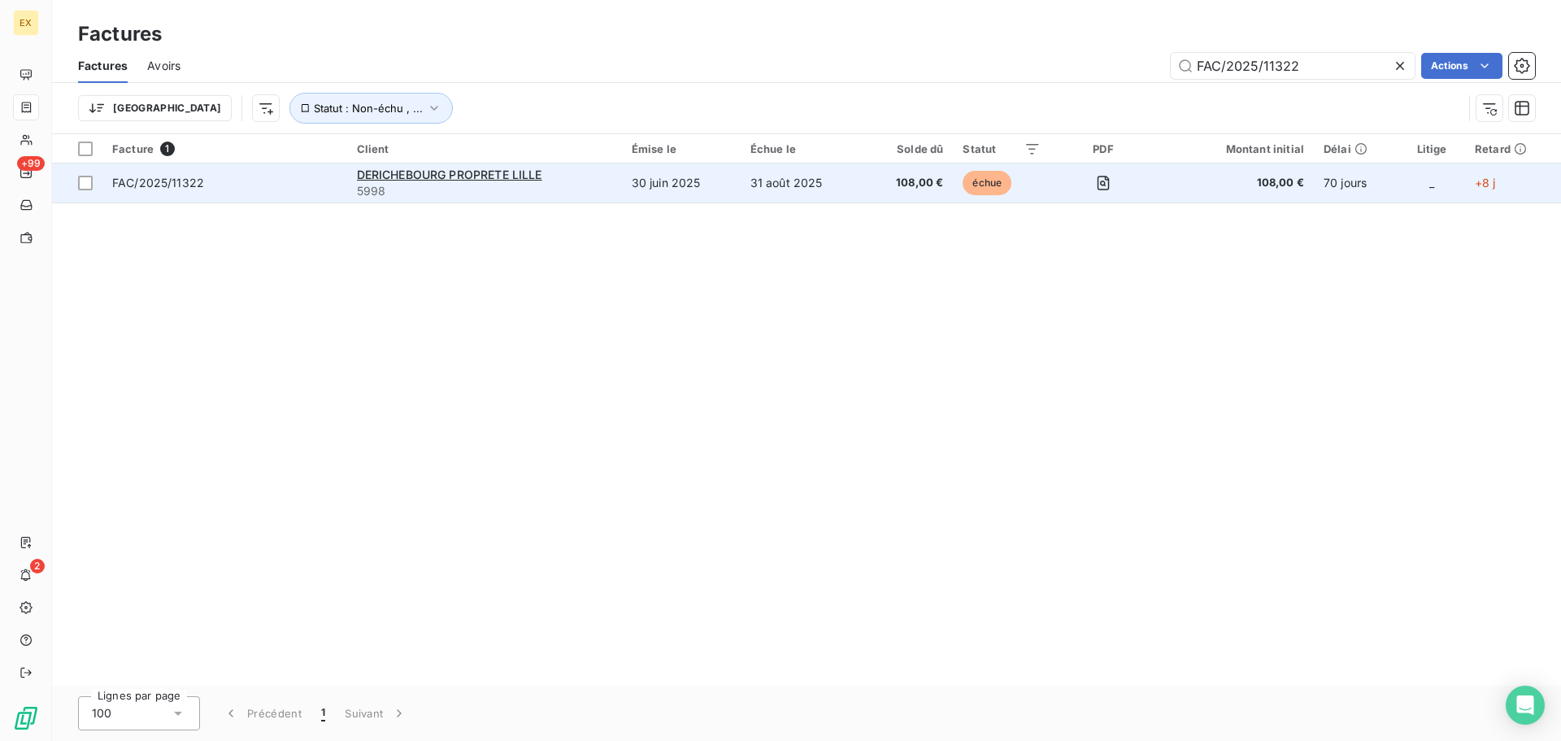
click at [330, 182] on span "FAC/2025/11322" at bounding box center [224, 183] width 225 height 16
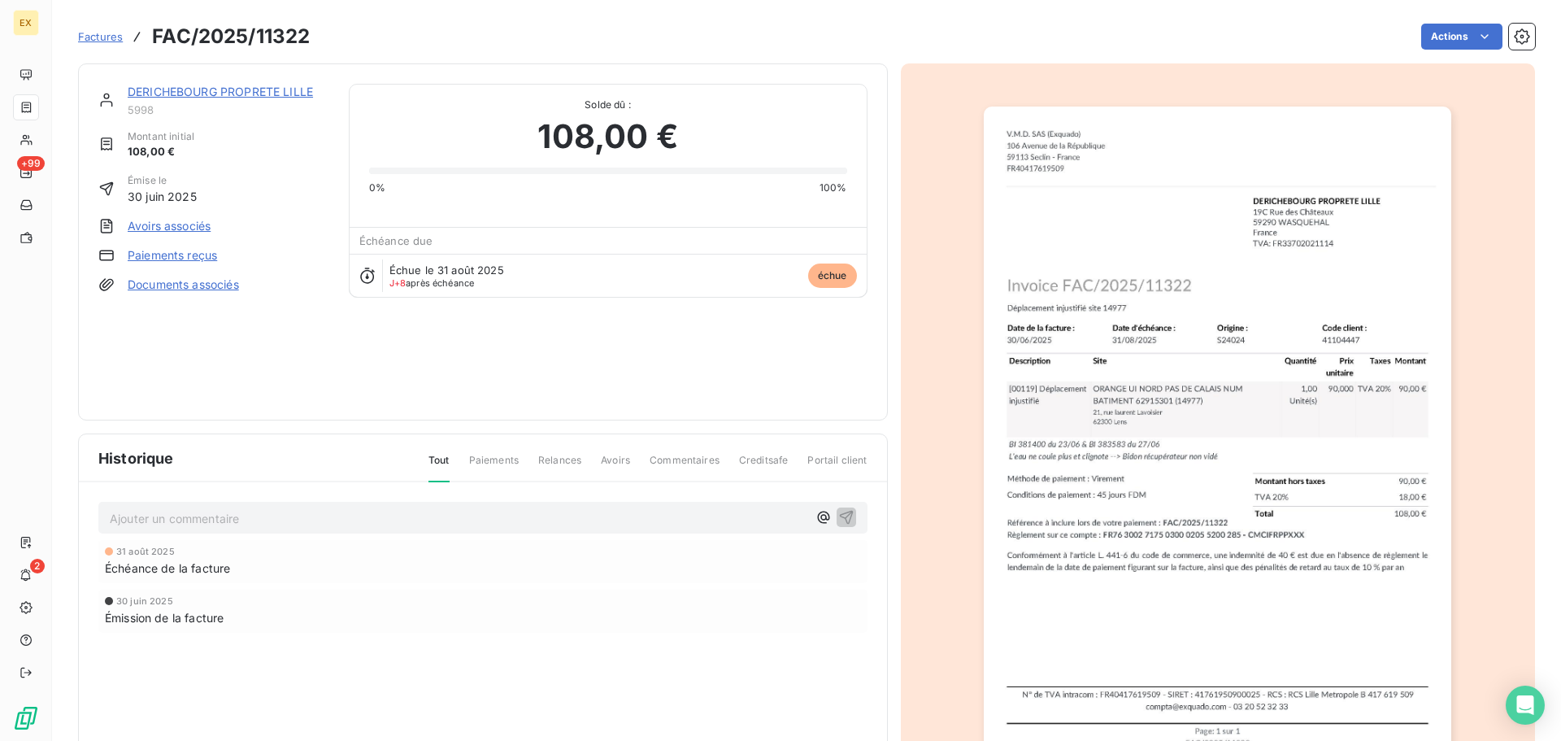
click at [152, 252] on link "Paiements reçus" at bounding box center [172, 255] width 89 height 16
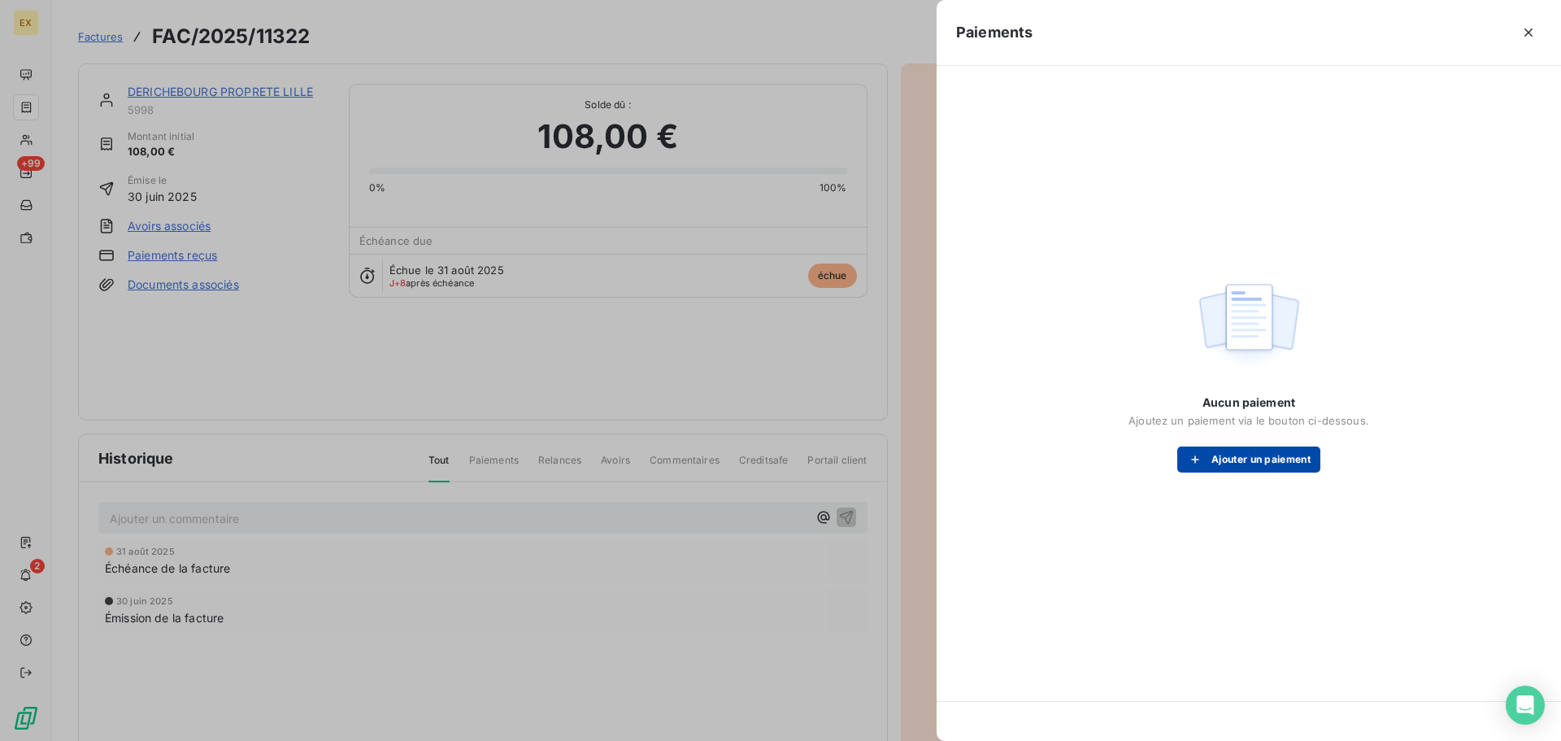
click at [1217, 453] on button "Ajouter un paiement" at bounding box center [1249, 459] width 143 height 26
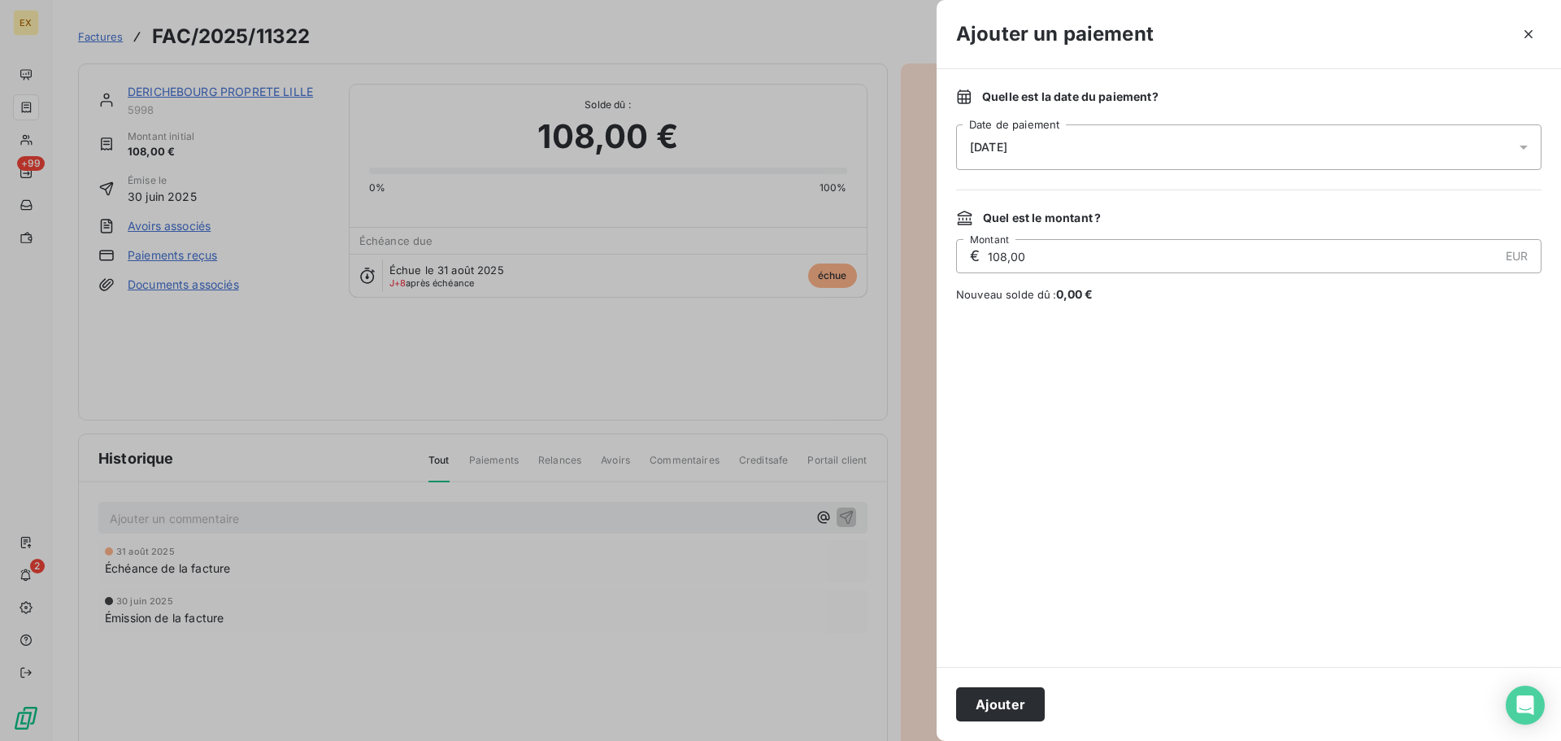
drag, startPoint x: 1012, startPoint y: 695, endPoint x: 939, endPoint y: 582, distance: 134.2
click at [1009, 691] on button "Ajouter" at bounding box center [1000, 704] width 89 height 34
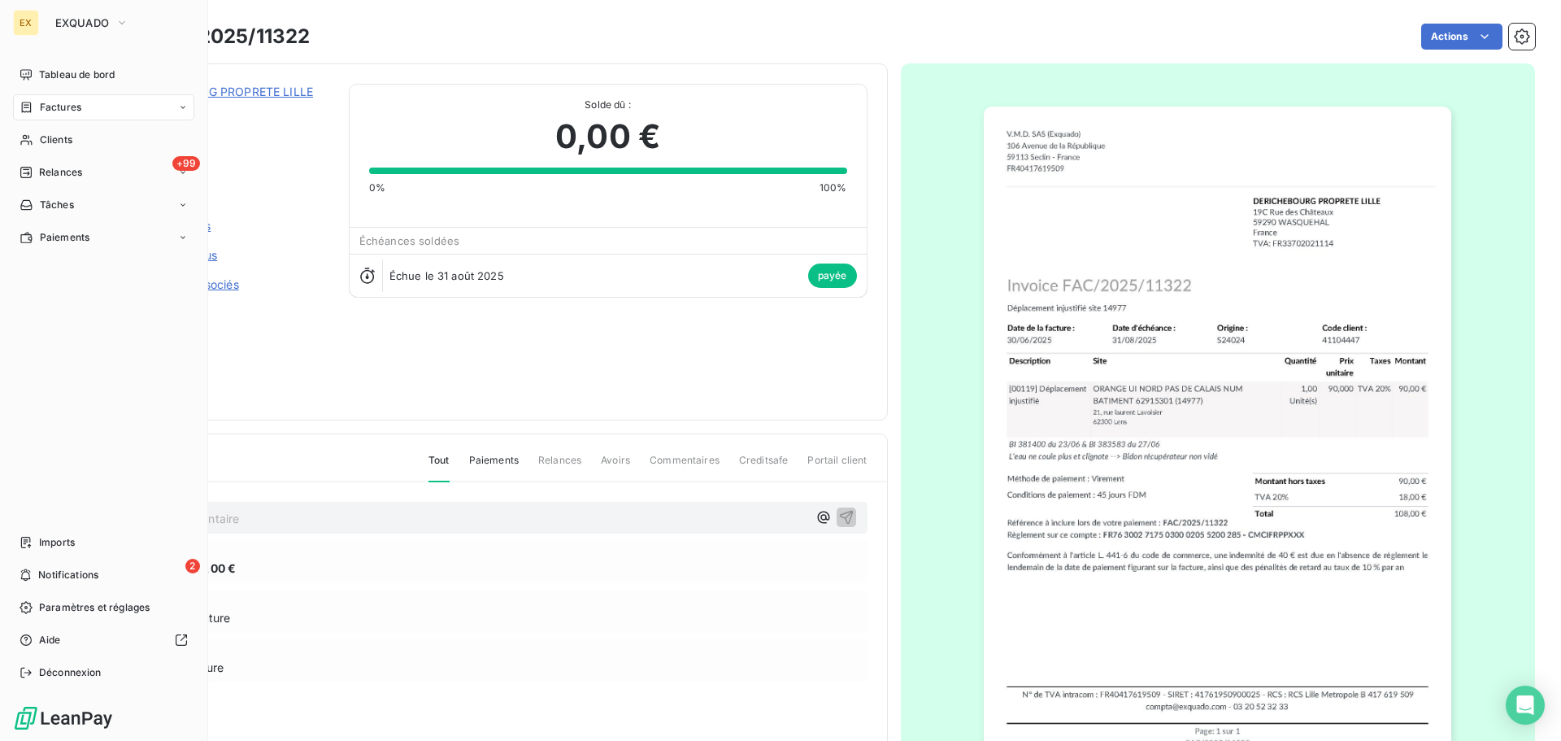
click at [67, 109] on span "Factures" at bounding box center [60, 107] width 41 height 15
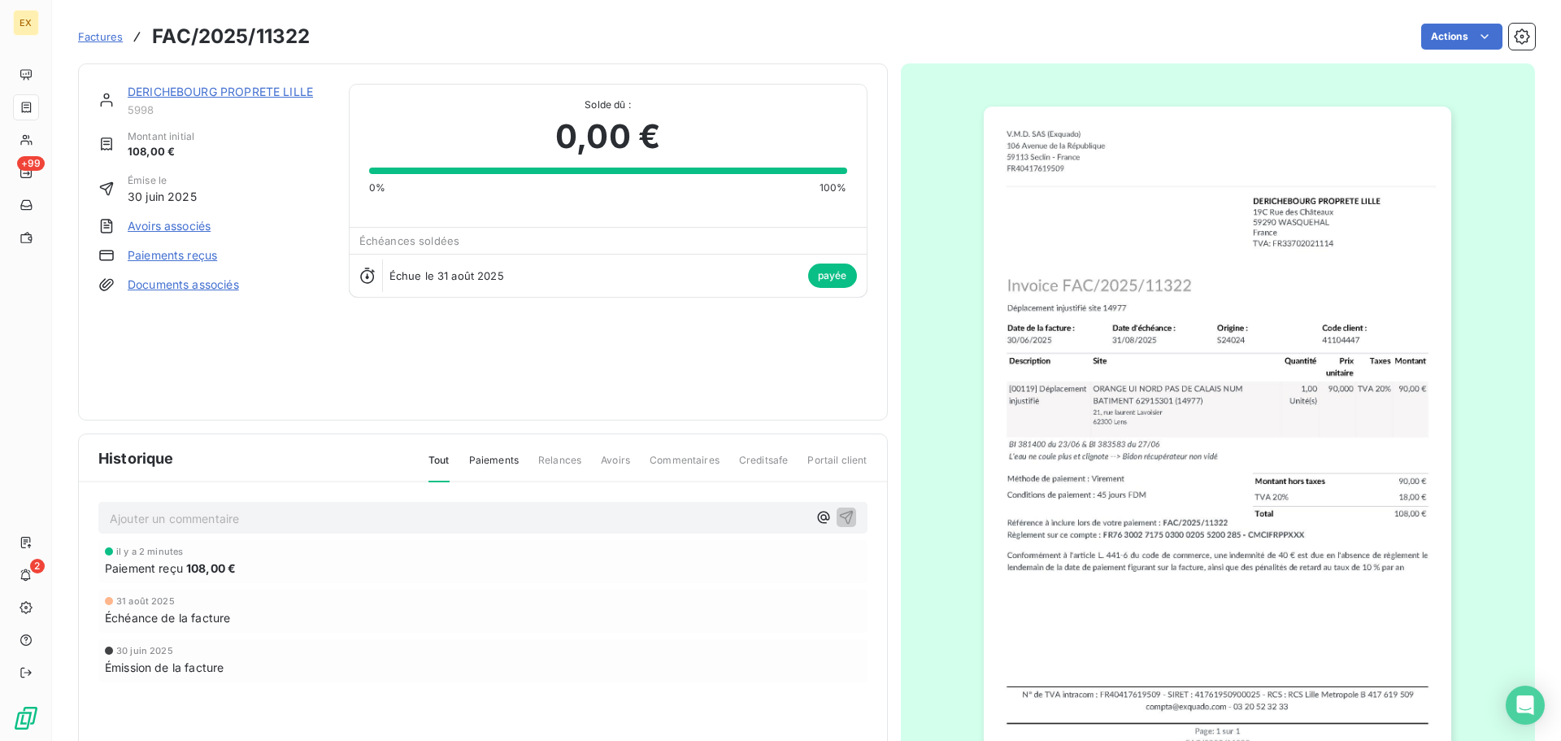
click at [324, 139] on div "Montant initial 108,00 €" at bounding box center [213, 144] width 231 height 31
click at [115, 37] on span "Factures" at bounding box center [100, 36] width 45 height 13
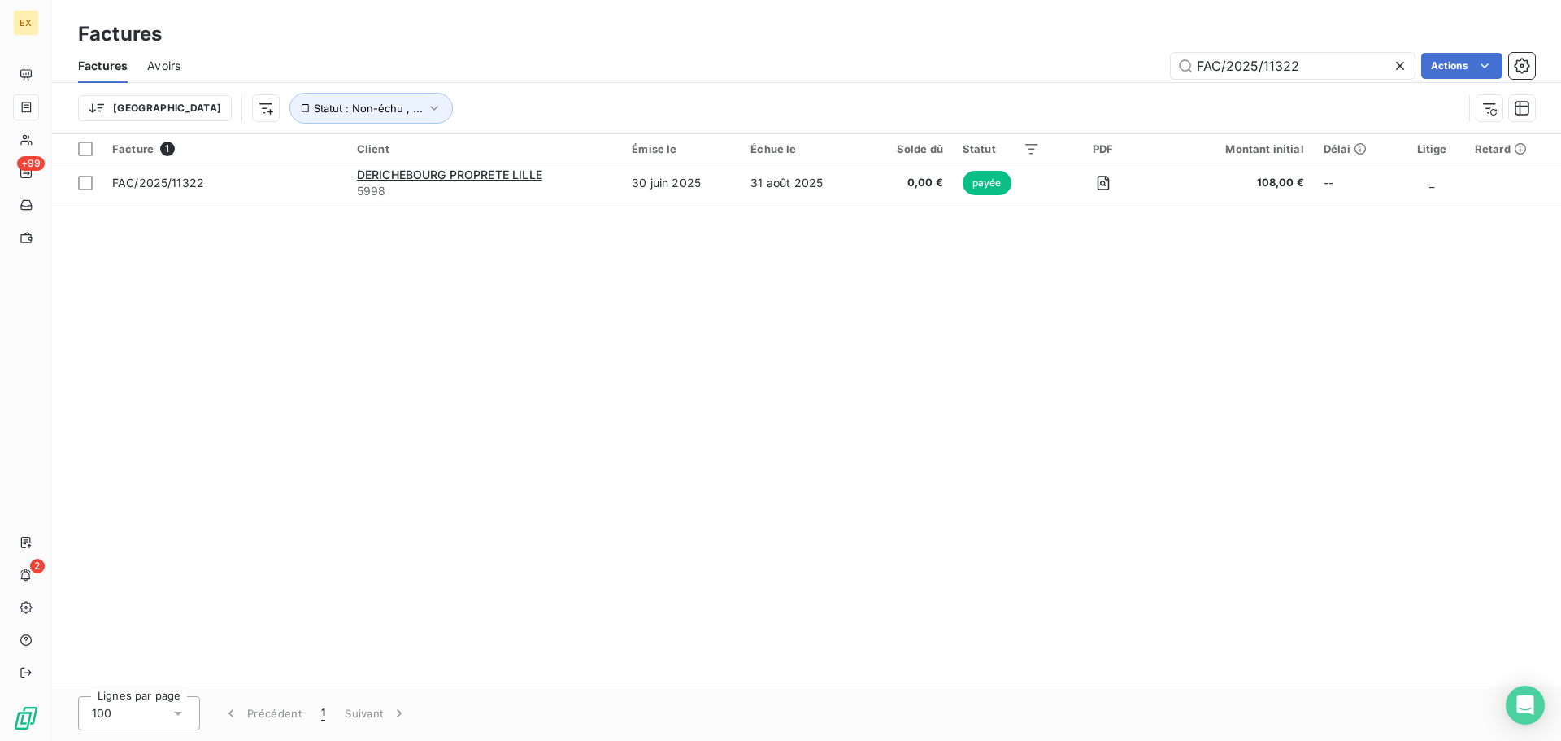
click at [176, 60] on span "Avoirs" at bounding box center [163, 66] width 33 height 16
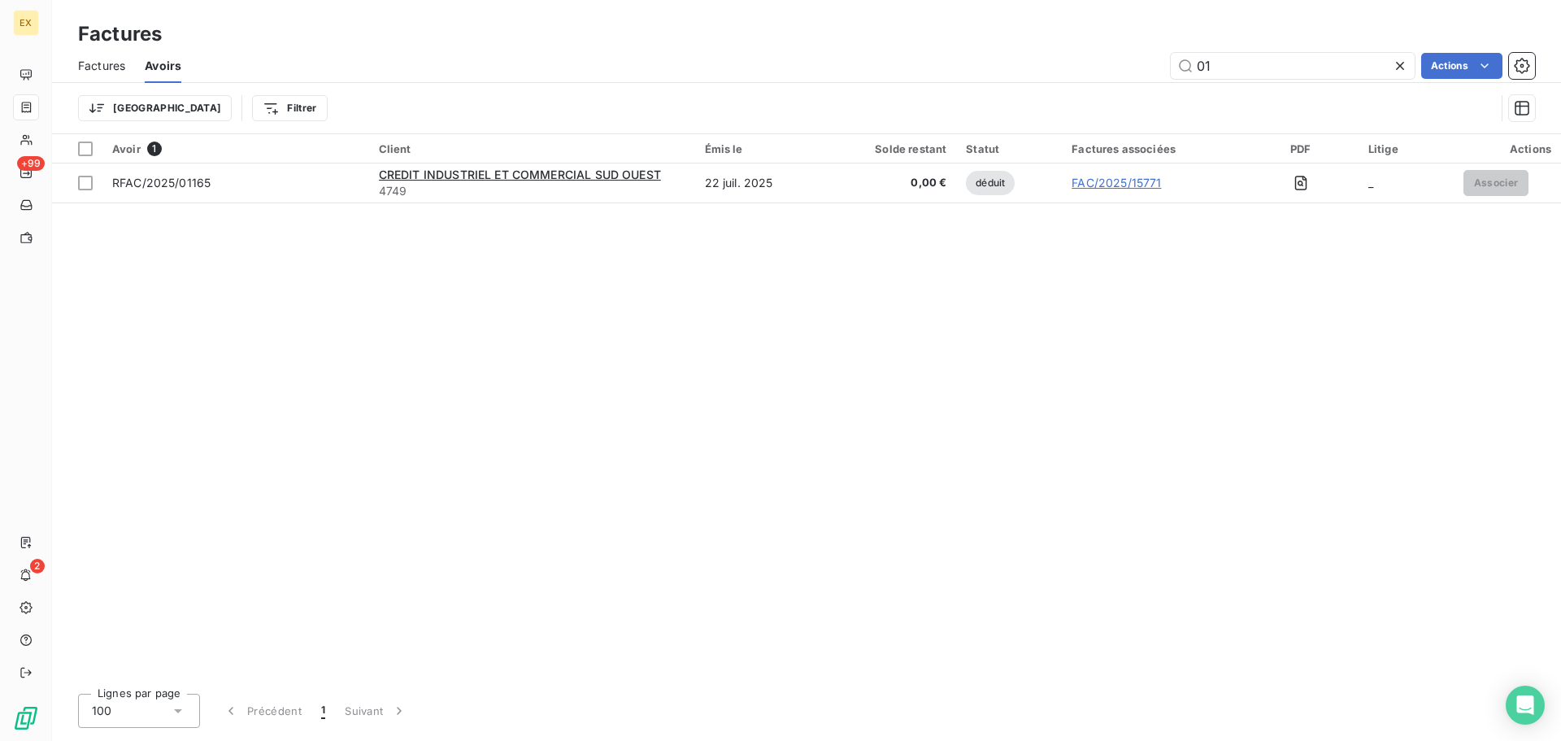
type input "0"
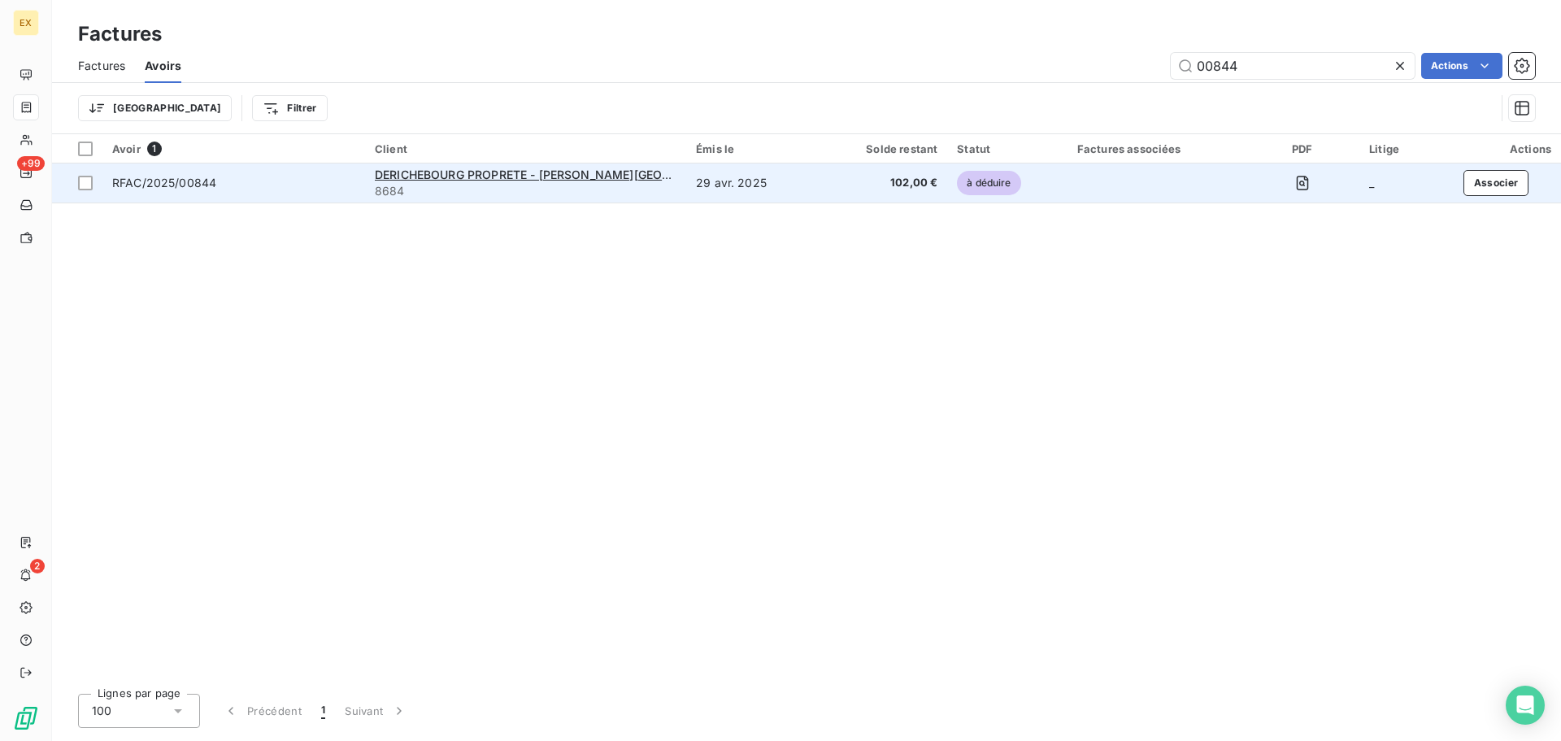
type input "00844"
click at [319, 187] on div "RFAC/2025/00844" at bounding box center [233, 183] width 243 height 16
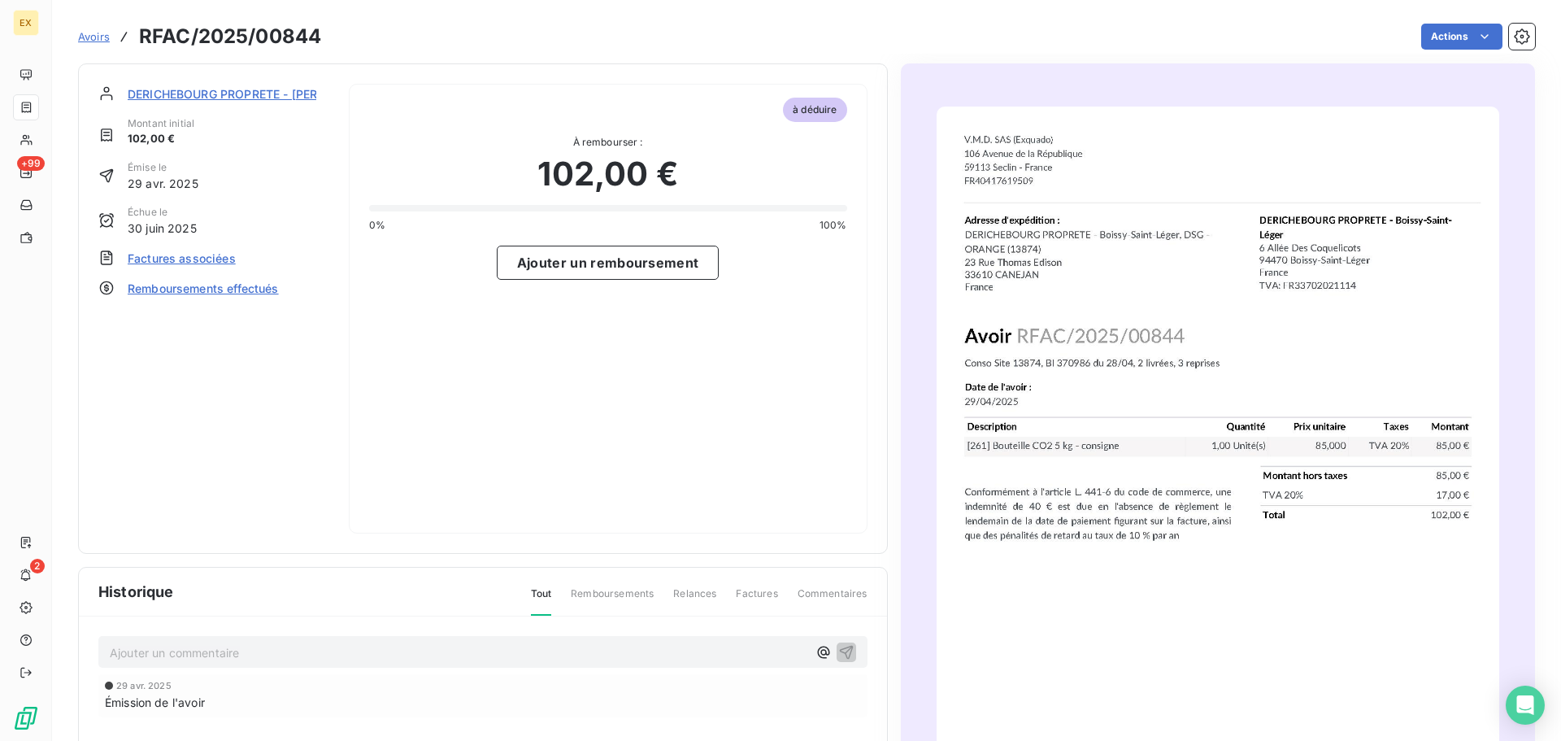
click at [206, 257] on span "Factures associées" at bounding box center [182, 258] width 108 height 17
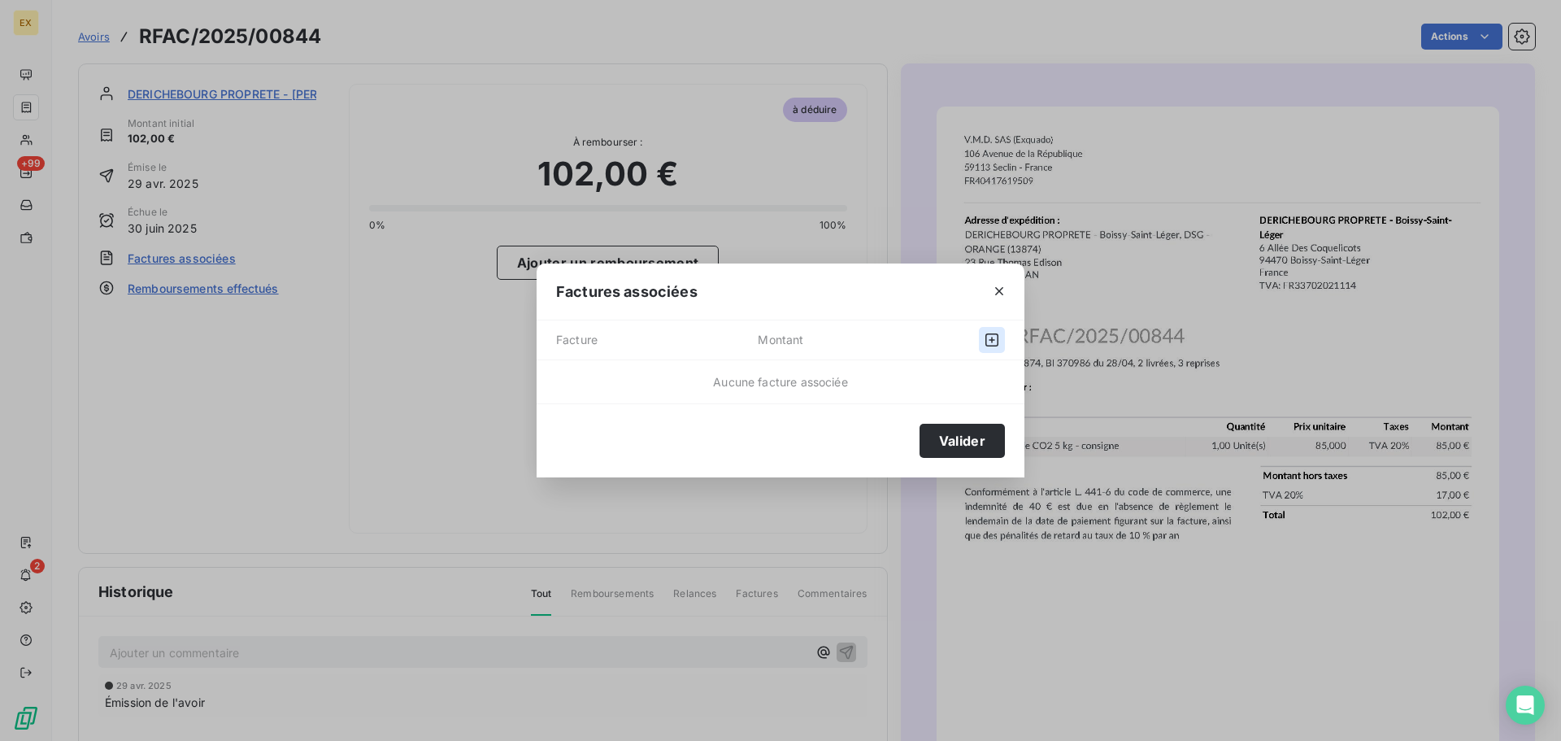
click at [996, 333] on icon "button" at bounding box center [992, 339] width 13 height 13
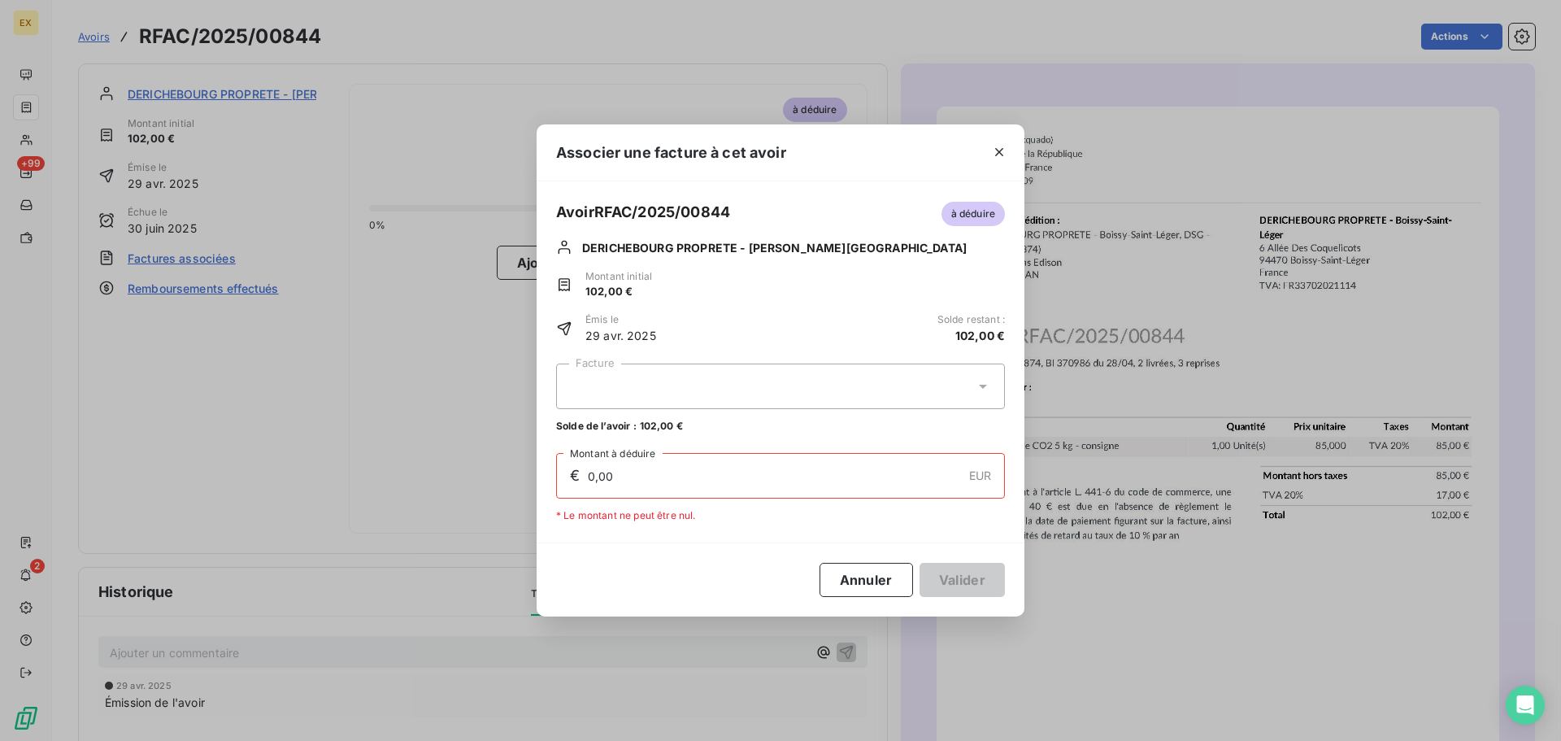
click at [995, 396] on div at bounding box center [780, 387] width 449 height 46
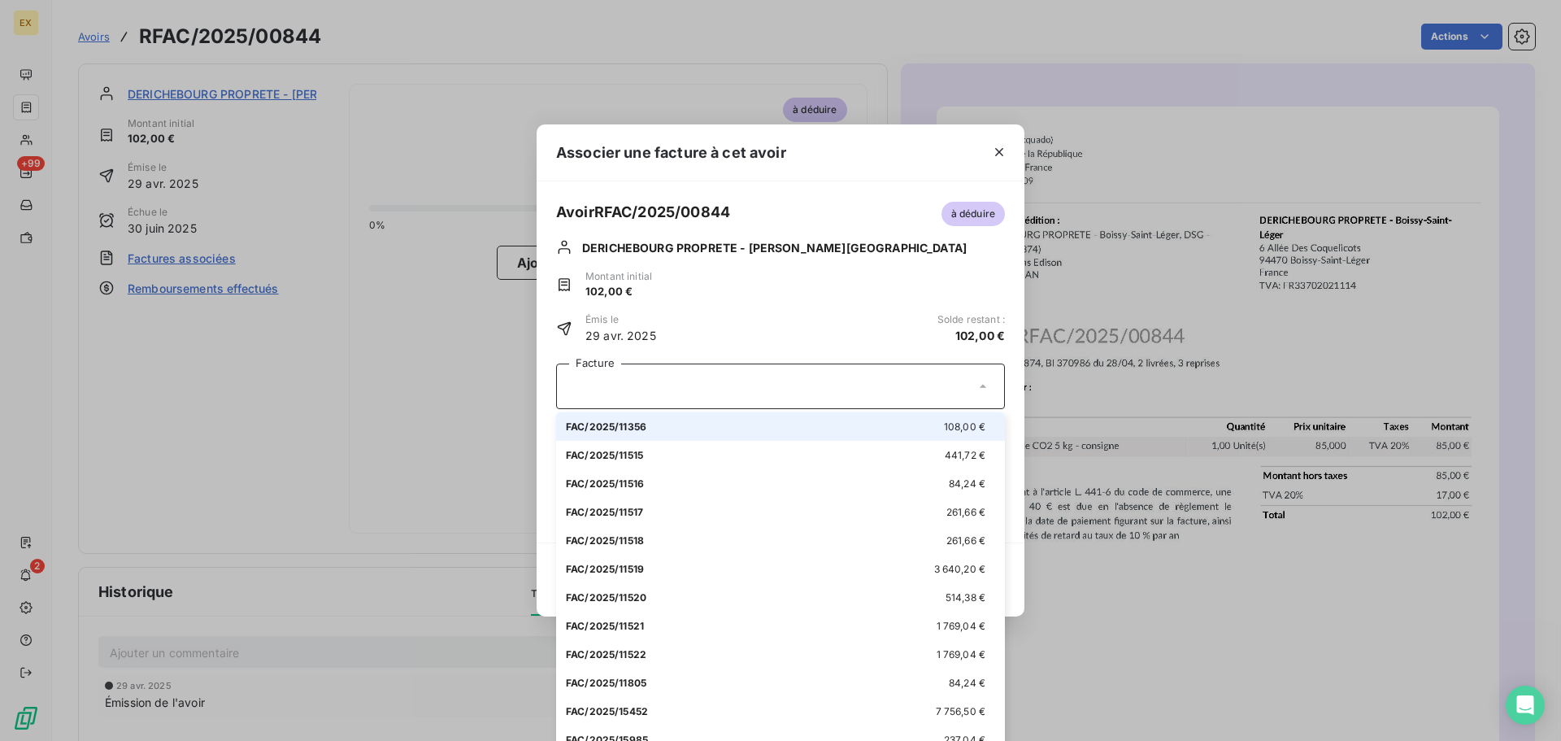
click at [697, 422] on div "FAC/2025/11356 108,00 €" at bounding box center [780, 426] width 429 height 15
type input "102,00"
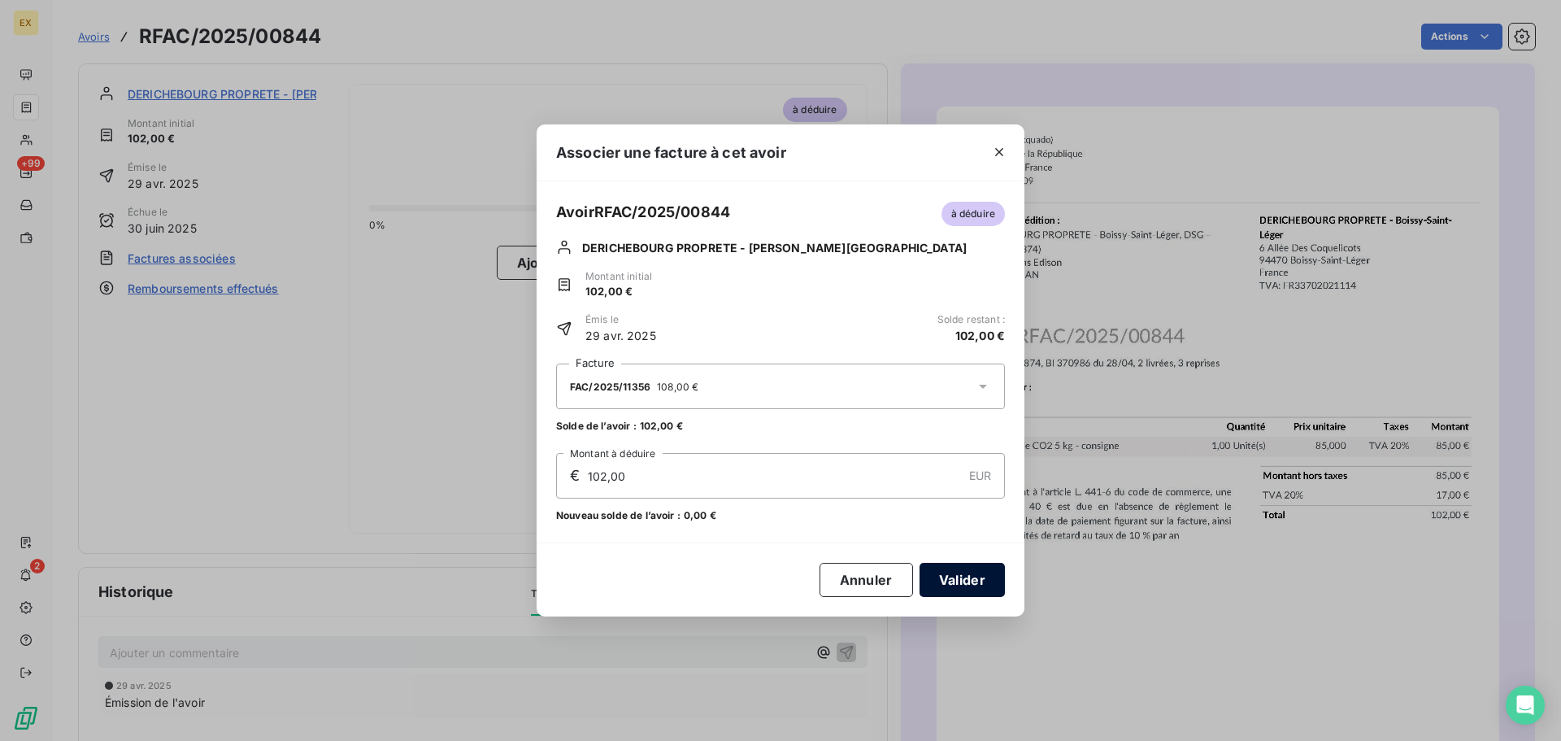
click at [977, 581] on button "Valider" at bounding box center [962, 580] width 85 height 34
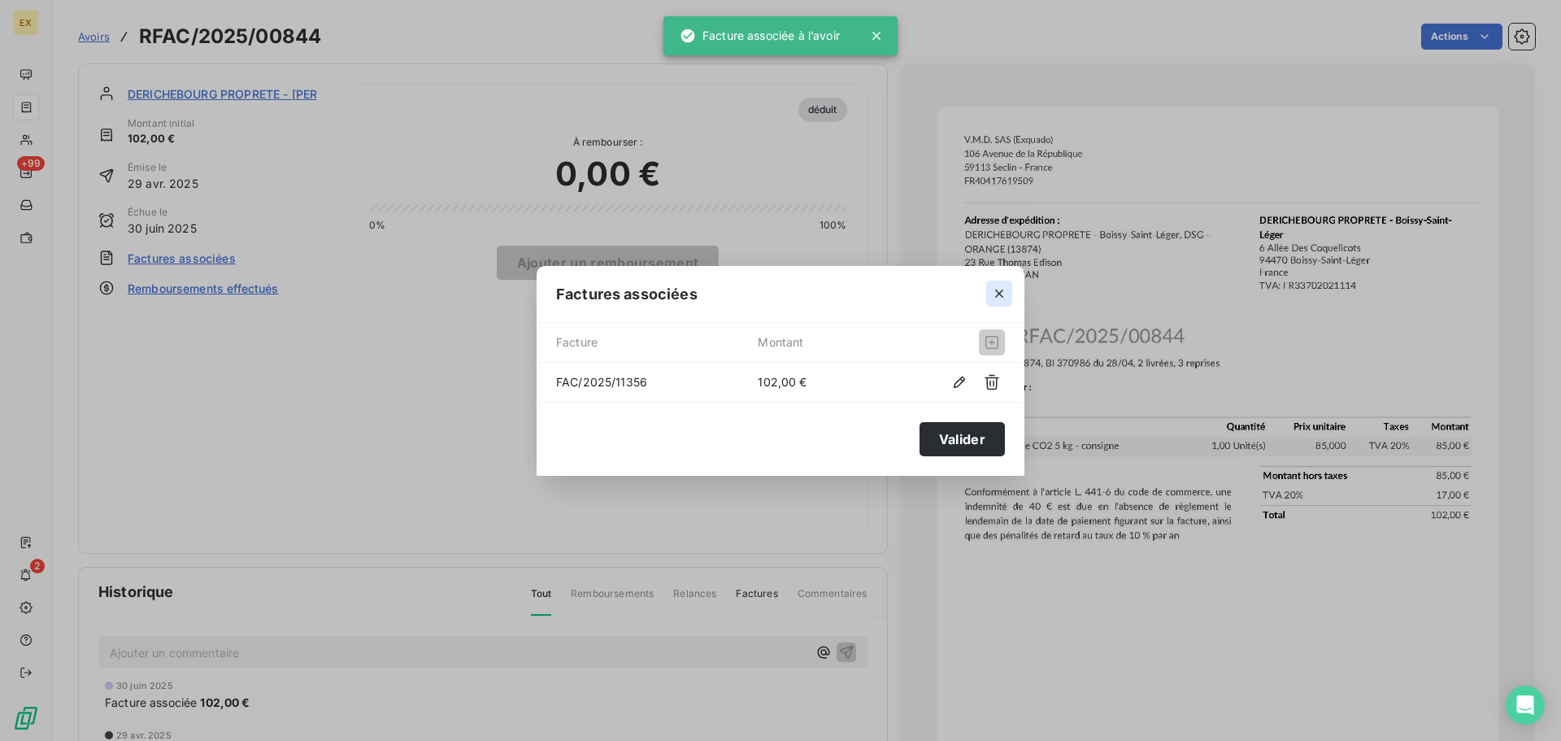
click at [999, 286] on icon "button" at bounding box center [999, 293] width 16 height 16
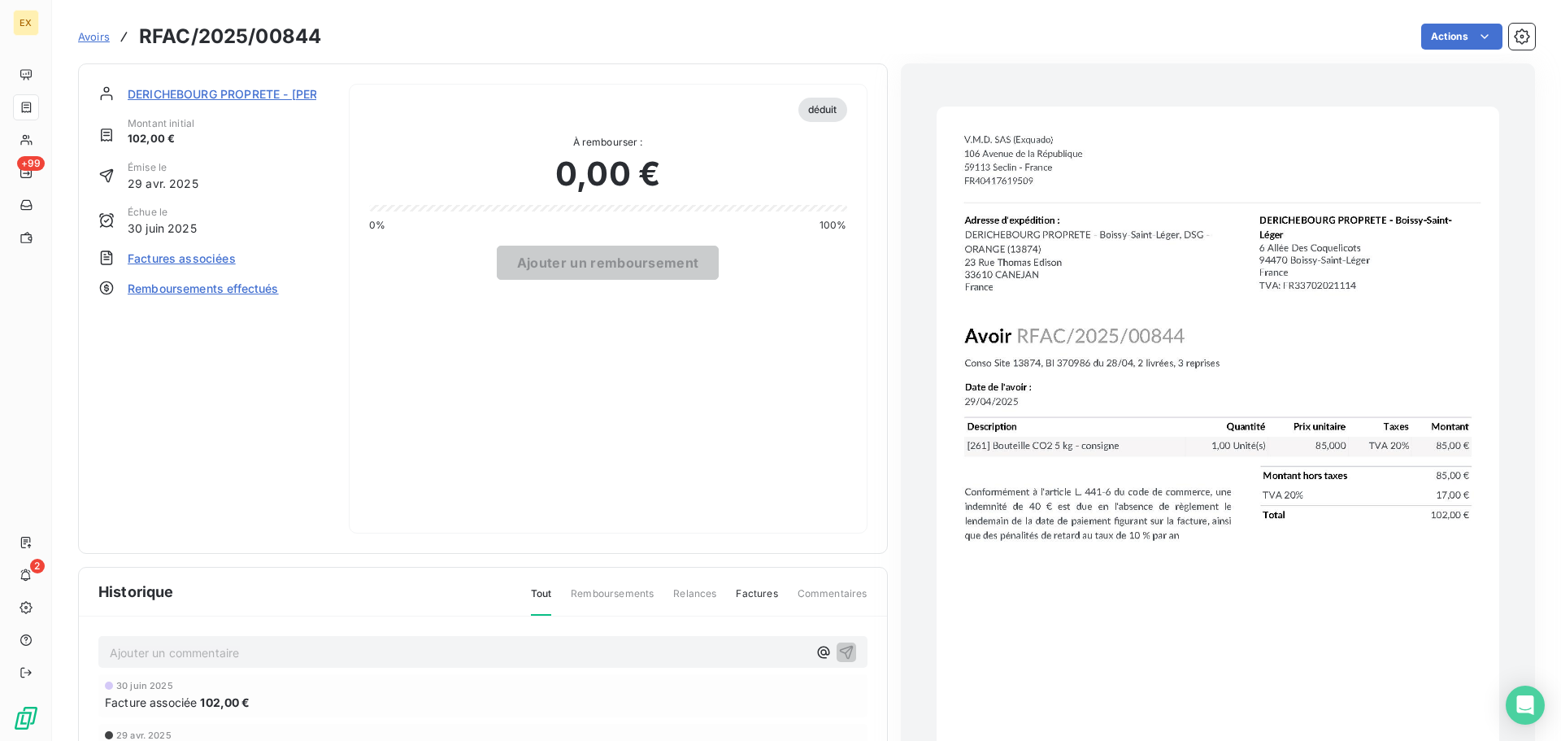
click at [104, 32] on span "Avoirs" at bounding box center [94, 36] width 32 height 13
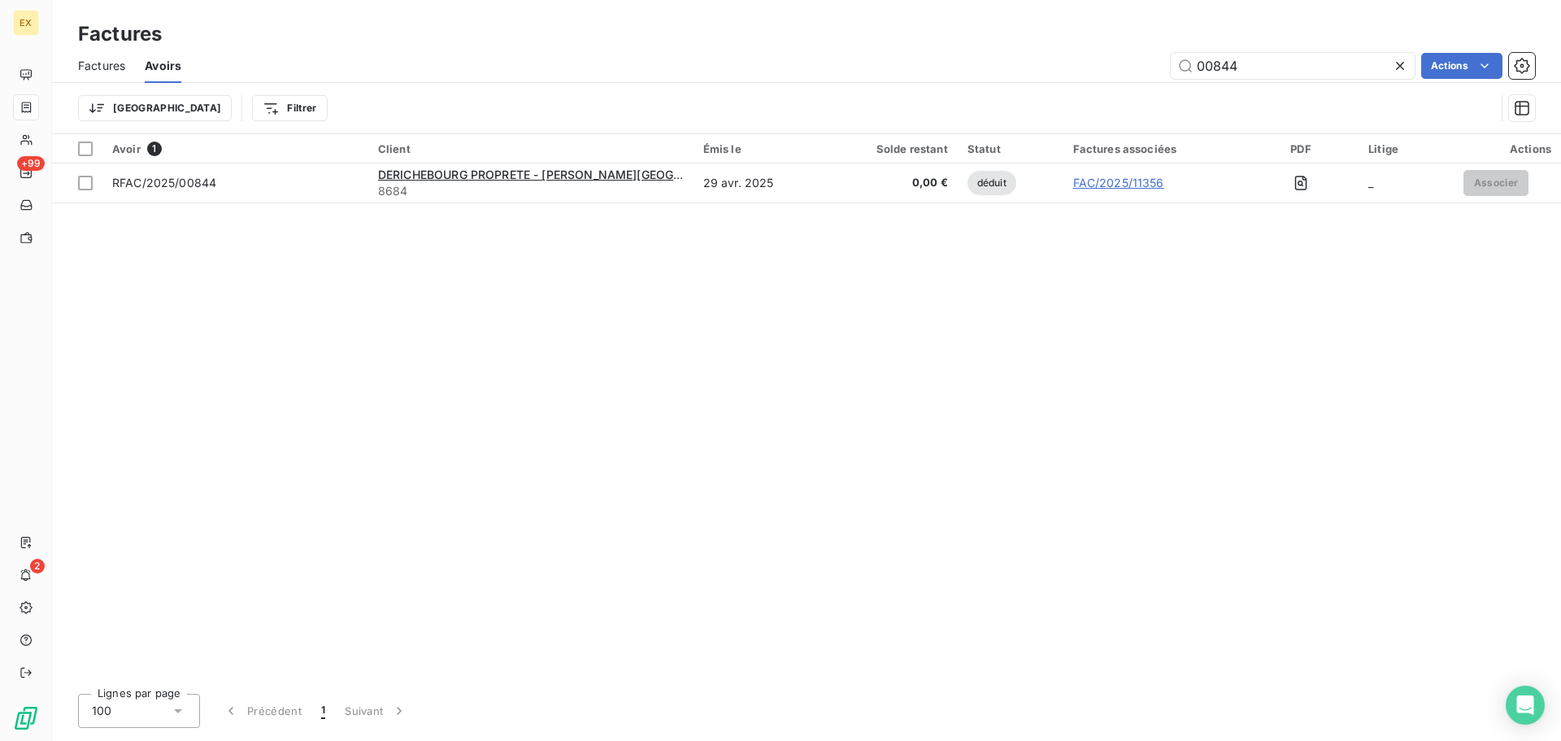
drag, startPoint x: 1270, startPoint y: 65, endPoint x: 1117, endPoint y: 63, distance: 152.9
click at [1121, 70] on div "00844 Actions" at bounding box center [868, 66] width 1335 height 26
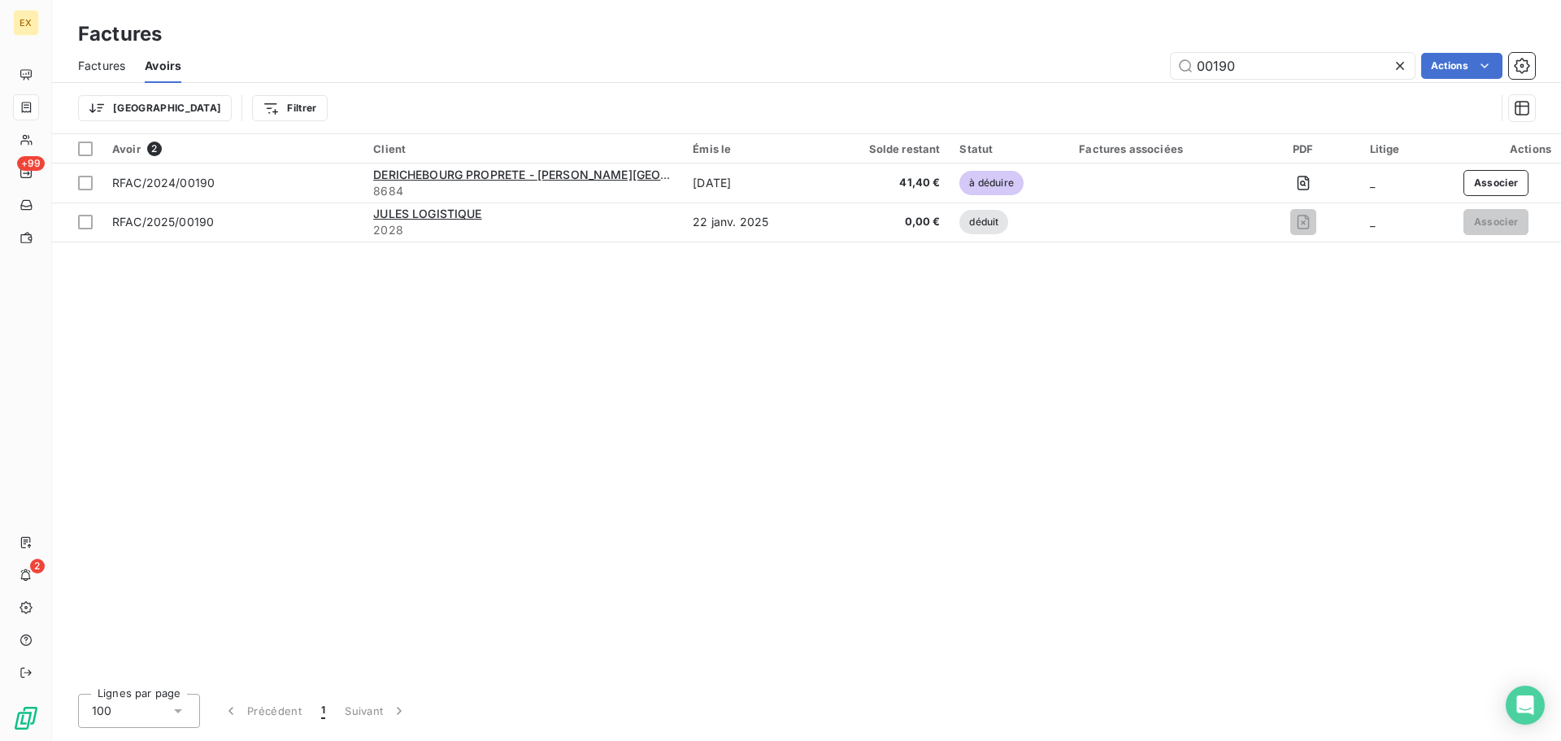
type input "00190"
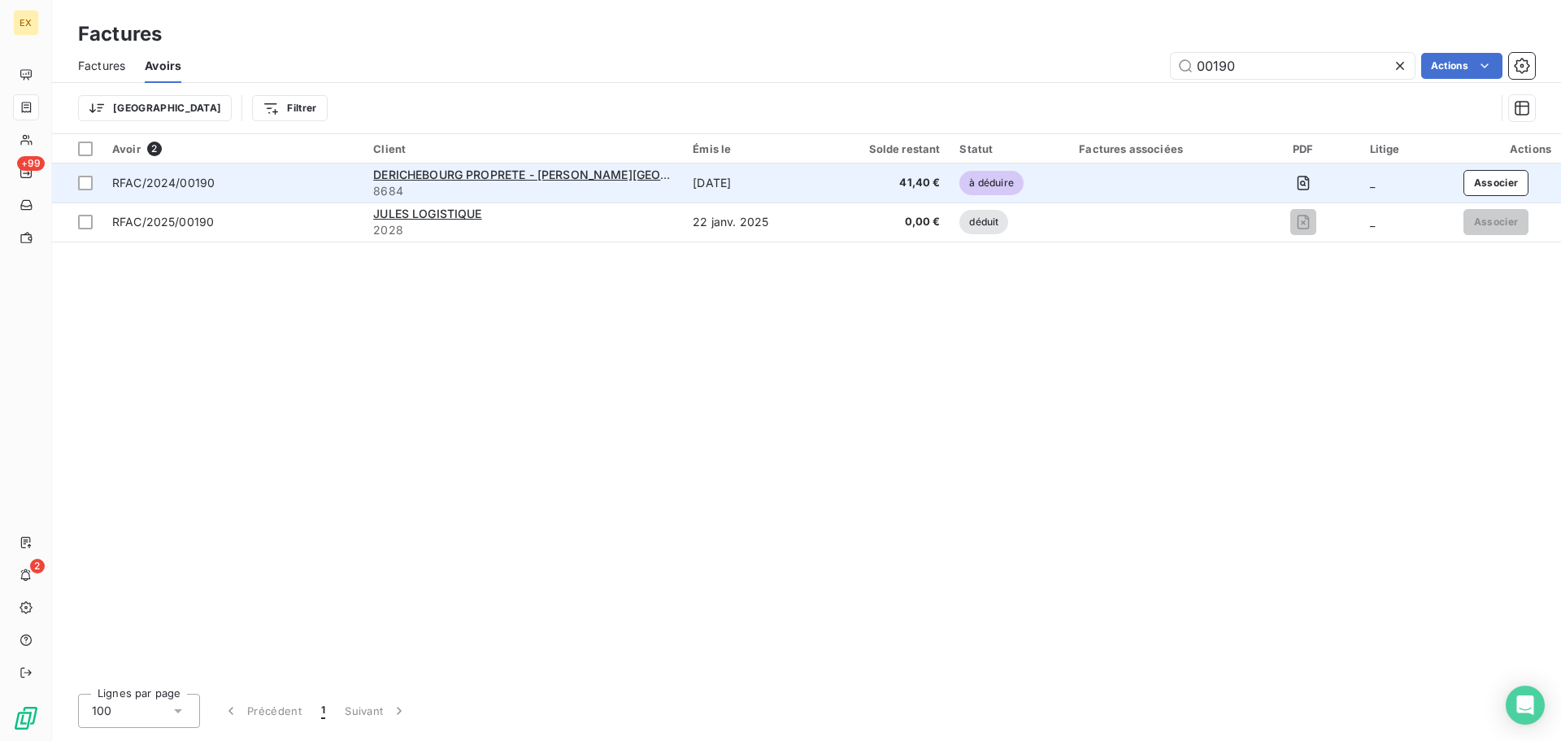
click at [255, 182] on div "RFAC/2024/00190" at bounding box center [233, 183] width 242 height 16
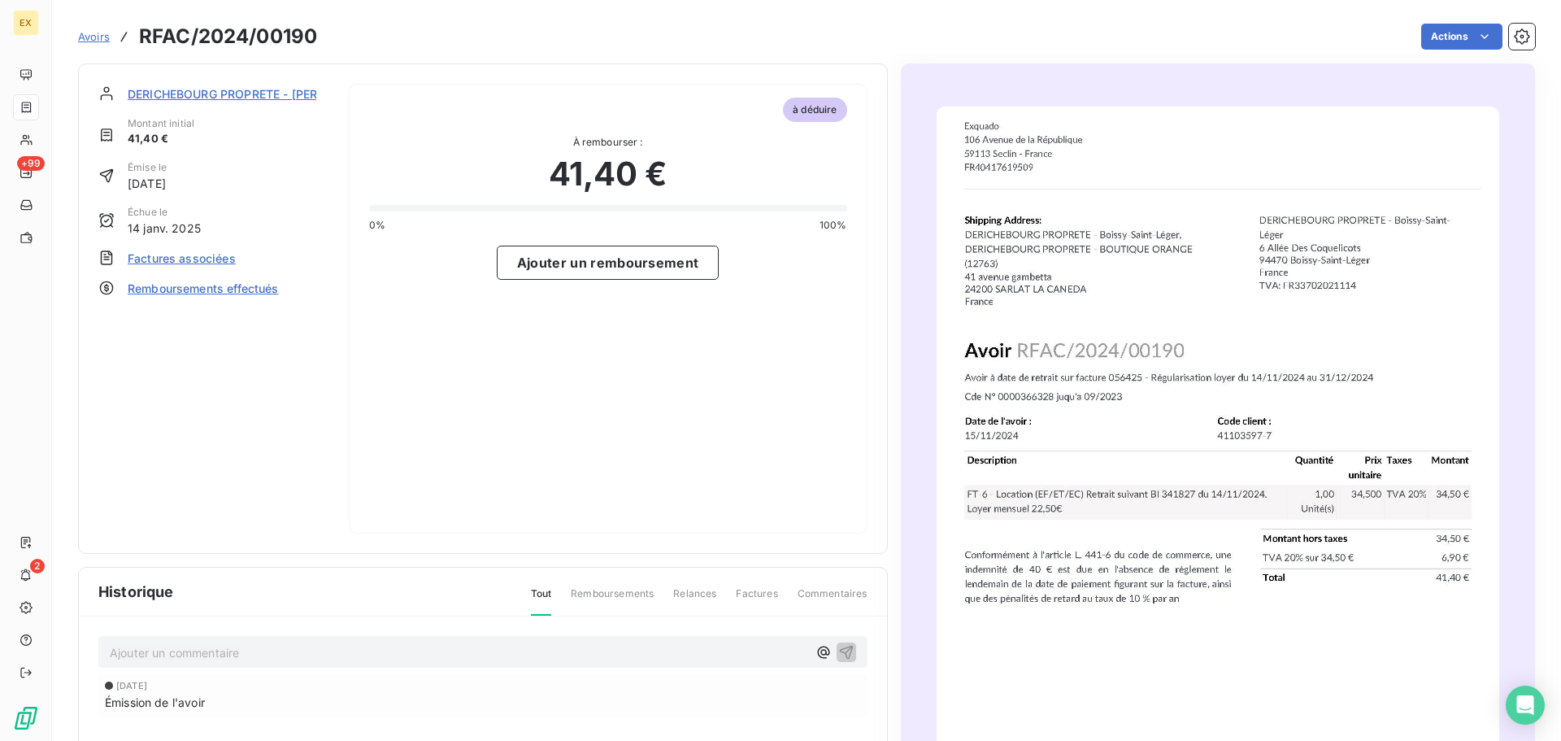
click at [202, 288] on span "Remboursements effectués" at bounding box center [203, 288] width 151 height 17
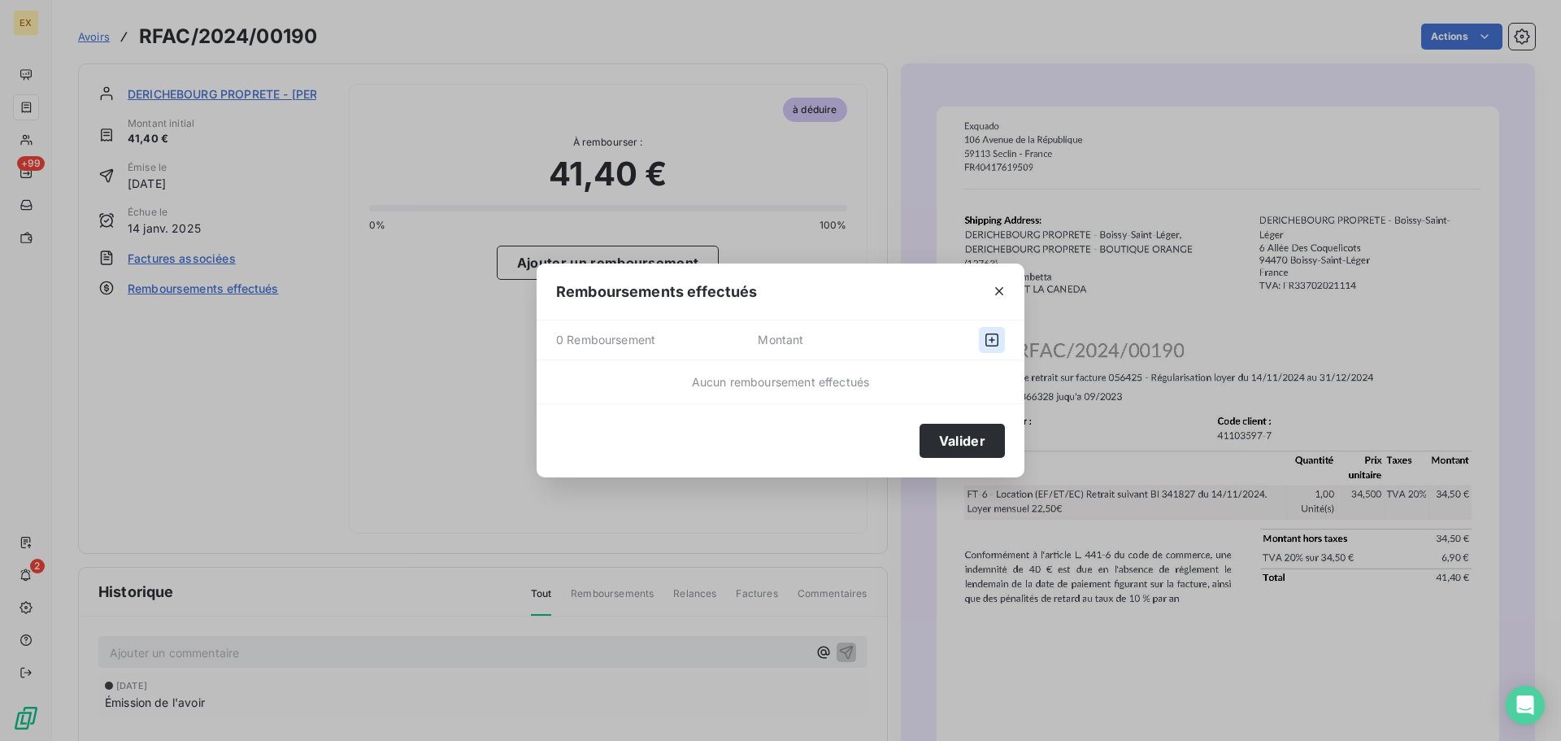
click at [987, 337] on icon "button" at bounding box center [992, 340] width 16 height 16
select select "8"
select select "2025"
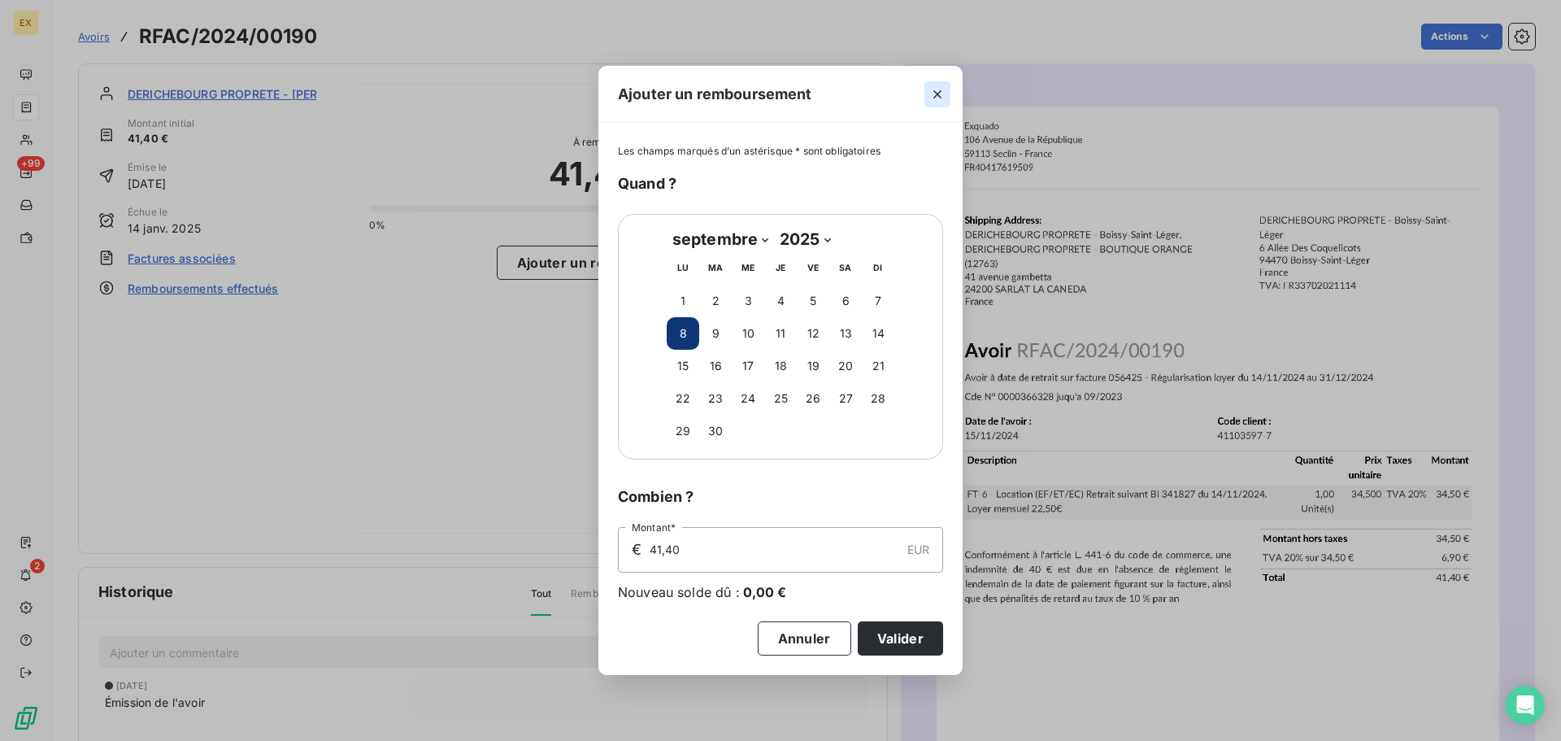
click at [935, 90] on icon "button" at bounding box center [938, 94] width 16 height 16
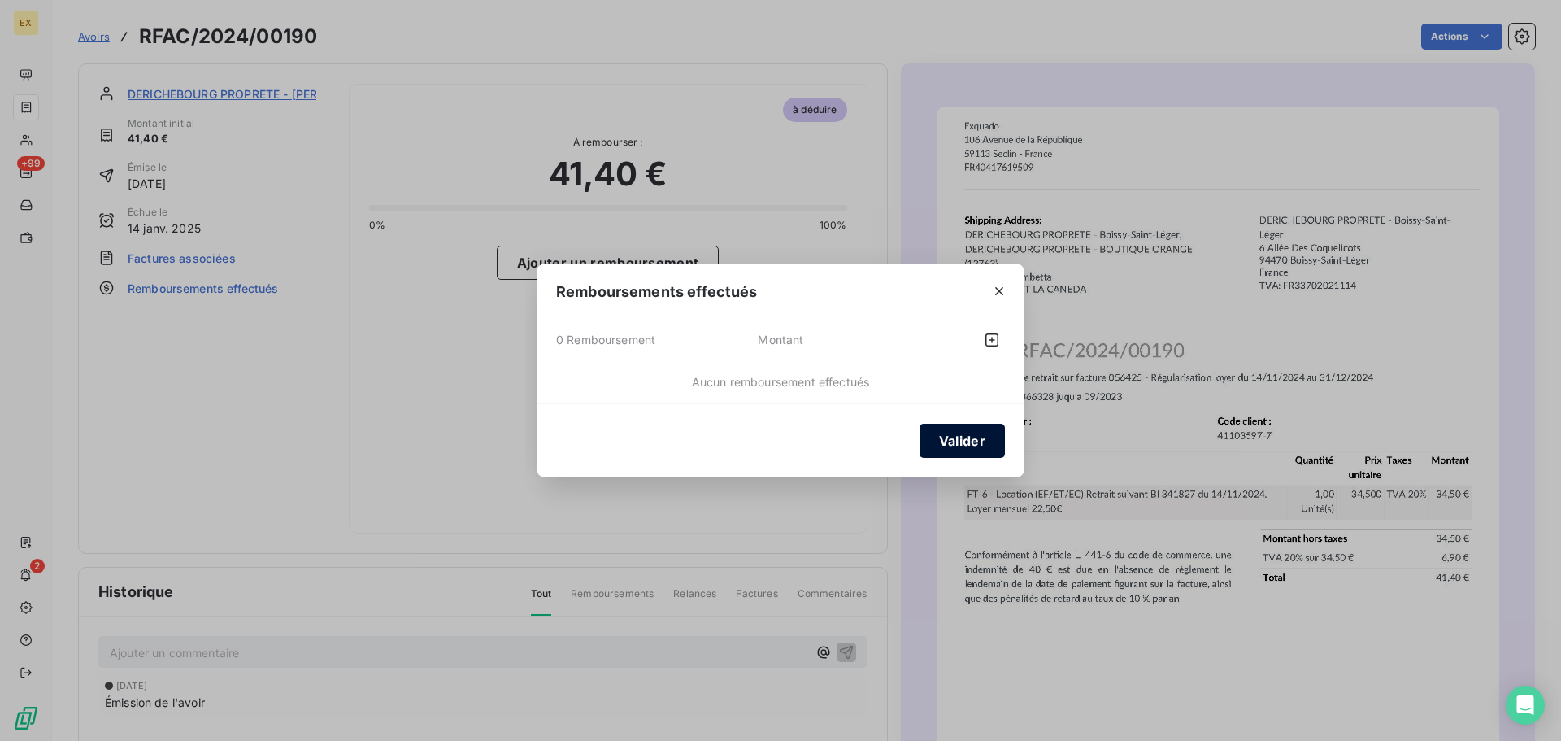
click at [951, 445] on button "Valider" at bounding box center [962, 441] width 85 height 34
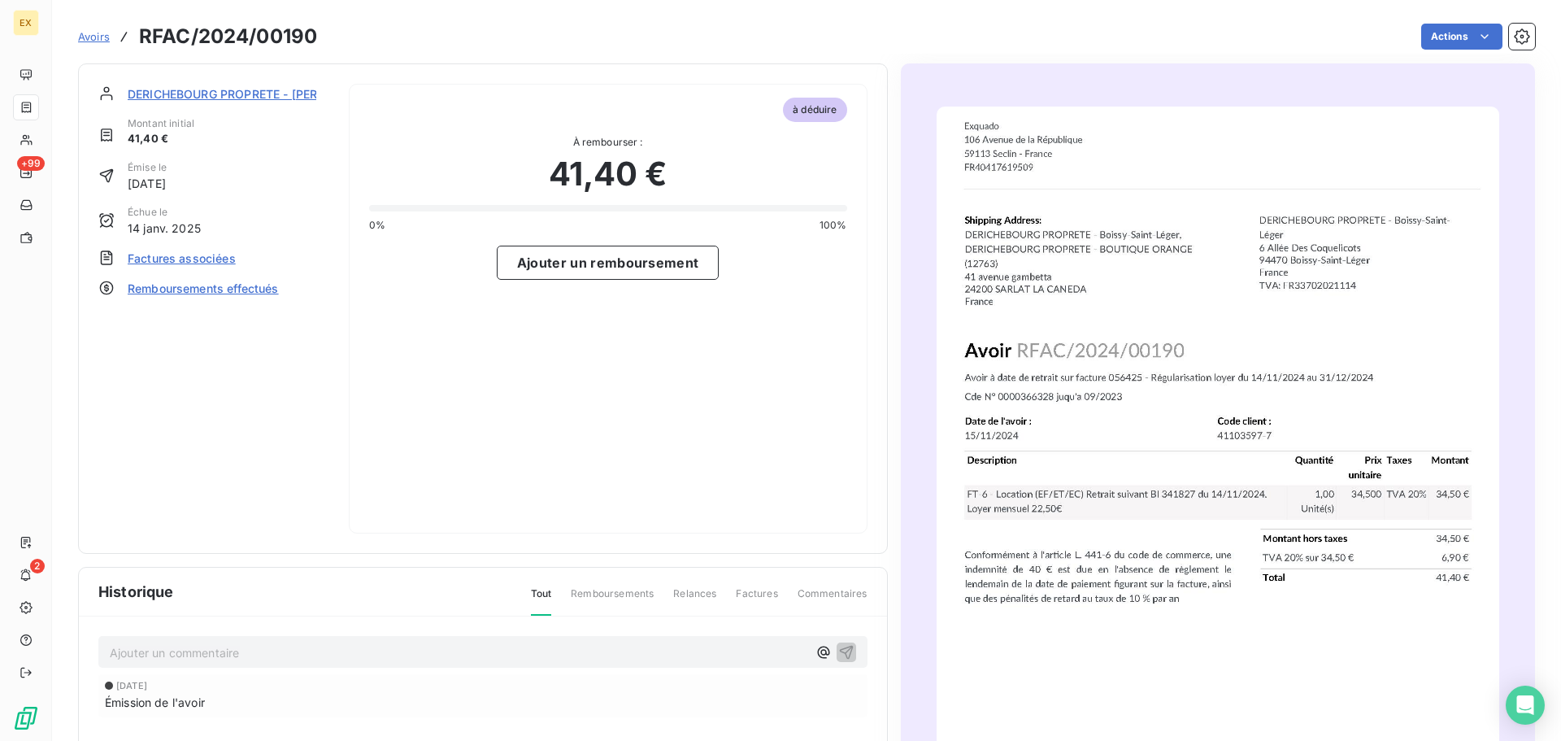
click at [201, 289] on span "Remboursements effectués" at bounding box center [203, 288] width 151 height 17
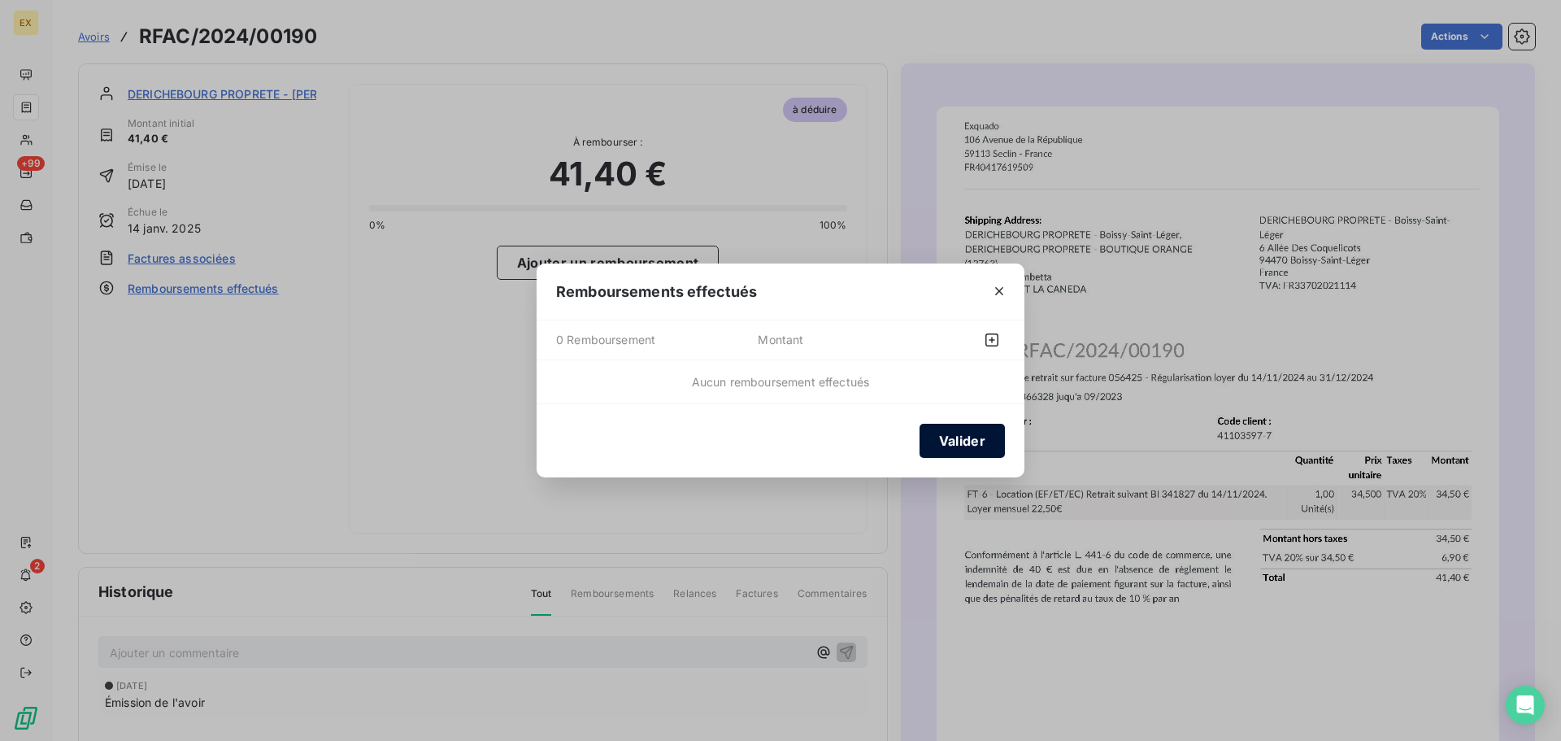
click at [956, 443] on button "Valider" at bounding box center [962, 441] width 85 height 34
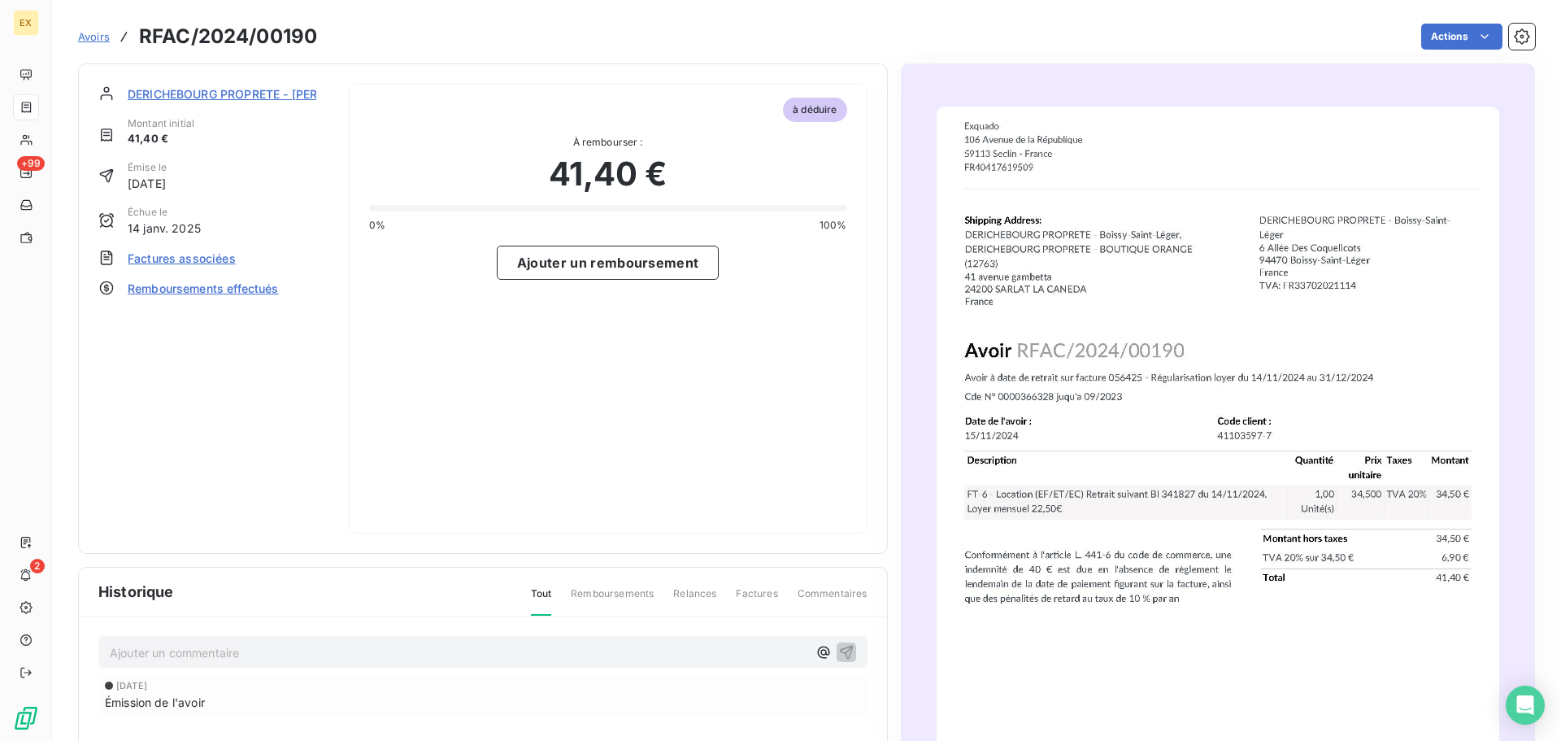
click at [203, 290] on span "Remboursements effectués" at bounding box center [203, 288] width 151 height 17
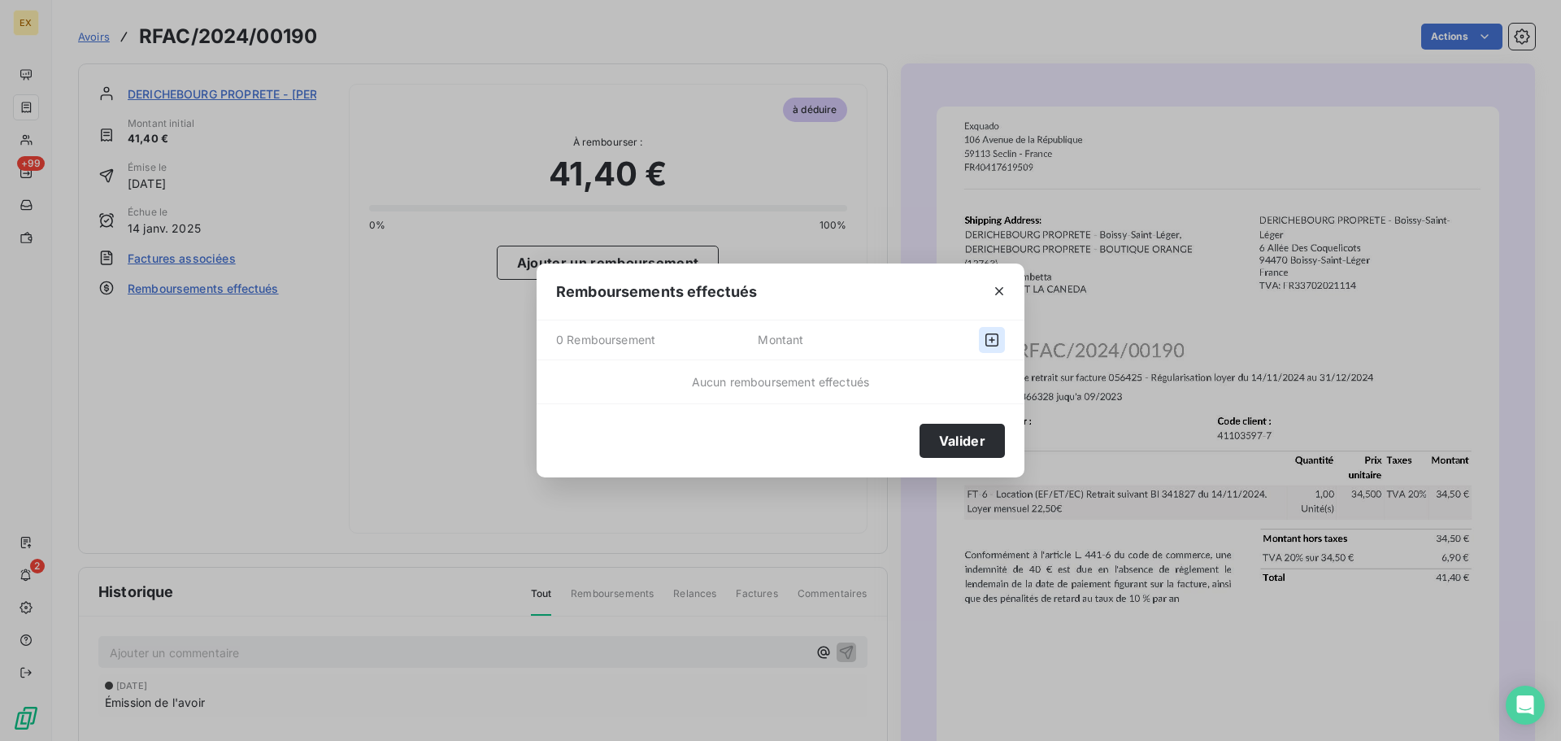
click at [993, 343] on icon "button" at bounding box center [992, 340] width 16 height 16
select select "8"
select select "2025"
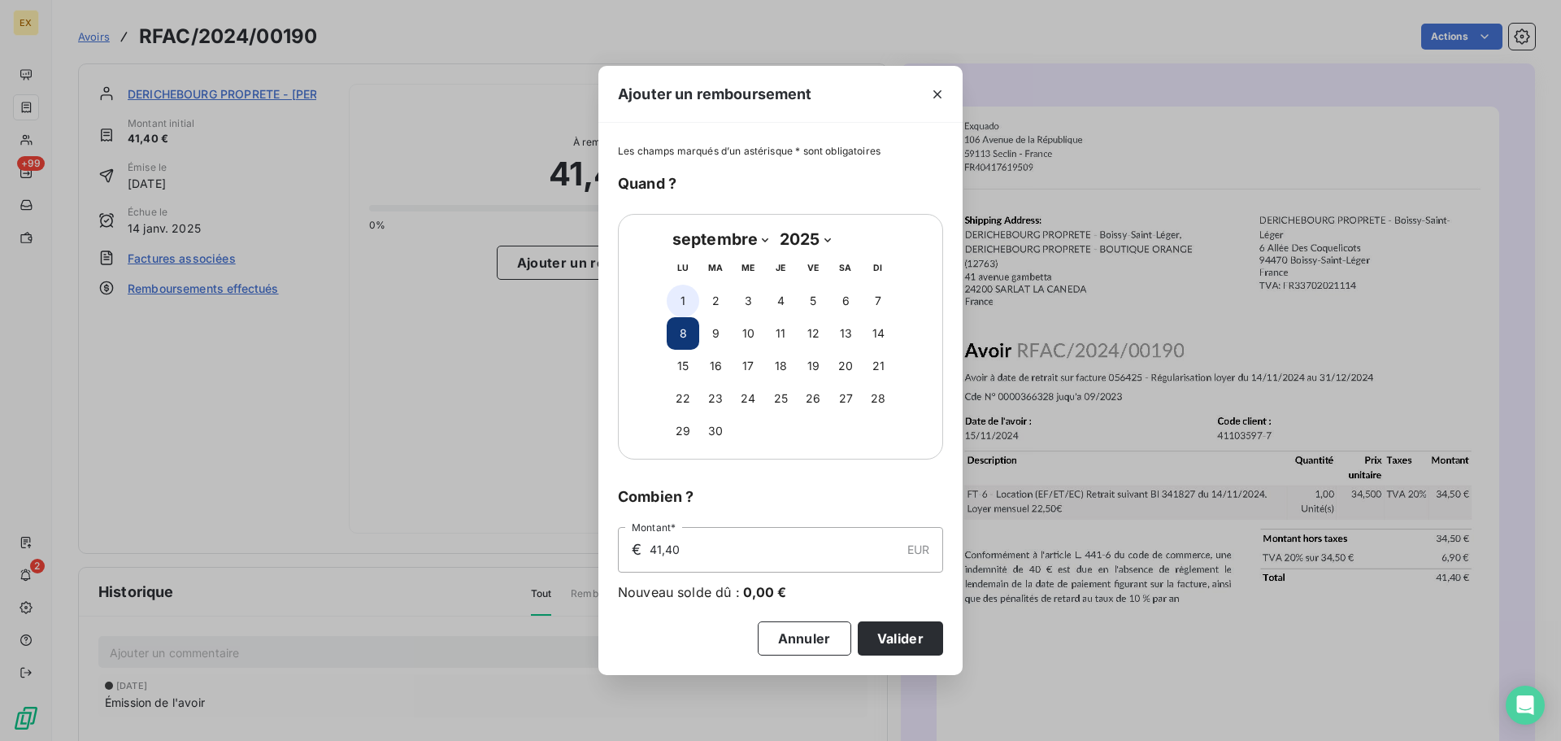
click at [686, 294] on button "1" at bounding box center [683, 301] width 33 height 33
click at [894, 631] on button "Valider" at bounding box center [900, 638] width 85 height 34
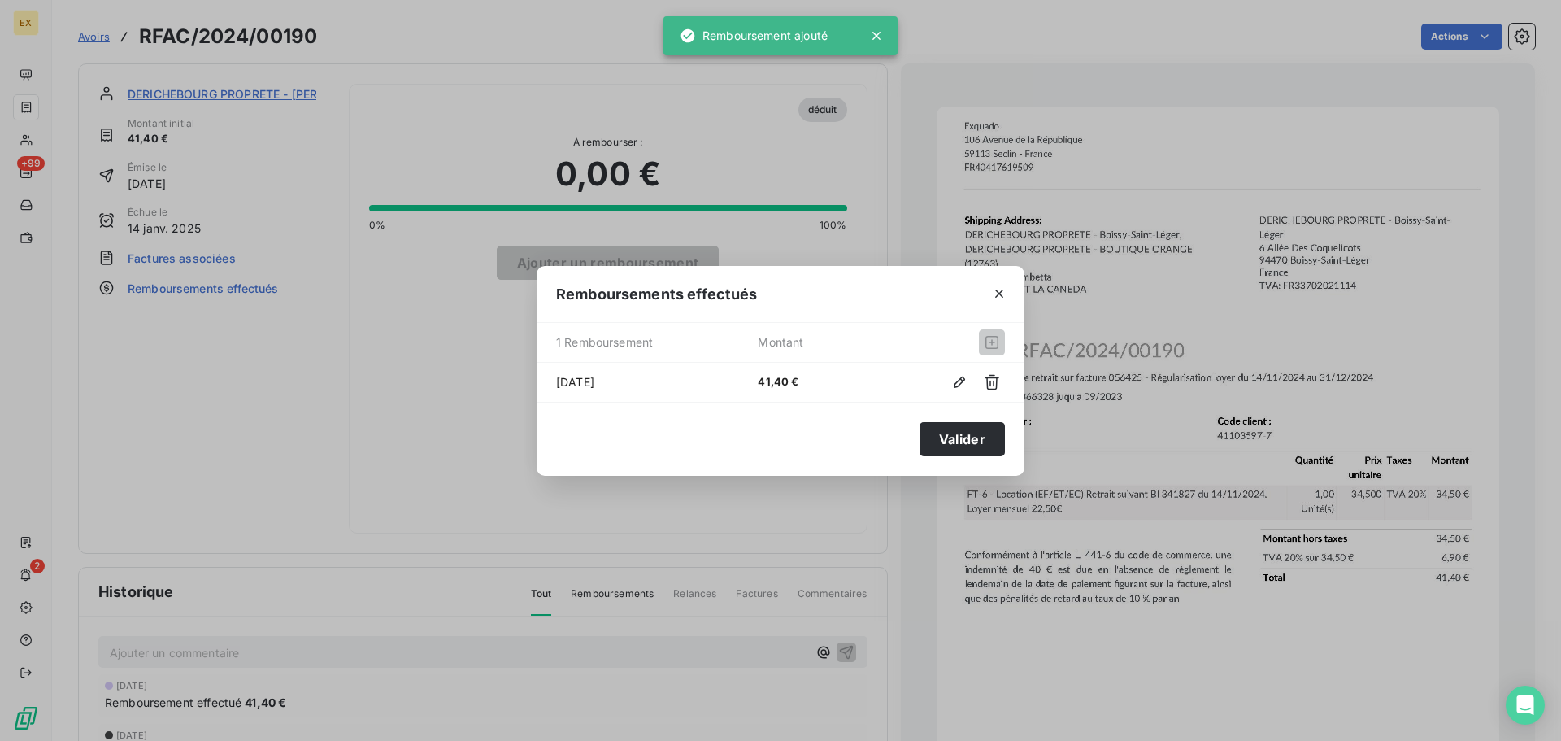
click at [94, 33] on div "Remboursements effectués 1 Remboursement Montant [DATE] 41,40 € Valider" at bounding box center [780, 370] width 1561 height 741
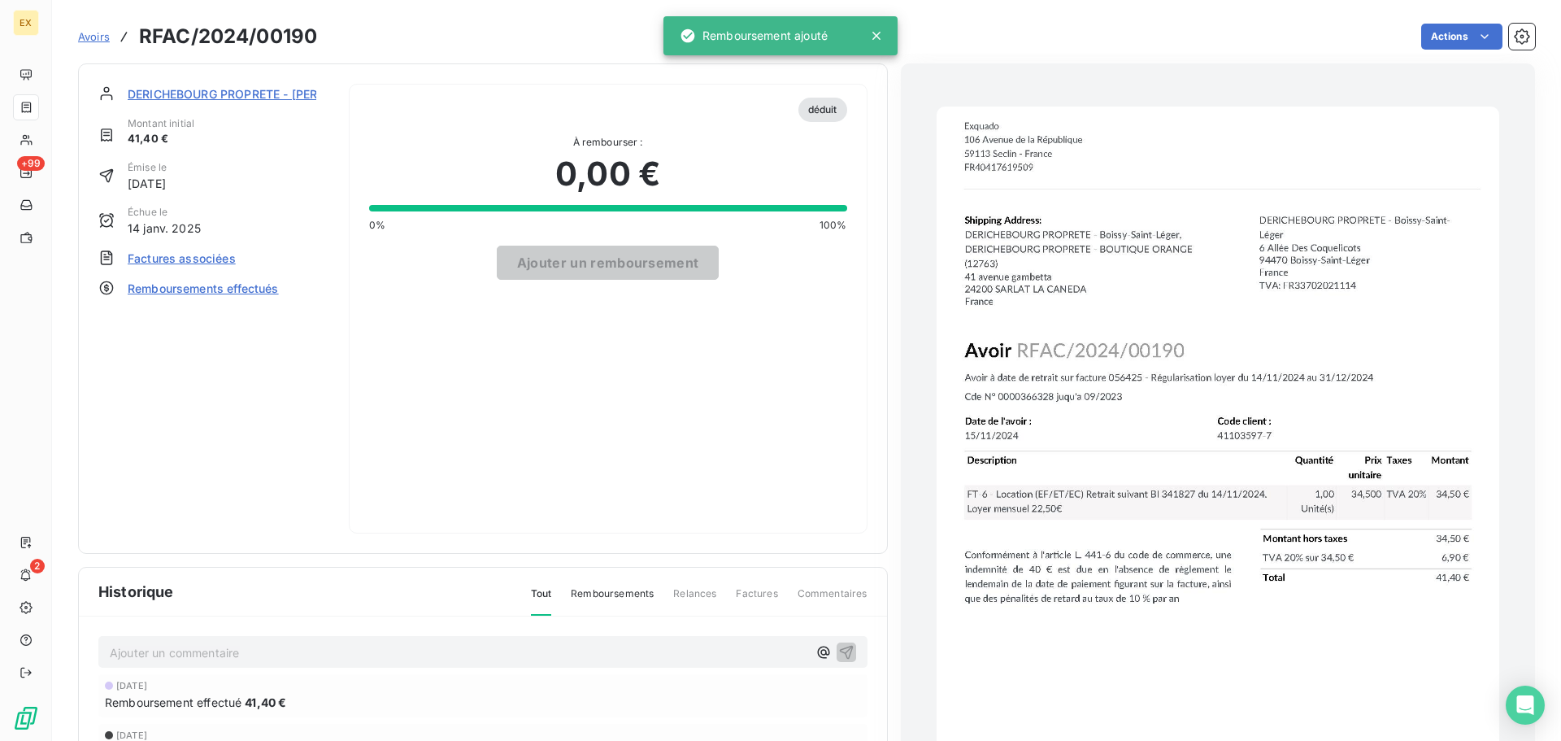
click at [92, 37] on span "Avoirs" at bounding box center [94, 36] width 32 height 13
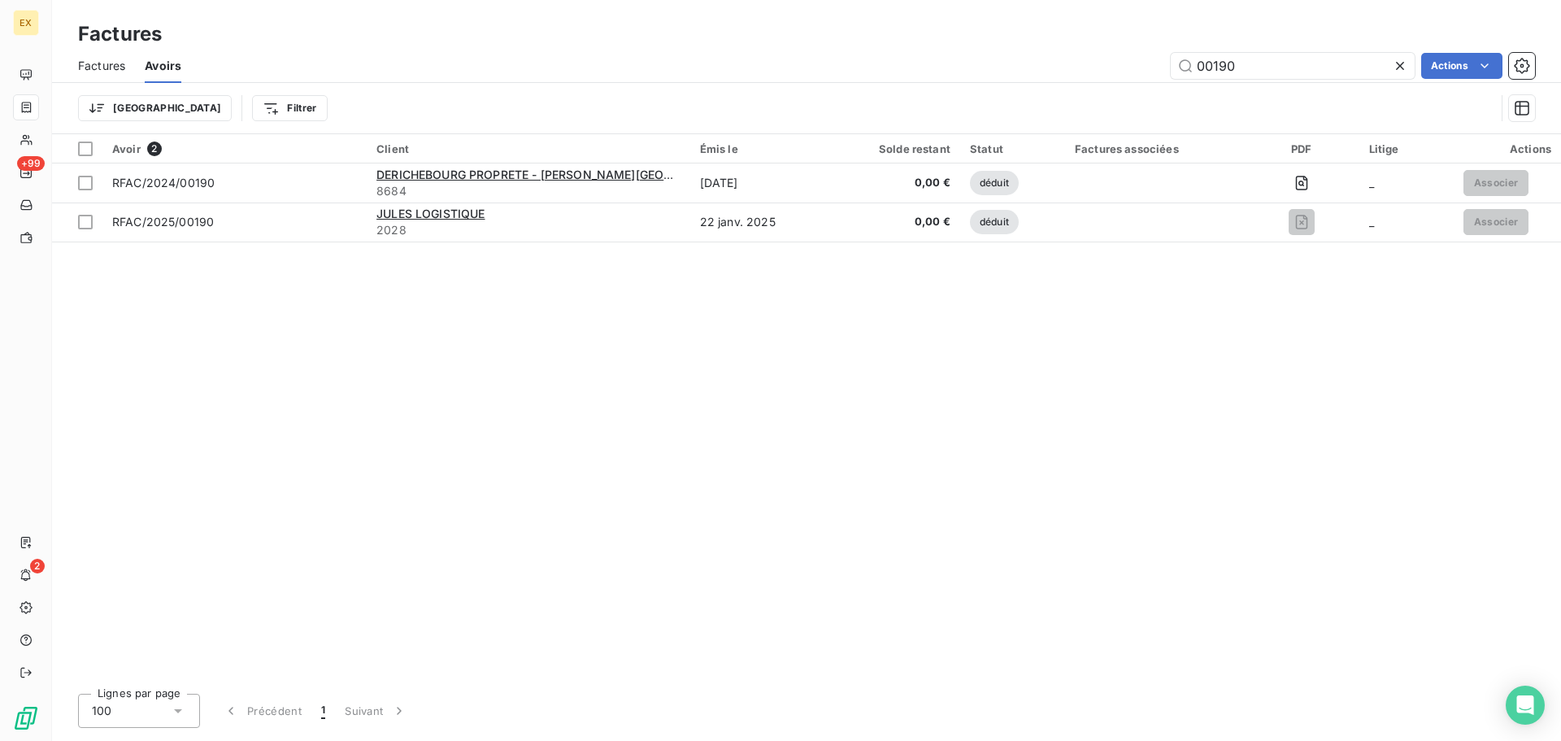
drag, startPoint x: 1270, startPoint y: 67, endPoint x: 1082, endPoint y: 68, distance: 187.9
click at [1085, 68] on div "00190 Actions" at bounding box center [868, 66] width 1335 height 26
type input "00081"
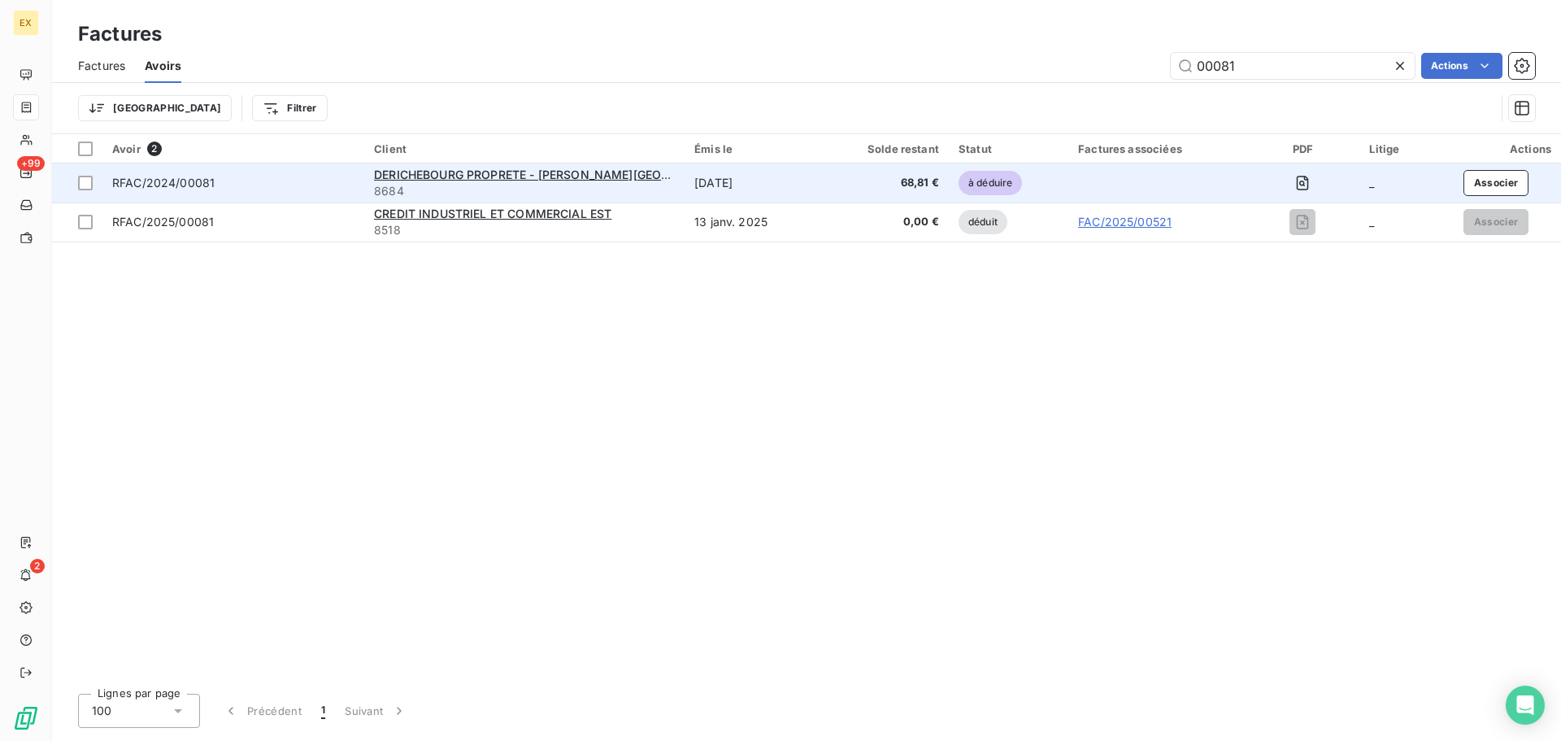
click at [194, 176] on span "RFAC/2024/00081" at bounding box center [163, 183] width 102 height 14
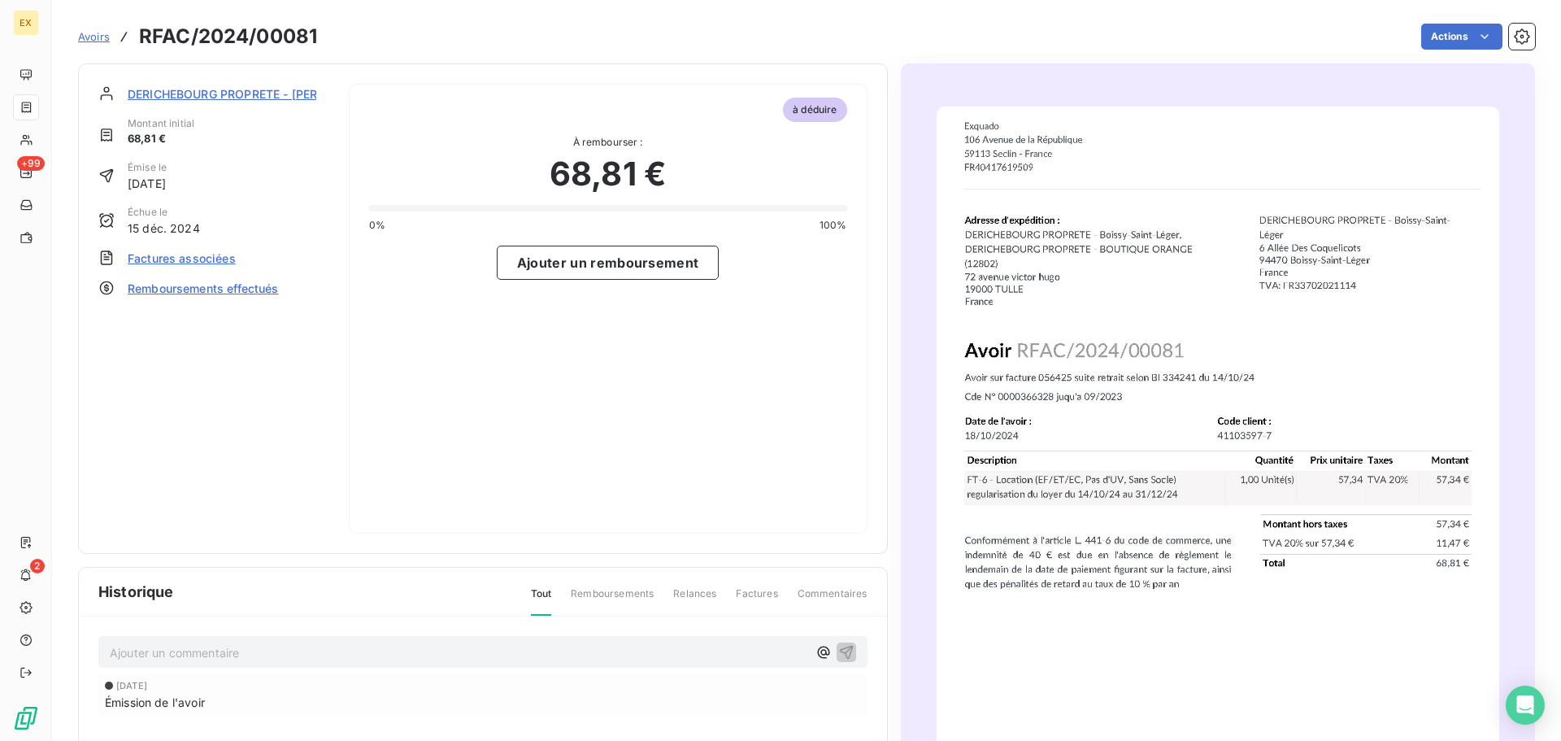
click at [162, 291] on span "Remboursements effectués" at bounding box center [203, 288] width 151 height 17
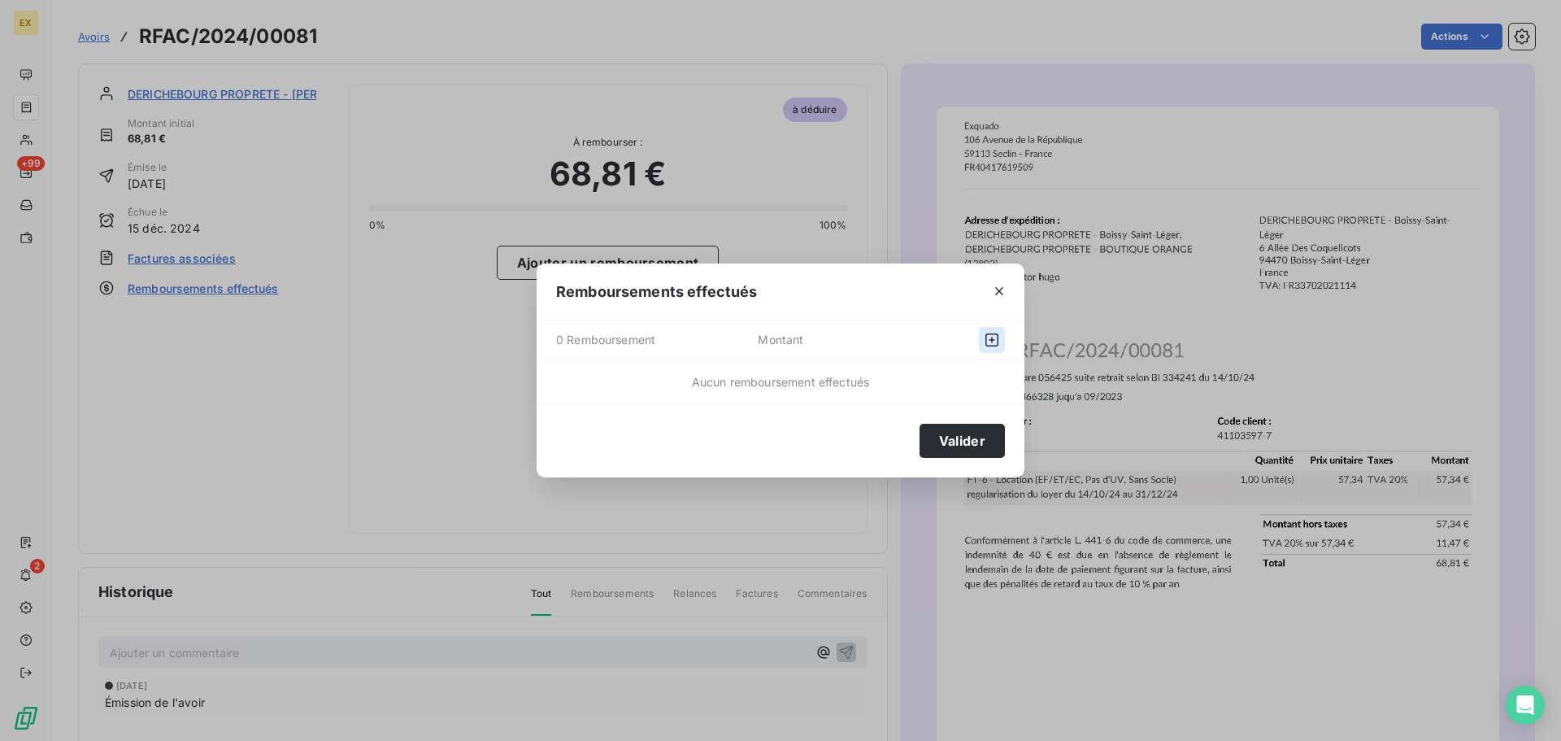
click at [991, 336] on icon "button" at bounding box center [992, 340] width 16 height 16
select select "8"
select select "2025"
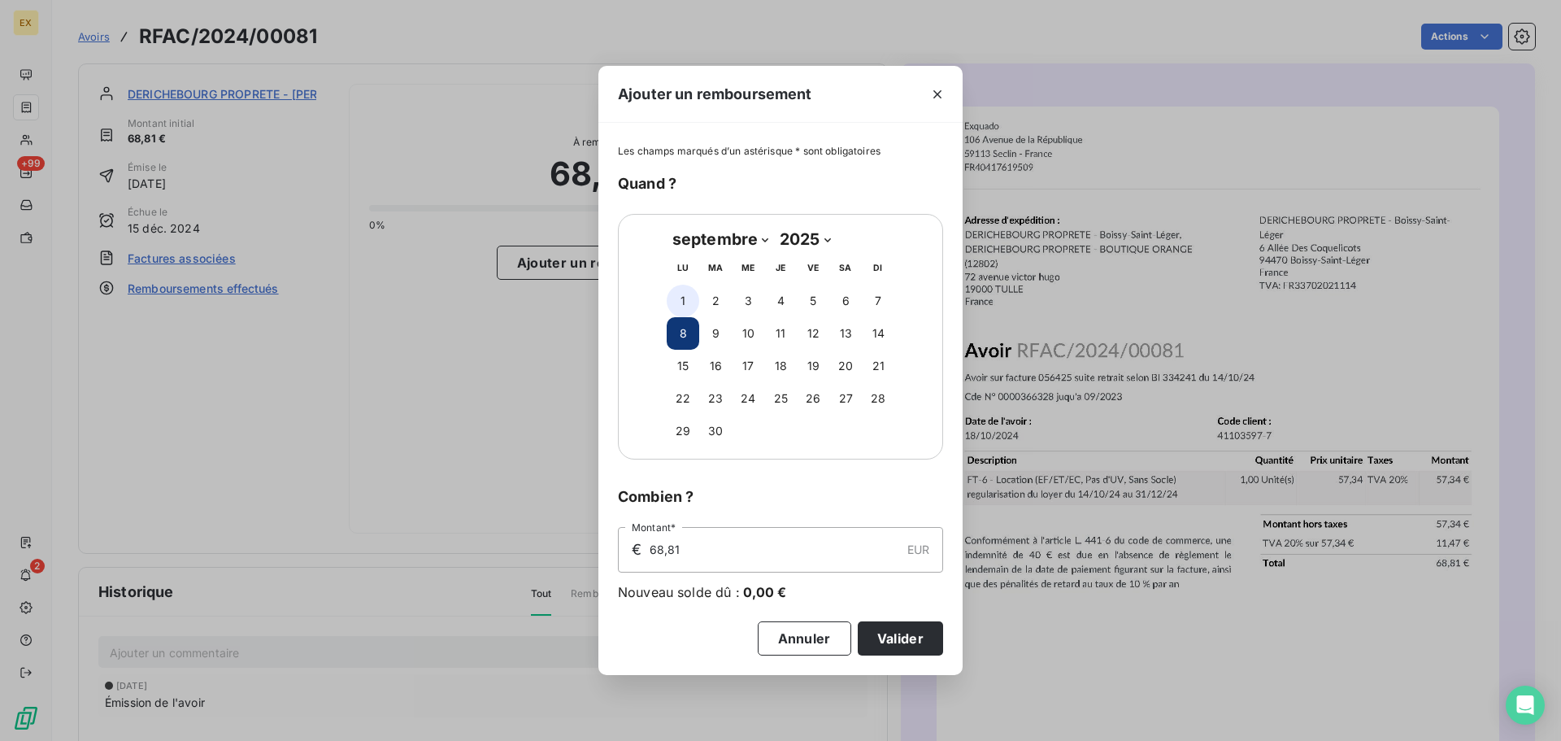
click at [678, 301] on button "1" at bounding box center [683, 301] width 33 height 33
click at [896, 634] on button "Valider" at bounding box center [900, 638] width 85 height 34
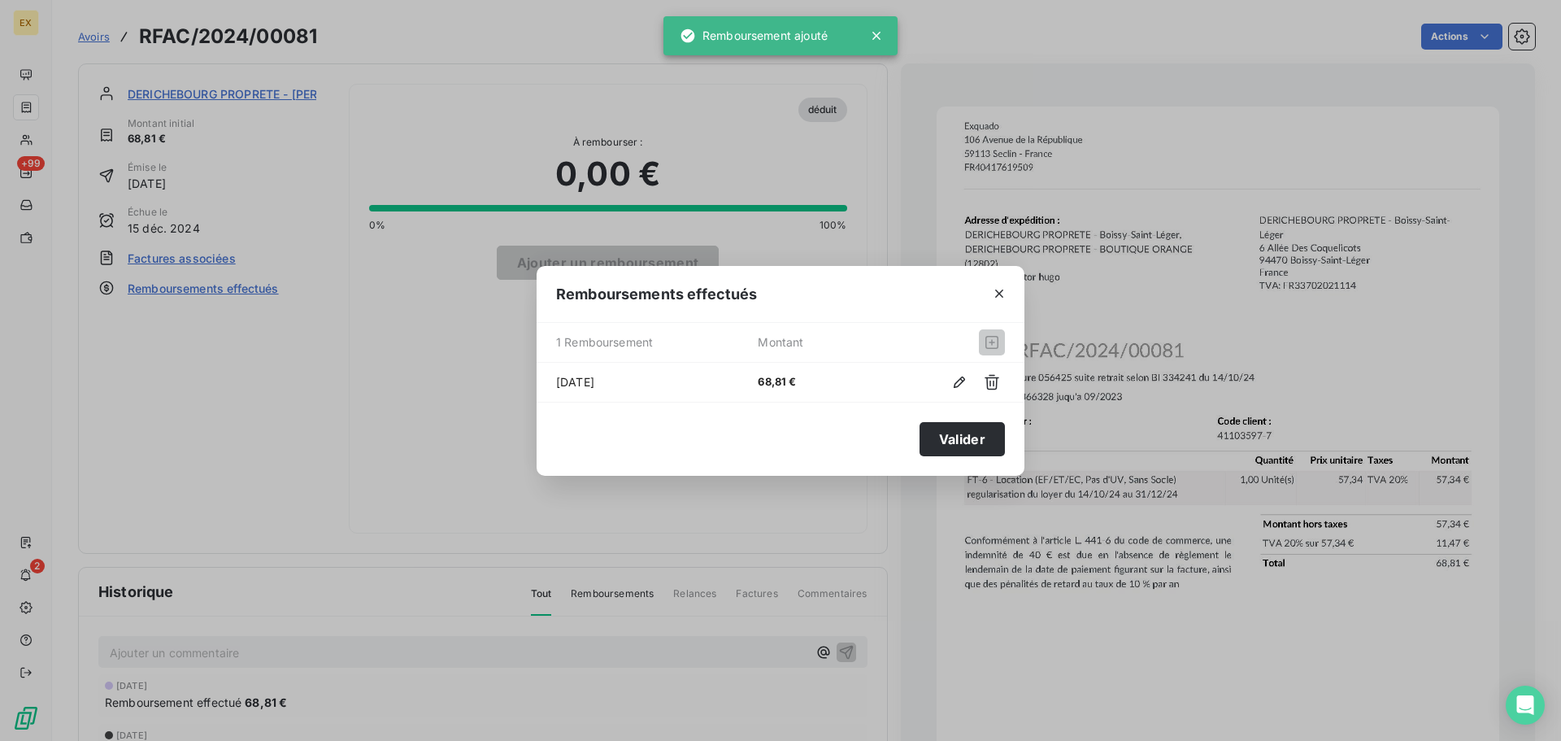
drag, startPoint x: 976, startPoint y: 433, endPoint x: 805, endPoint y: 384, distance: 177.6
click at [973, 430] on button "Valider" at bounding box center [962, 439] width 85 height 34
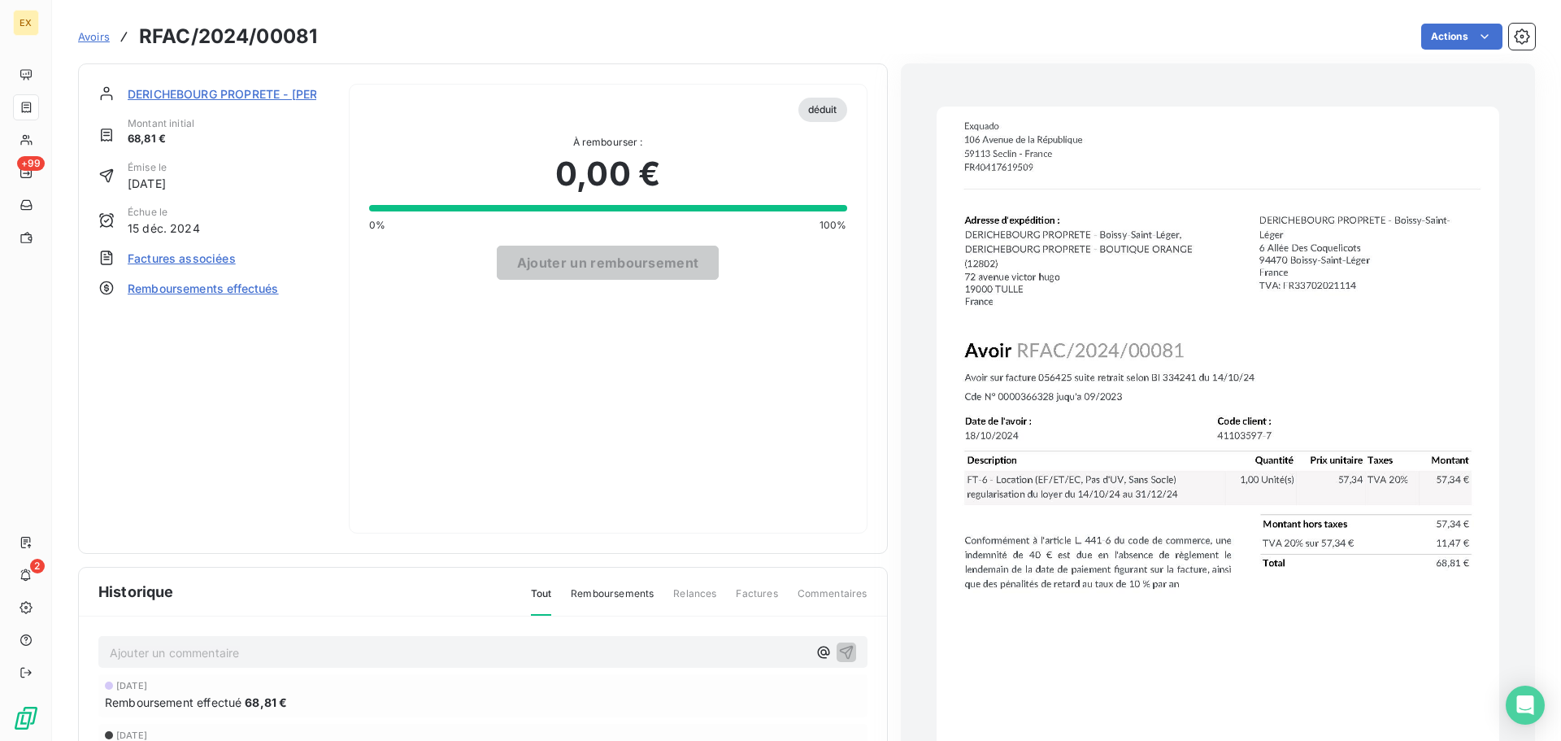
click at [98, 30] on span "Avoirs" at bounding box center [94, 36] width 32 height 13
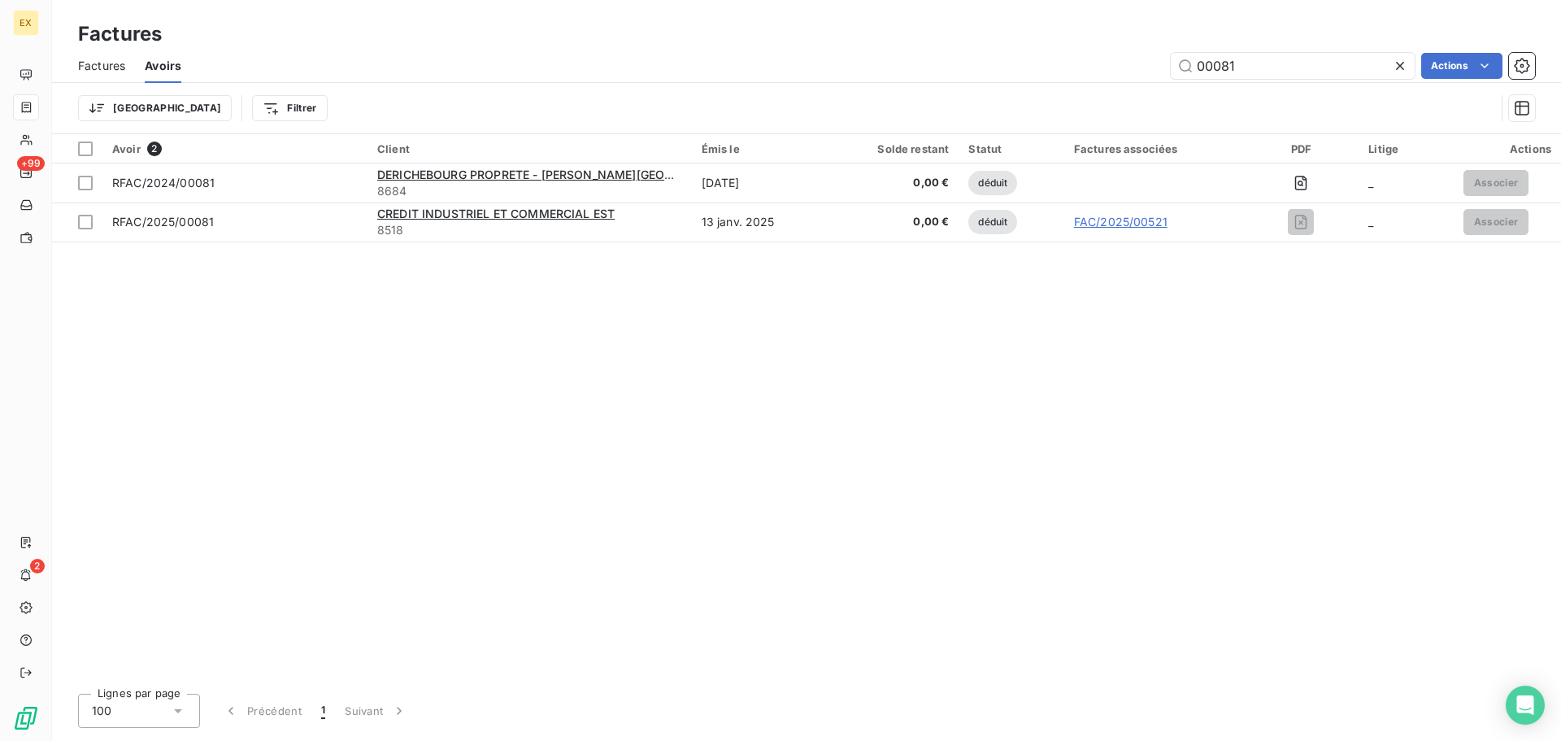
drag, startPoint x: 1256, startPoint y: 54, endPoint x: 1050, endPoint y: 54, distance: 205.7
click at [1050, 54] on div "00081 Actions" at bounding box center [868, 66] width 1335 height 26
type input "00022"
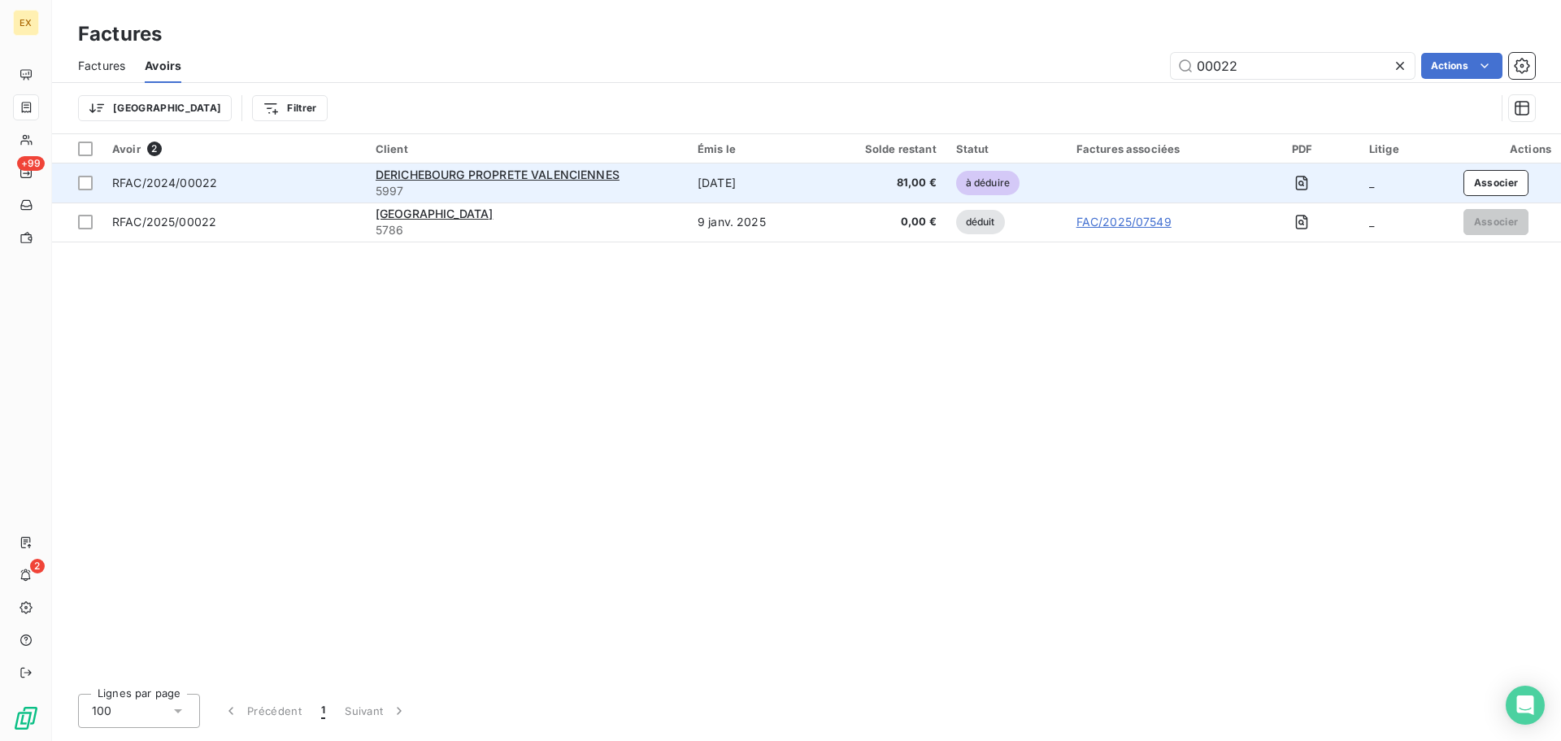
click at [322, 178] on div "RFAC/2024/00022" at bounding box center [234, 183] width 244 height 16
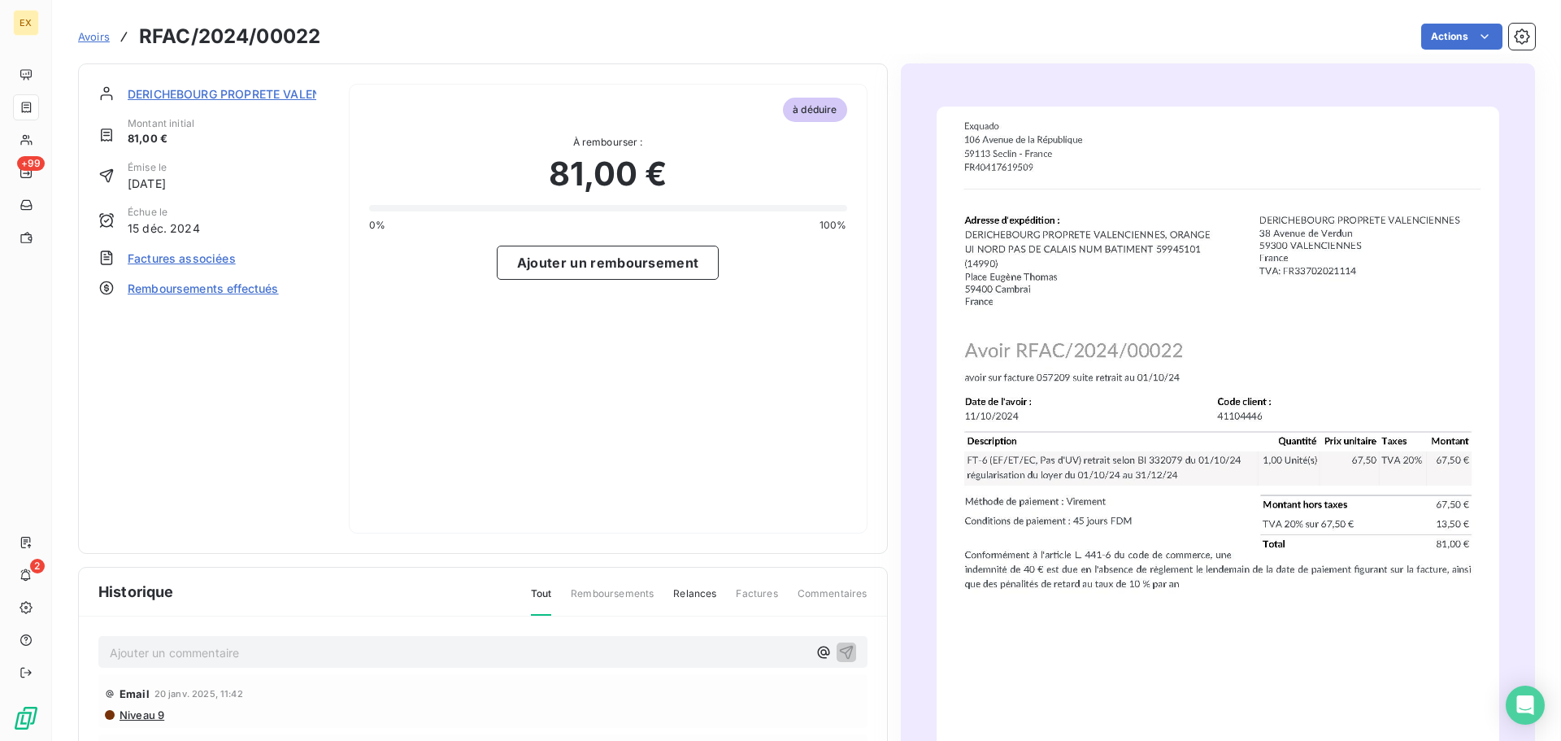
click at [168, 255] on span "Factures associées" at bounding box center [182, 258] width 108 height 17
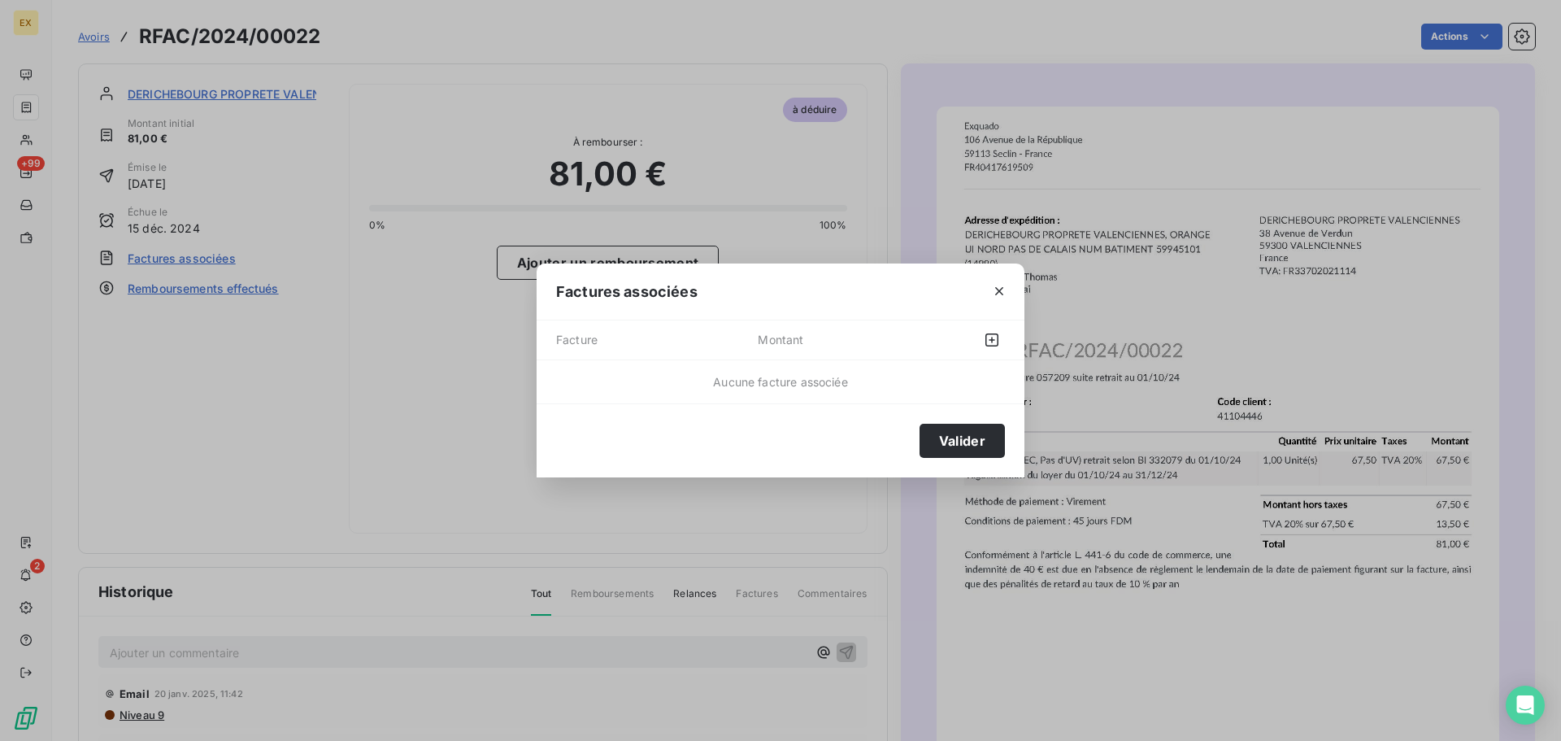
click at [1004, 282] on button "button" at bounding box center [999, 291] width 26 height 26
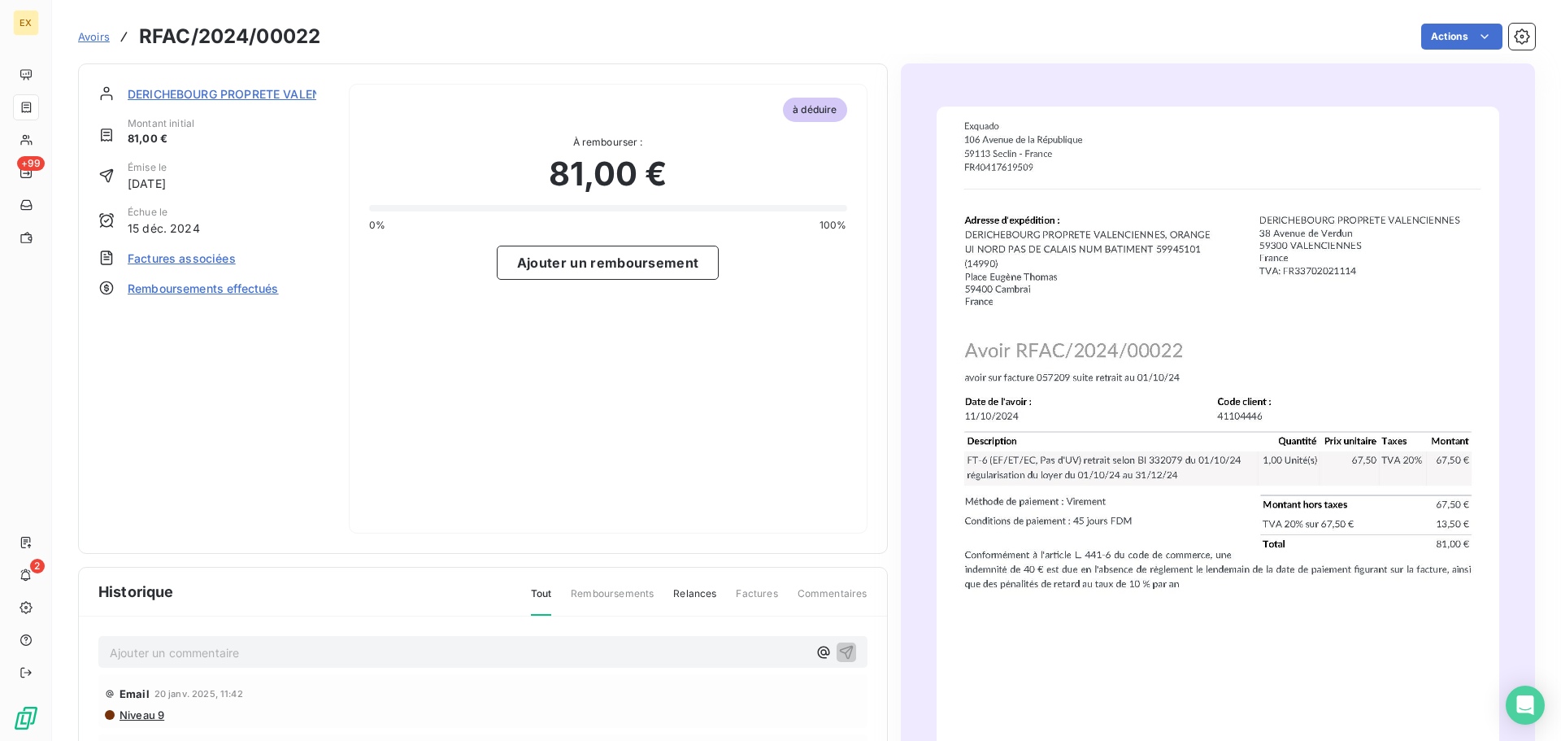
click at [191, 285] on span "Remboursements effectués" at bounding box center [203, 288] width 151 height 17
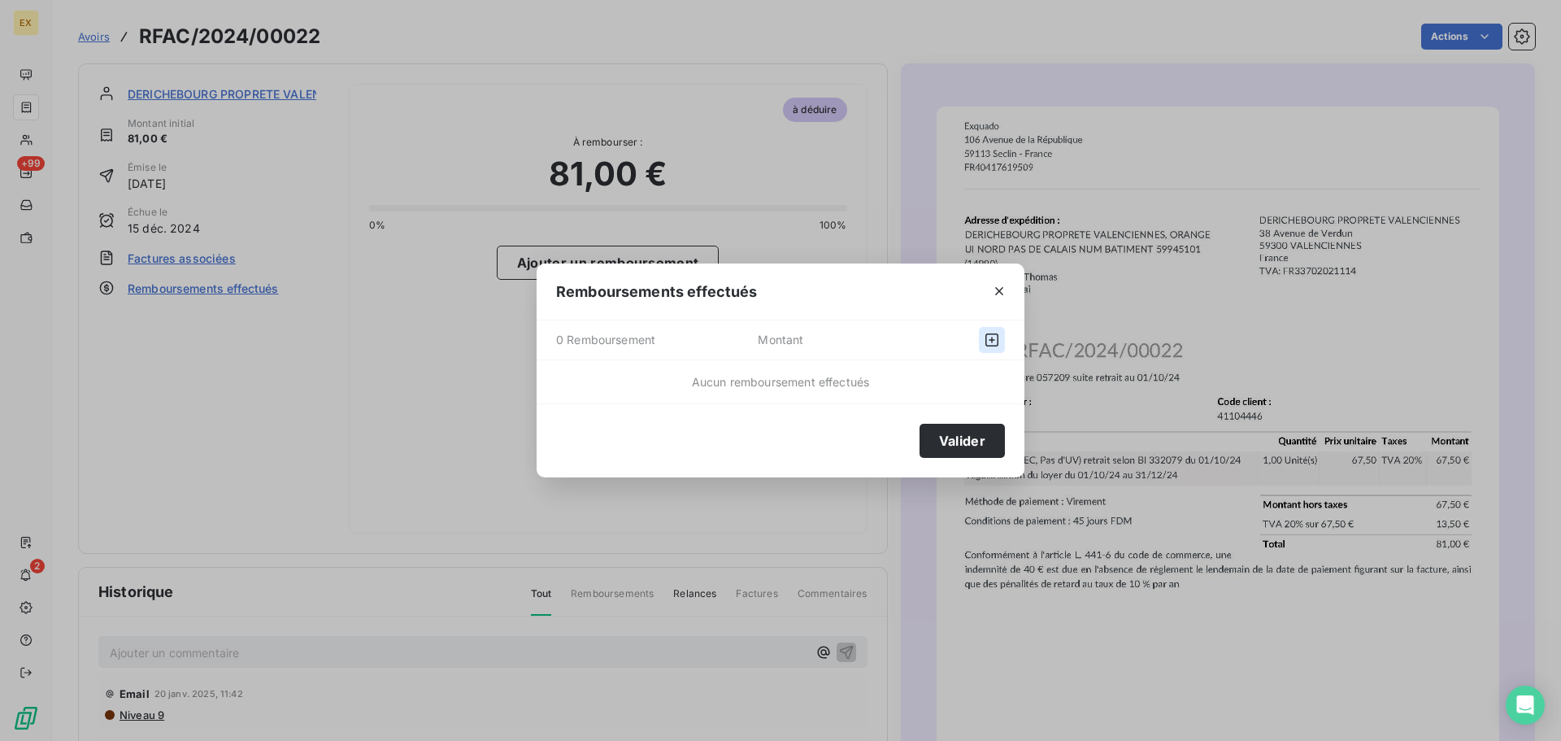
click at [991, 340] on icon "button" at bounding box center [992, 339] width 13 height 13
select select "8"
select select "2025"
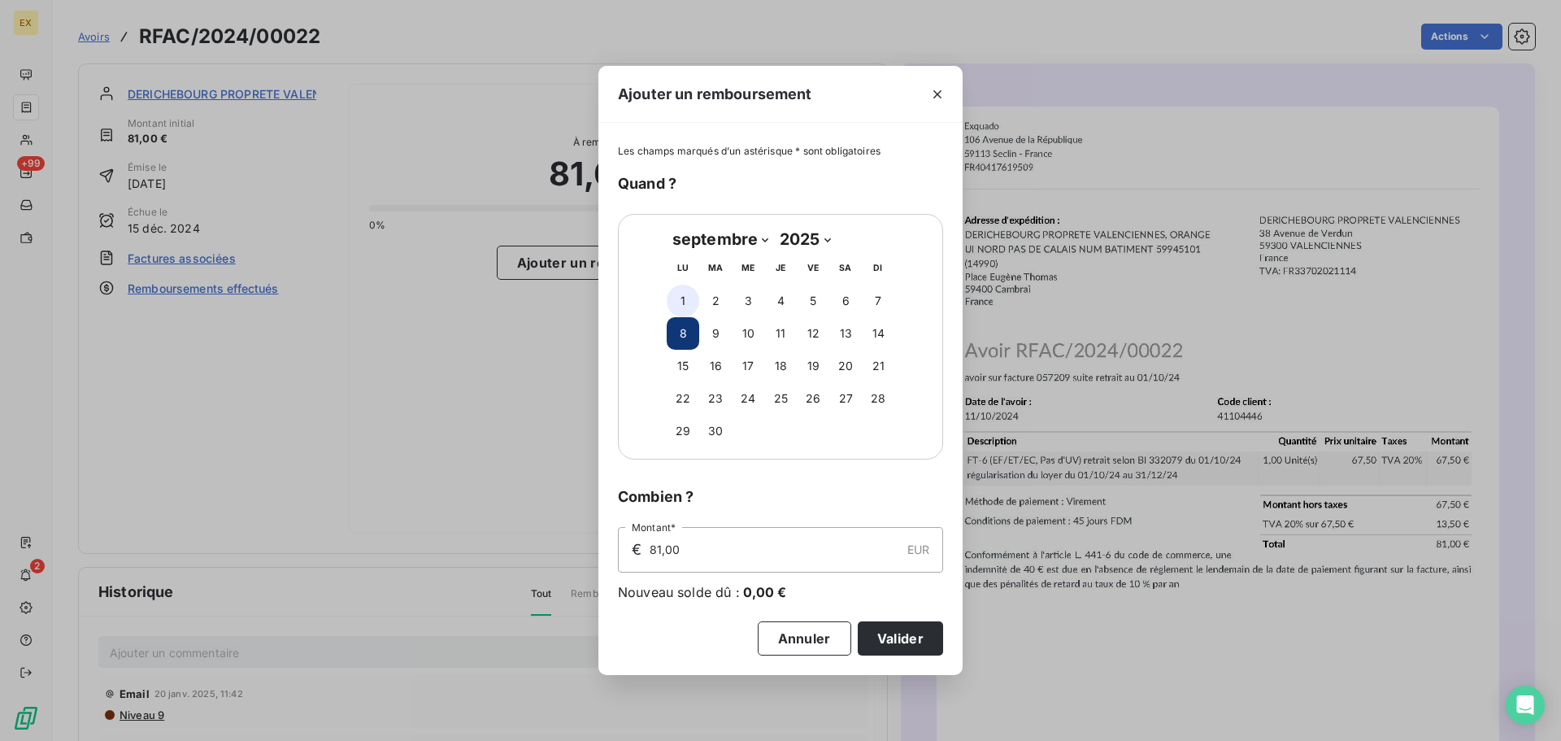
click at [691, 298] on button "1" at bounding box center [683, 301] width 33 height 33
click at [912, 624] on button "Valider" at bounding box center [900, 638] width 85 height 34
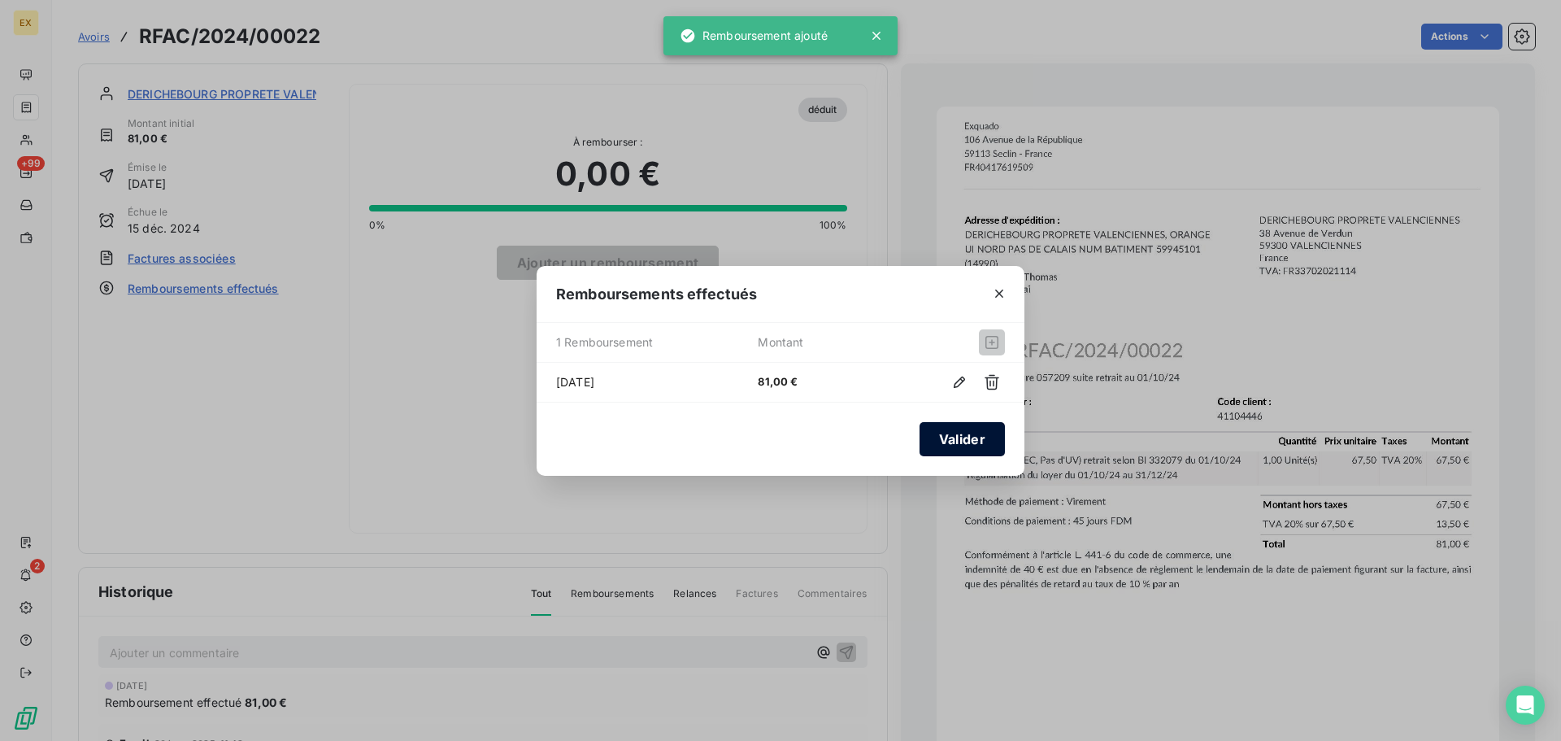
click at [945, 439] on button "Valider" at bounding box center [962, 439] width 85 height 34
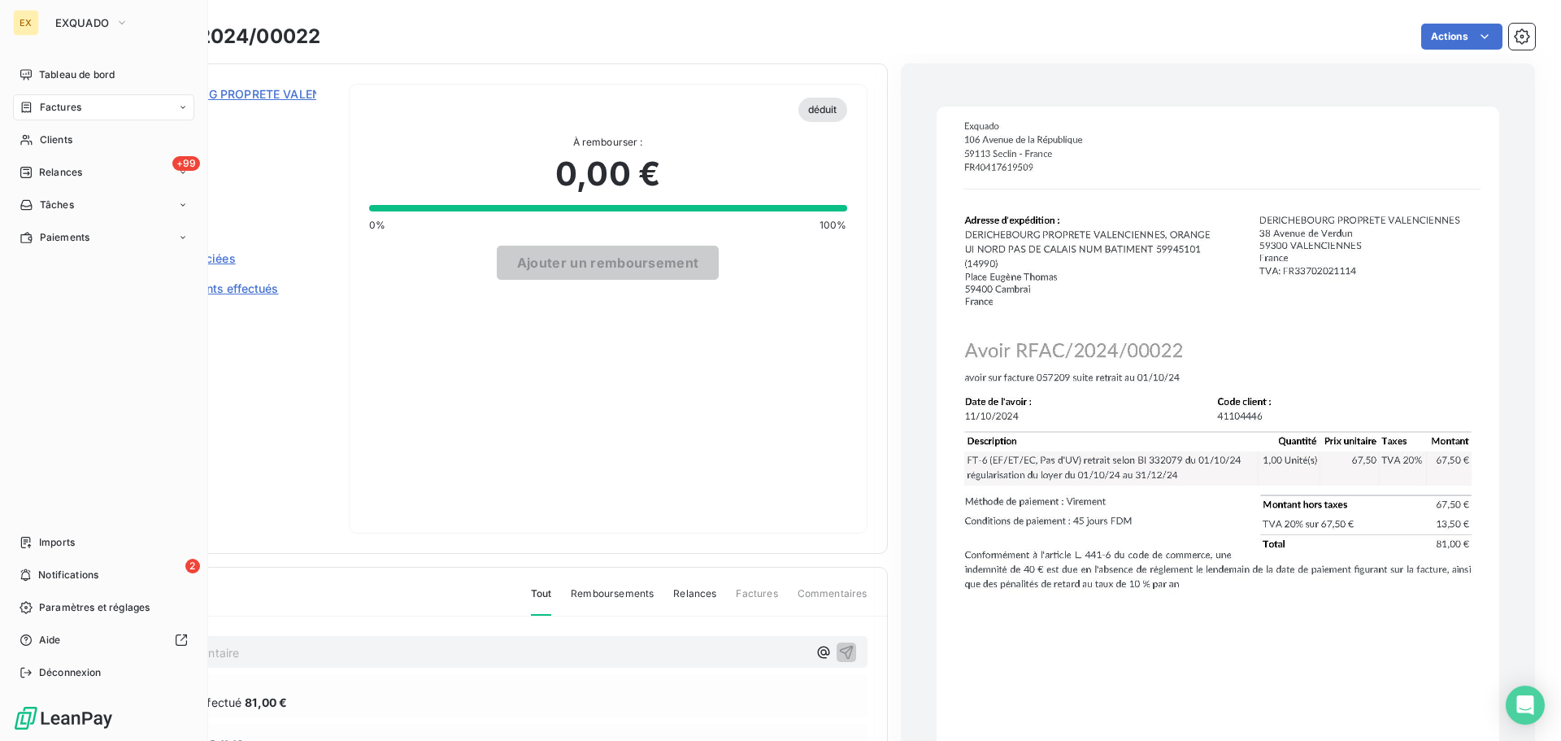
drag, startPoint x: 50, startPoint y: 107, endPoint x: 77, endPoint y: 113, distance: 28.4
click at [52, 107] on span "Factures" at bounding box center [60, 107] width 41 height 15
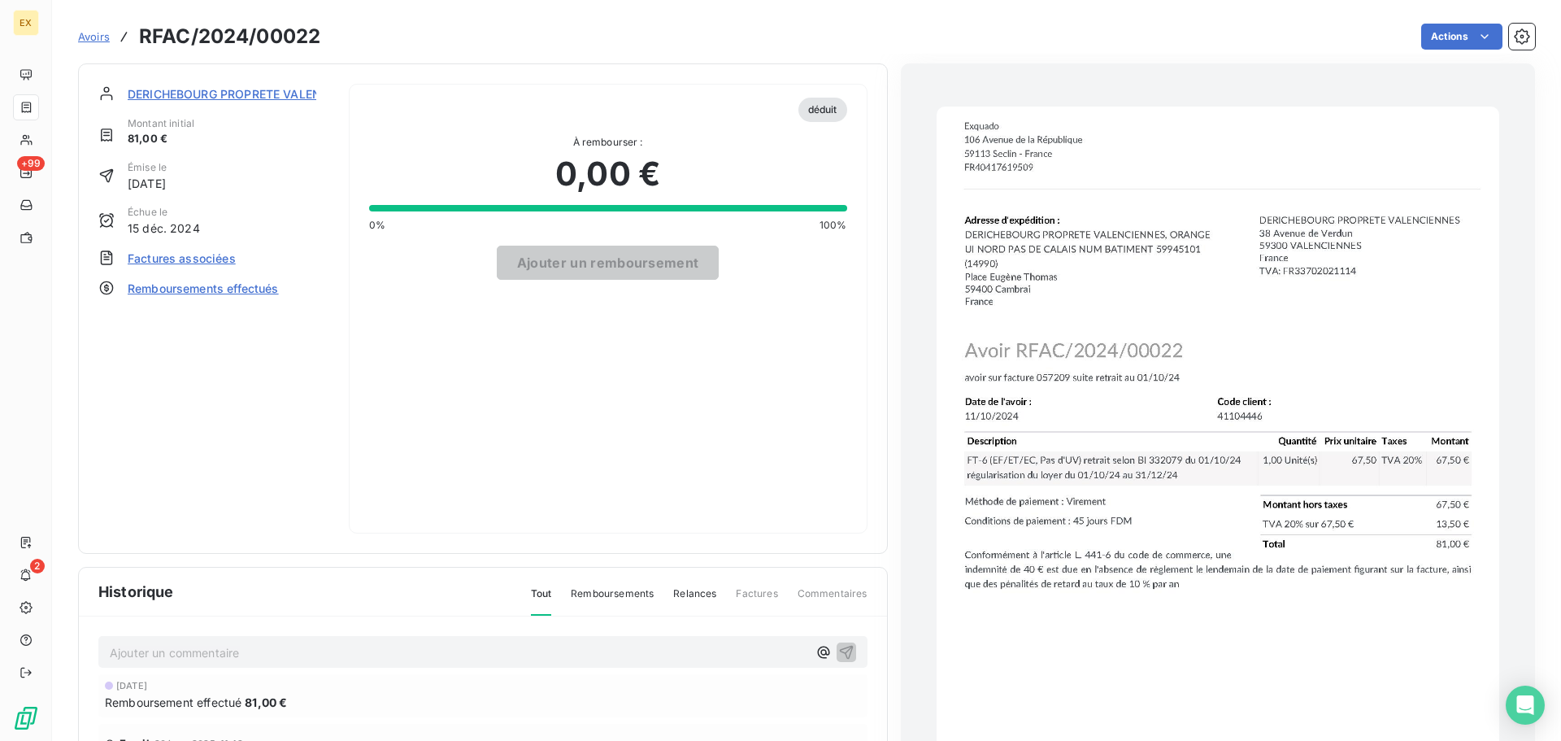
click at [92, 33] on span "Avoirs" at bounding box center [94, 36] width 32 height 13
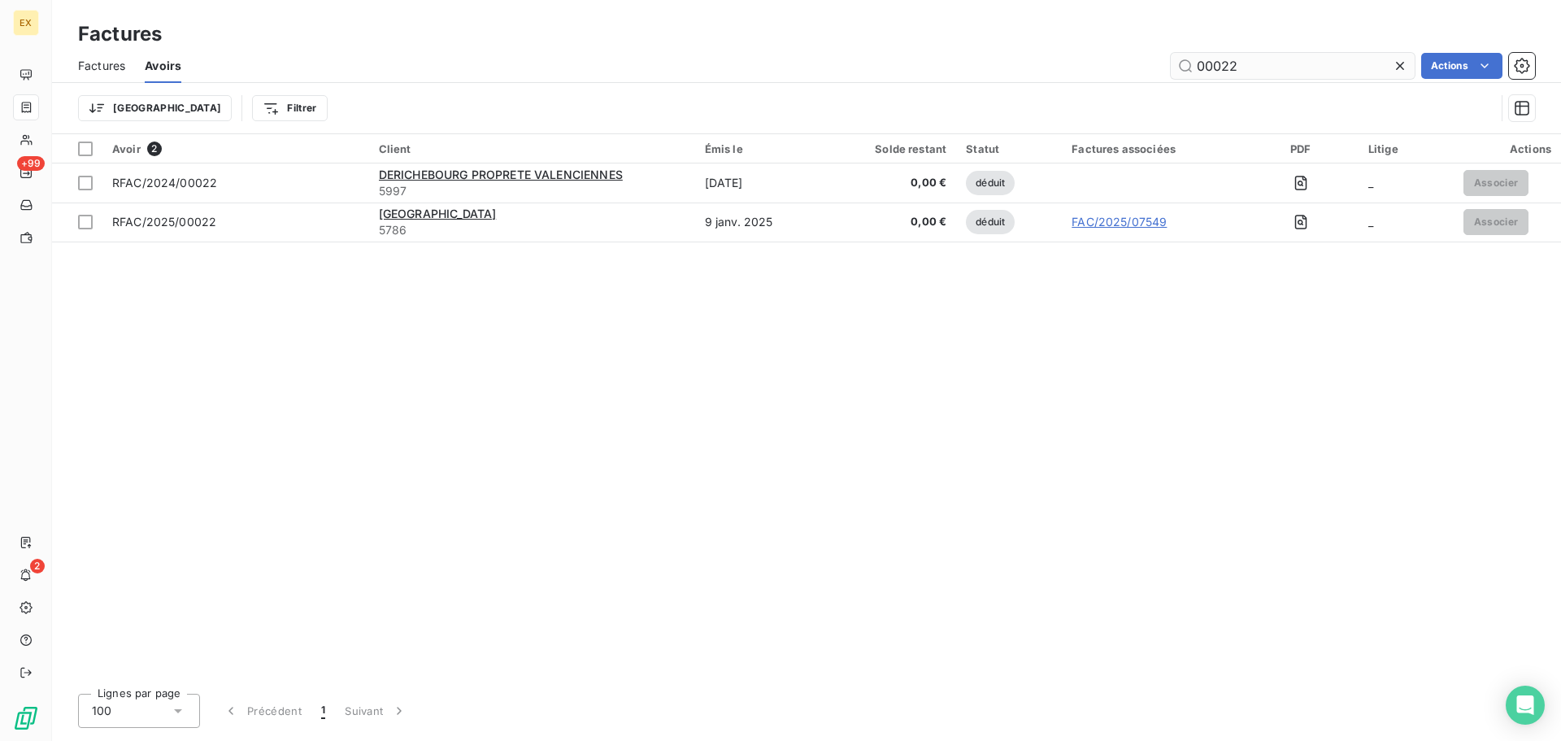
click at [1268, 65] on input "00022" at bounding box center [1293, 66] width 244 height 26
drag, startPoint x: 1267, startPoint y: 59, endPoint x: 1078, endPoint y: 72, distance: 189.9
click at [1079, 72] on div "00022 Actions" at bounding box center [868, 66] width 1335 height 26
type input "12830"
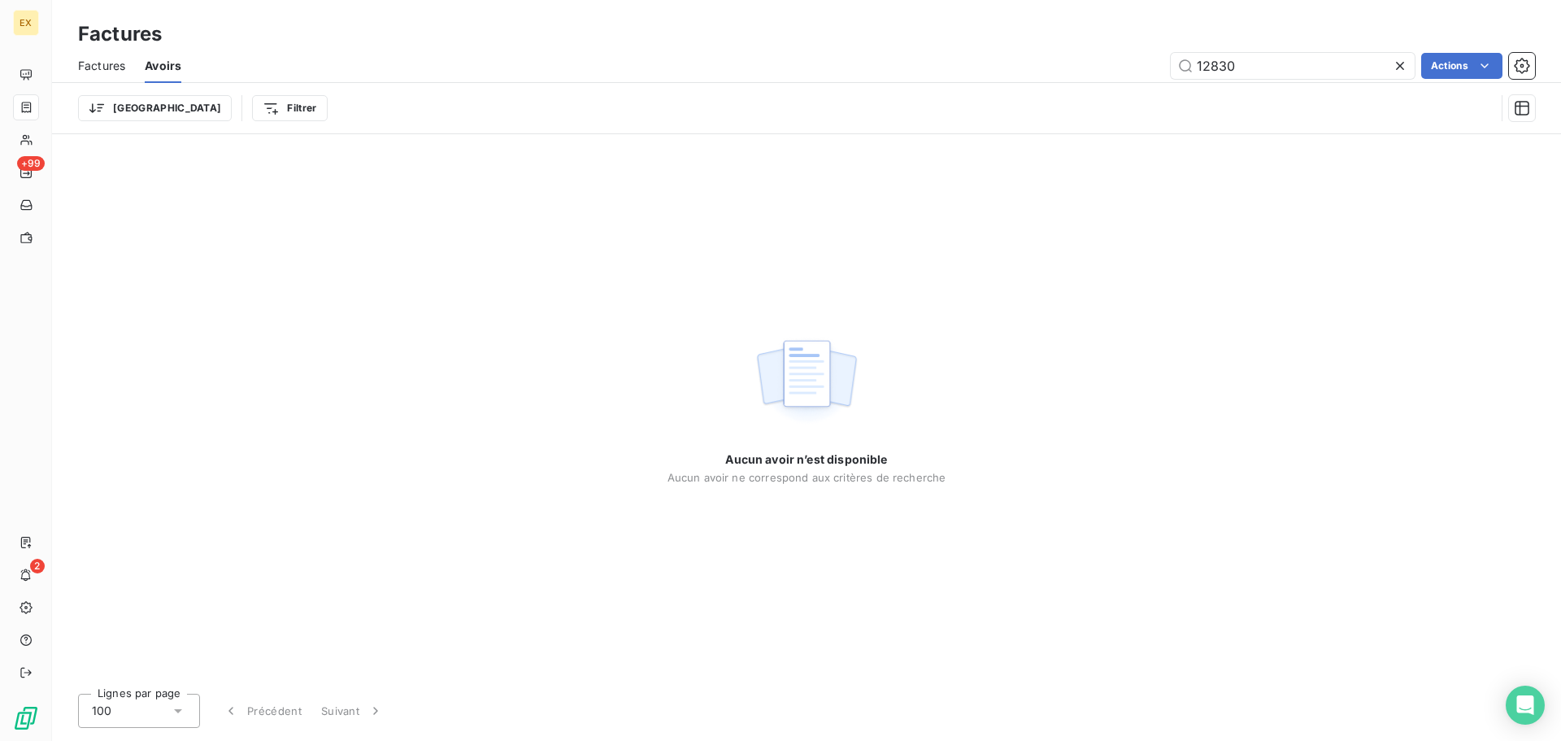
click at [112, 63] on span "Factures" at bounding box center [101, 66] width 47 height 16
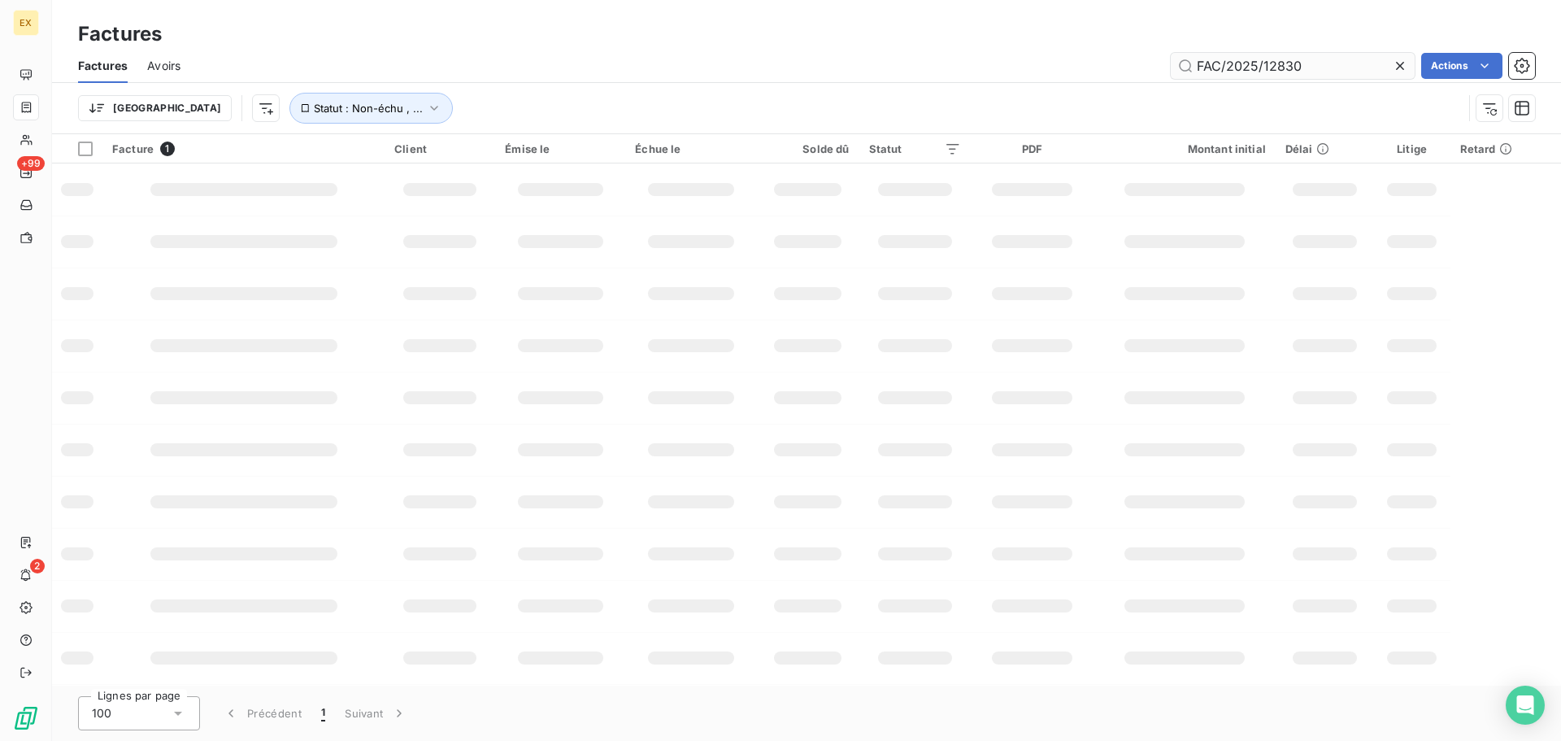
type input "FAC/2025/12830"
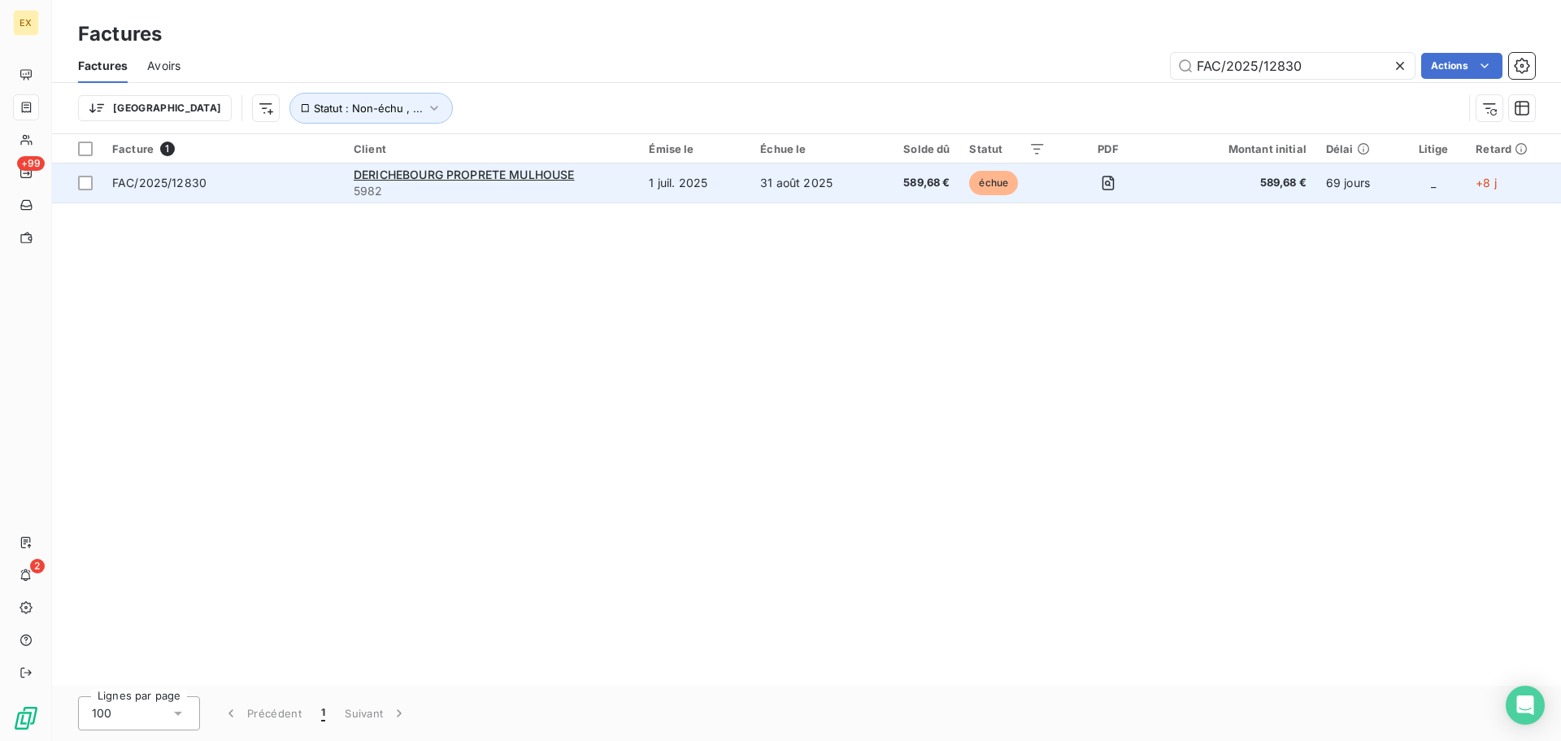
click at [267, 178] on span "FAC/2025/12830" at bounding box center [223, 183] width 222 height 16
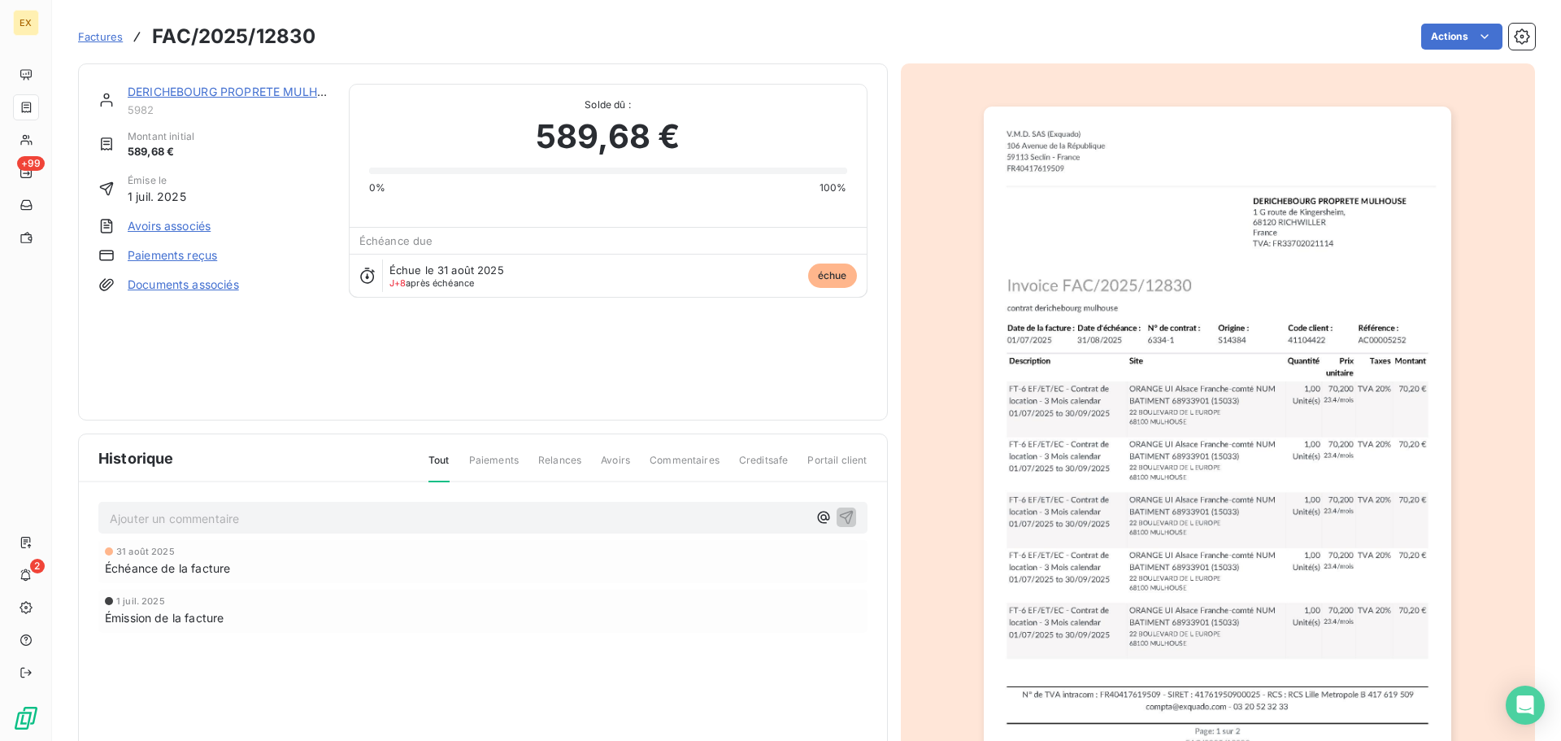
click at [174, 250] on link "Paiements reçus" at bounding box center [172, 255] width 89 height 16
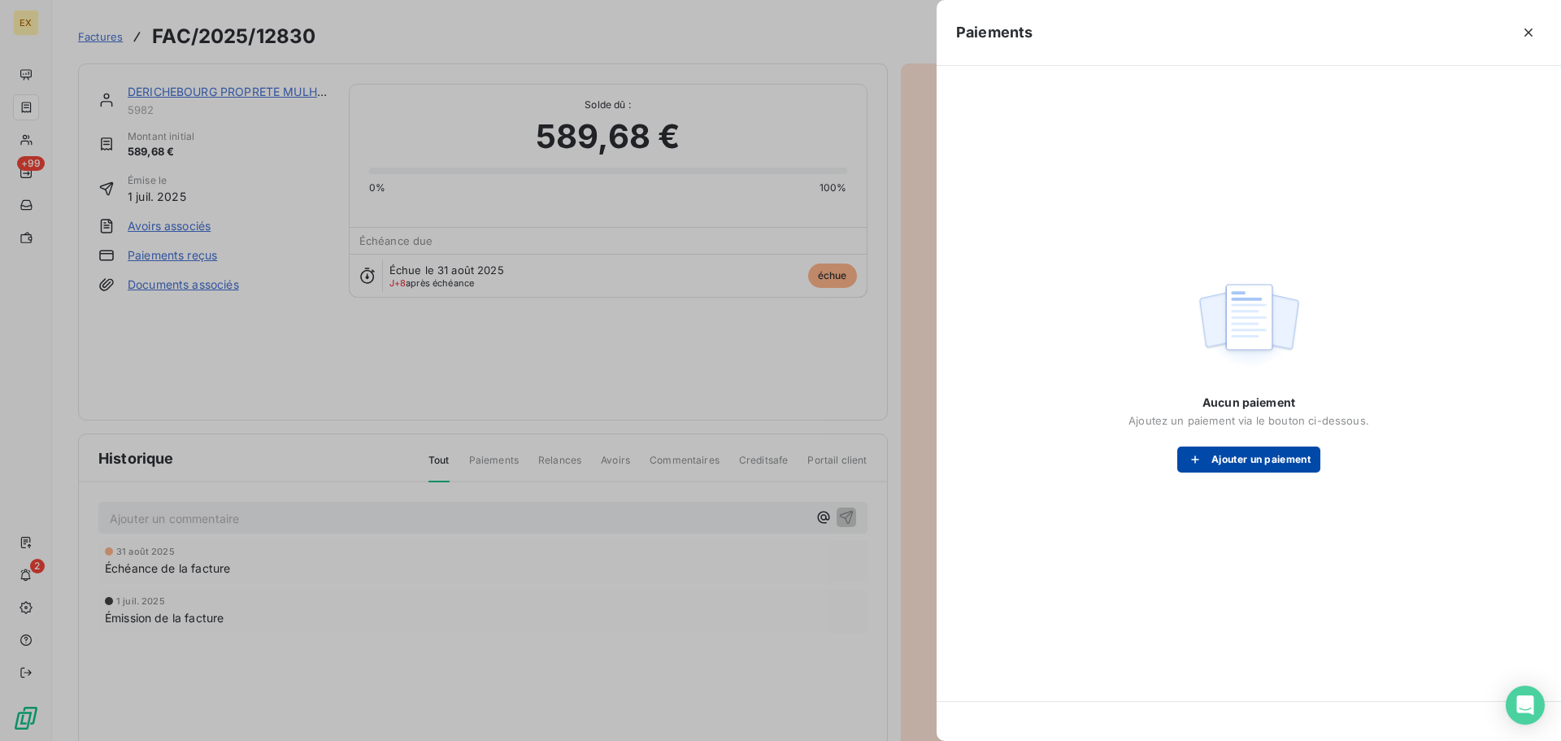
click at [1247, 461] on button "Ajouter un paiement" at bounding box center [1249, 459] width 143 height 26
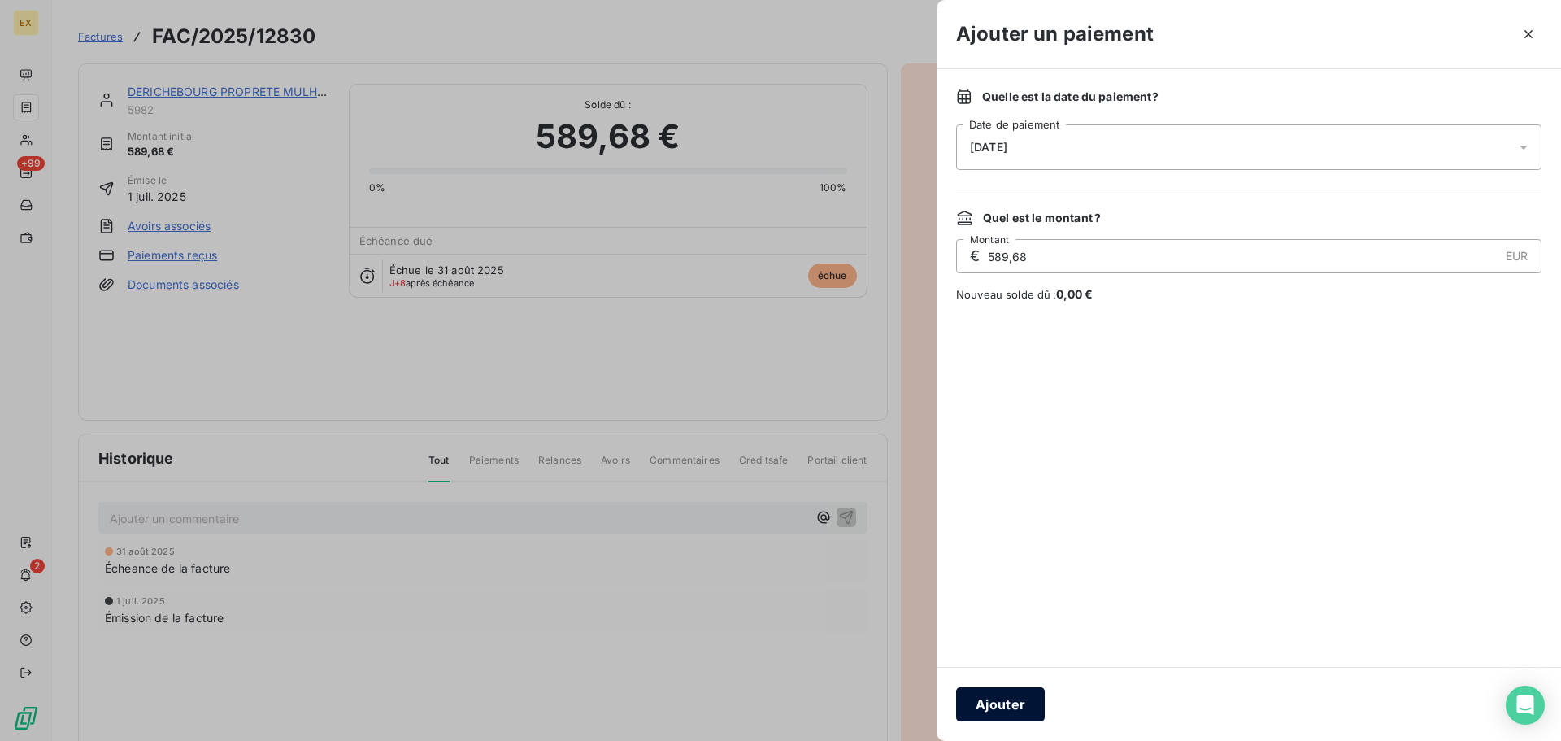
click at [1021, 699] on button "Ajouter" at bounding box center [1000, 704] width 89 height 34
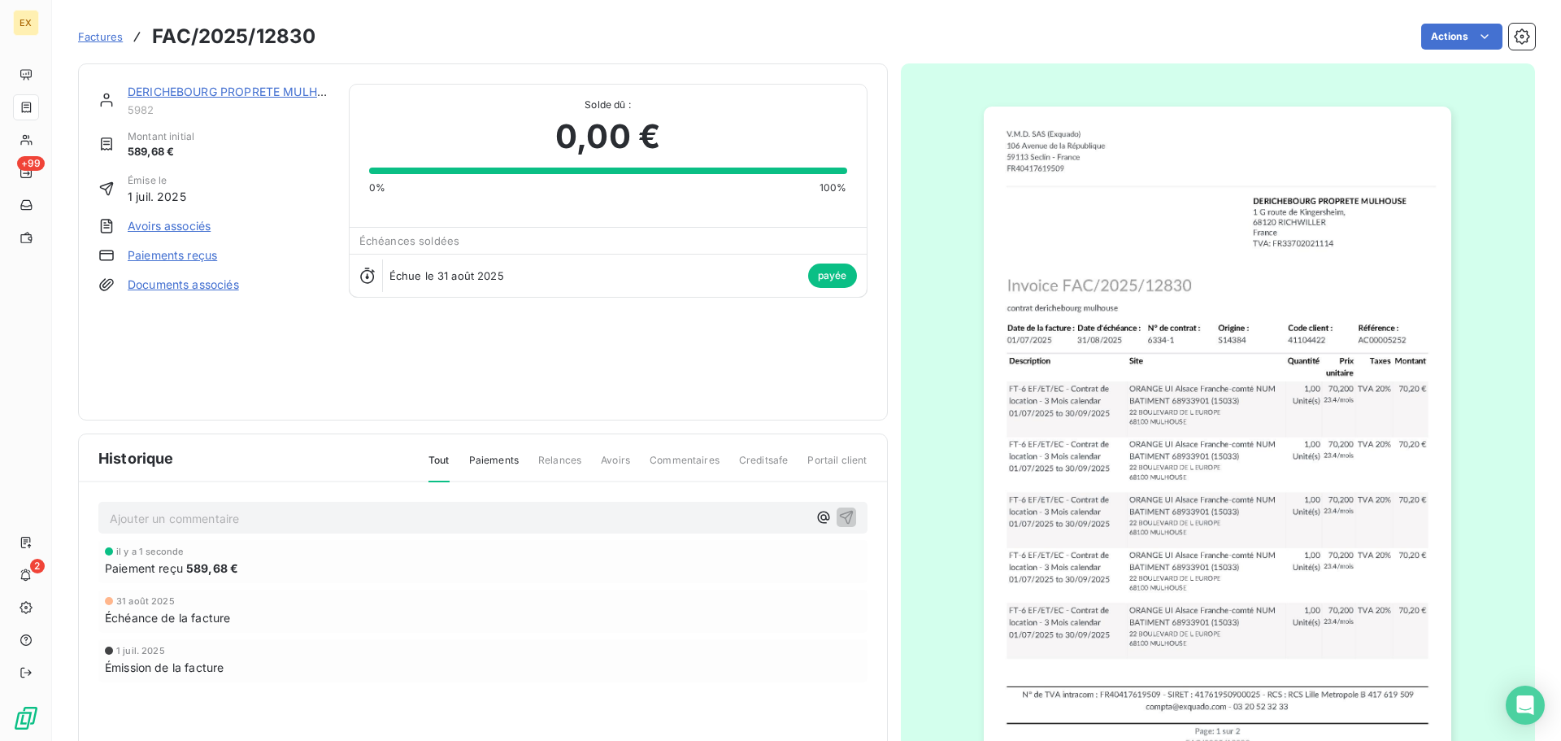
click at [104, 40] on span "Factures" at bounding box center [100, 36] width 45 height 13
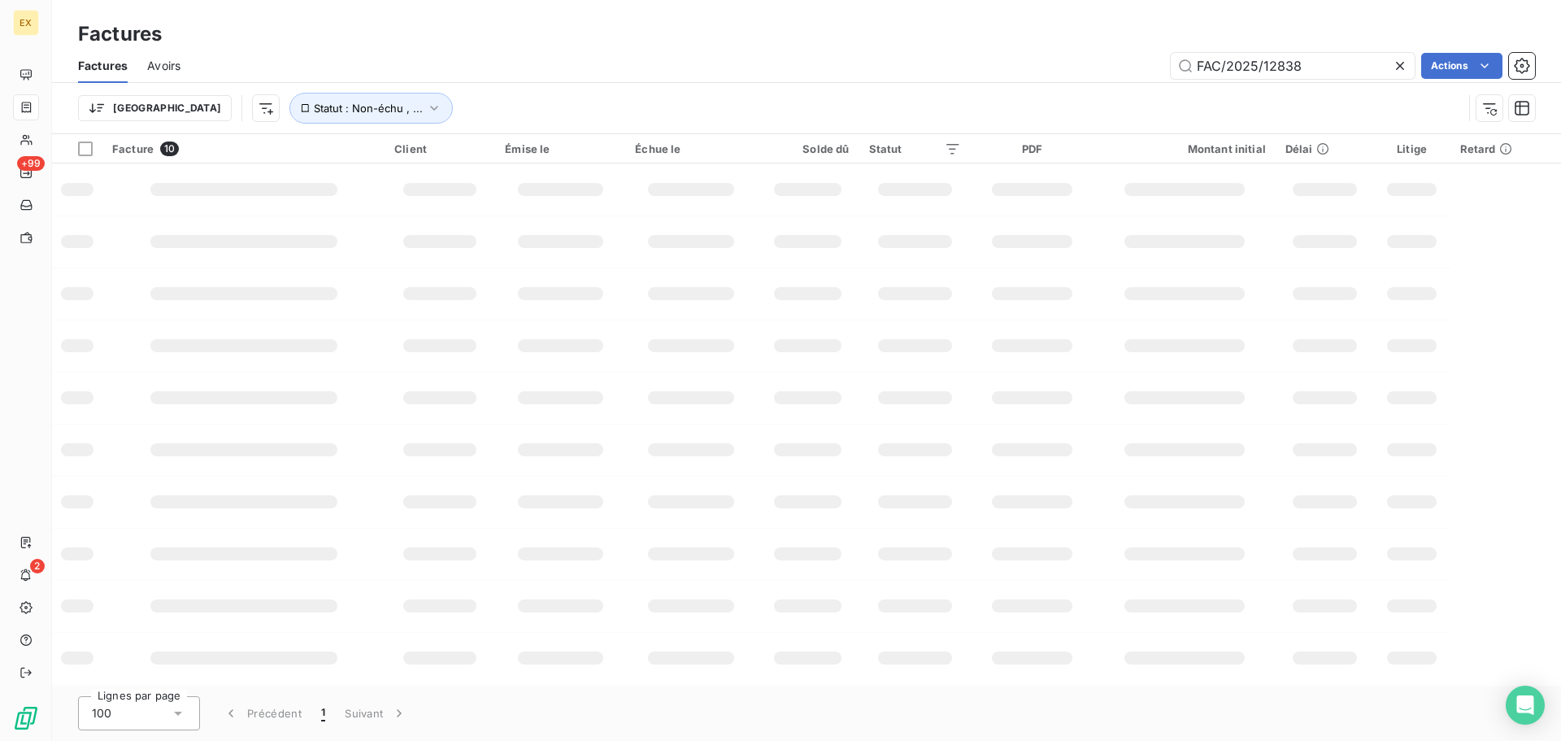
type input "FAC/2025/12838"
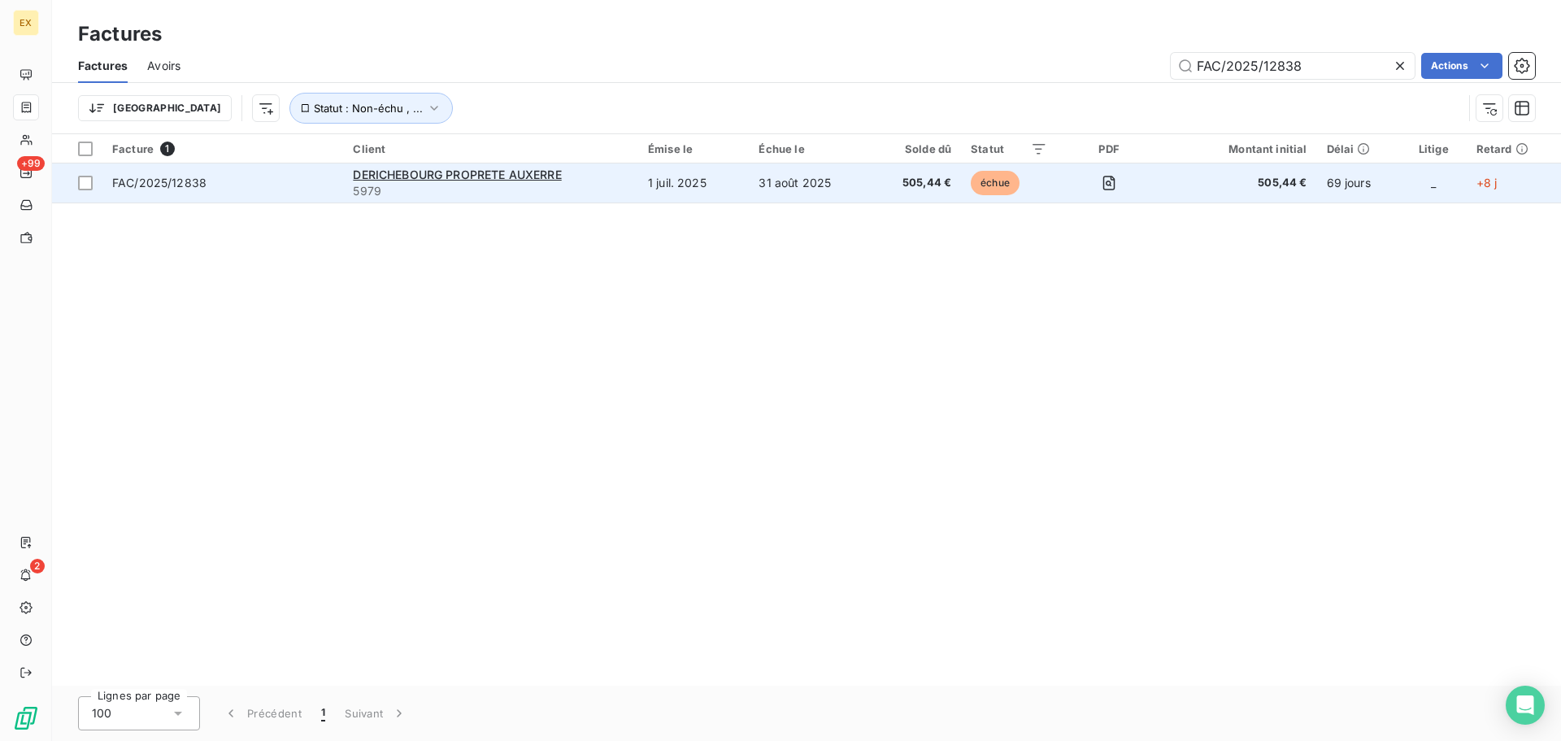
click at [307, 182] on span "FAC/2025/12838" at bounding box center [222, 183] width 221 height 16
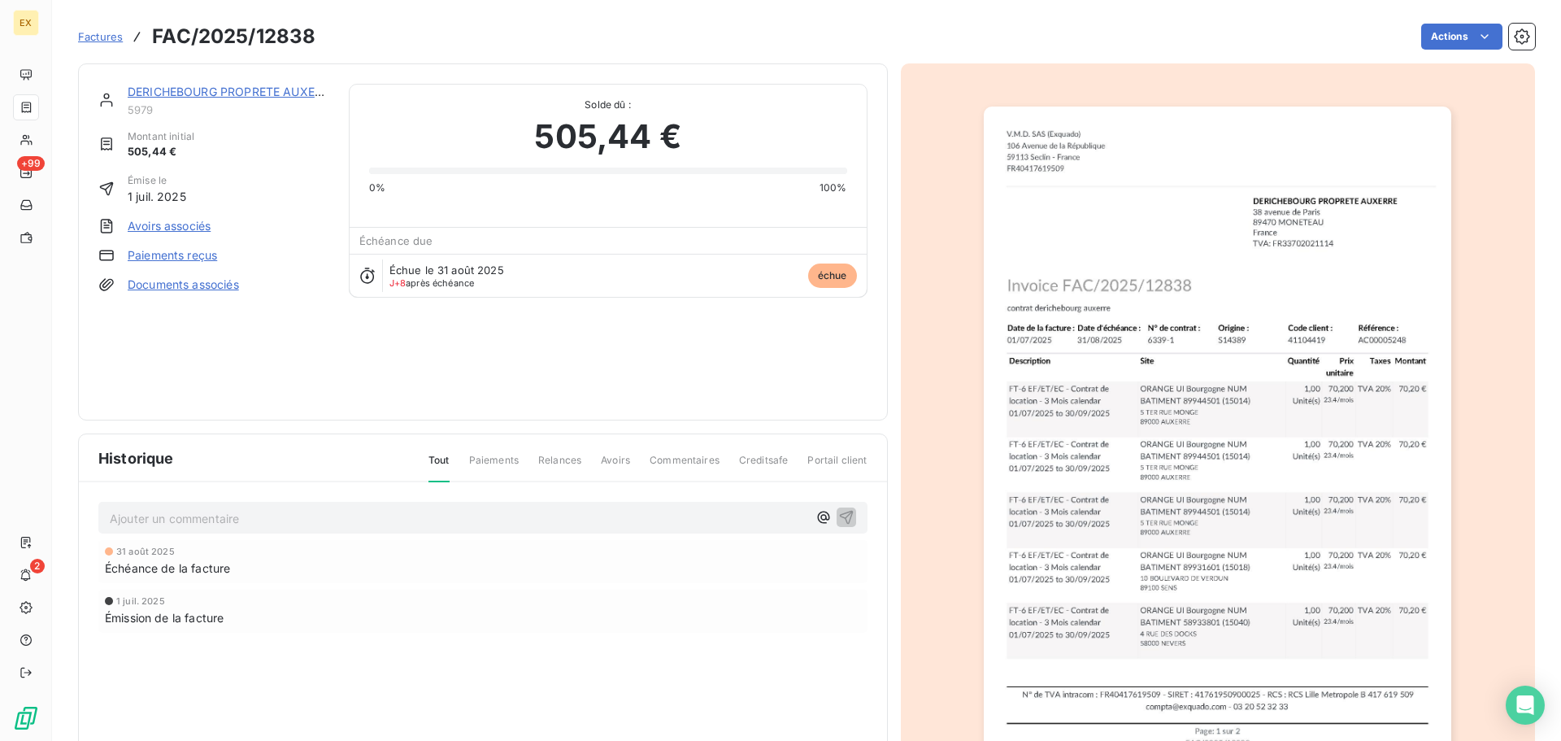
click at [201, 256] on link "Paiements reçus" at bounding box center [172, 255] width 89 height 16
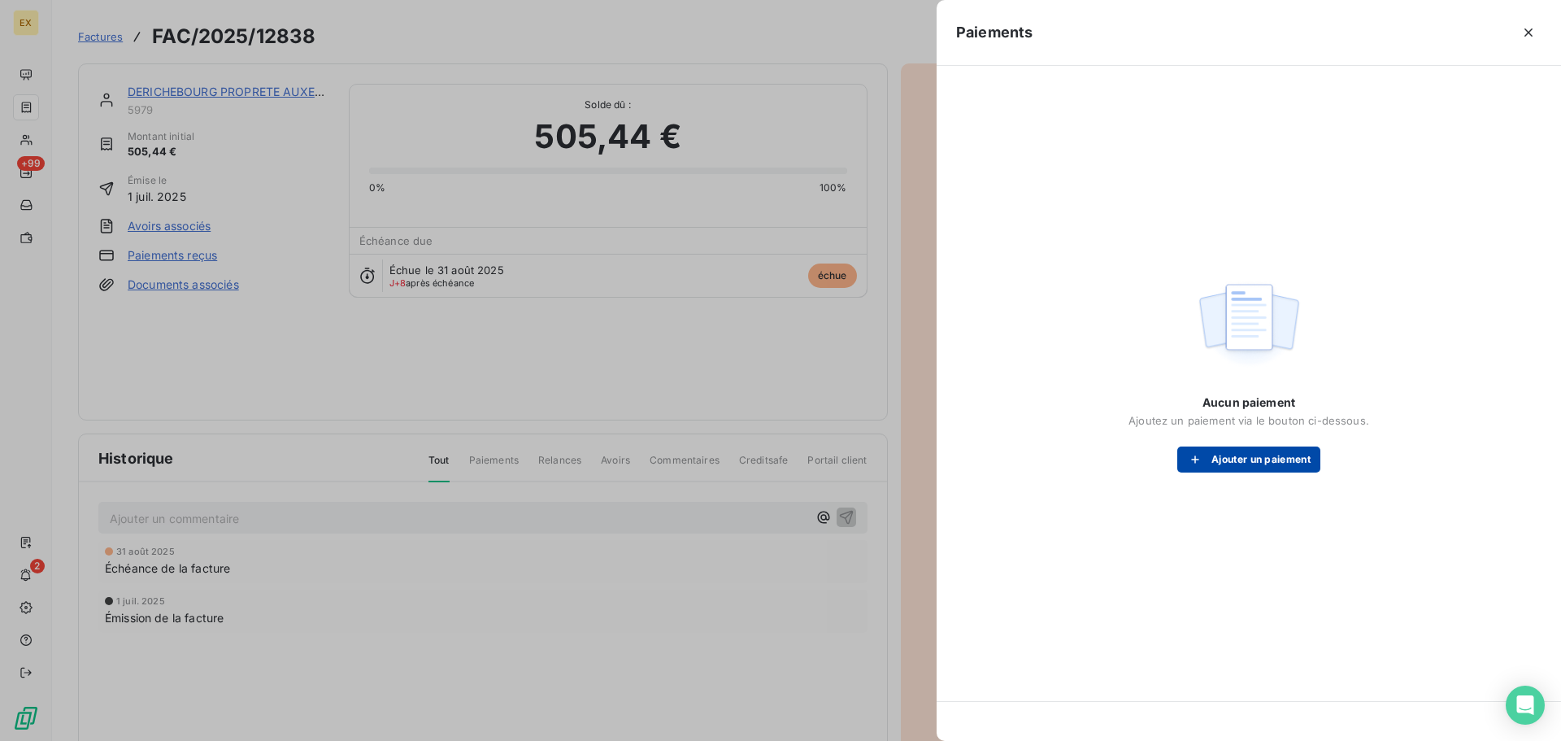
click at [1227, 459] on button "Ajouter un paiement" at bounding box center [1249, 459] width 143 height 26
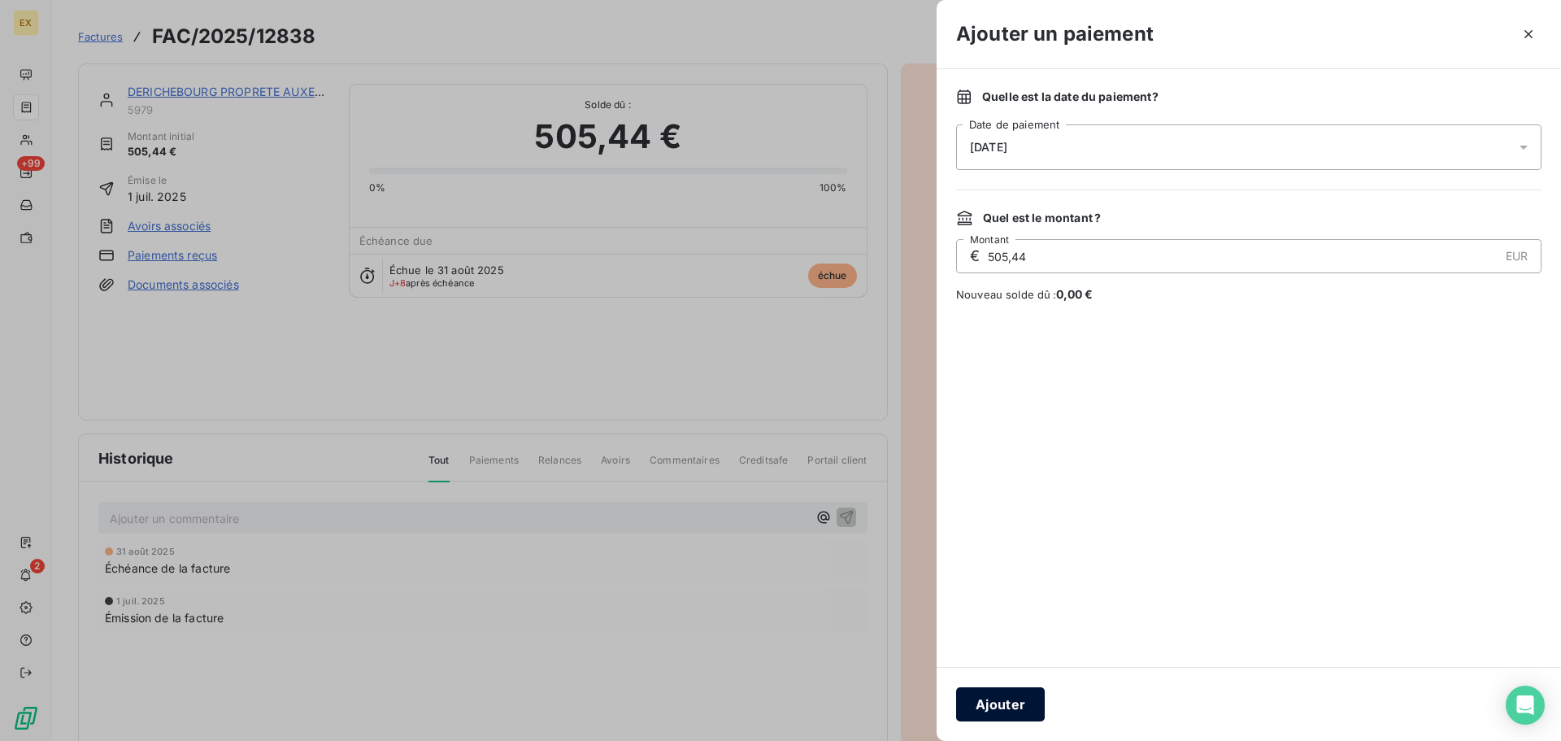
click at [998, 701] on button "Ajouter" at bounding box center [1000, 704] width 89 height 34
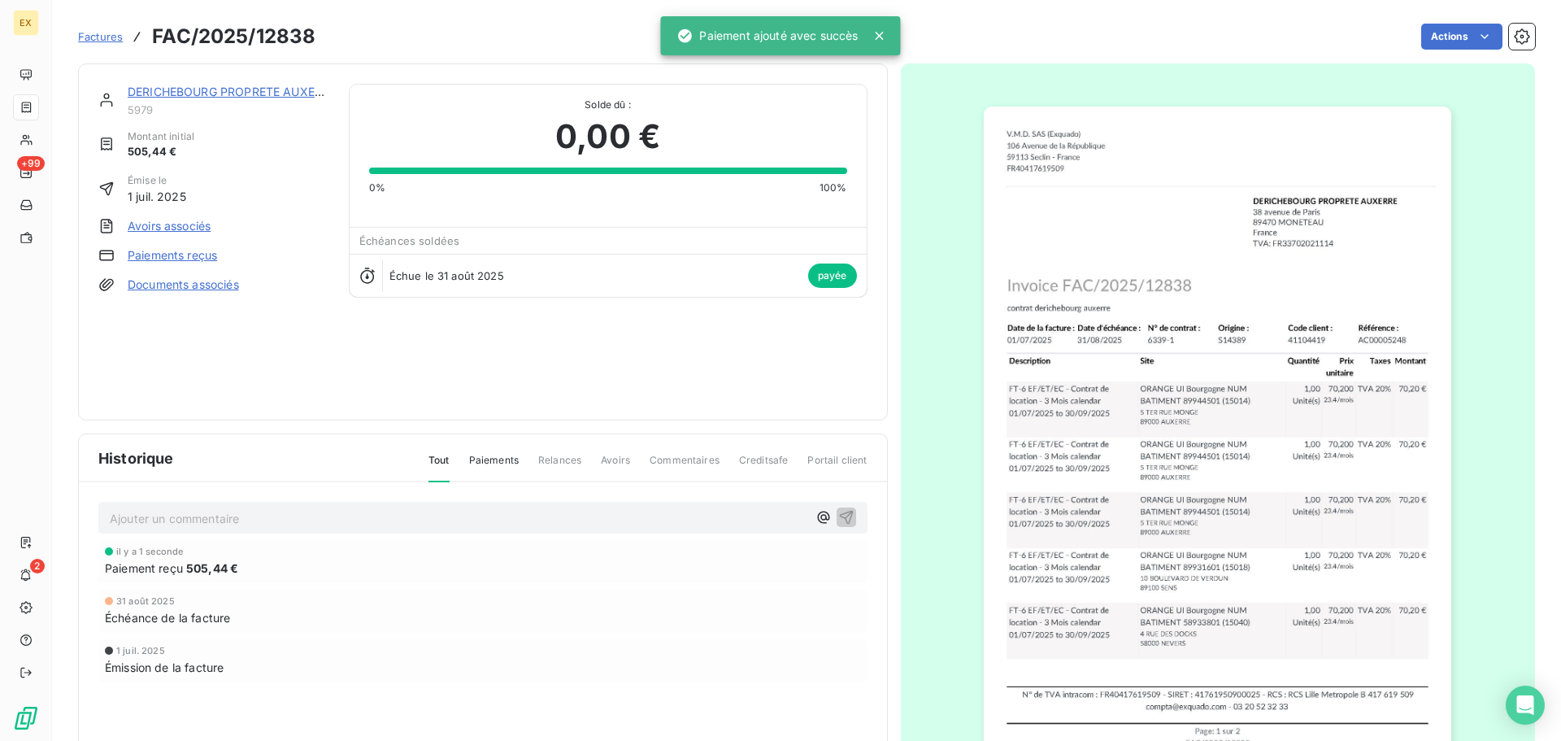
click at [108, 32] on span "Factures" at bounding box center [100, 36] width 45 height 13
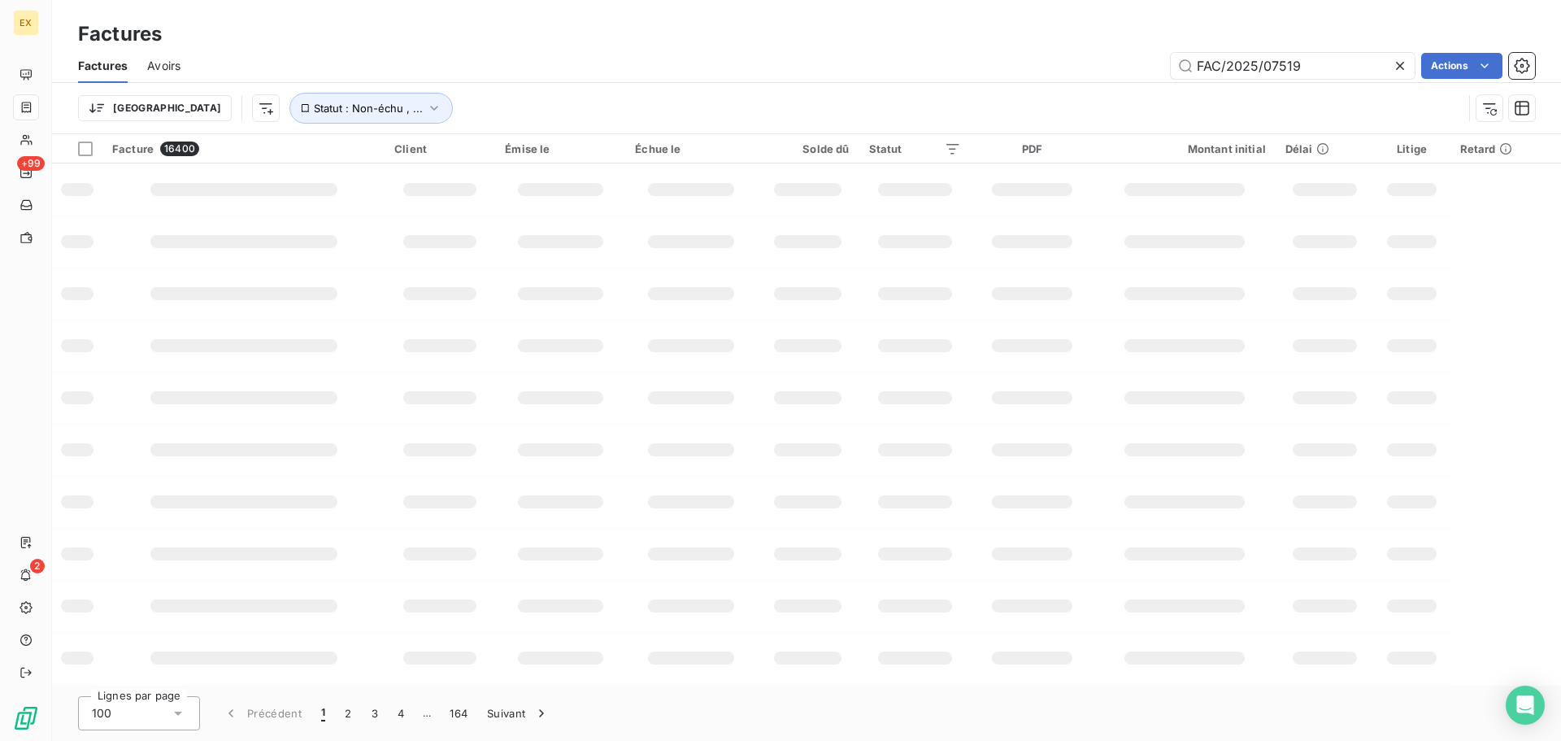
type input "FAC/2025/07519"
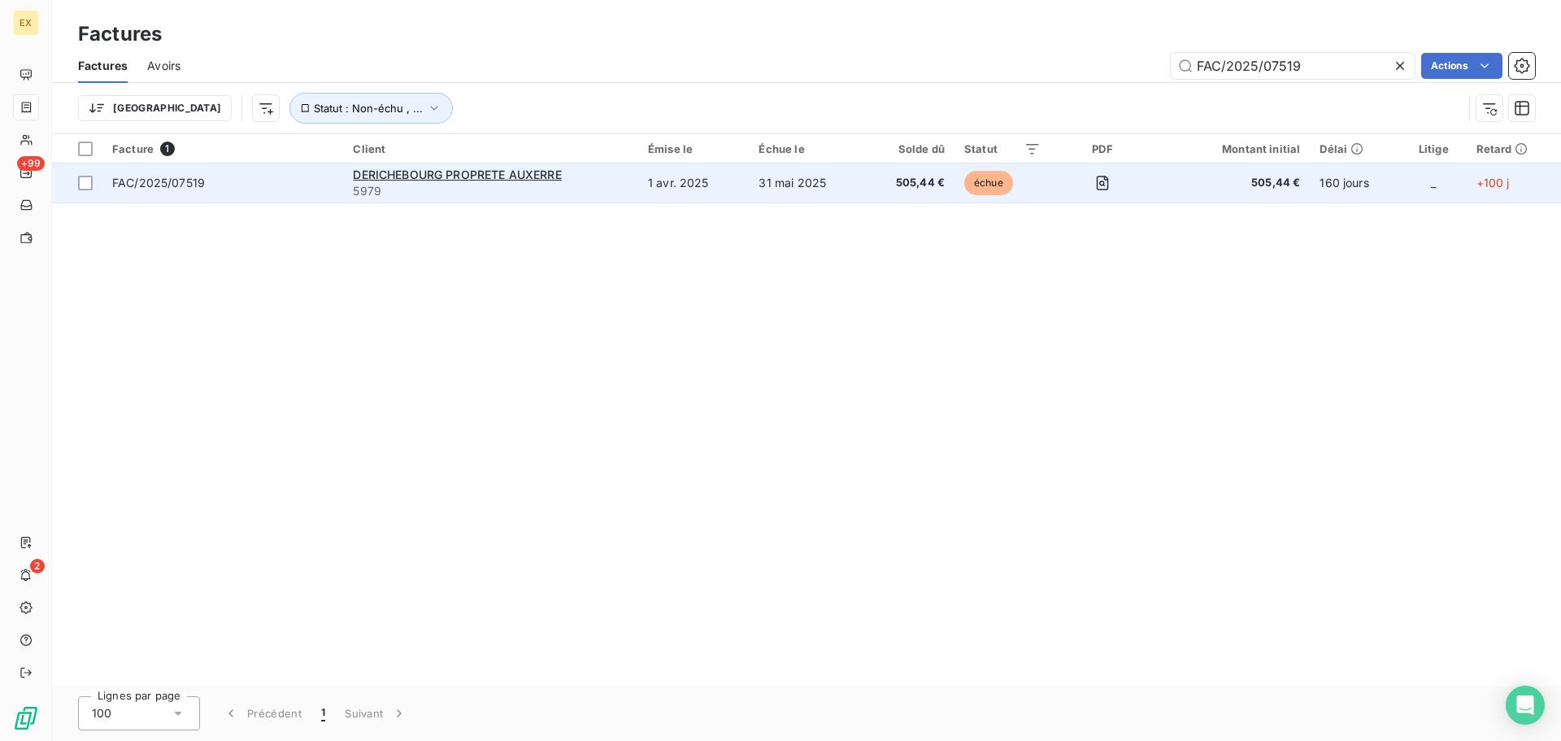
click at [271, 182] on span "FAC/2025/07519" at bounding box center [222, 183] width 221 height 16
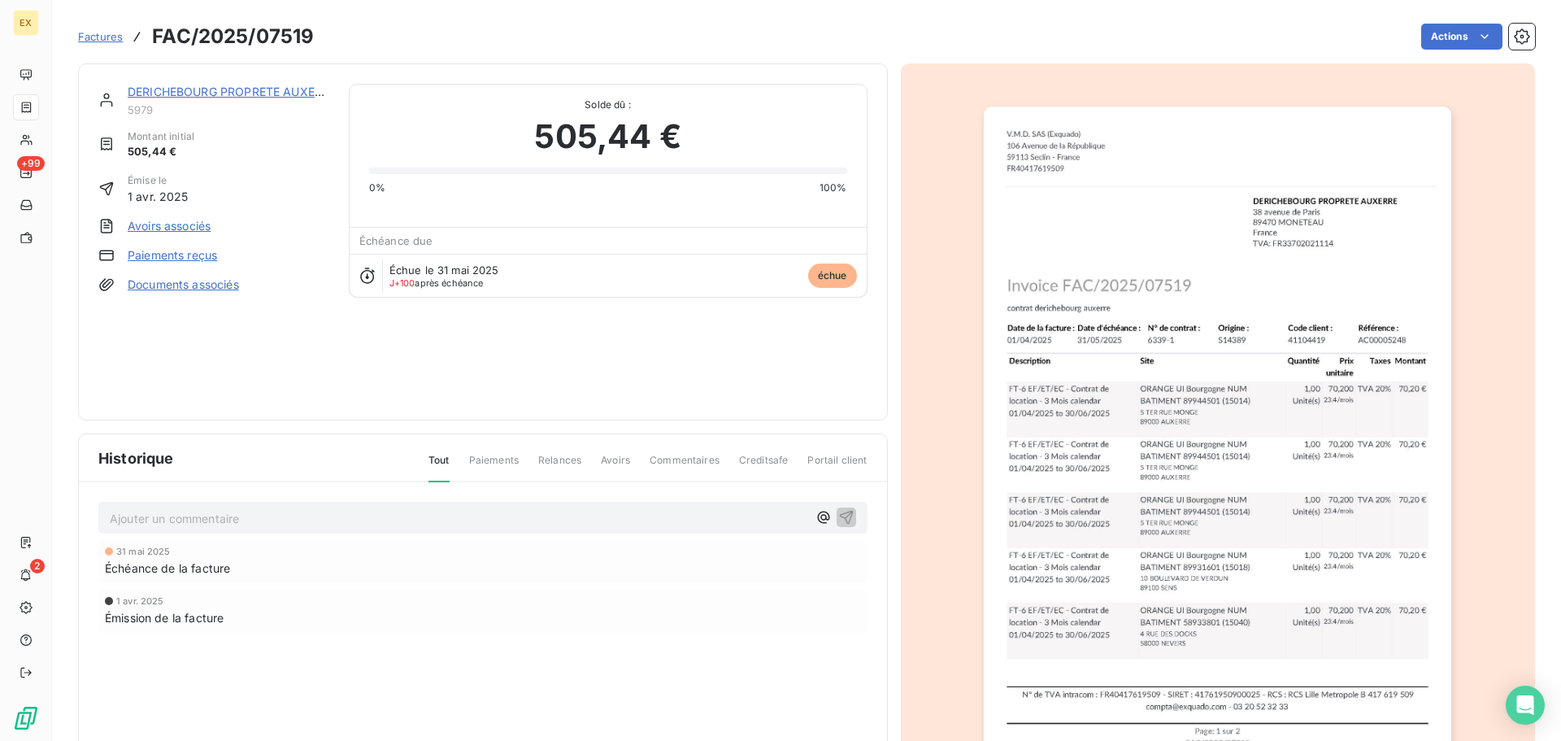
click at [172, 254] on link "Paiements reçus" at bounding box center [172, 255] width 89 height 16
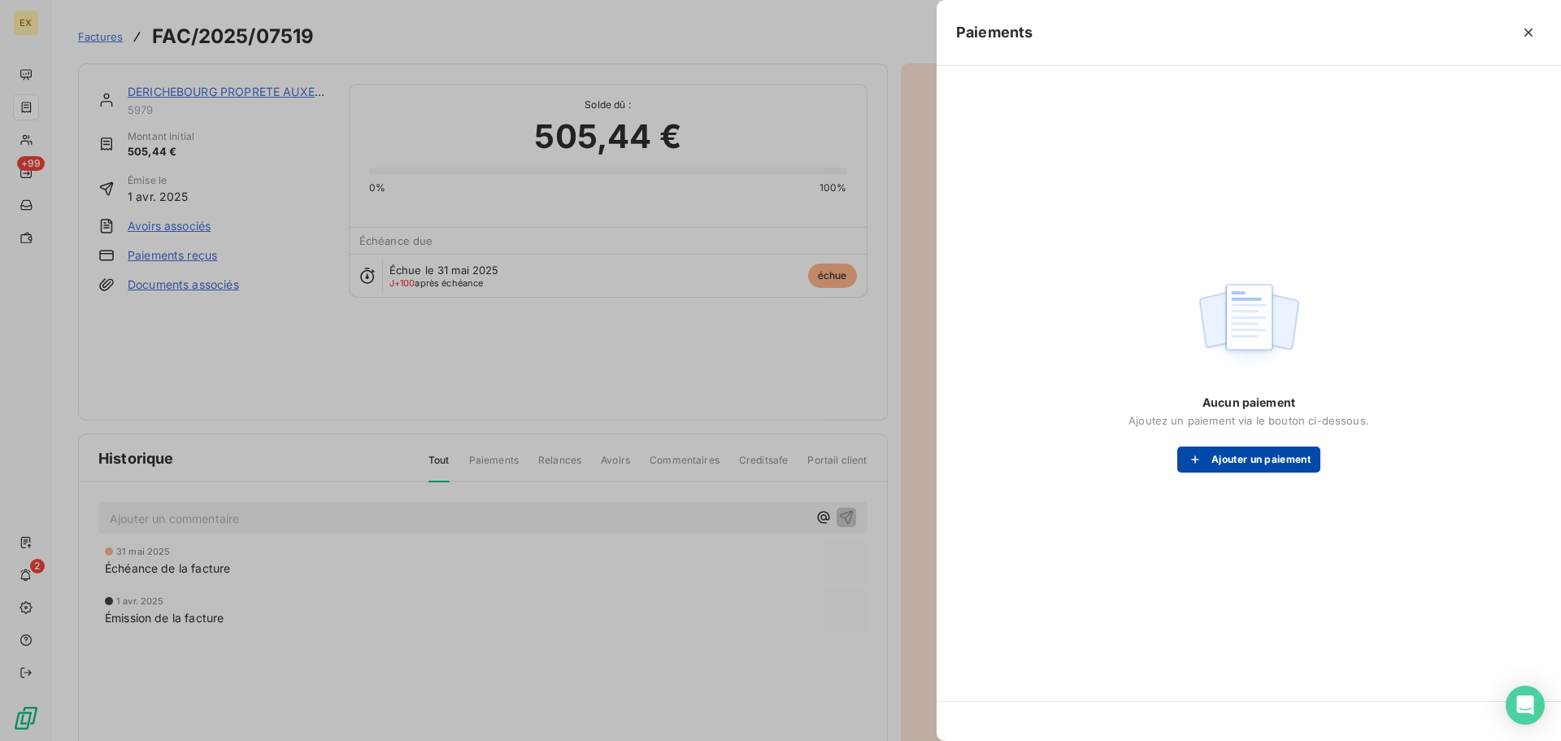
click at [1216, 452] on button "Ajouter un paiement" at bounding box center [1249, 459] width 143 height 26
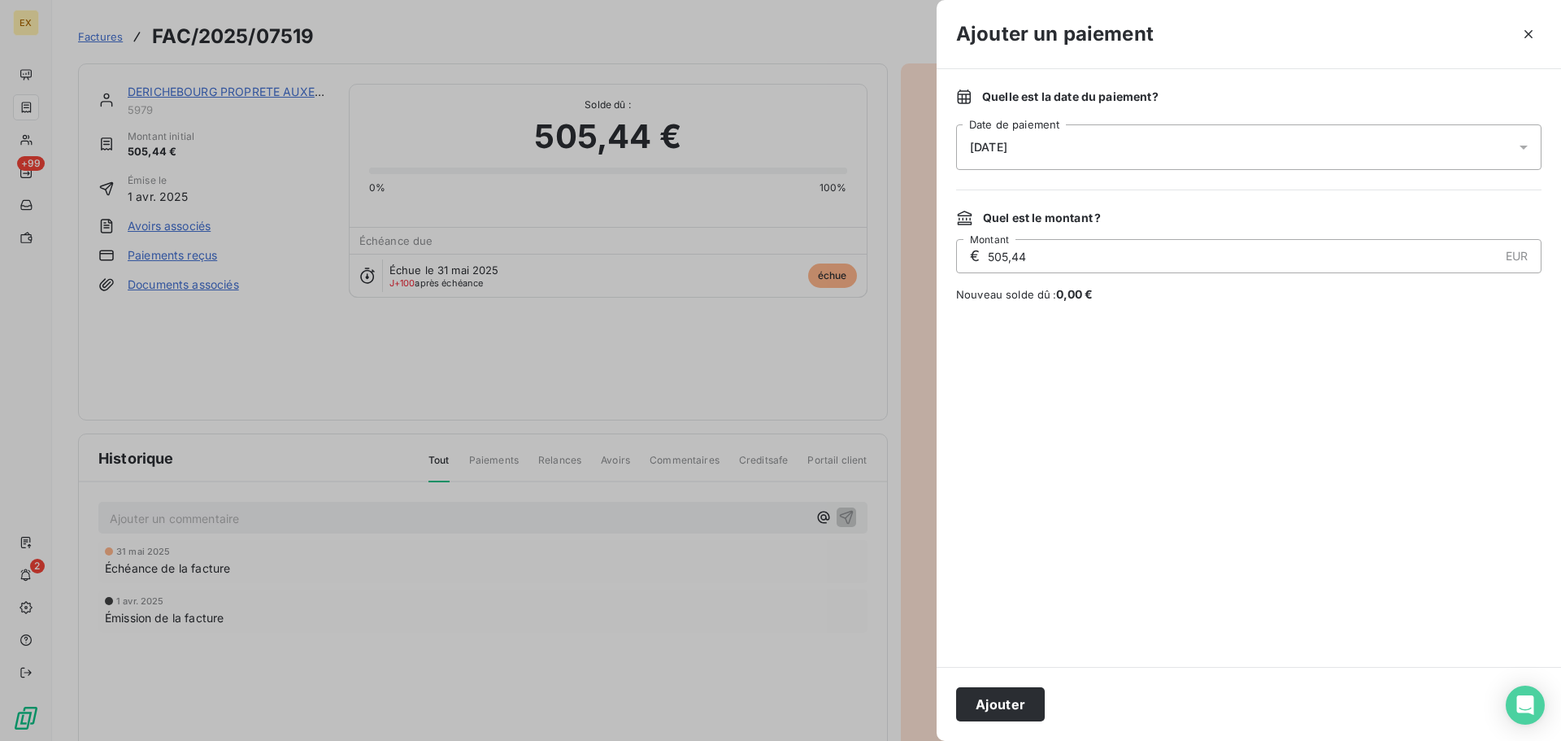
drag, startPoint x: 1007, startPoint y: 704, endPoint x: 1016, endPoint y: 702, distance: 9.3
click at [1008, 703] on button "Ajouter" at bounding box center [1000, 704] width 89 height 34
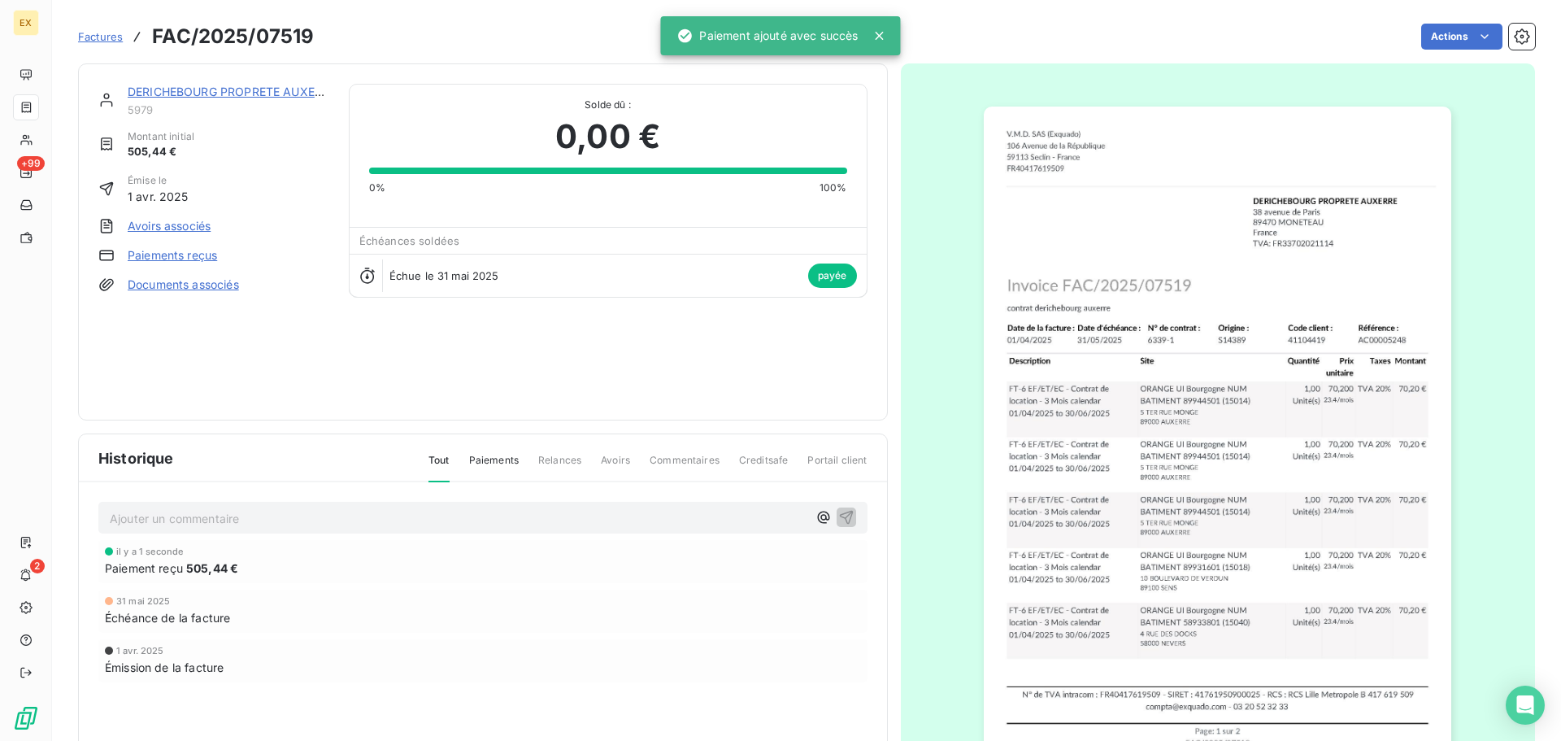
click at [89, 30] on span "Factures" at bounding box center [100, 36] width 45 height 13
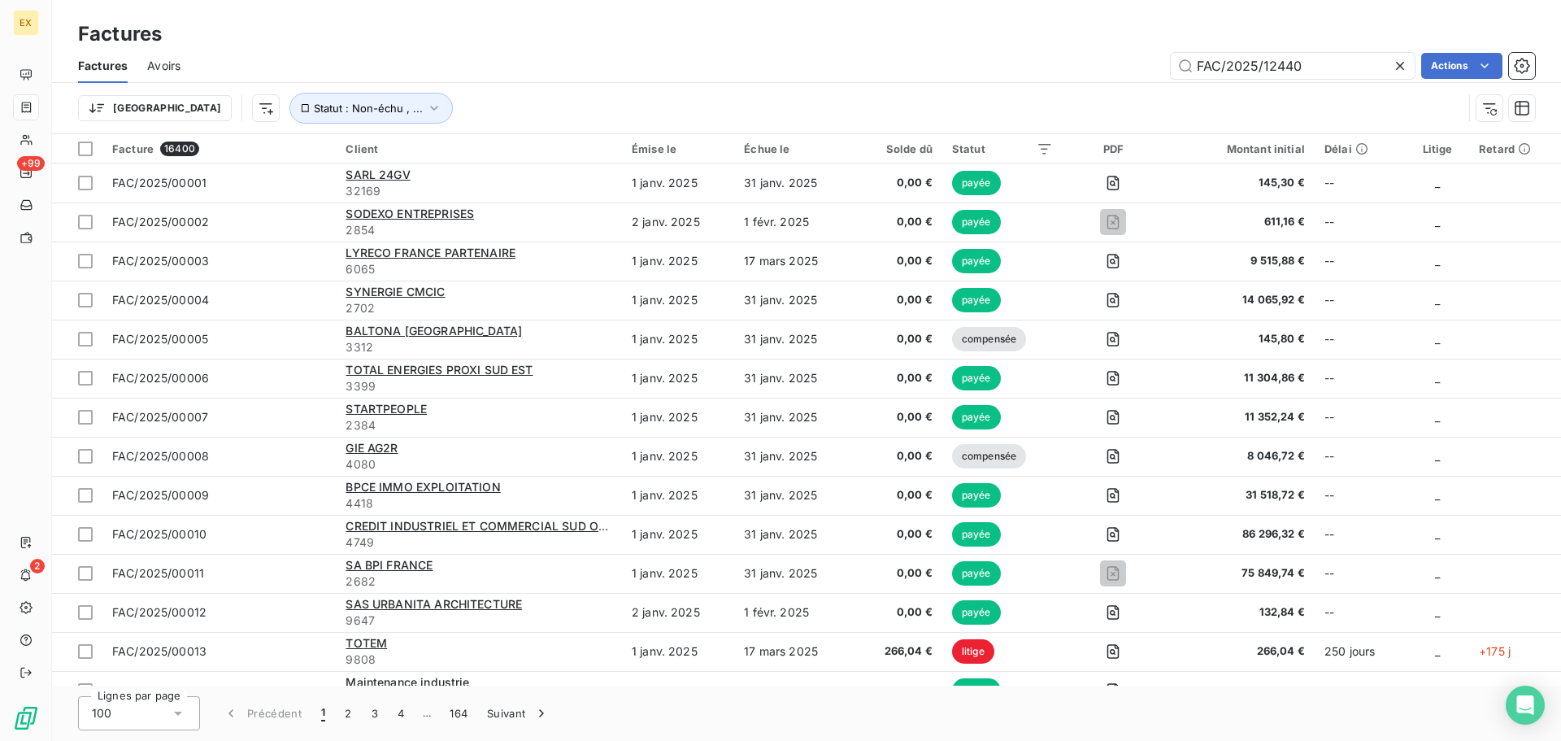
type input "FAC/2025/12440"
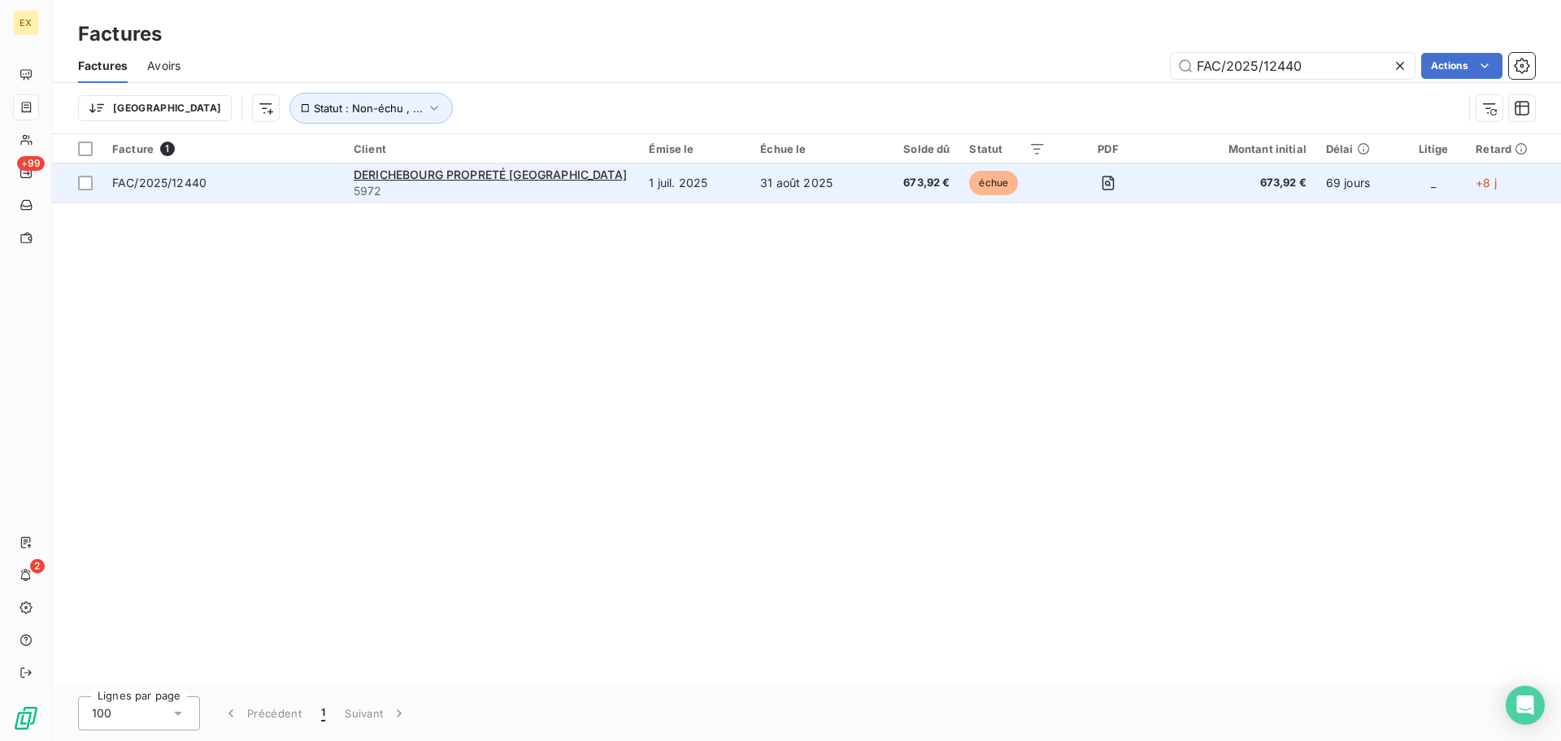
click at [299, 182] on span "FAC/2025/12440" at bounding box center [223, 183] width 222 height 16
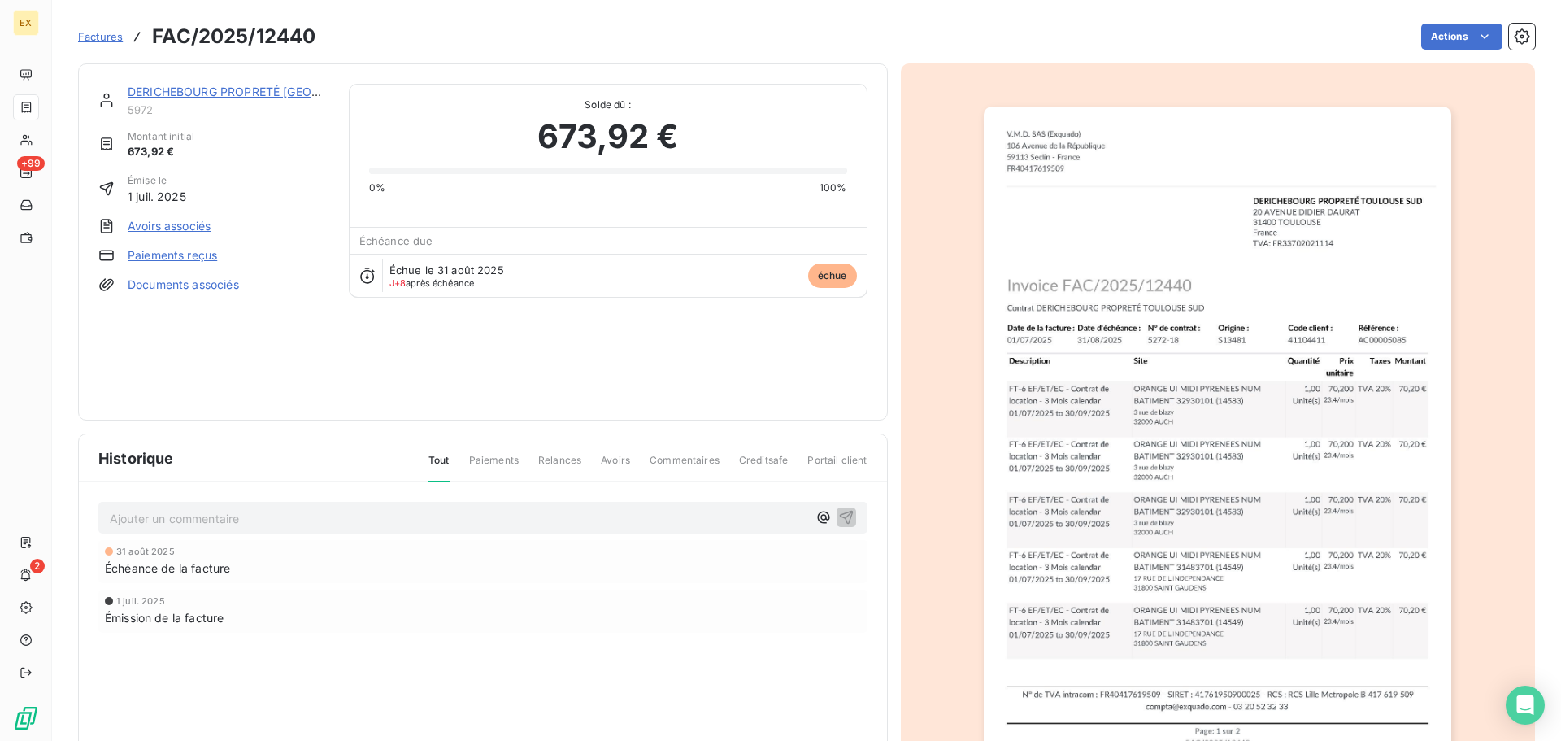
click at [181, 248] on link "Paiements reçus" at bounding box center [172, 255] width 89 height 16
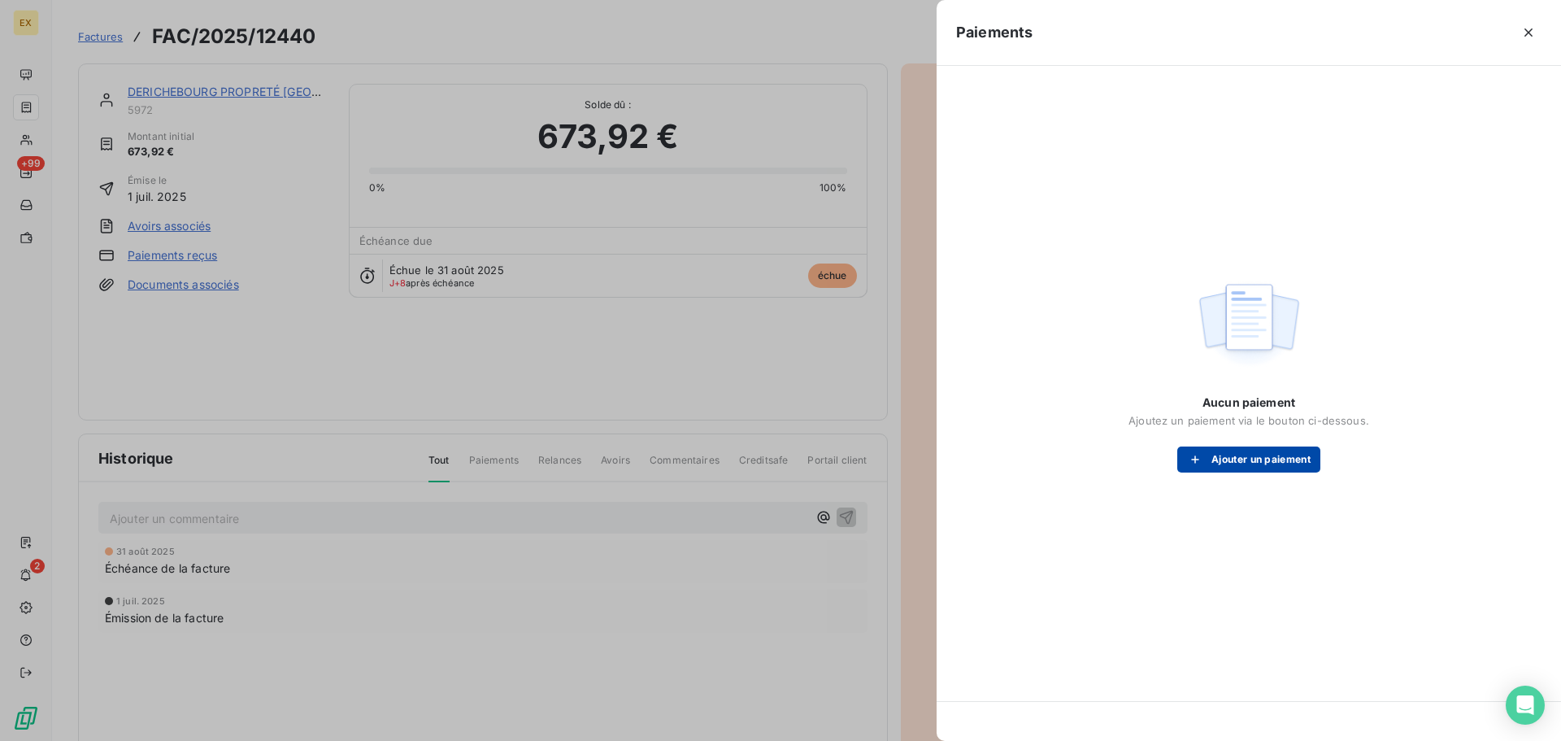
click at [1265, 453] on button "Ajouter un paiement" at bounding box center [1249, 459] width 143 height 26
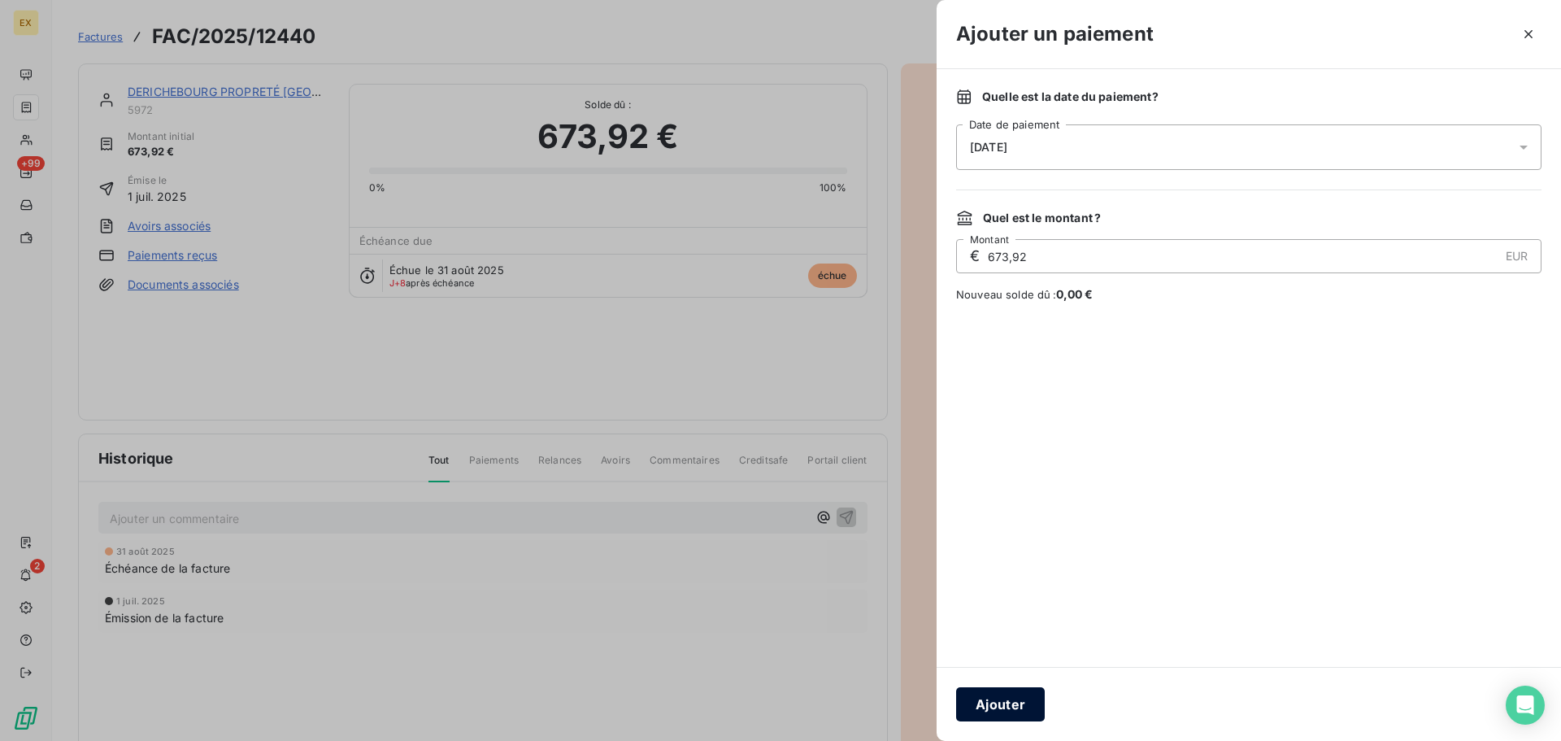
click at [993, 698] on button "Ajouter" at bounding box center [1000, 704] width 89 height 34
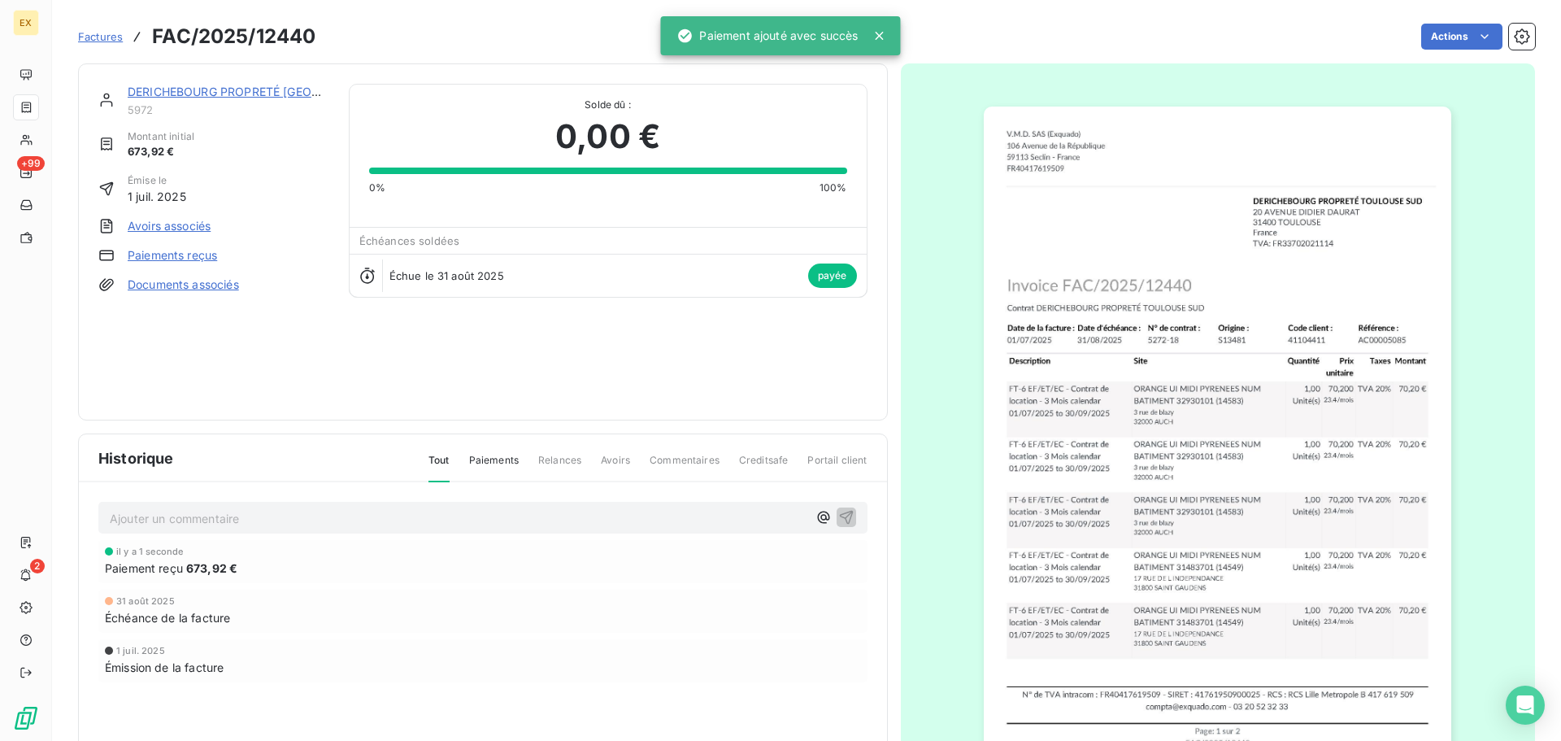
click at [92, 28] on link "Factures" at bounding box center [100, 36] width 45 height 16
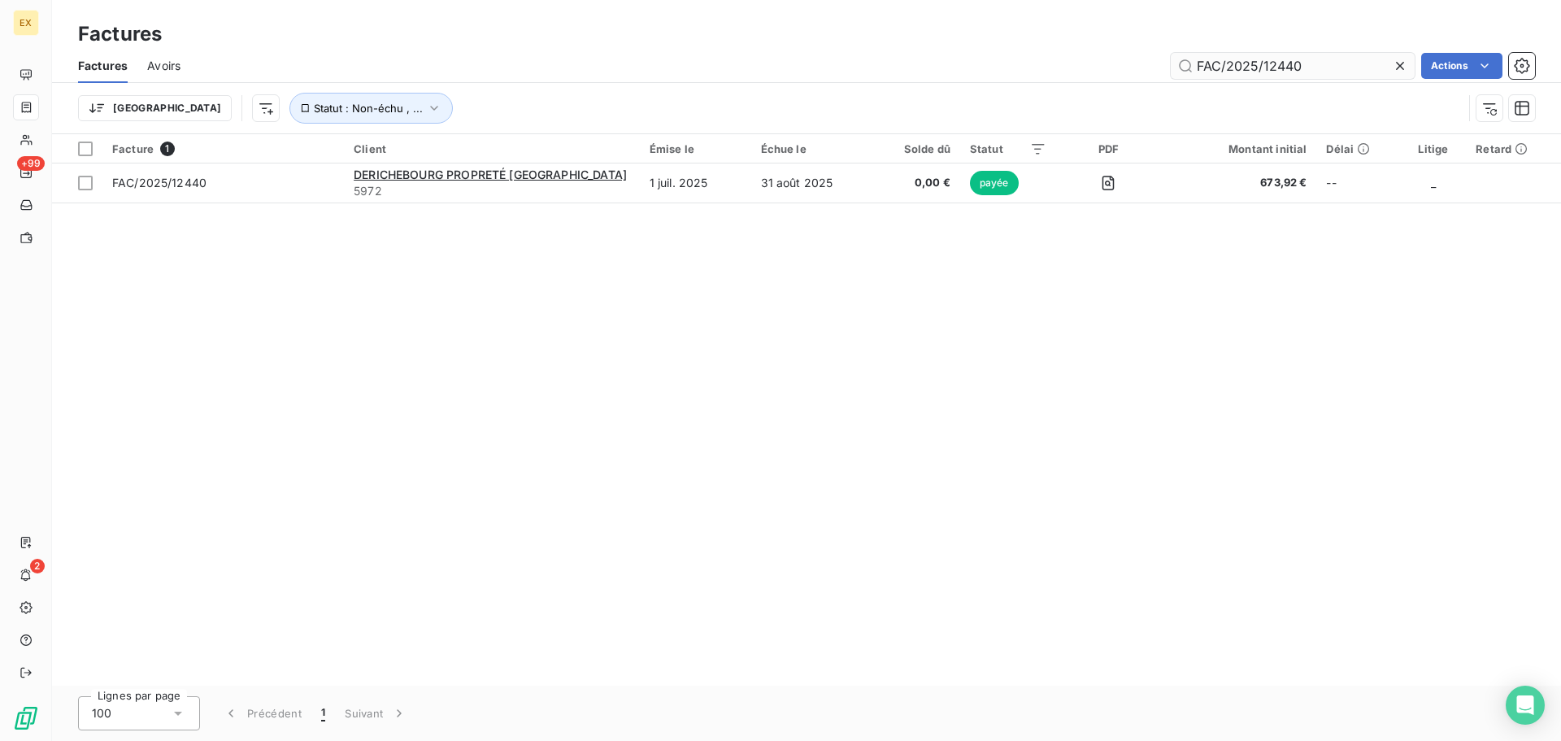
click at [1350, 63] on input "FAC/2025/12440" at bounding box center [1293, 66] width 244 height 26
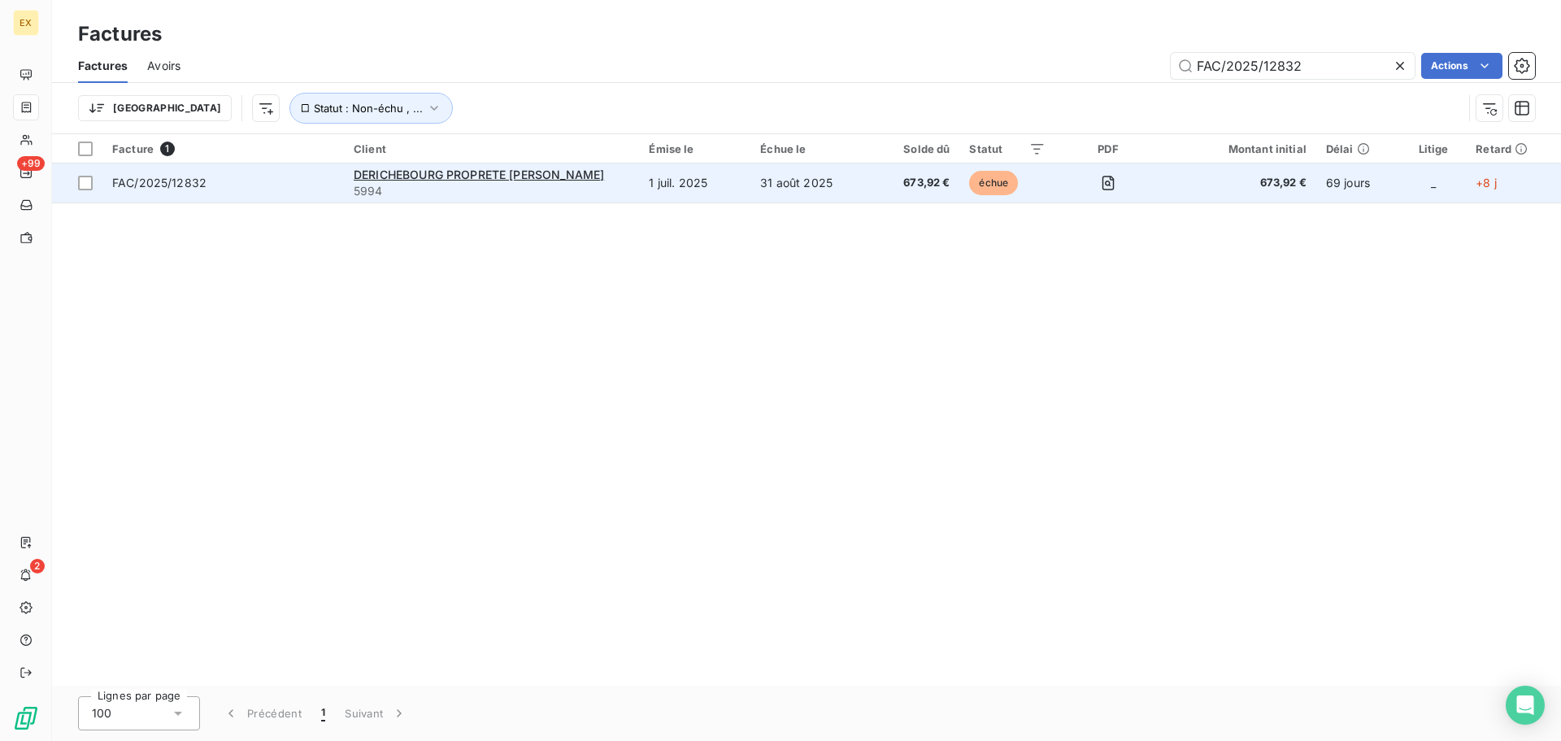
type input "FAC/2025/12832"
click at [279, 185] on span "FAC/2025/12832" at bounding box center [223, 183] width 222 height 16
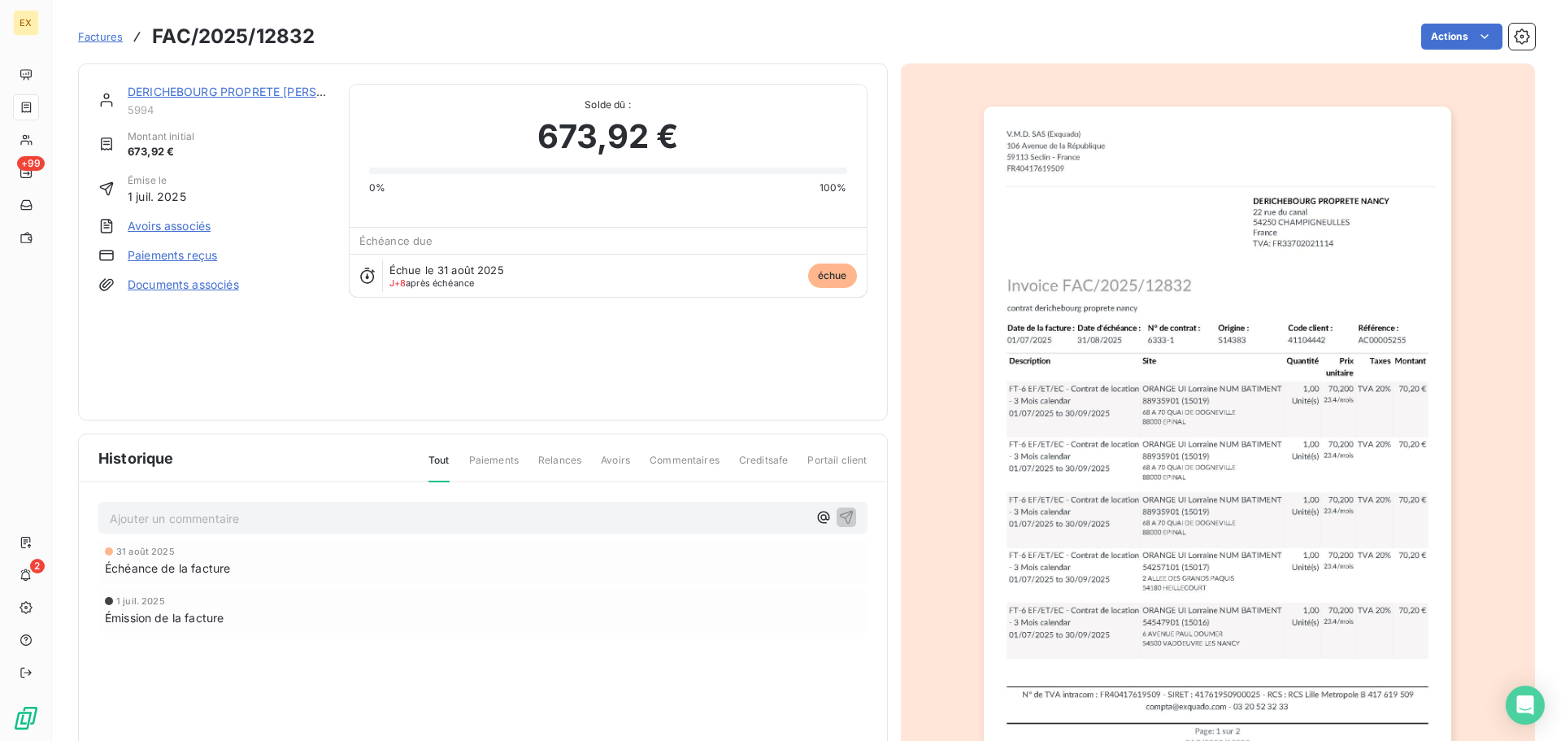
click at [194, 250] on link "Paiements reçus" at bounding box center [172, 255] width 89 height 16
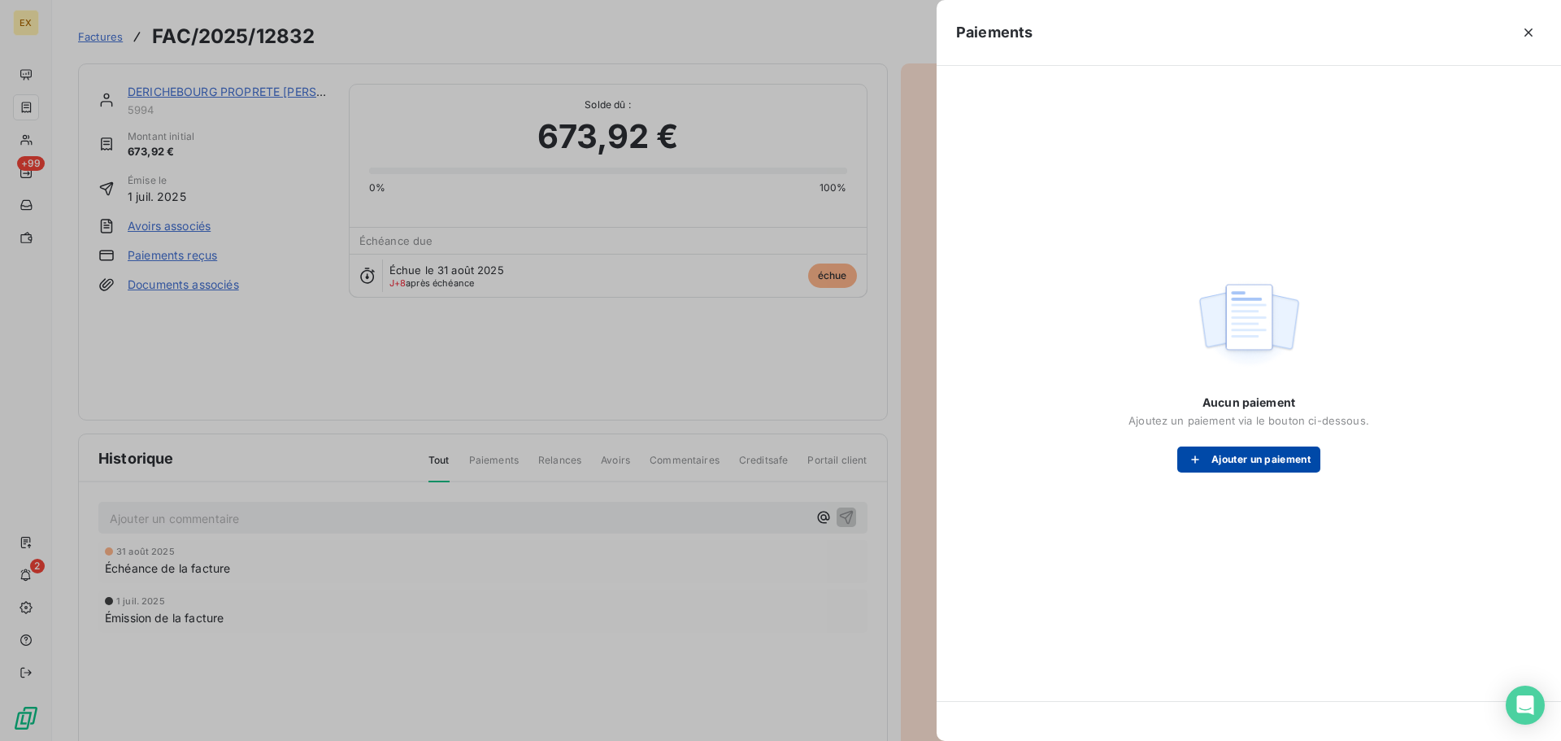
click at [1239, 452] on button "Ajouter un paiement" at bounding box center [1249, 459] width 143 height 26
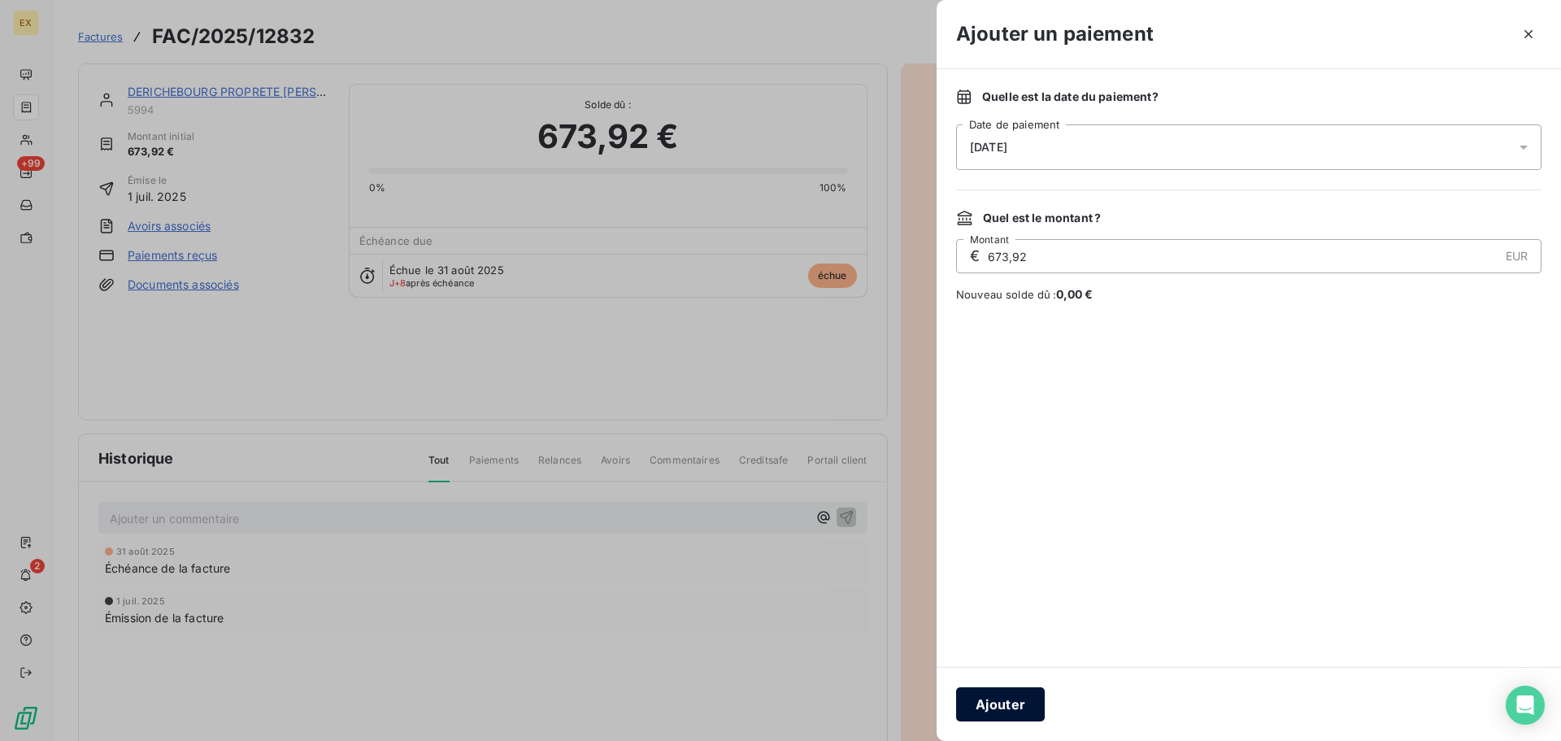
click at [1010, 701] on button "Ajouter" at bounding box center [1000, 704] width 89 height 34
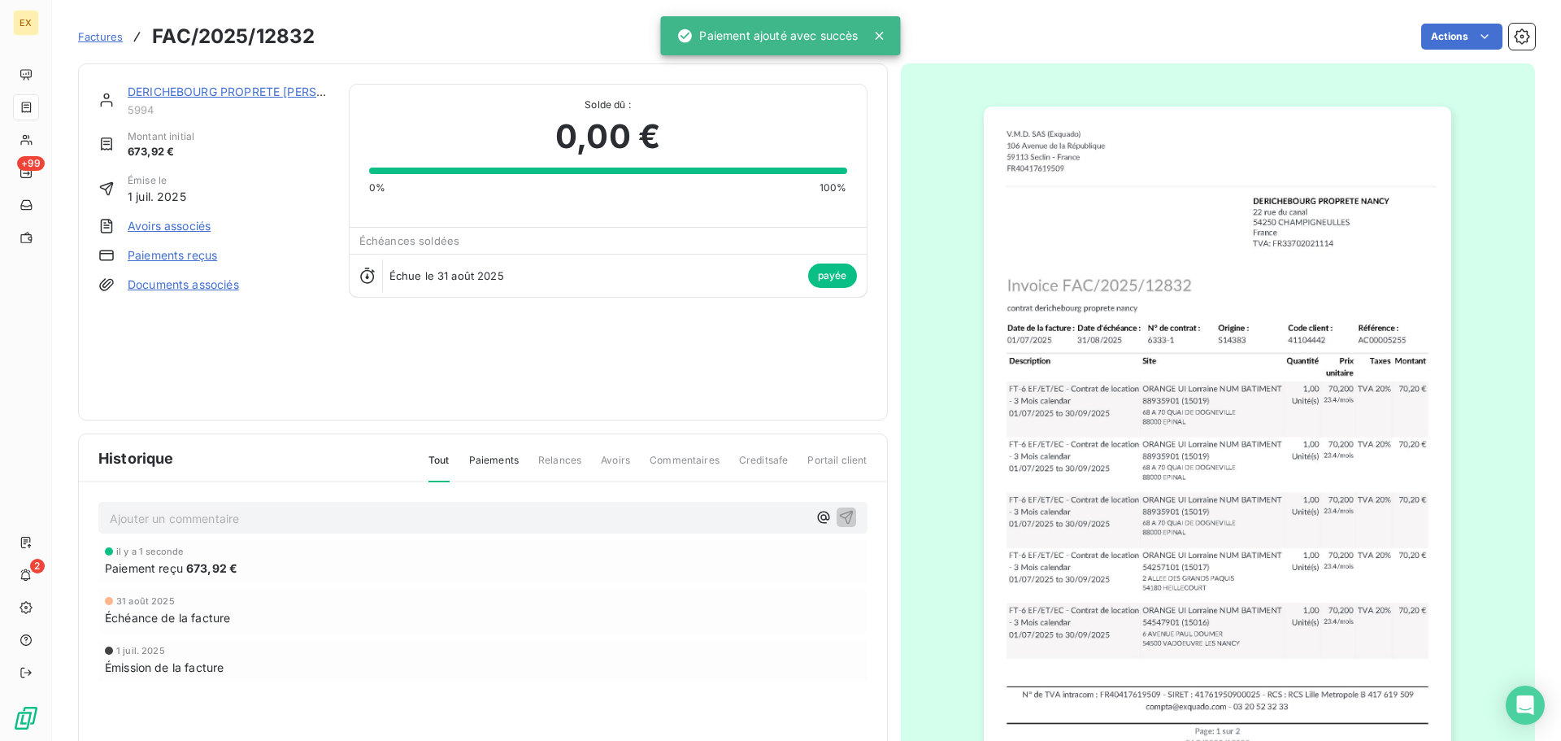
click at [95, 35] on span "Factures" at bounding box center [100, 36] width 45 height 13
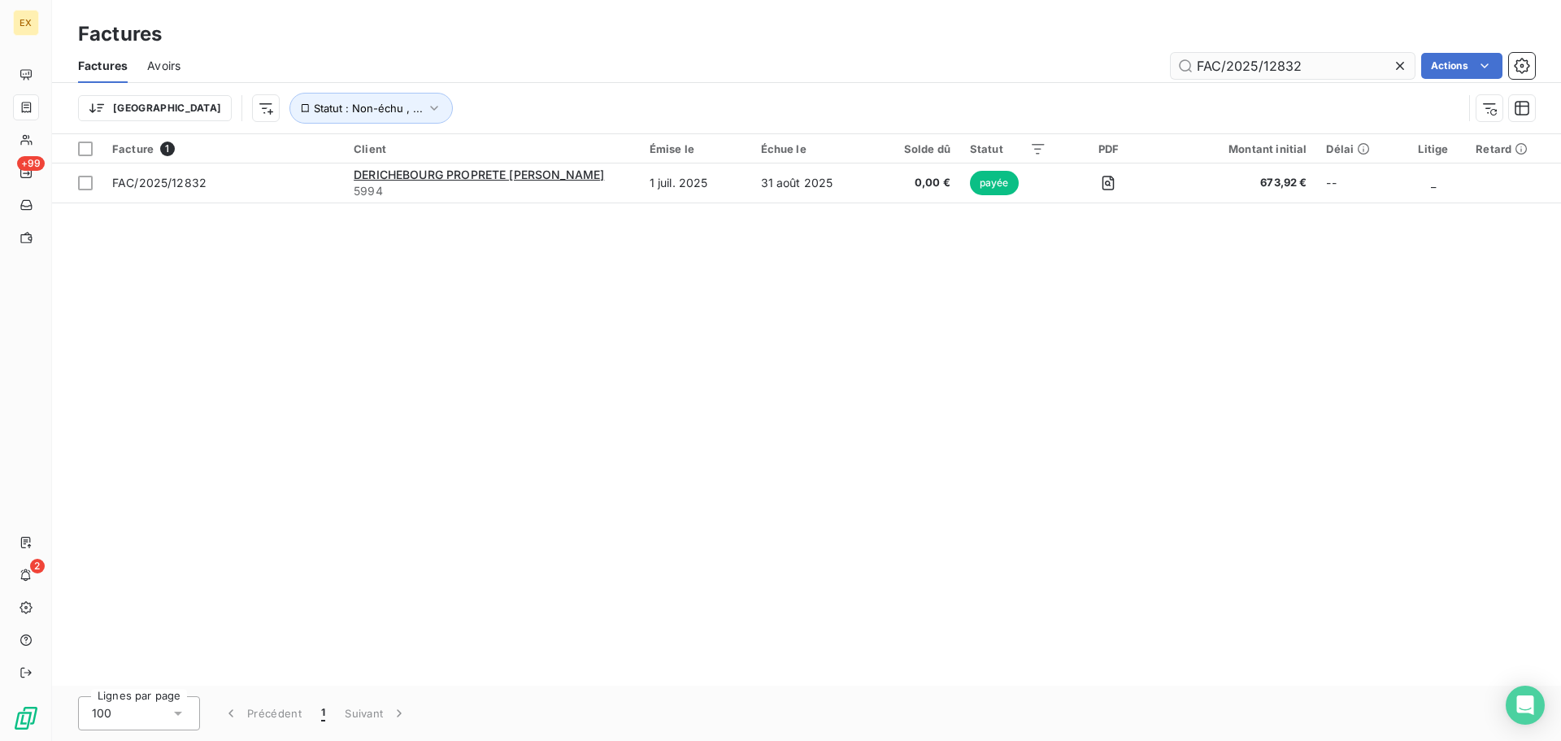
click at [1303, 66] on input "FAC/2025/12832" at bounding box center [1293, 66] width 244 height 26
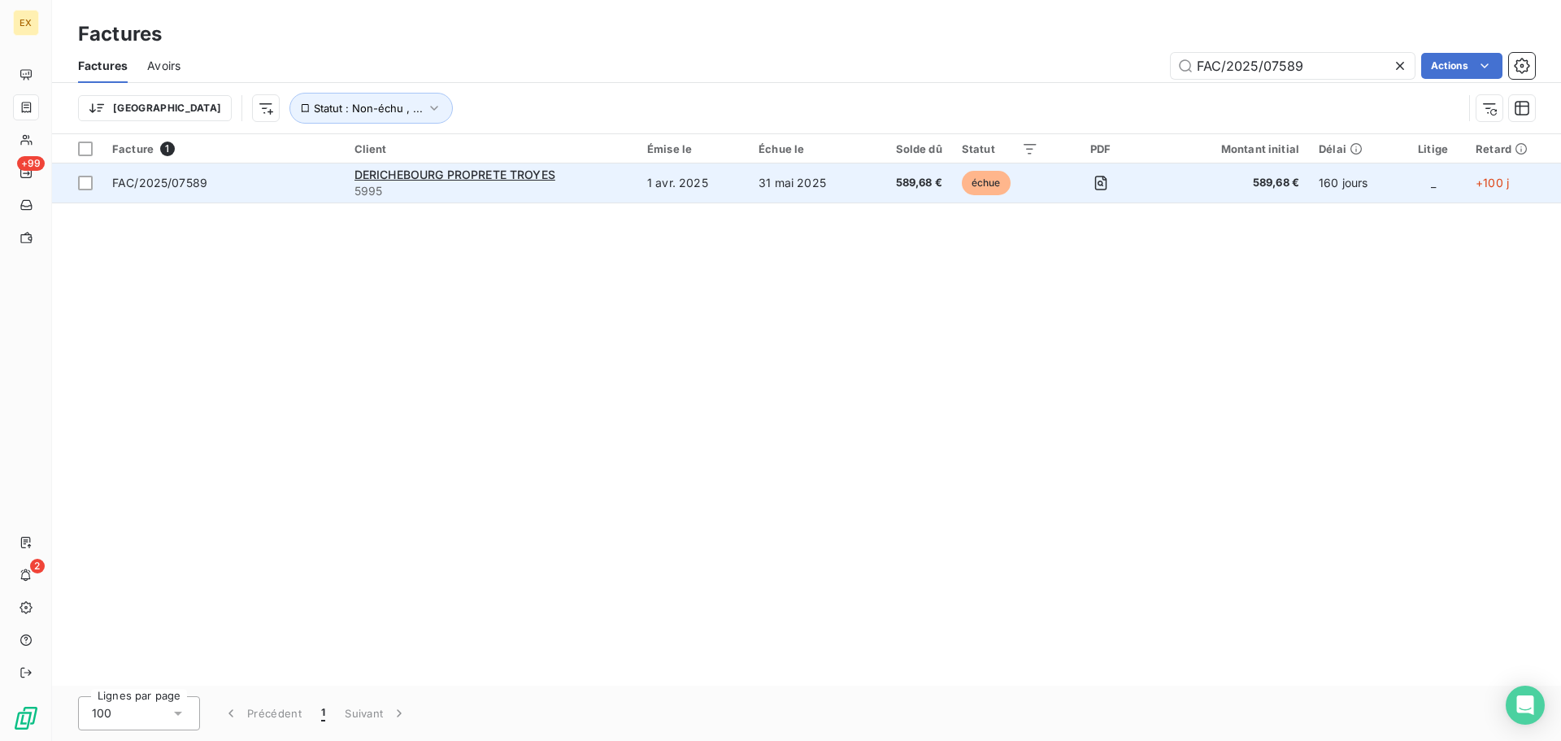
type input "FAC/2025/07589"
click at [264, 183] on span "FAC/2025/07589" at bounding box center [223, 183] width 223 height 16
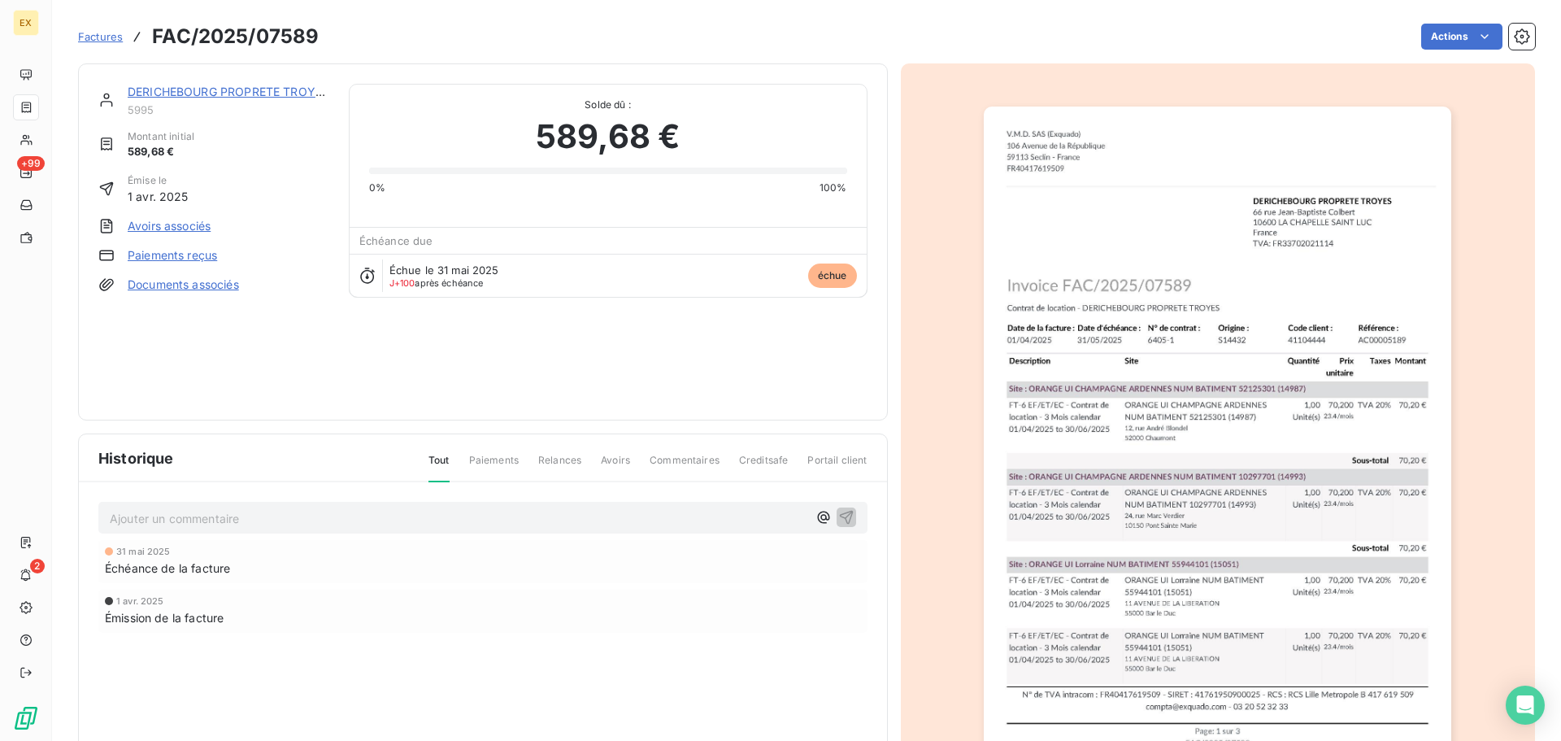
click at [197, 254] on link "Paiements reçus" at bounding box center [172, 255] width 89 height 16
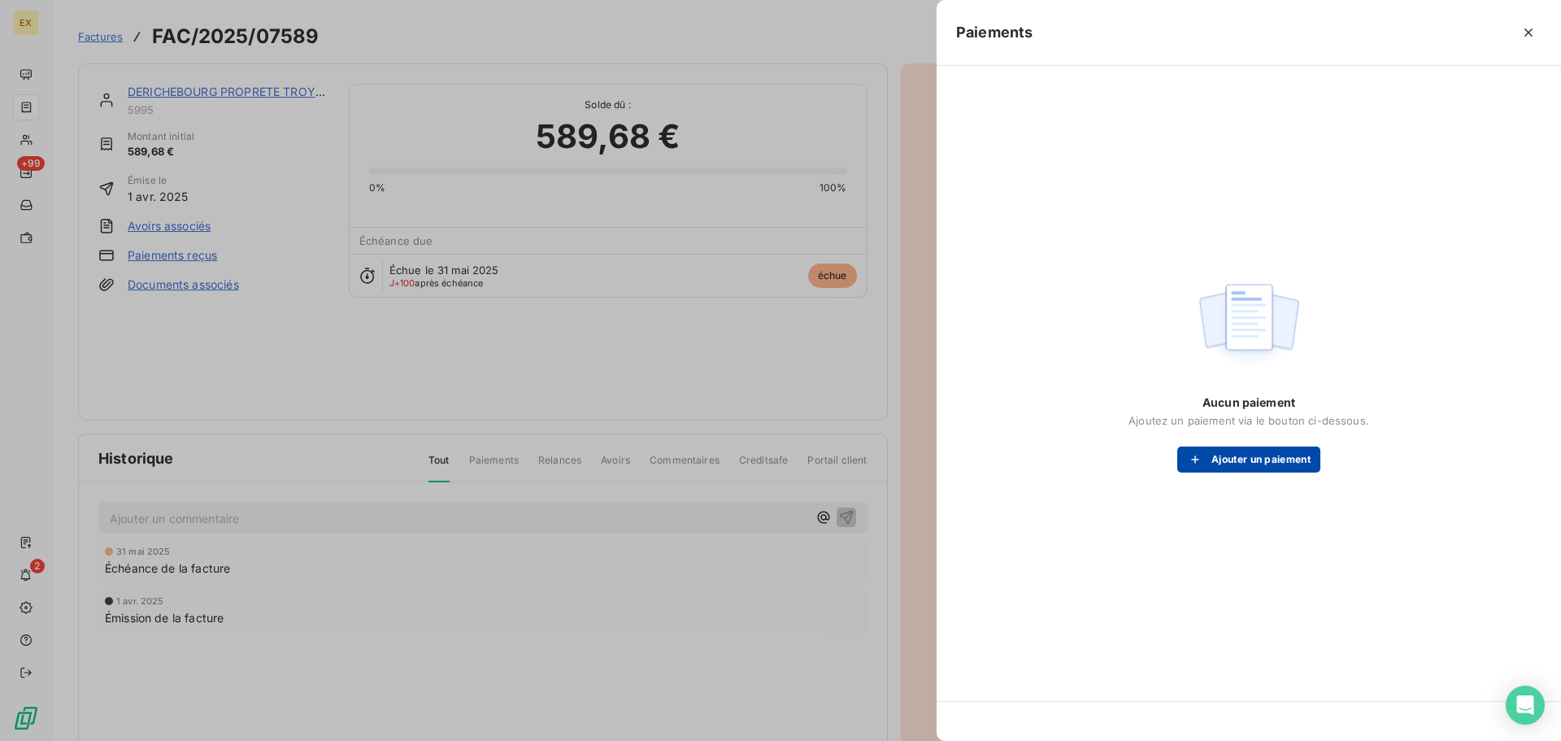
click at [1236, 451] on button "Ajouter un paiement" at bounding box center [1249, 459] width 143 height 26
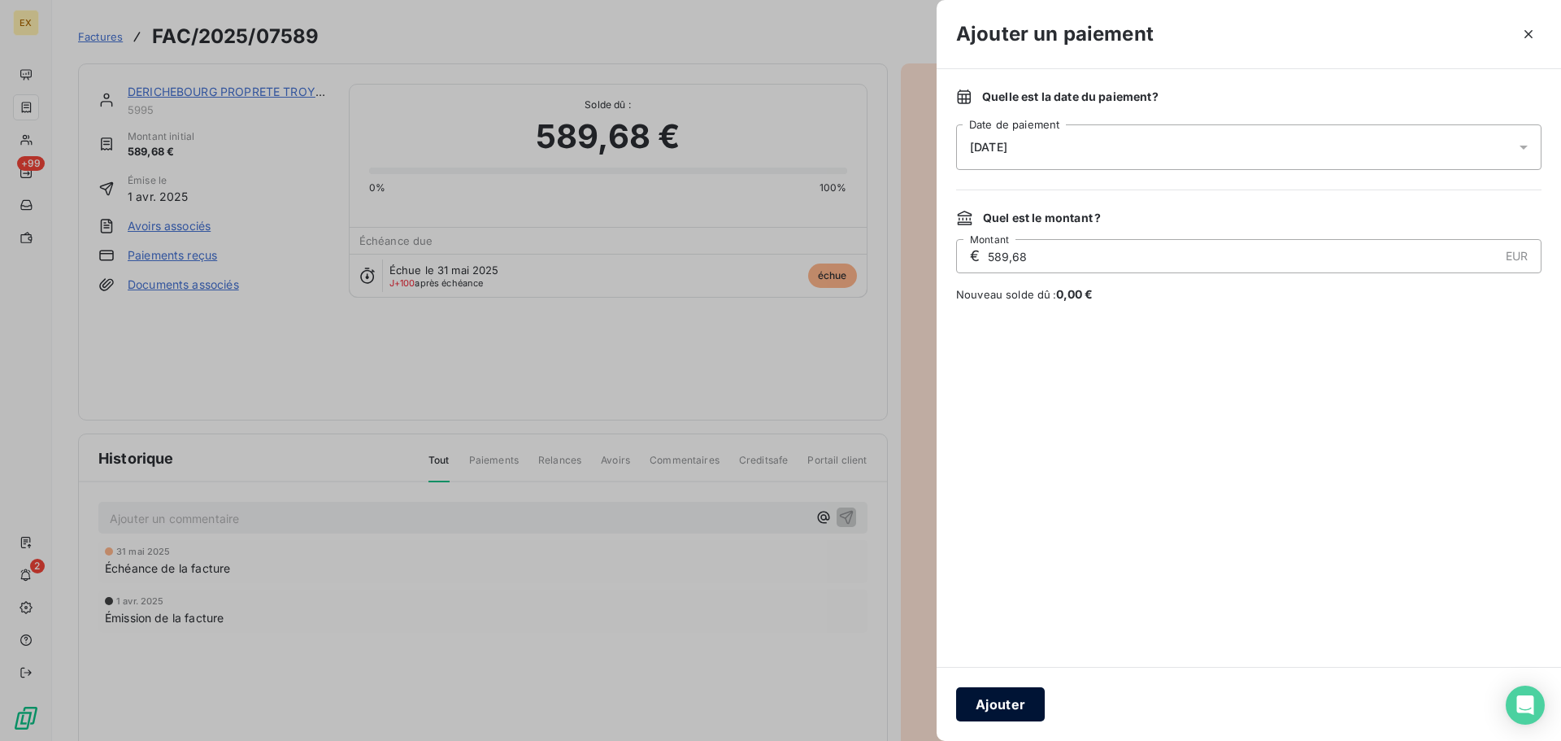
click at [1007, 698] on button "Ajouter" at bounding box center [1000, 704] width 89 height 34
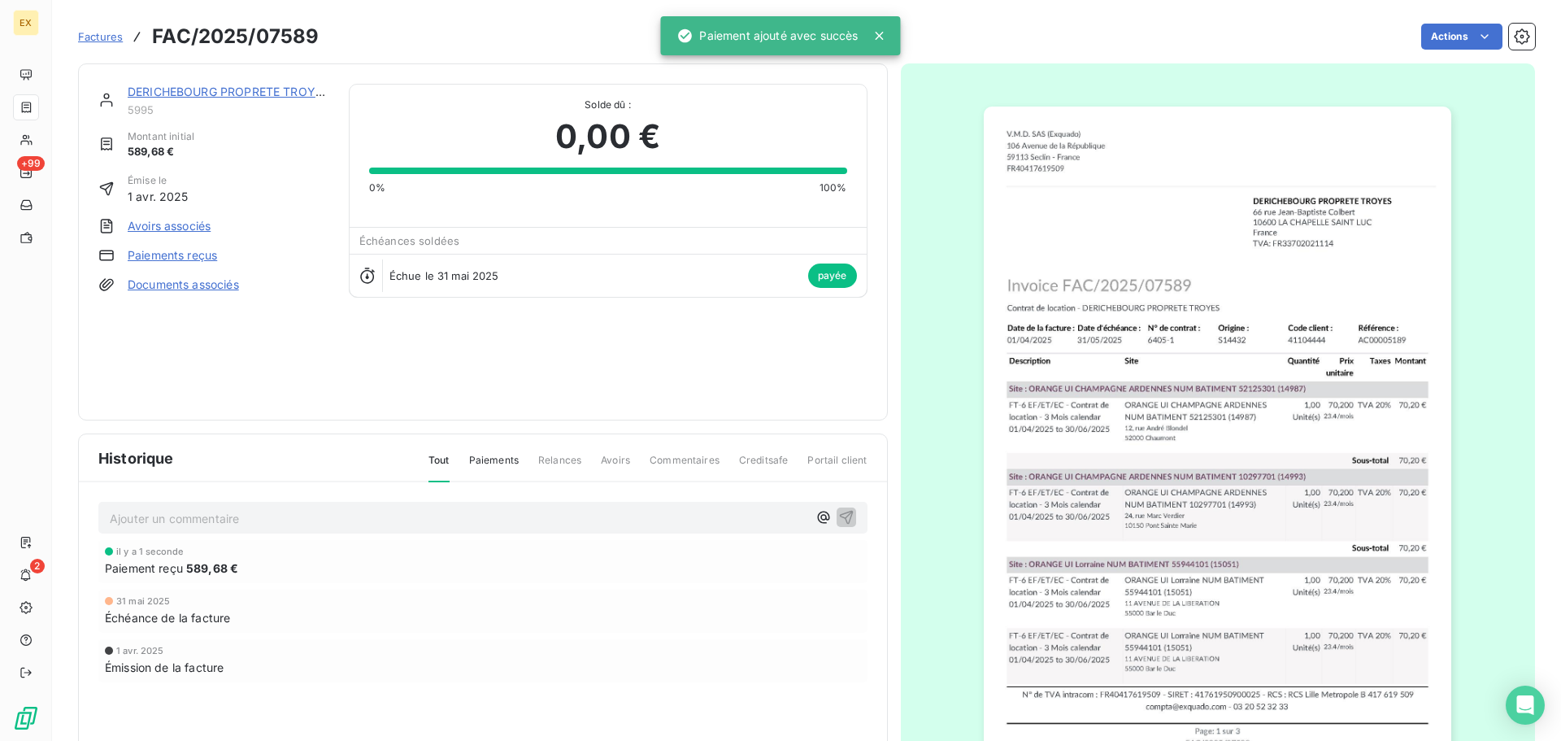
click at [96, 35] on span "Factures" at bounding box center [100, 36] width 45 height 13
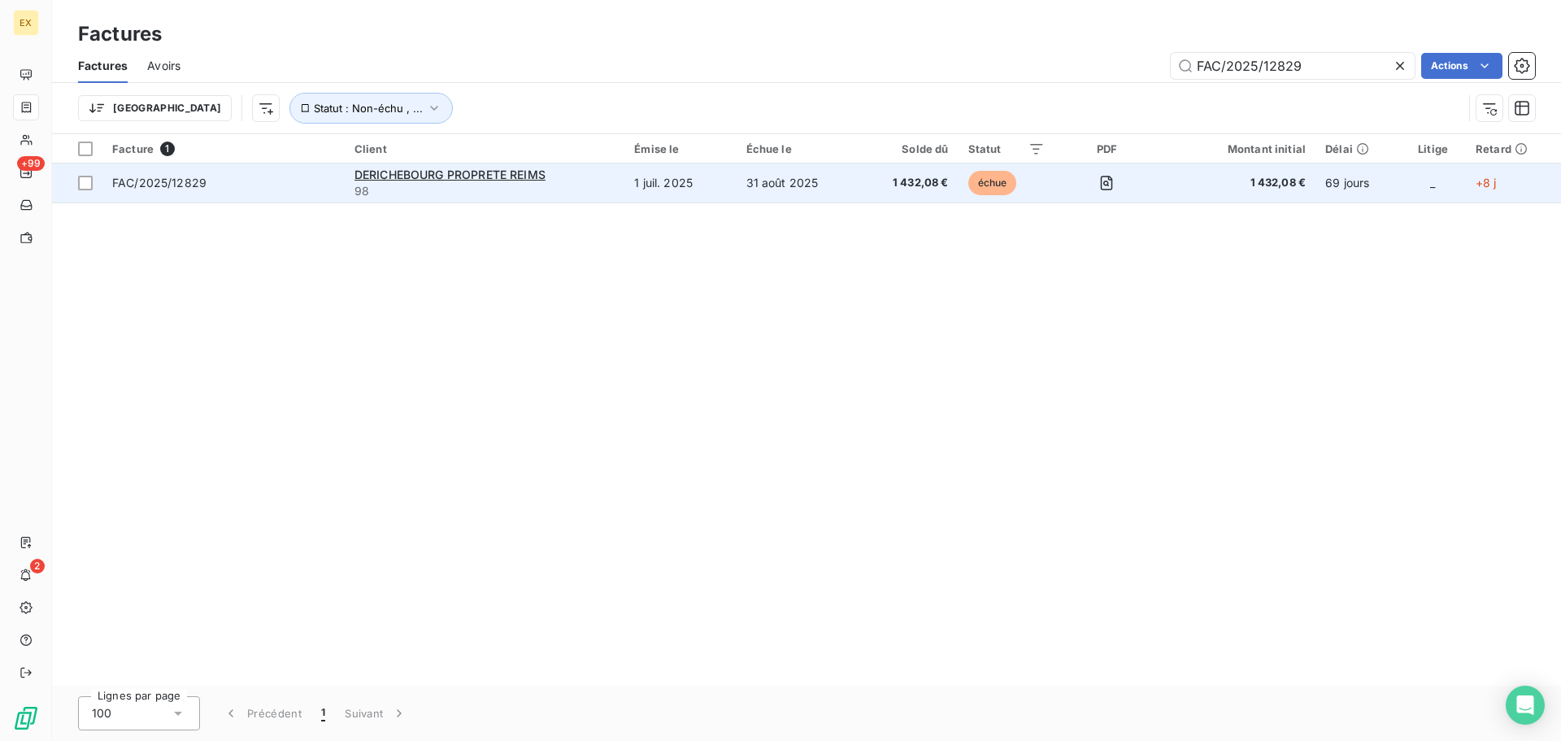
type input "FAC/2025/12829"
click at [277, 186] on span "FAC/2025/12829" at bounding box center [223, 183] width 223 height 16
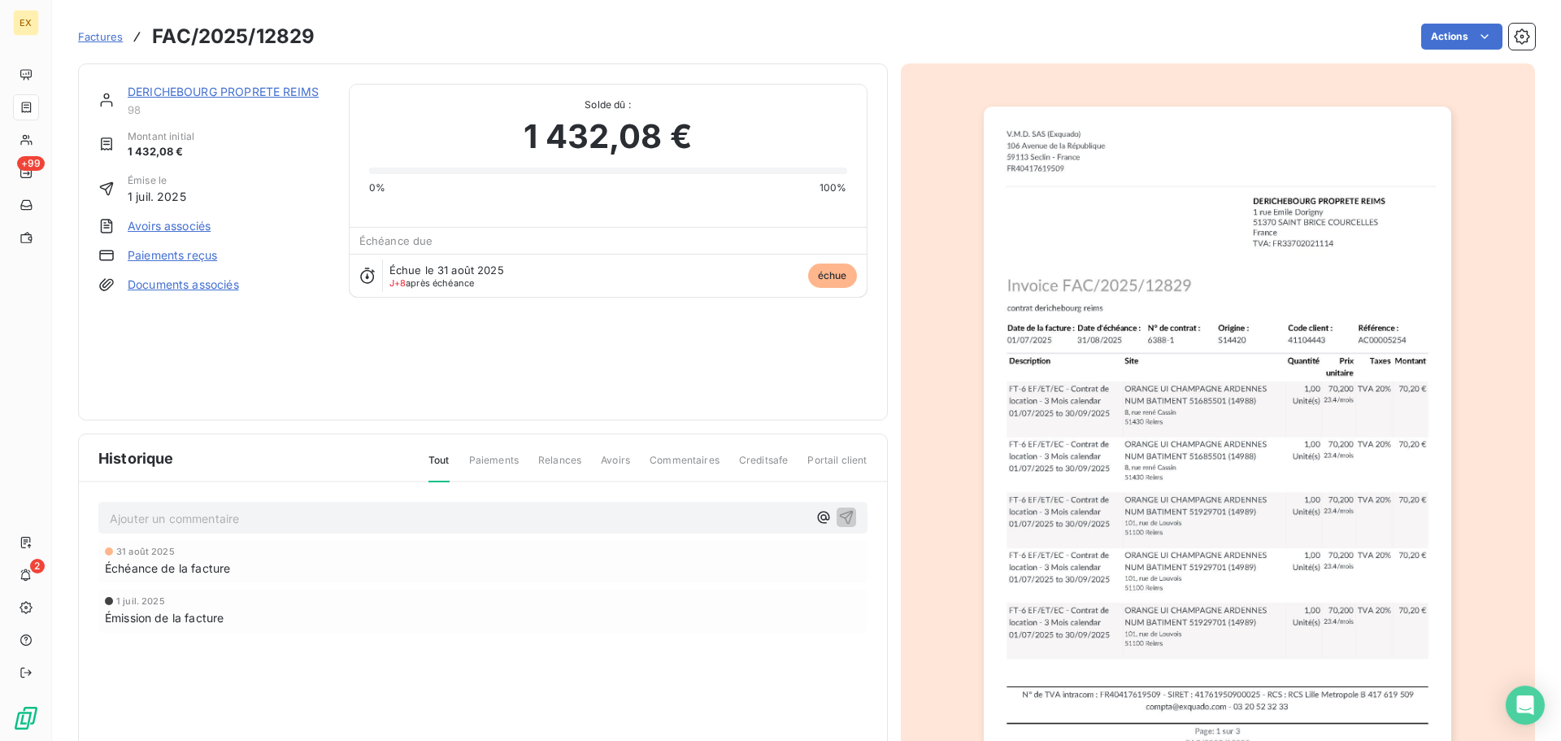
click at [189, 253] on link "Paiements reçus" at bounding box center [172, 255] width 89 height 16
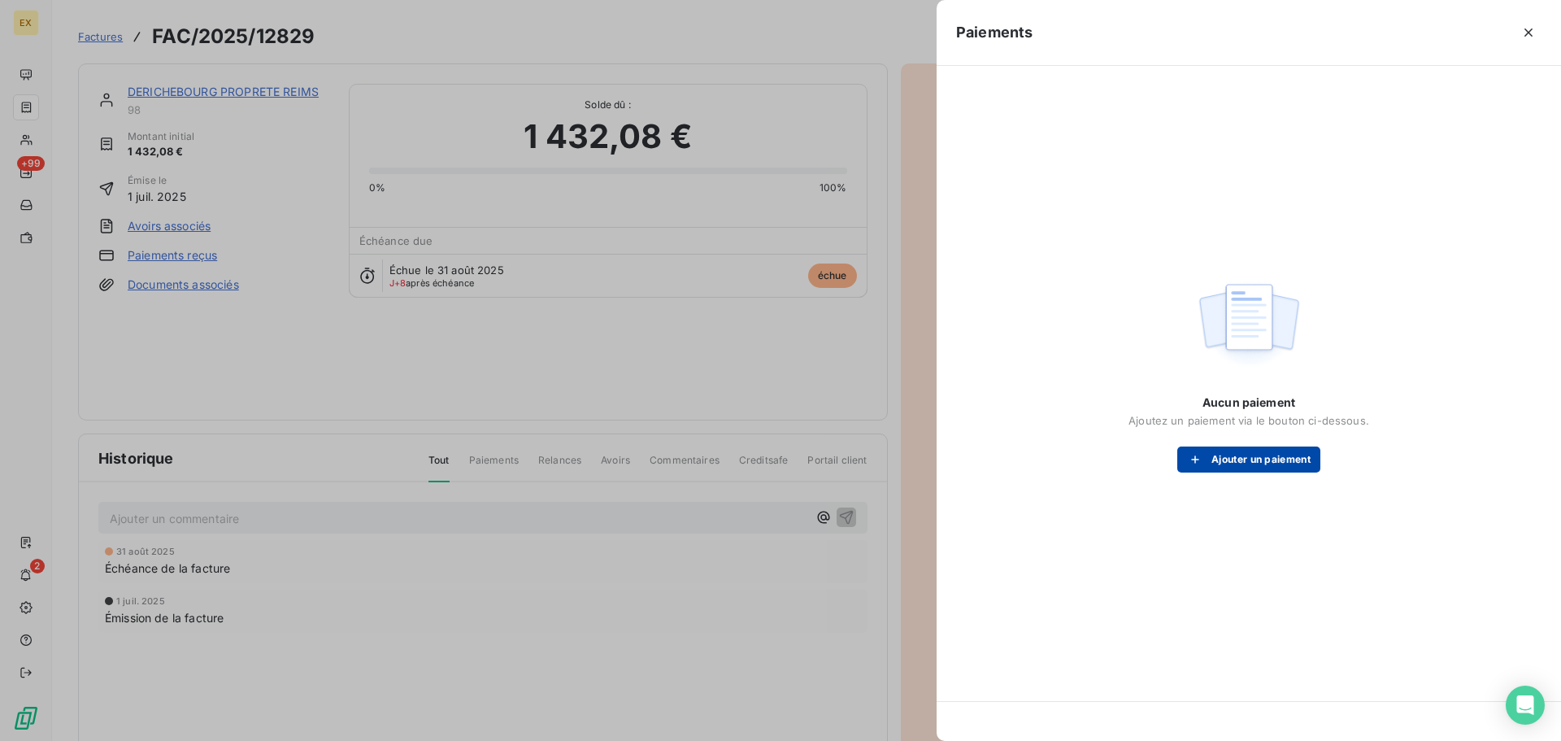
click at [1223, 454] on button "Ajouter un paiement" at bounding box center [1249, 459] width 143 height 26
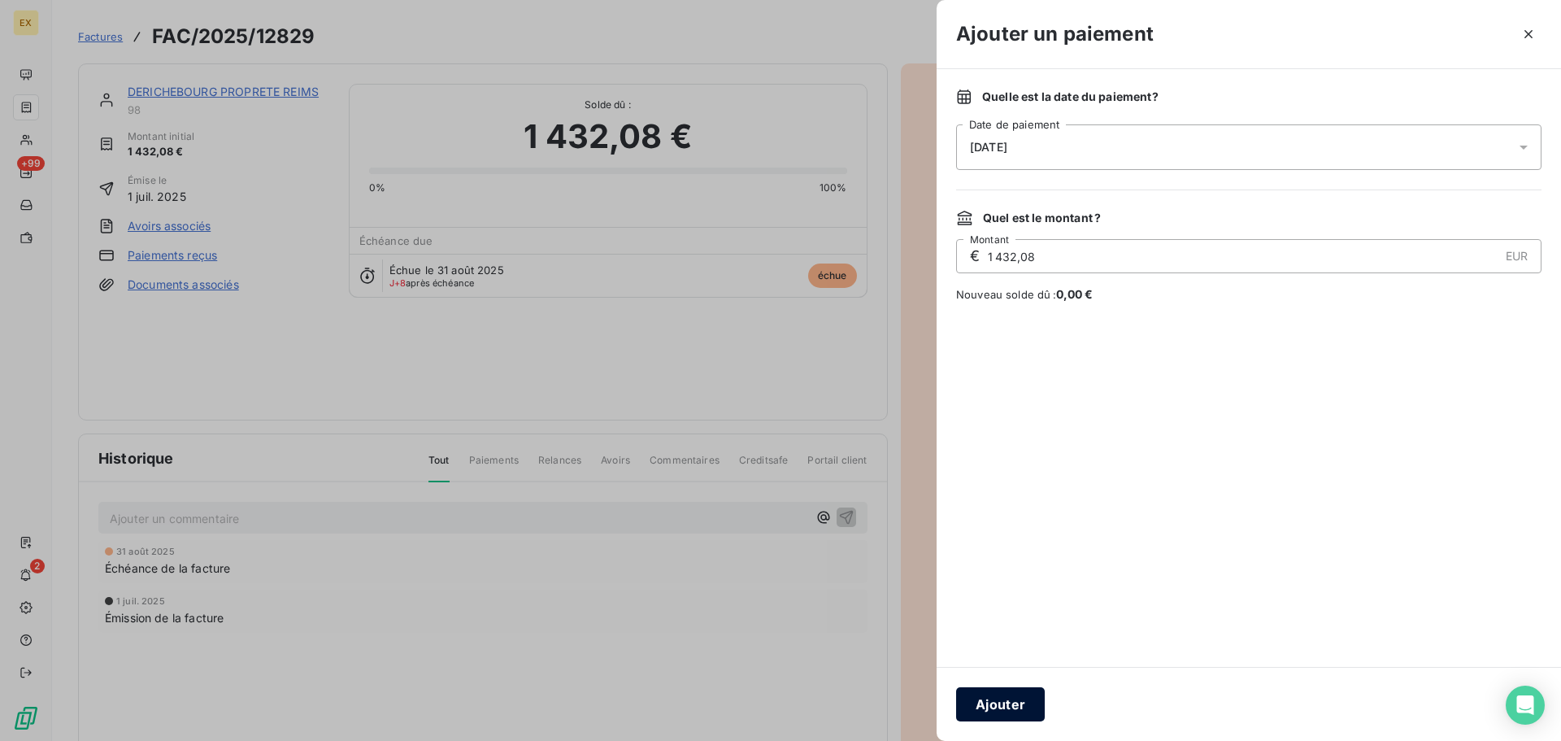
click at [1031, 687] on button "Ajouter" at bounding box center [1000, 704] width 89 height 34
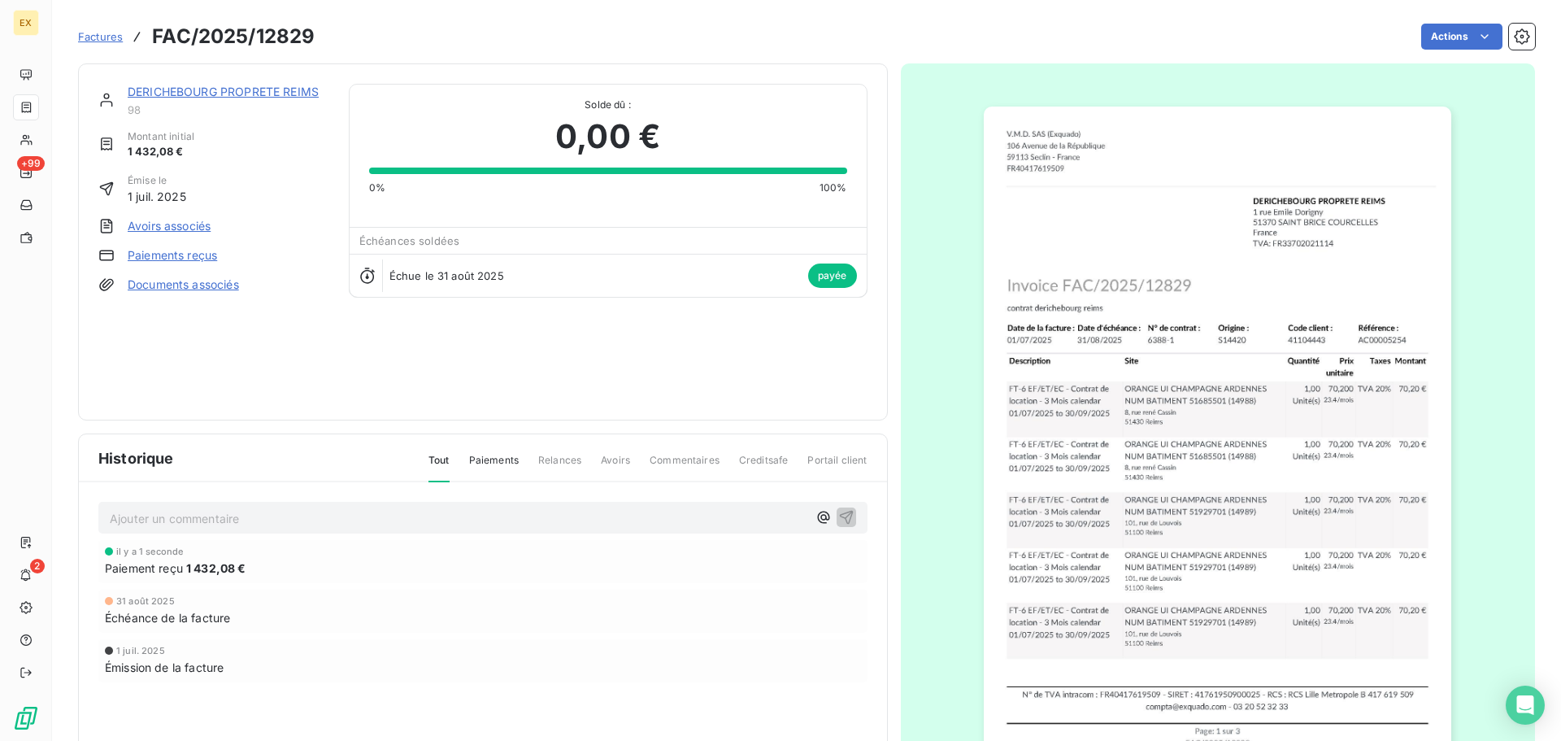
click at [89, 37] on span "Factures" at bounding box center [100, 36] width 45 height 13
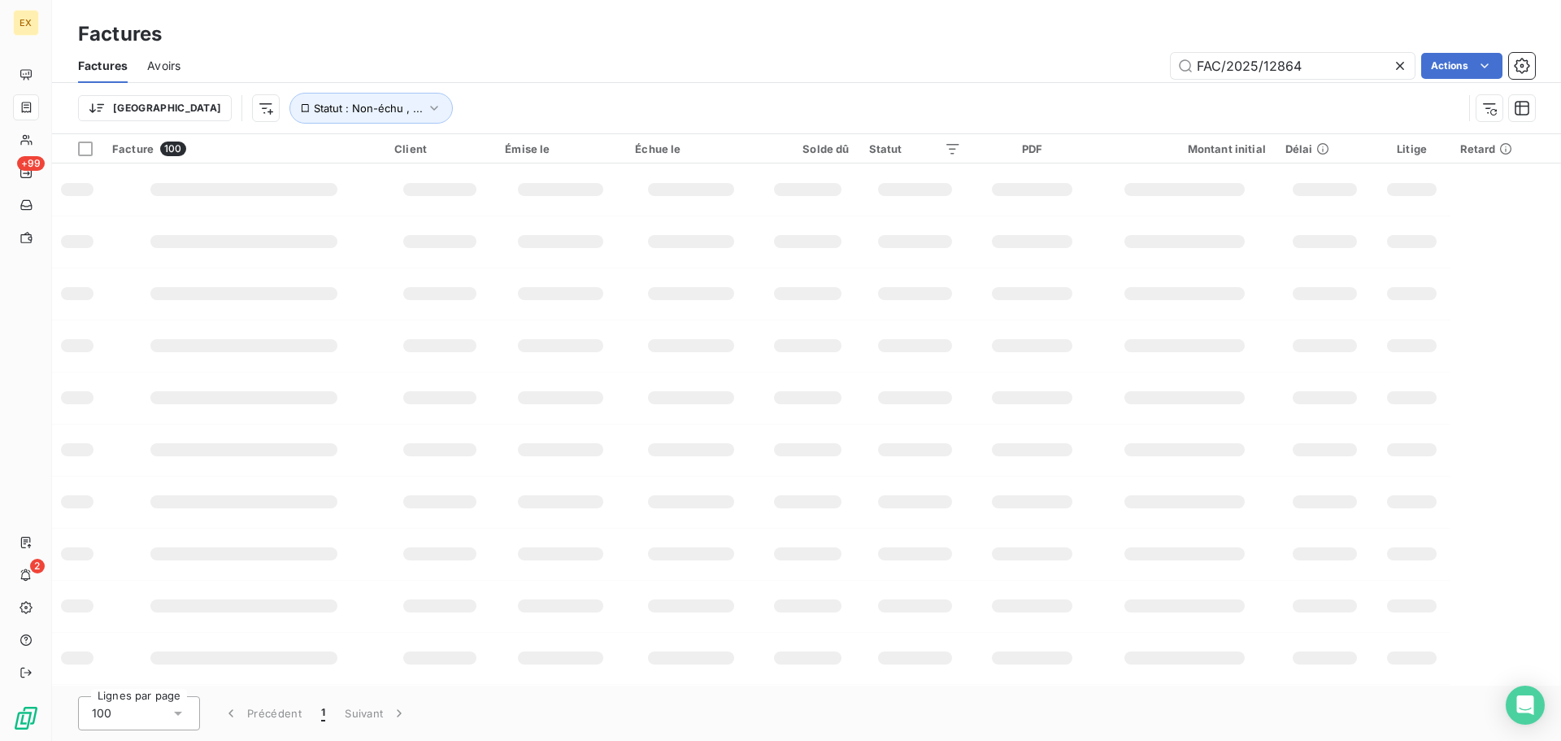
type input "FAC/2025/12864"
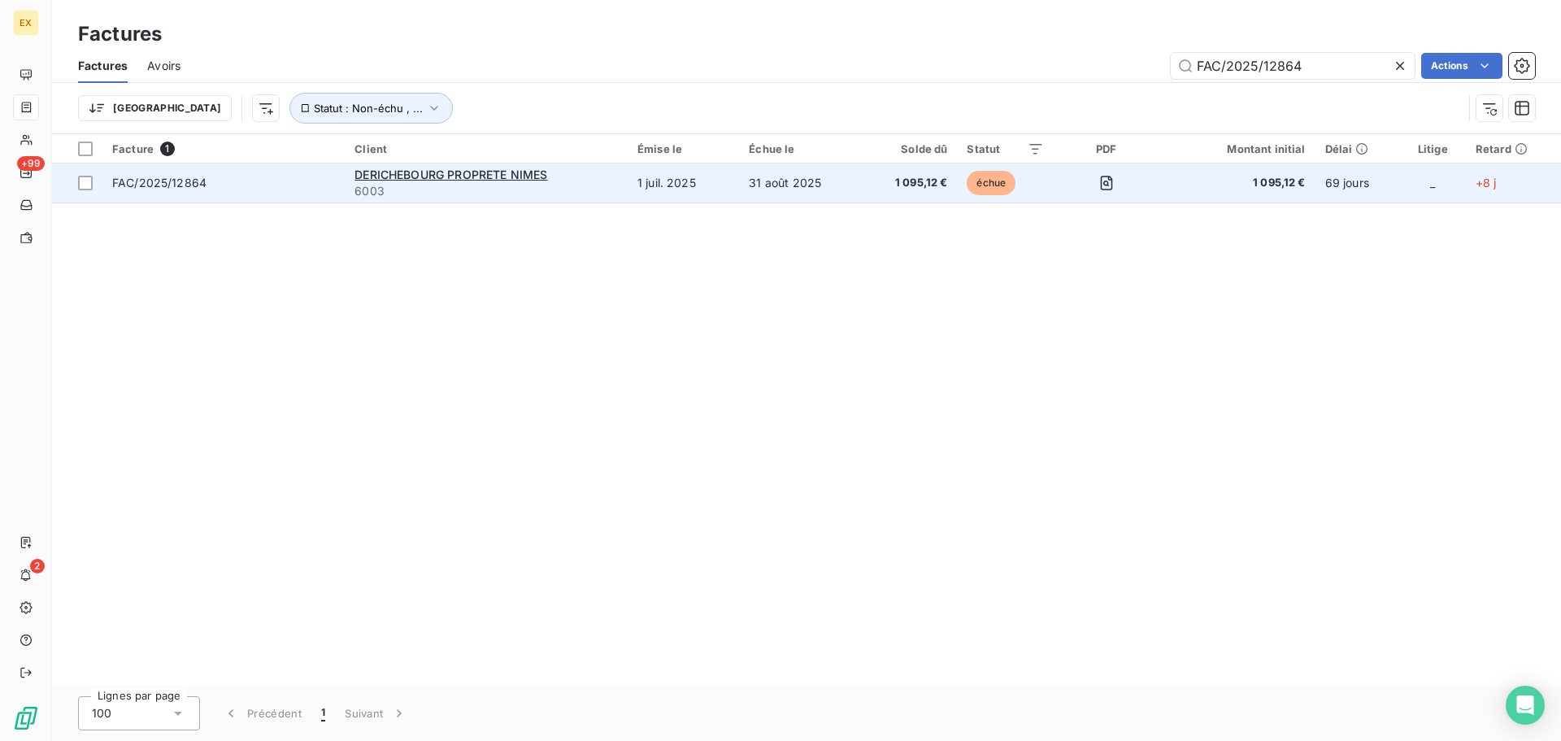
click at [257, 177] on span "FAC/2025/12864" at bounding box center [223, 183] width 223 height 16
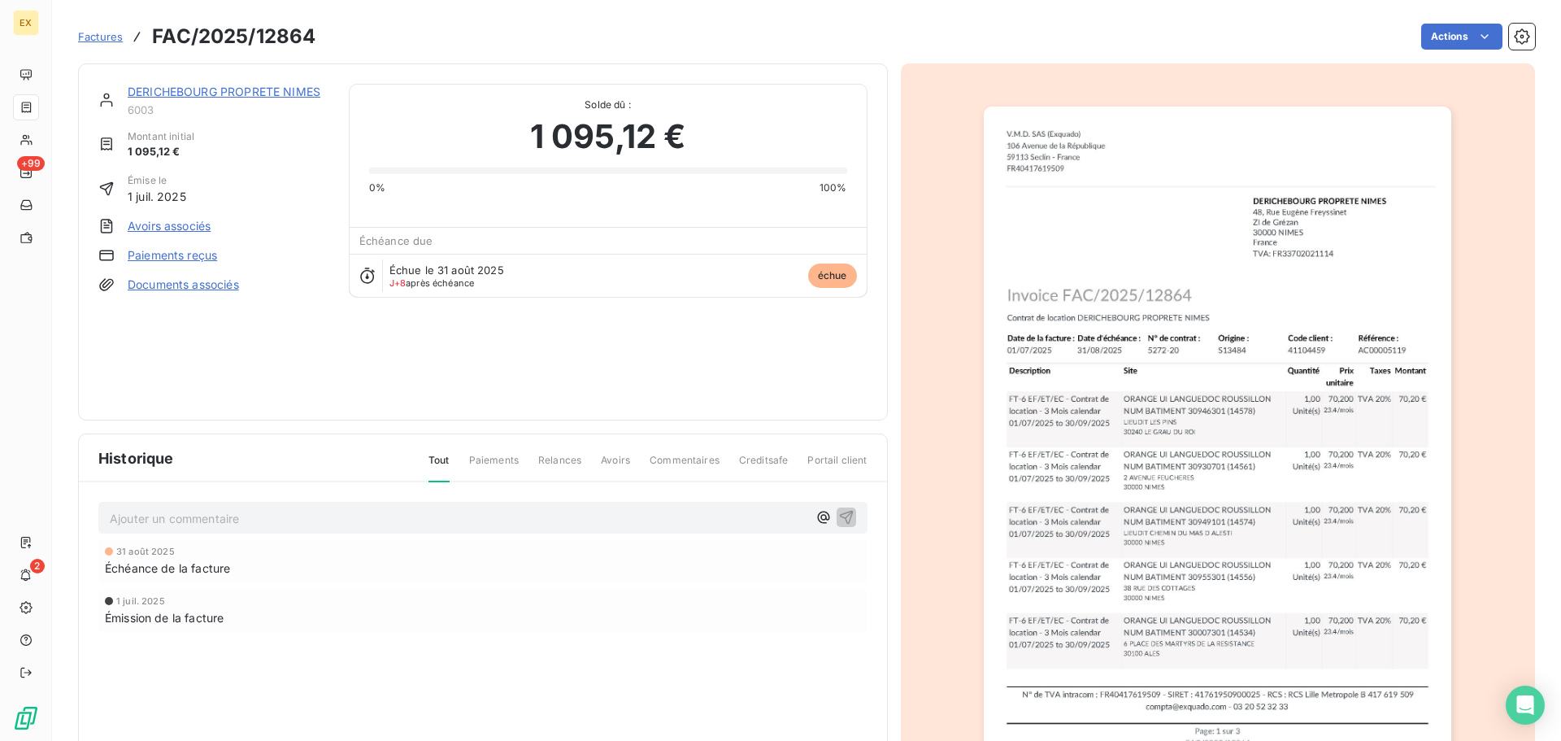
click at [184, 249] on link "Paiements reçus" at bounding box center [172, 255] width 89 height 16
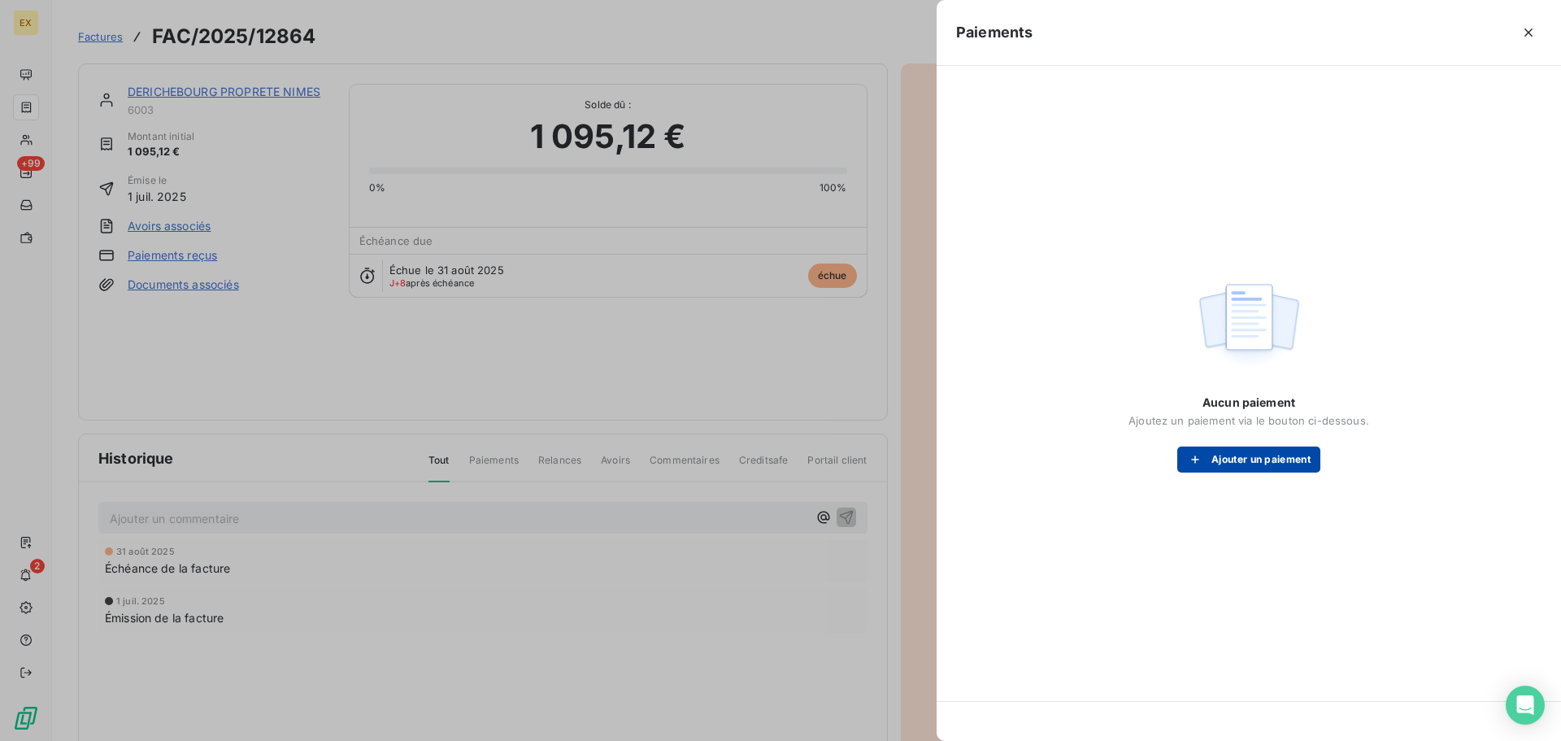
click at [1272, 450] on button "Ajouter un paiement" at bounding box center [1249, 459] width 143 height 26
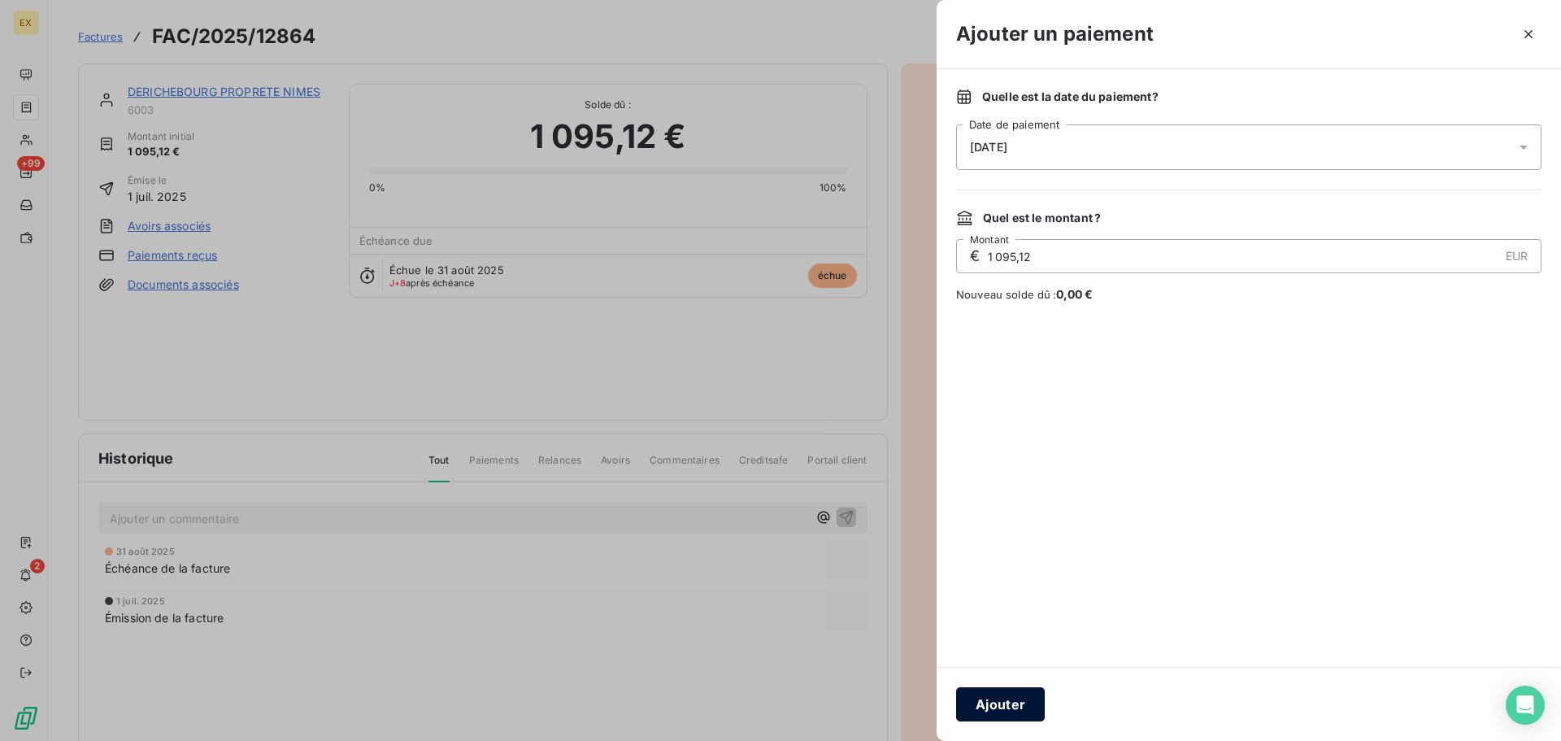
click at [1011, 703] on button "Ajouter" at bounding box center [1000, 704] width 89 height 34
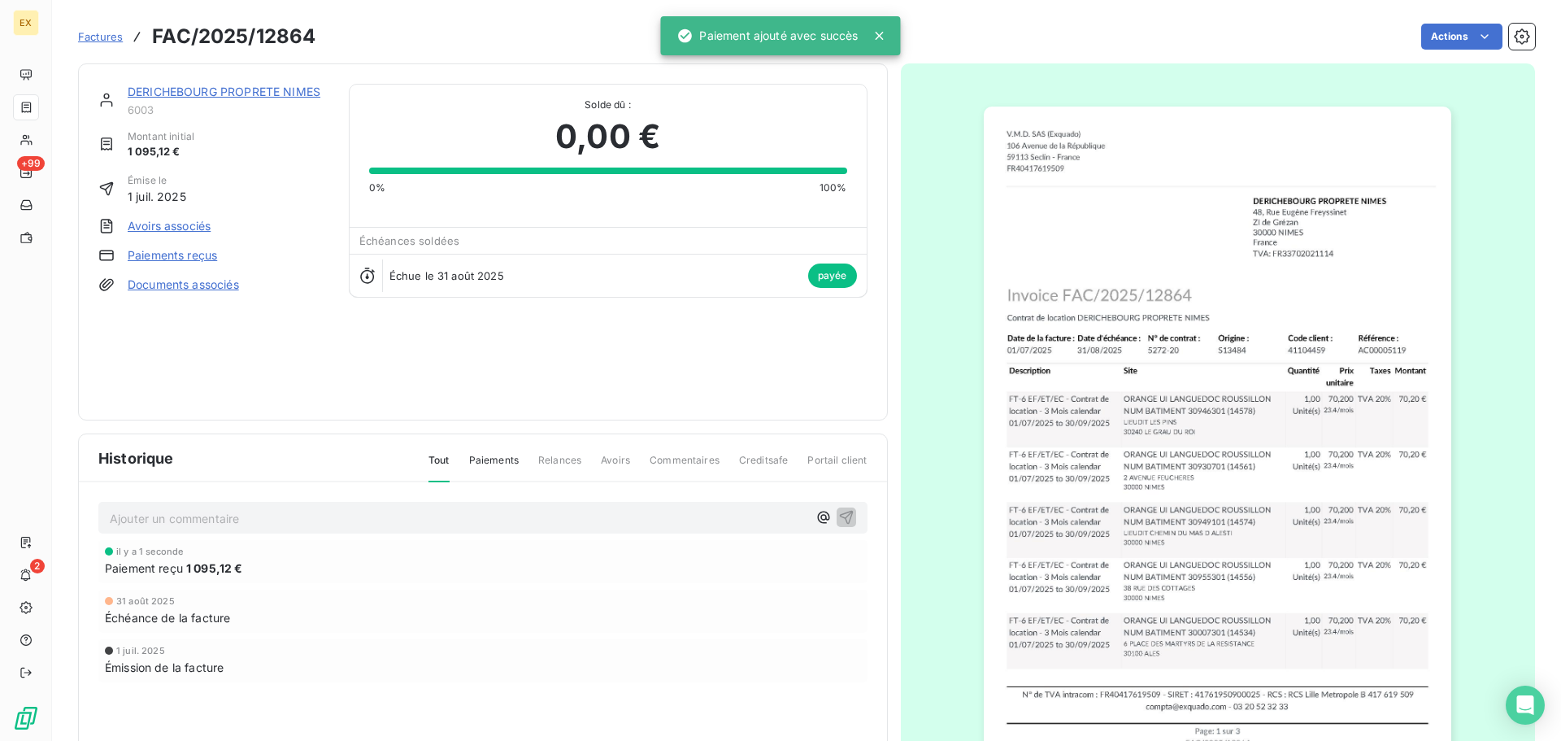
click at [95, 33] on span "Factures" at bounding box center [100, 36] width 45 height 13
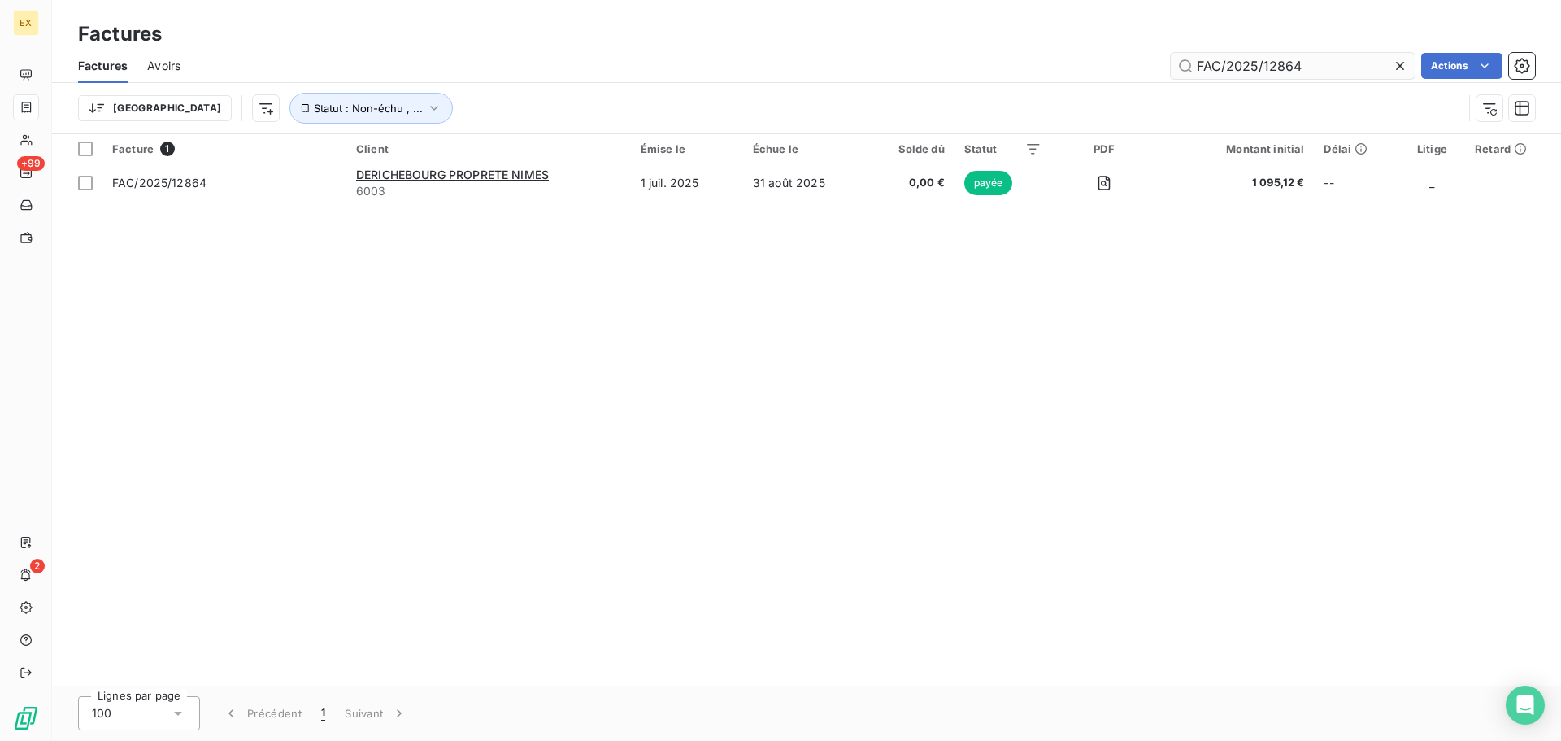
click at [1334, 61] on input "FAC/2025/12864" at bounding box center [1293, 66] width 244 height 26
type input "FAC/2025/12833"
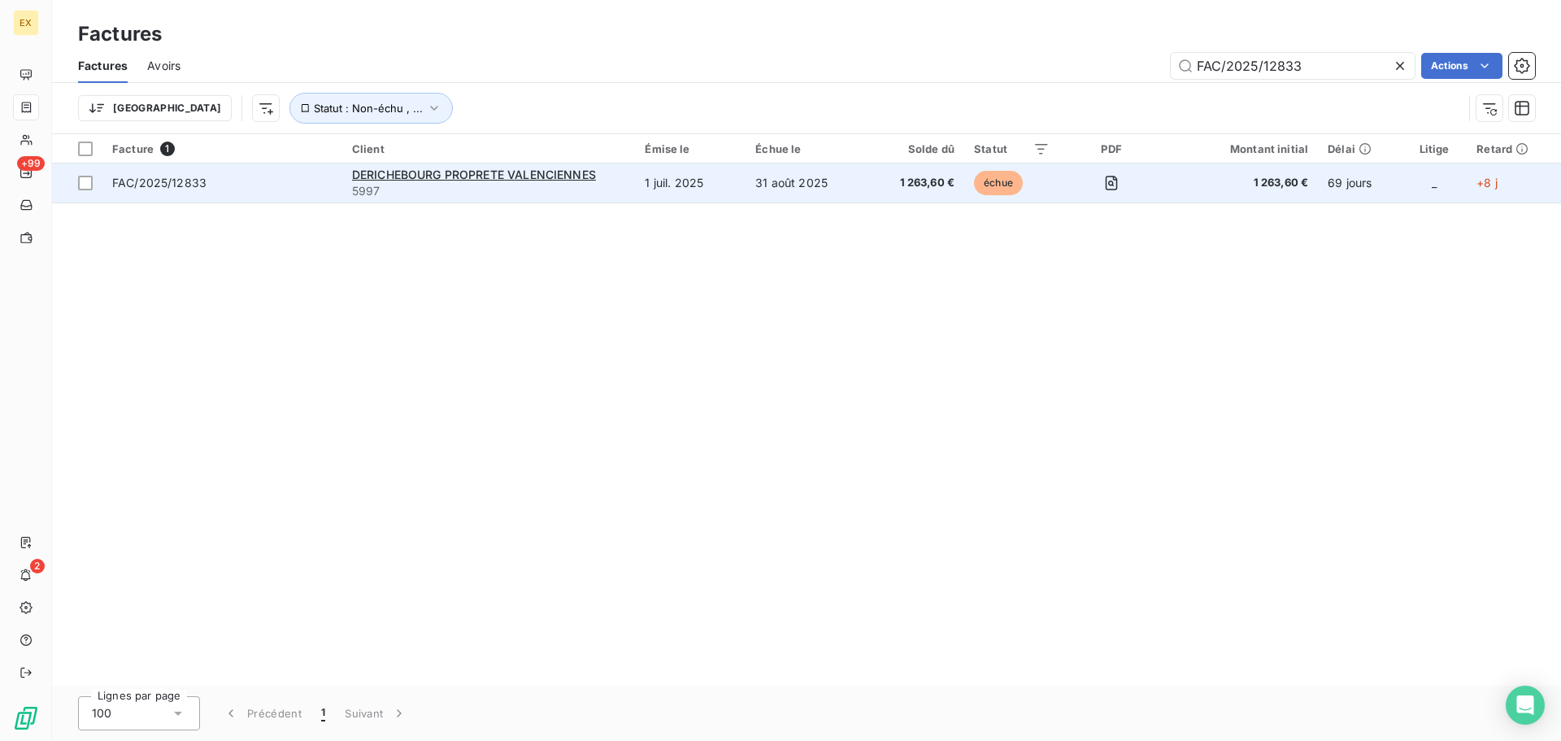
click at [321, 167] on td "FAC/2025/12833" at bounding box center [222, 182] width 240 height 39
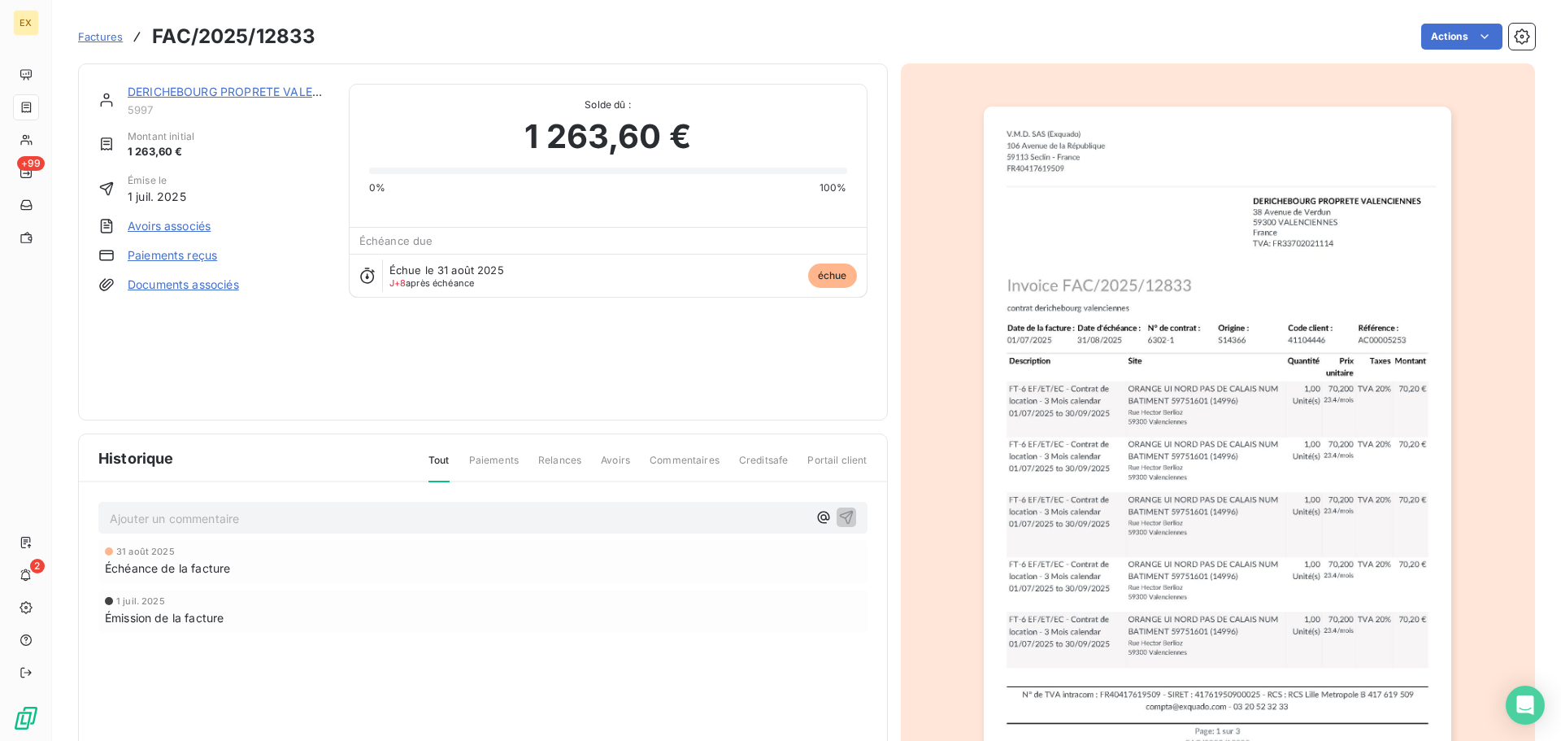
click at [176, 249] on link "Paiements reçus" at bounding box center [172, 255] width 89 height 16
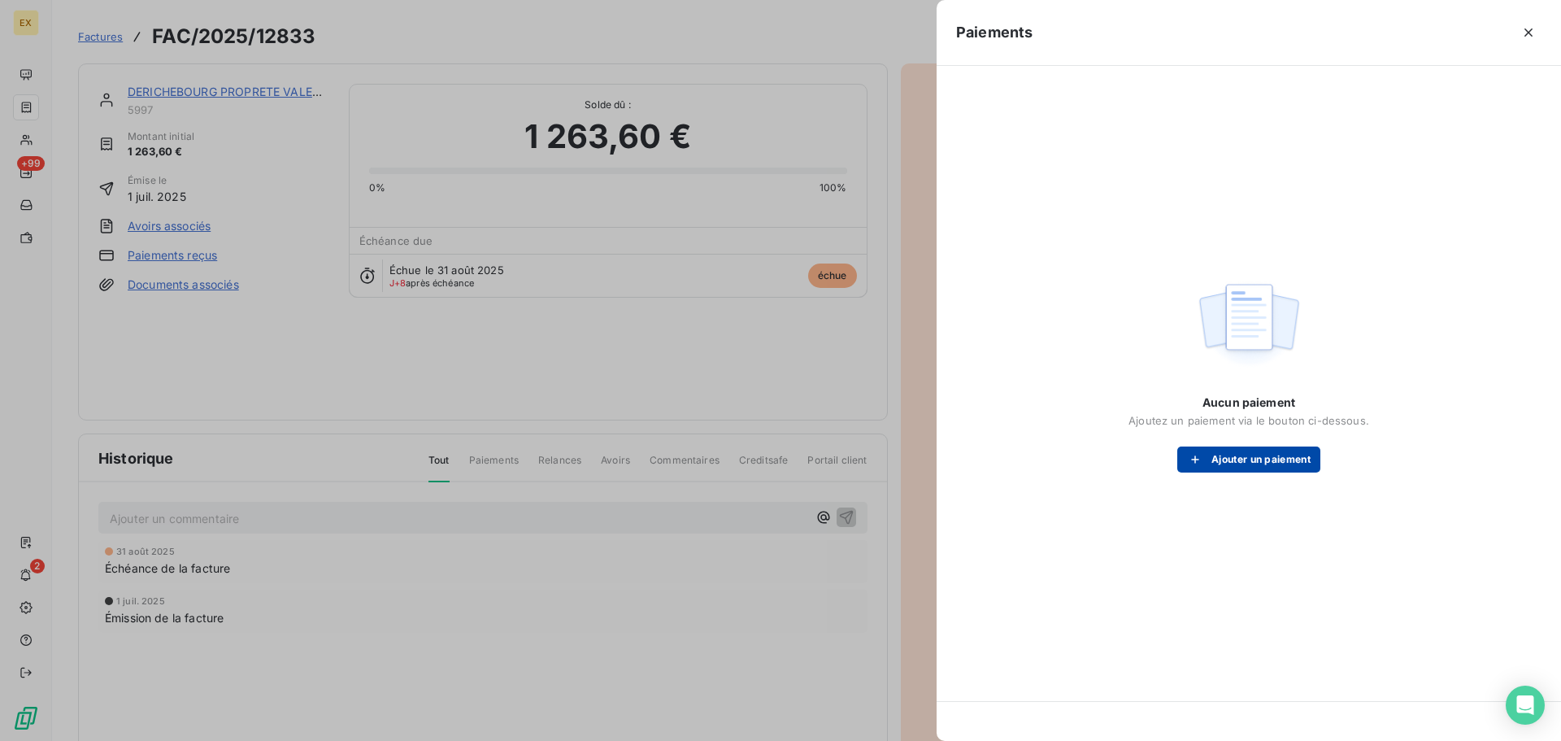
click at [1231, 455] on button "Ajouter un paiement" at bounding box center [1249, 459] width 143 height 26
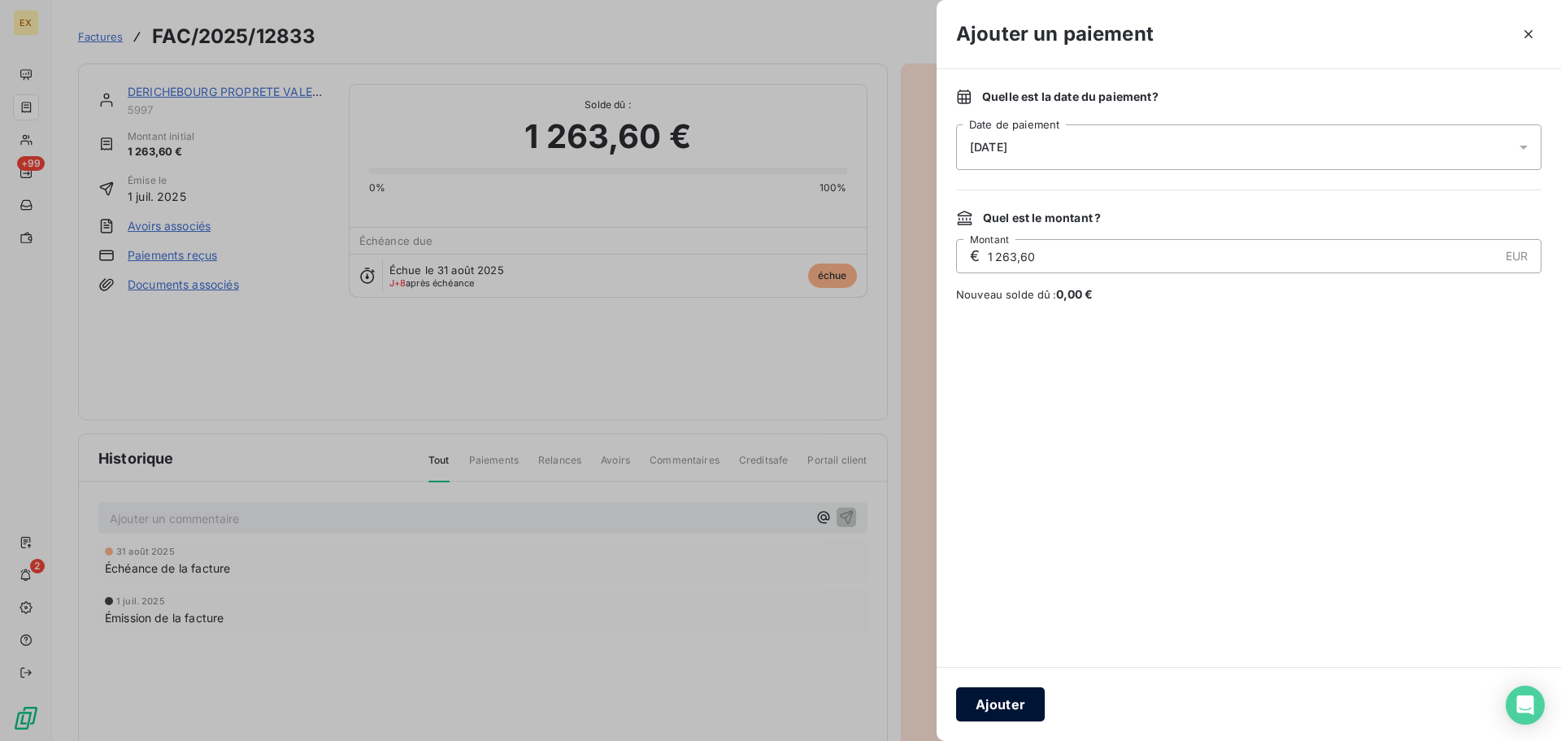
click at [1004, 707] on button "Ajouter" at bounding box center [1000, 704] width 89 height 34
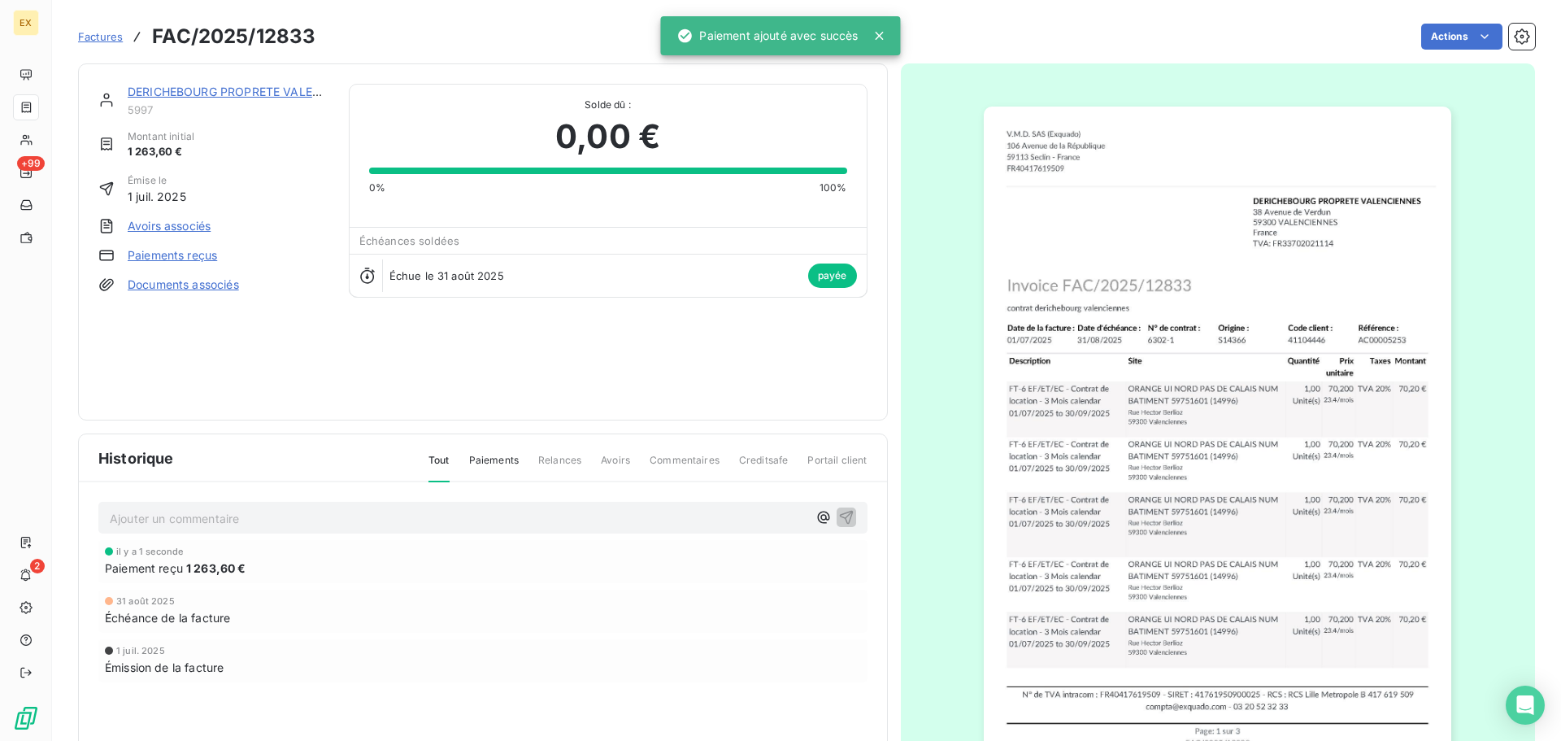
click at [101, 33] on span "Factures" at bounding box center [100, 36] width 45 height 13
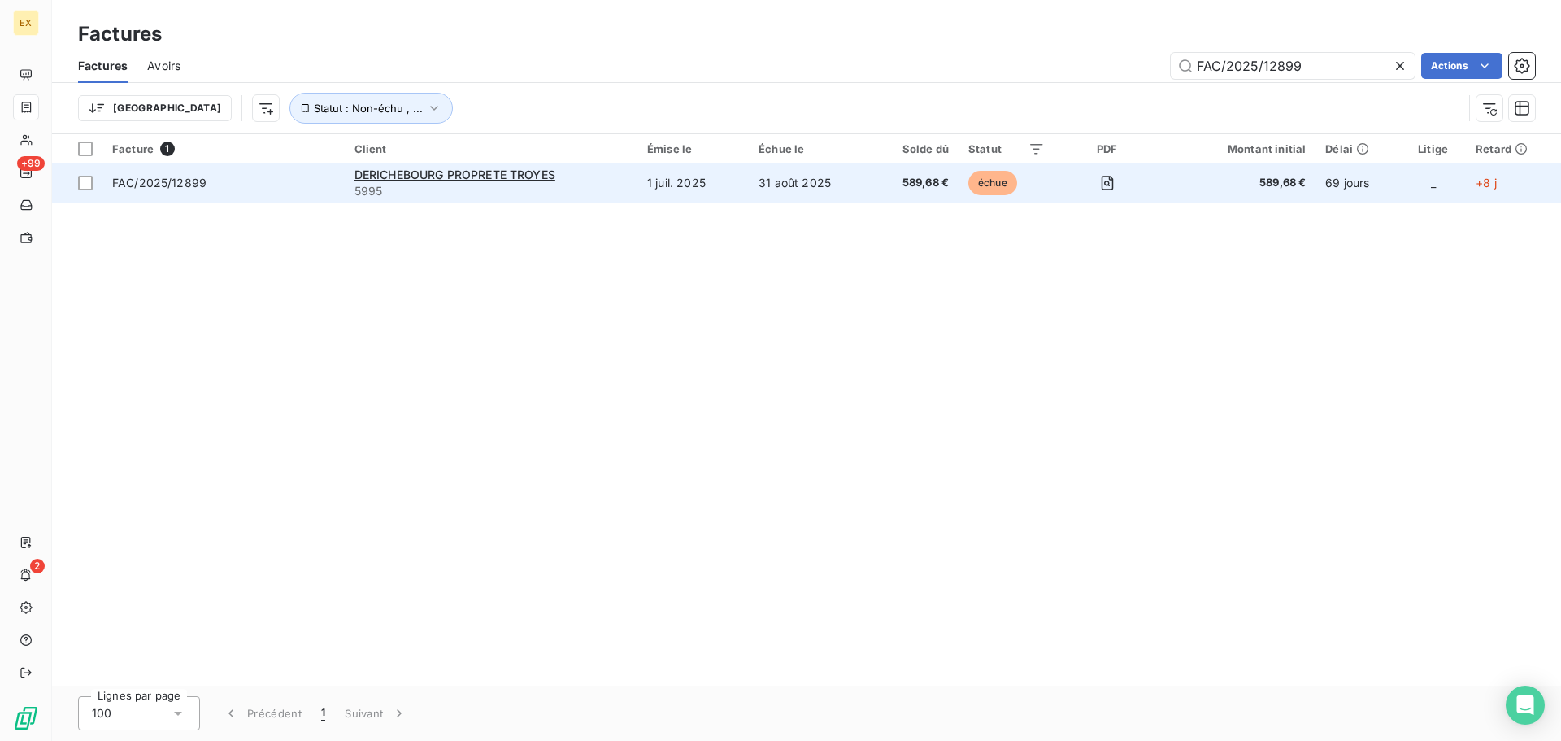
type input "FAC/2025/12899"
click at [265, 185] on span "FAC/2025/12899" at bounding box center [223, 183] width 223 height 16
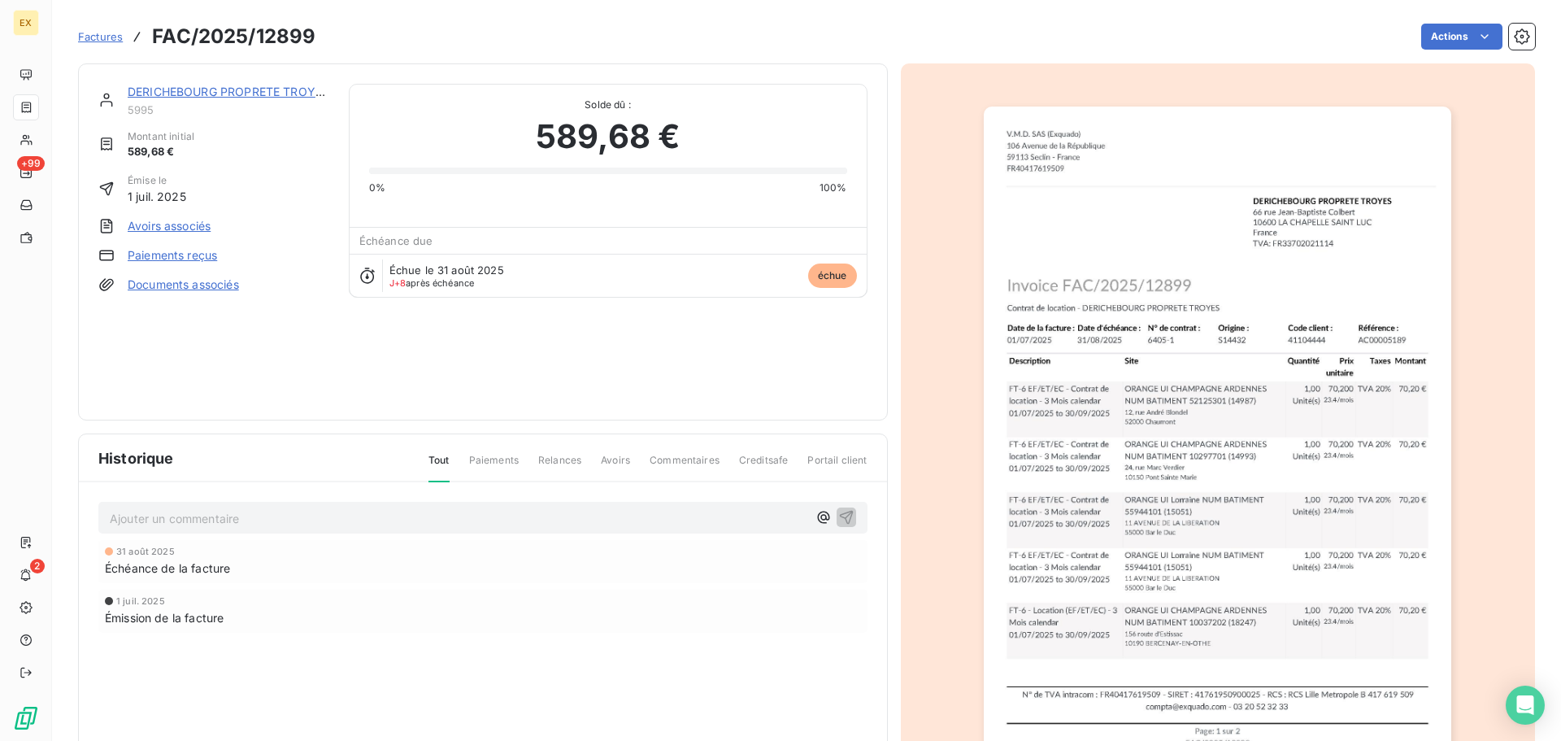
click at [168, 249] on link "Paiements reçus" at bounding box center [172, 255] width 89 height 16
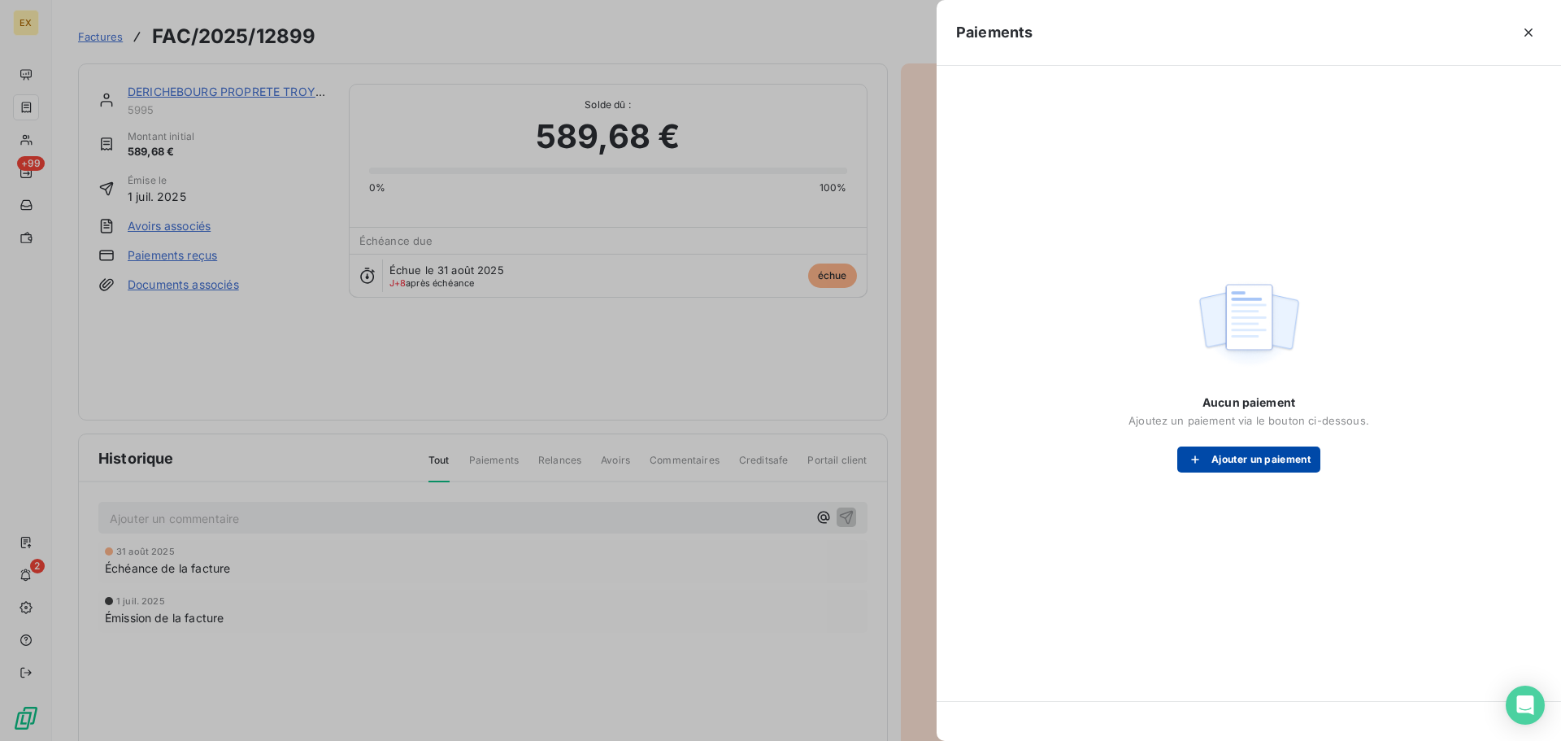
click at [1245, 461] on button "Ajouter un paiement" at bounding box center [1249, 459] width 143 height 26
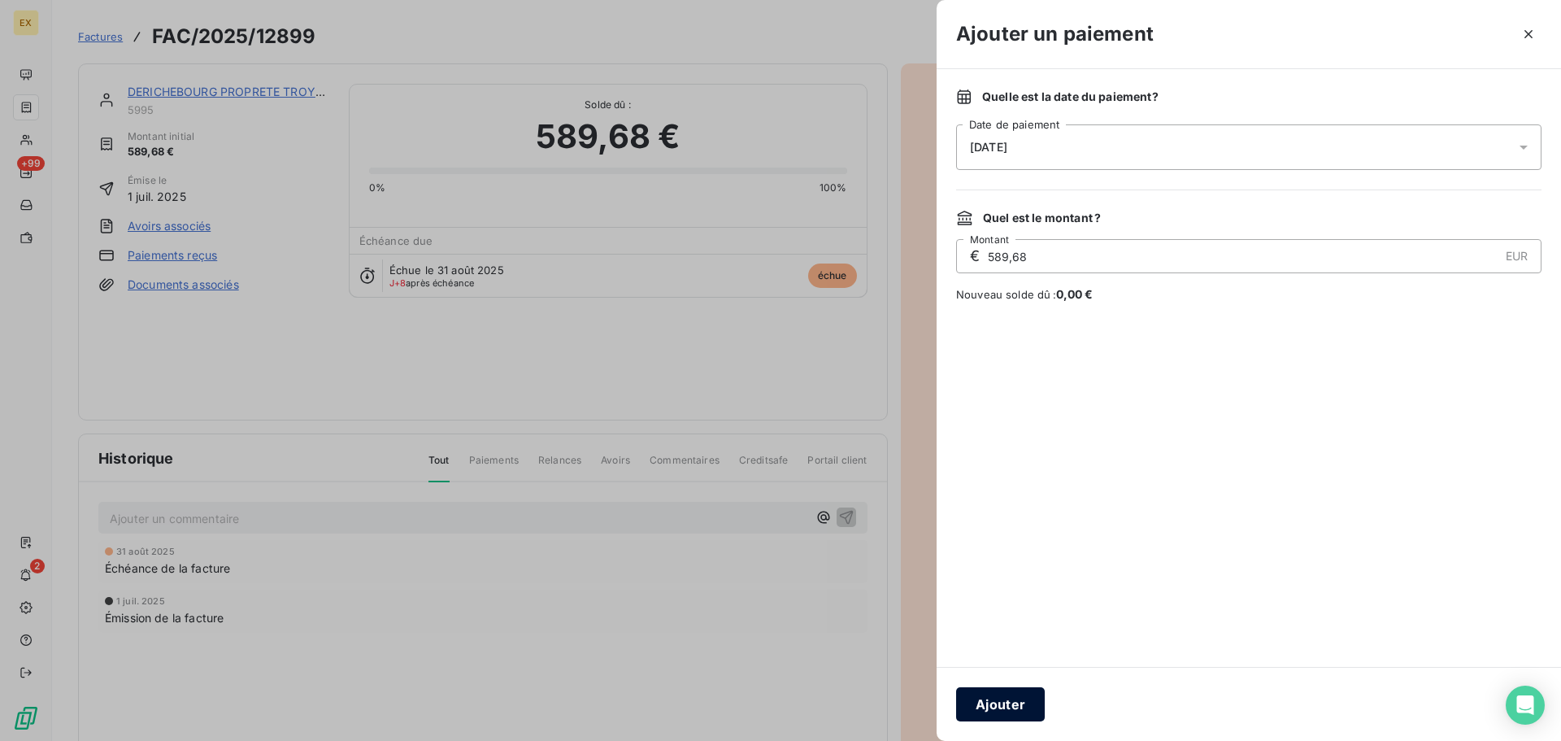
click at [998, 708] on button "Ajouter" at bounding box center [1000, 704] width 89 height 34
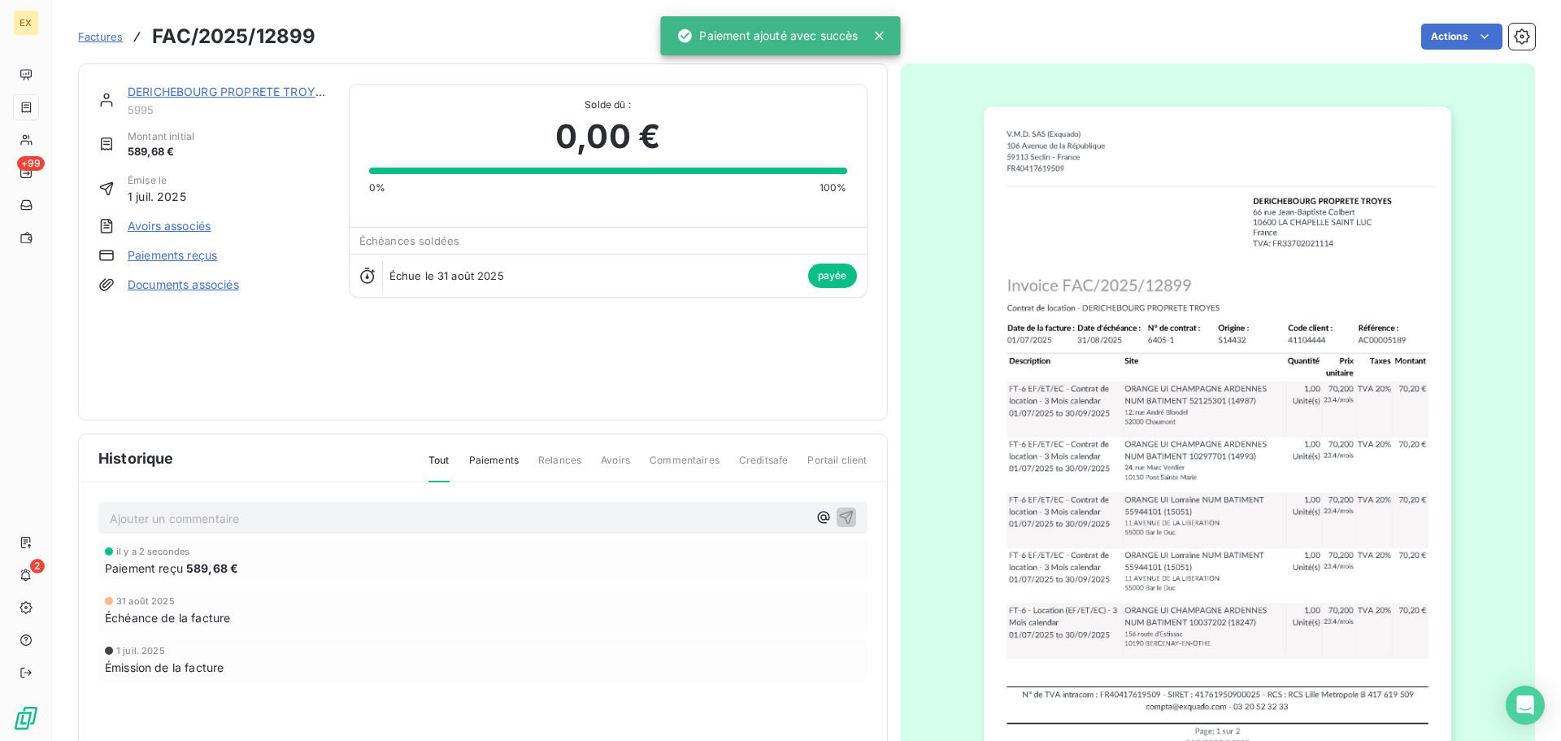
click at [111, 32] on span "Factures" at bounding box center [100, 36] width 45 height 13
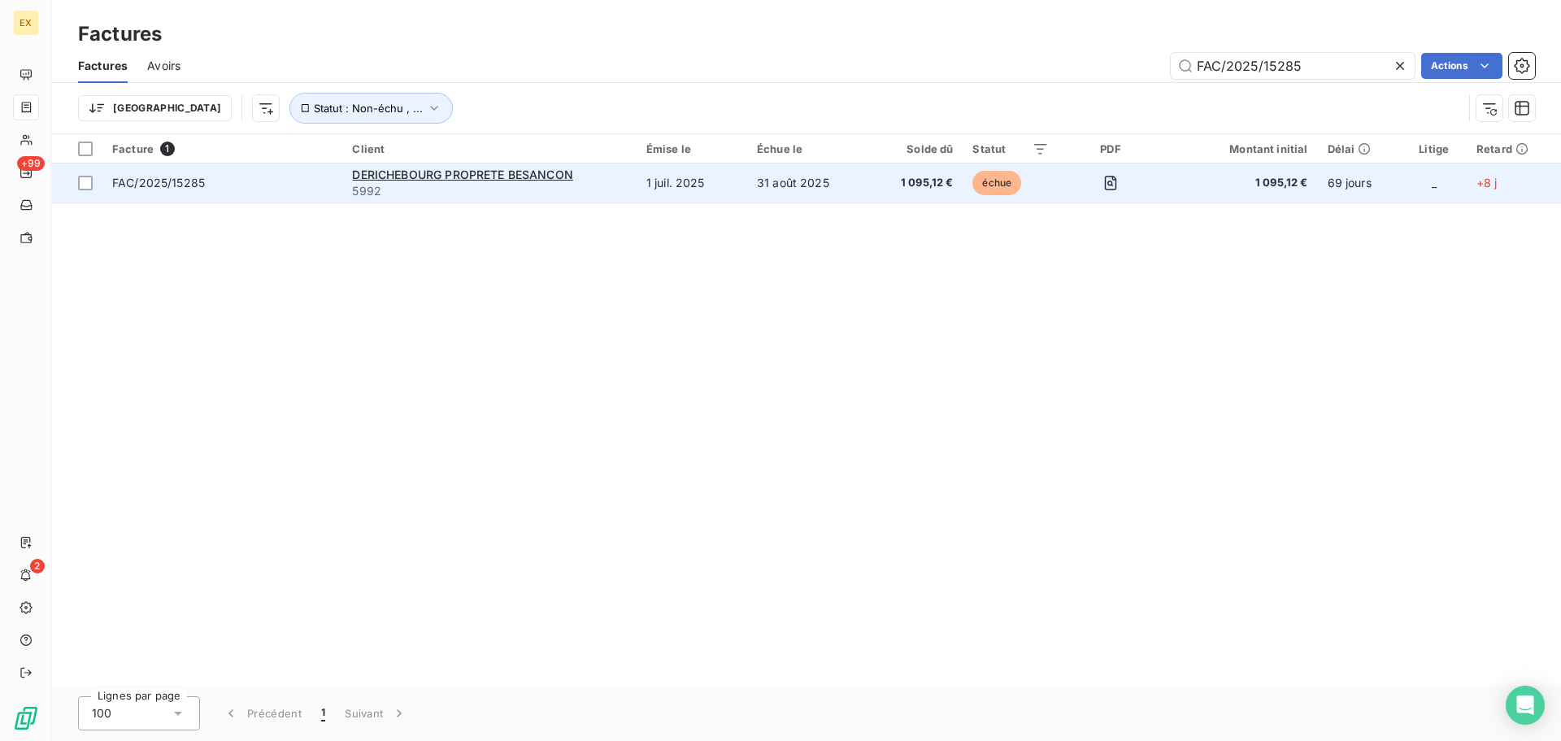
type input "FAC/2025/15285"
click at [320, 183] on span "FAC/2025/15285" at bounding box center [222, 183] width 220 height 16
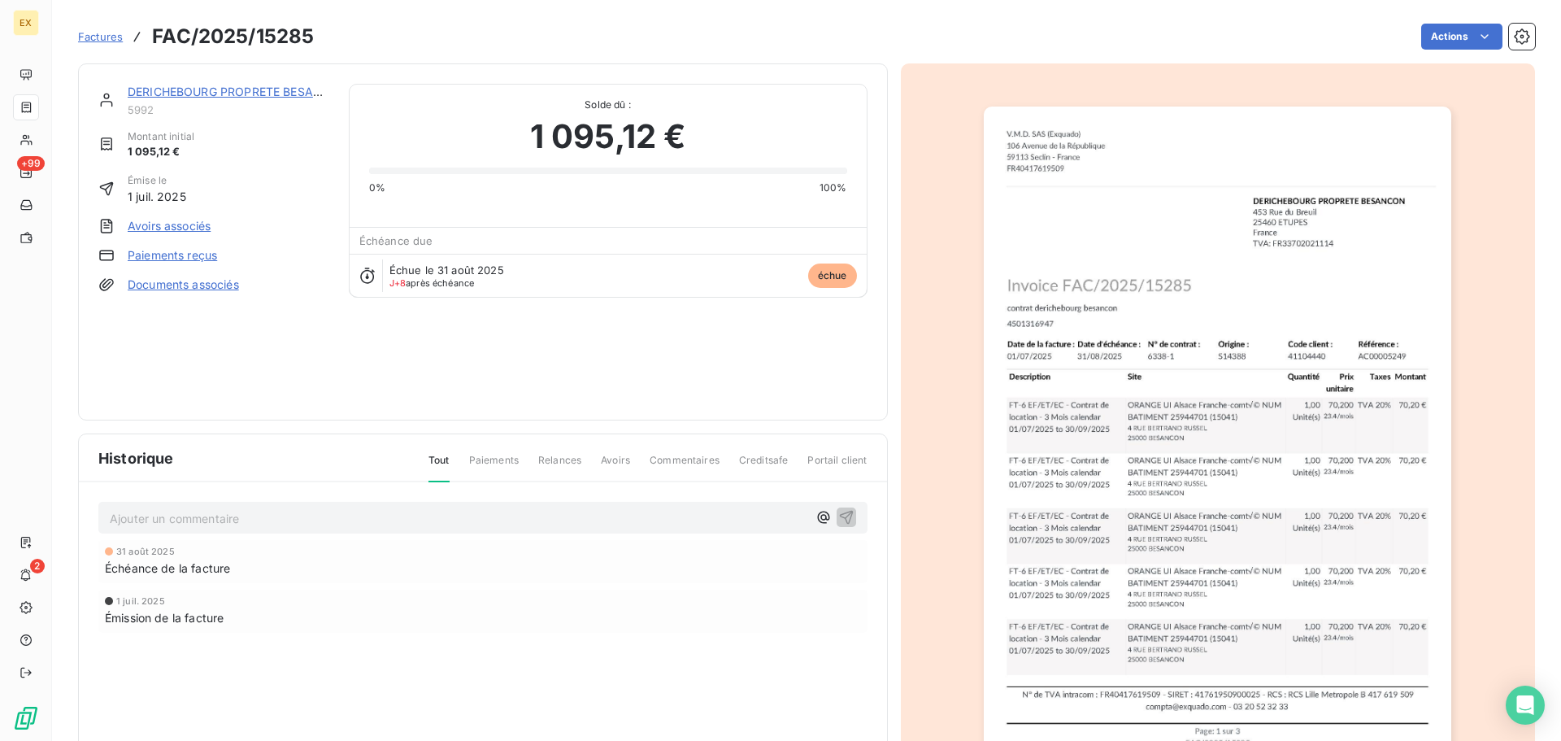
click at [168, 254] on link "Paiements reçus" at bounding box center [172, 255] width 89 height 16
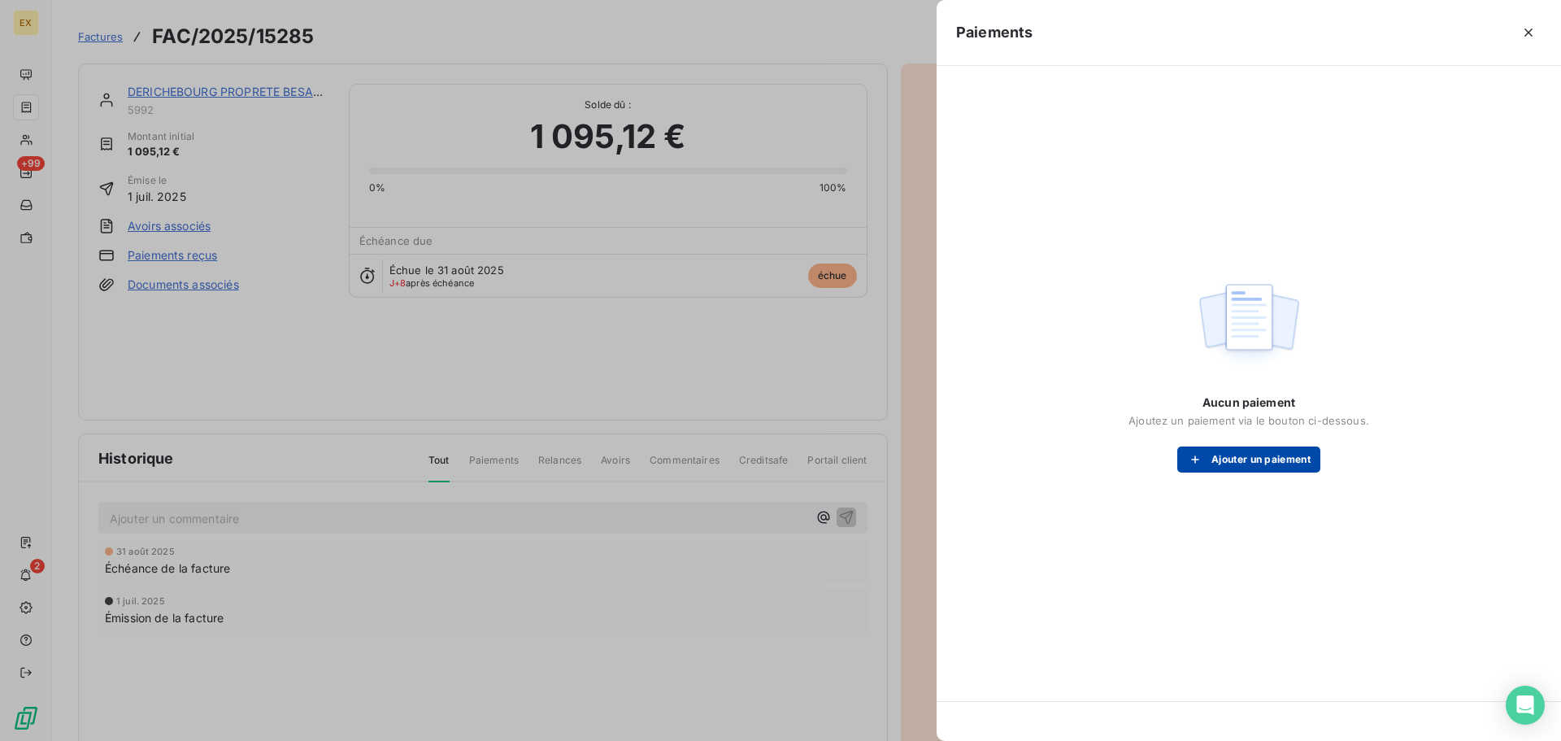
click at [1273, 457] on button "Ajouter un paiement" at bounding box center [1249, 459] width 143 height 26
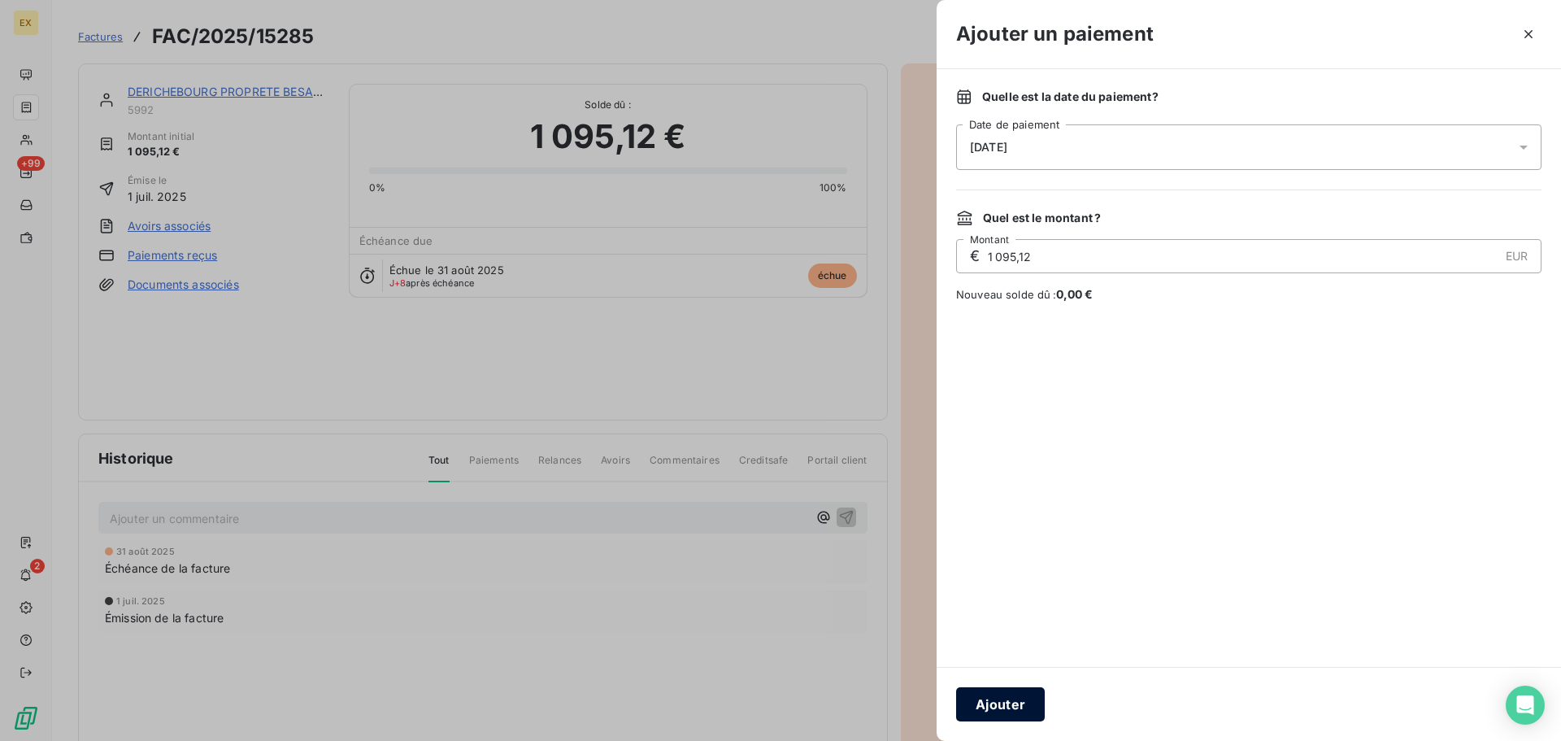
click at [997, 695] on button "Ajouter" at bounding box center [1000, 704] width 89 height 34
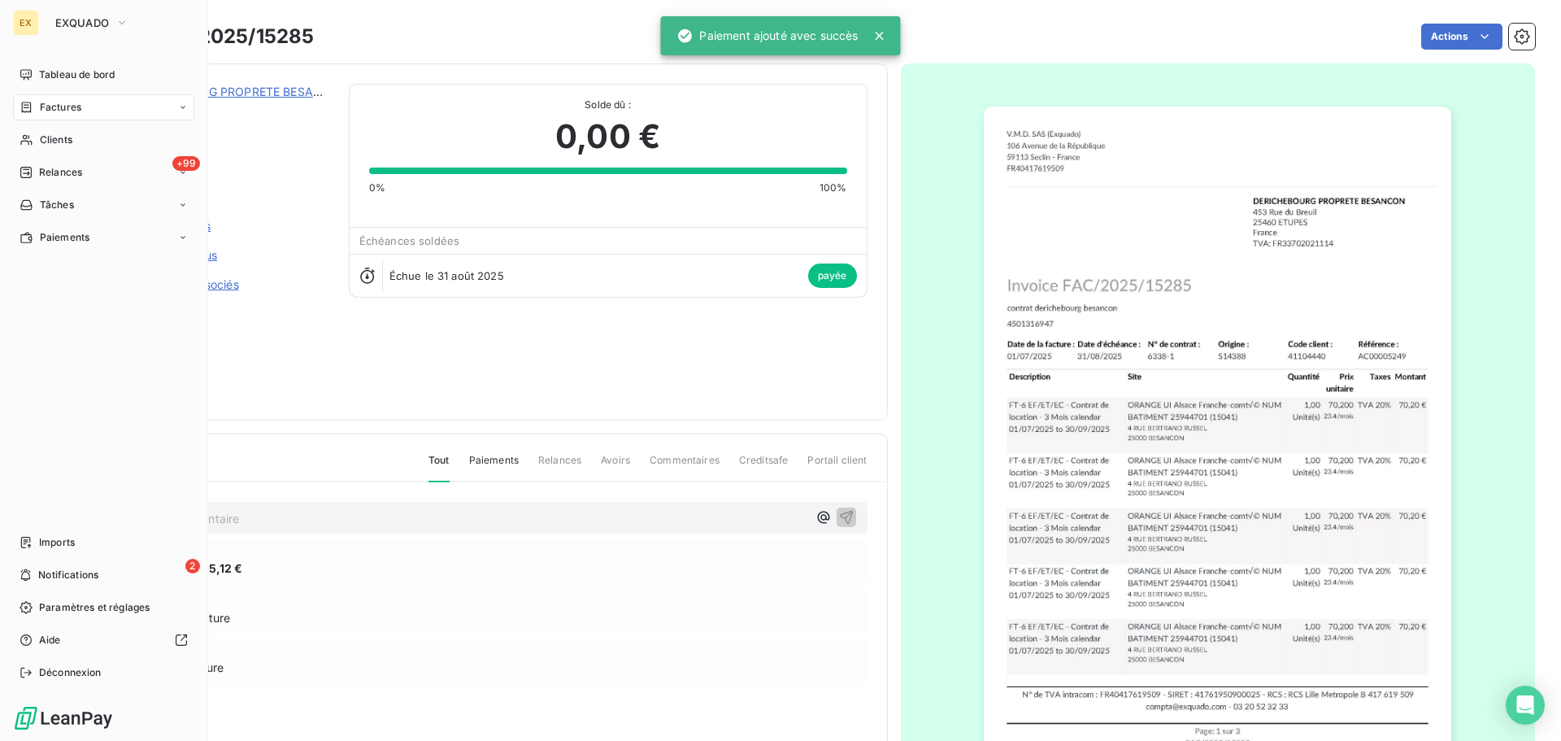
click at [47, 101] on span "Factures" at bounding box center [60, 107] width 41 height 15
click at [74, 103] on span "Factures" at bounding box center [60, 107] width 41 height 15
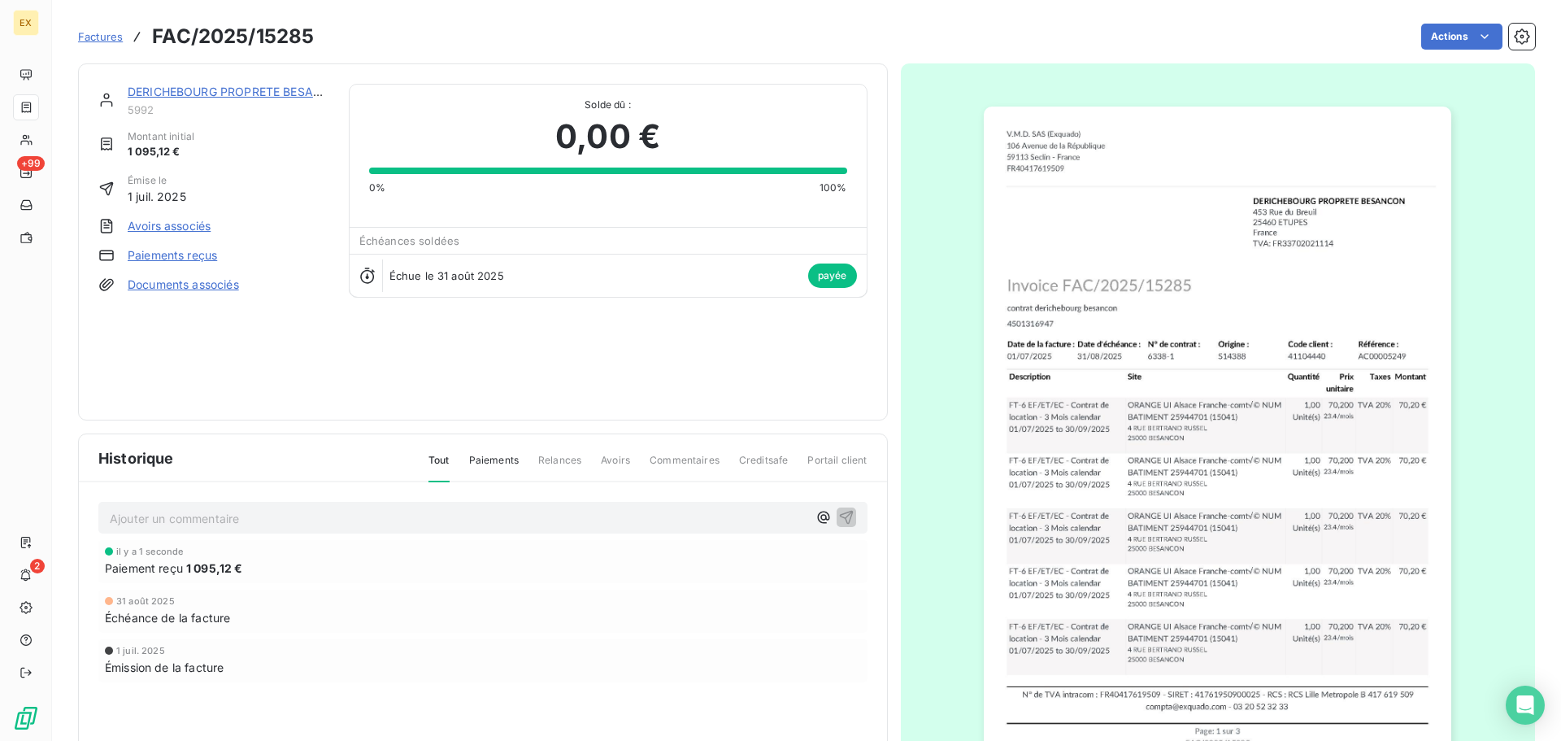
click at [102, 36] on span "Factures" at bounding box center [100, 36] width 45 height 13
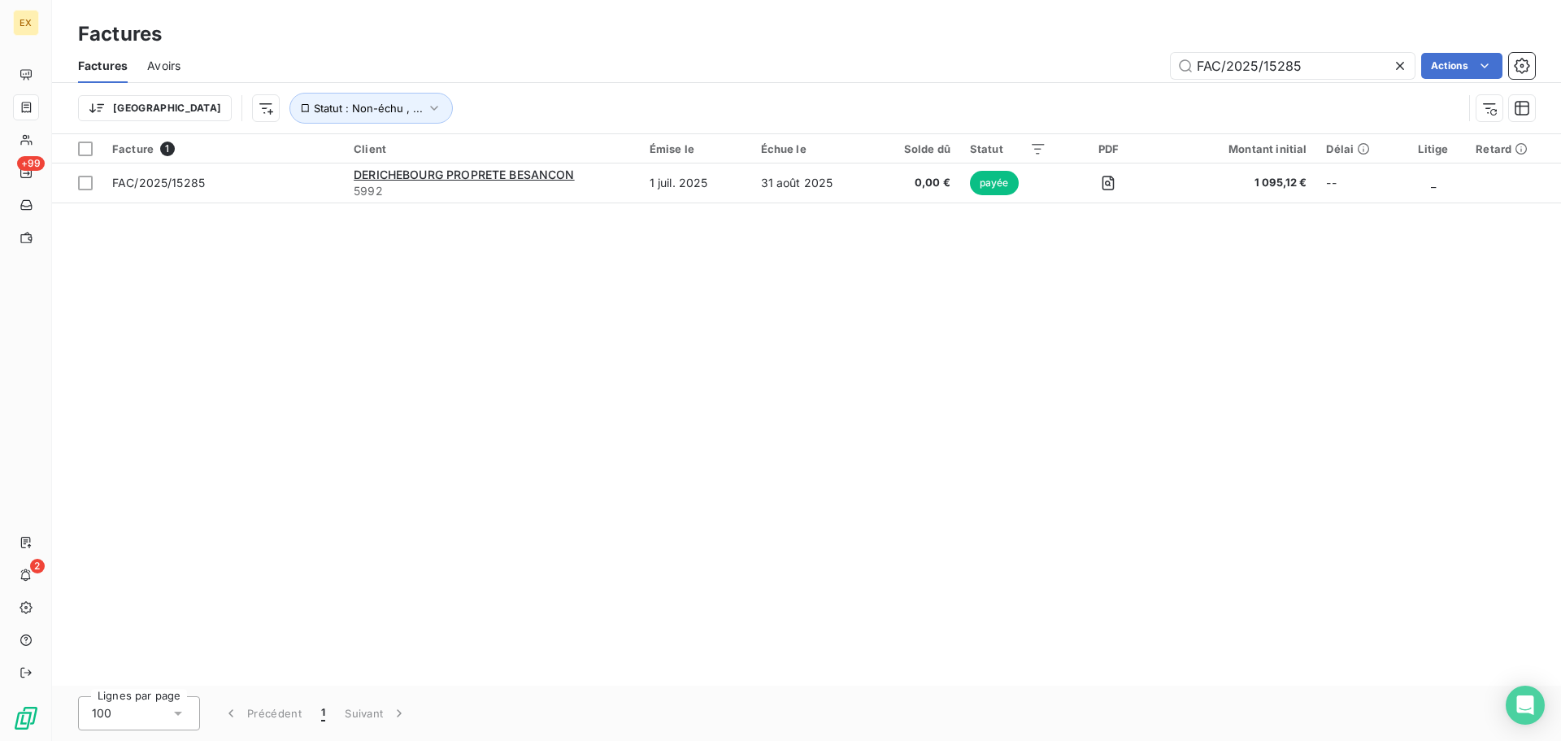
click at [162, 59] on span "Avoirs" at bounding box center [163, 66] width 33 height 16
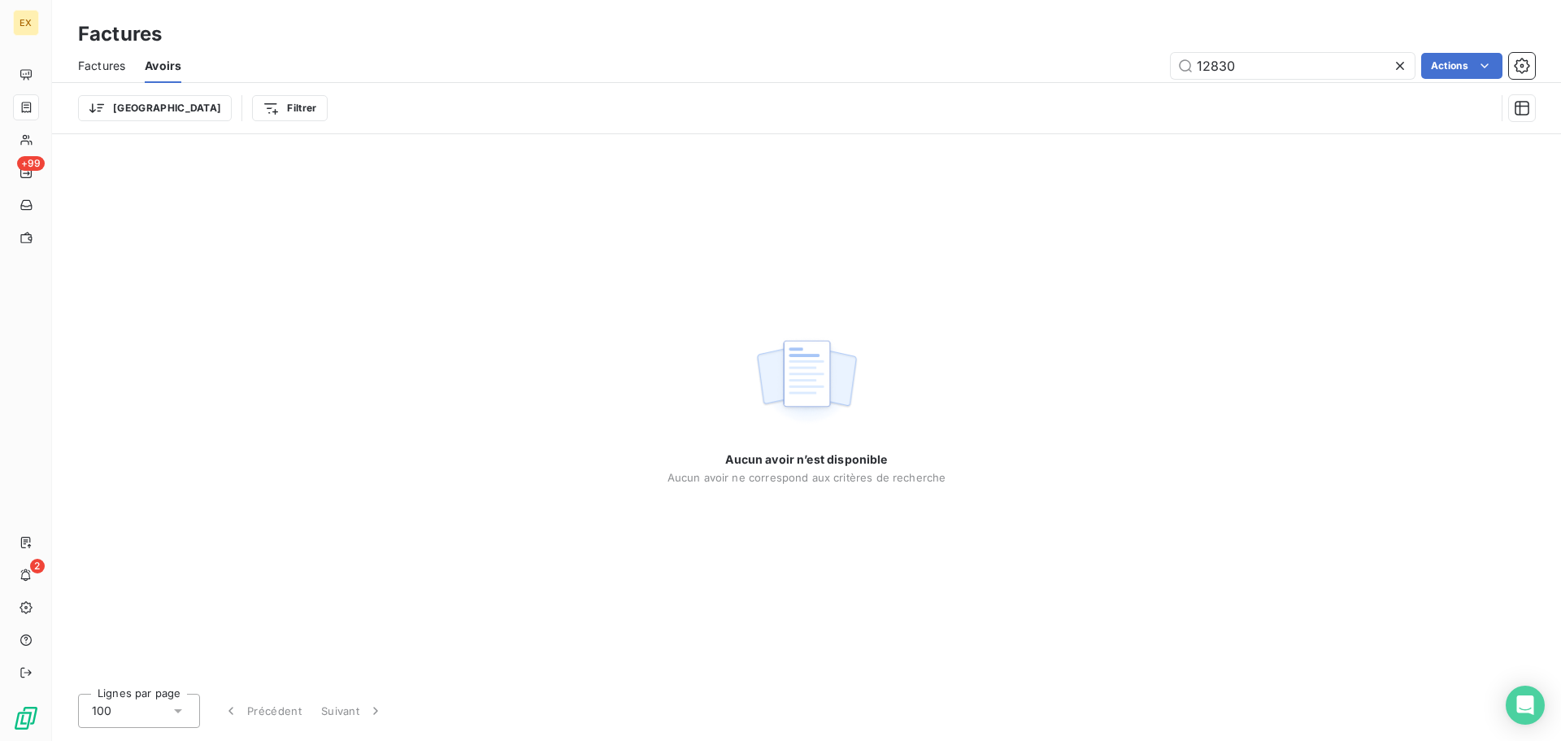
drag, startPoint x: 1260, startPoint y: 66, endPoint x: 1070, endPoint y: 76, distance: 190.6
click at [1070, 76] on div "12830 Actions" at bounding box center [868, 66] width 1335 height 26
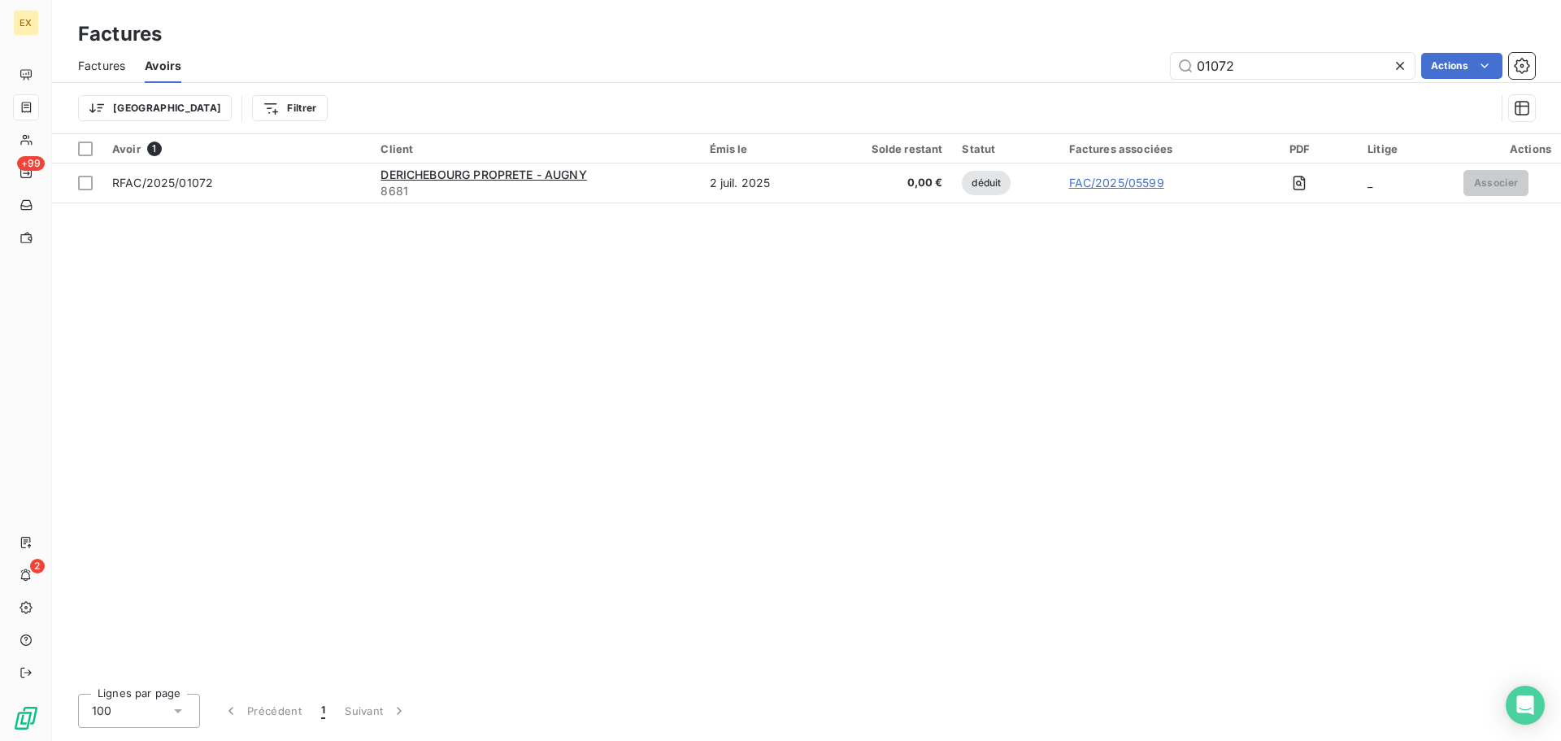
type input "01072"
